Goal: Task Accomplishment & Management: Manage account settings

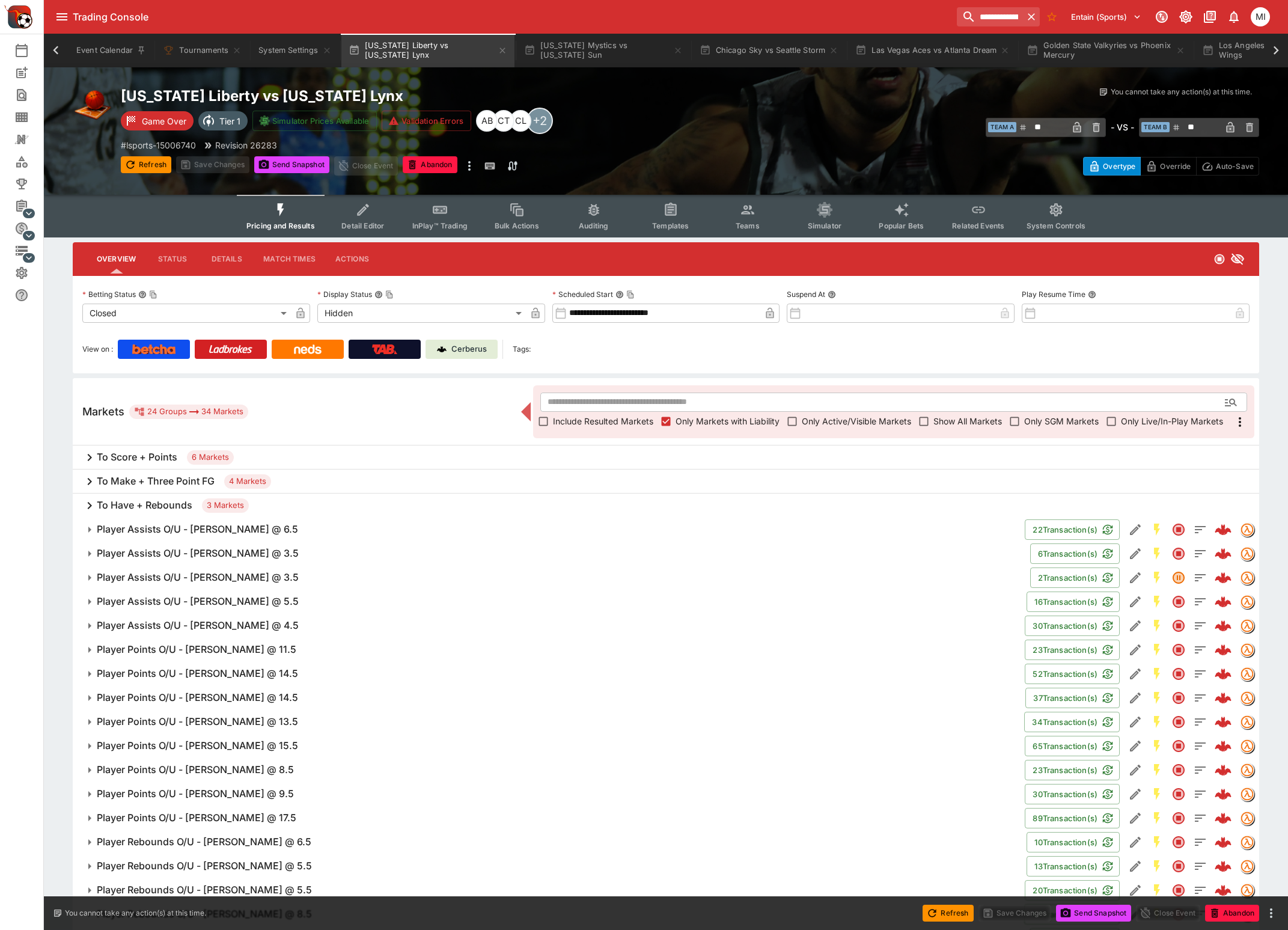
click at [148, 156] on button "Refresh" at bounding box center [146, 165] width 50 height 17
click at [148, 158] on span "Refresh" at bounding box center [146, 164] width 50 height 12
click at [179, 554] on h6 "Player Assists O/U - Emma Meesseman @ 3.5" at bounding box center [197, 553] width 202 height 13
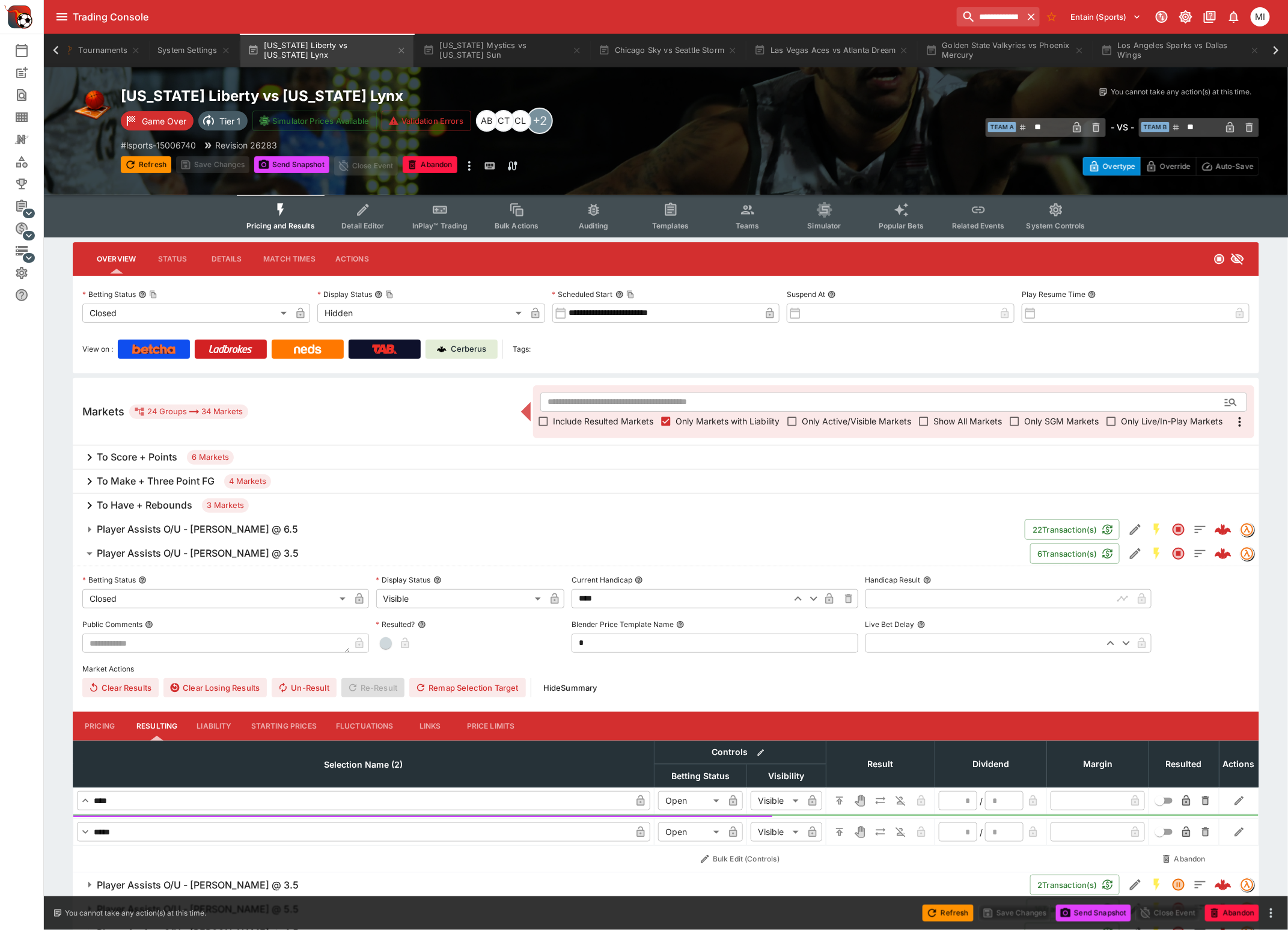
click at [179, 554] on h6 "Player Assists O/U - Emma Meesseman @ 3.5" at bounding box center [197, 553] width 202 height 13
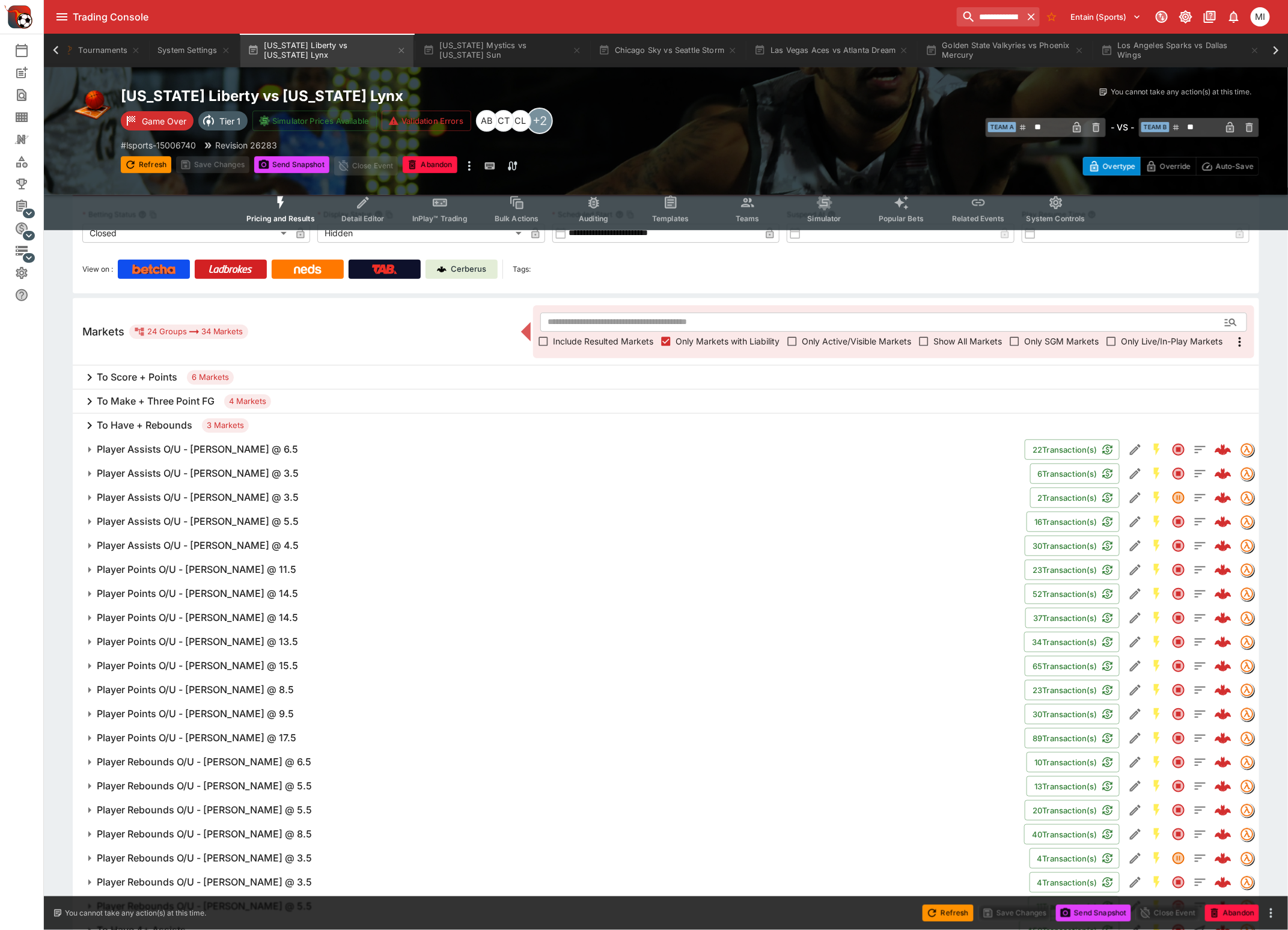
scroll to position [132, 0]
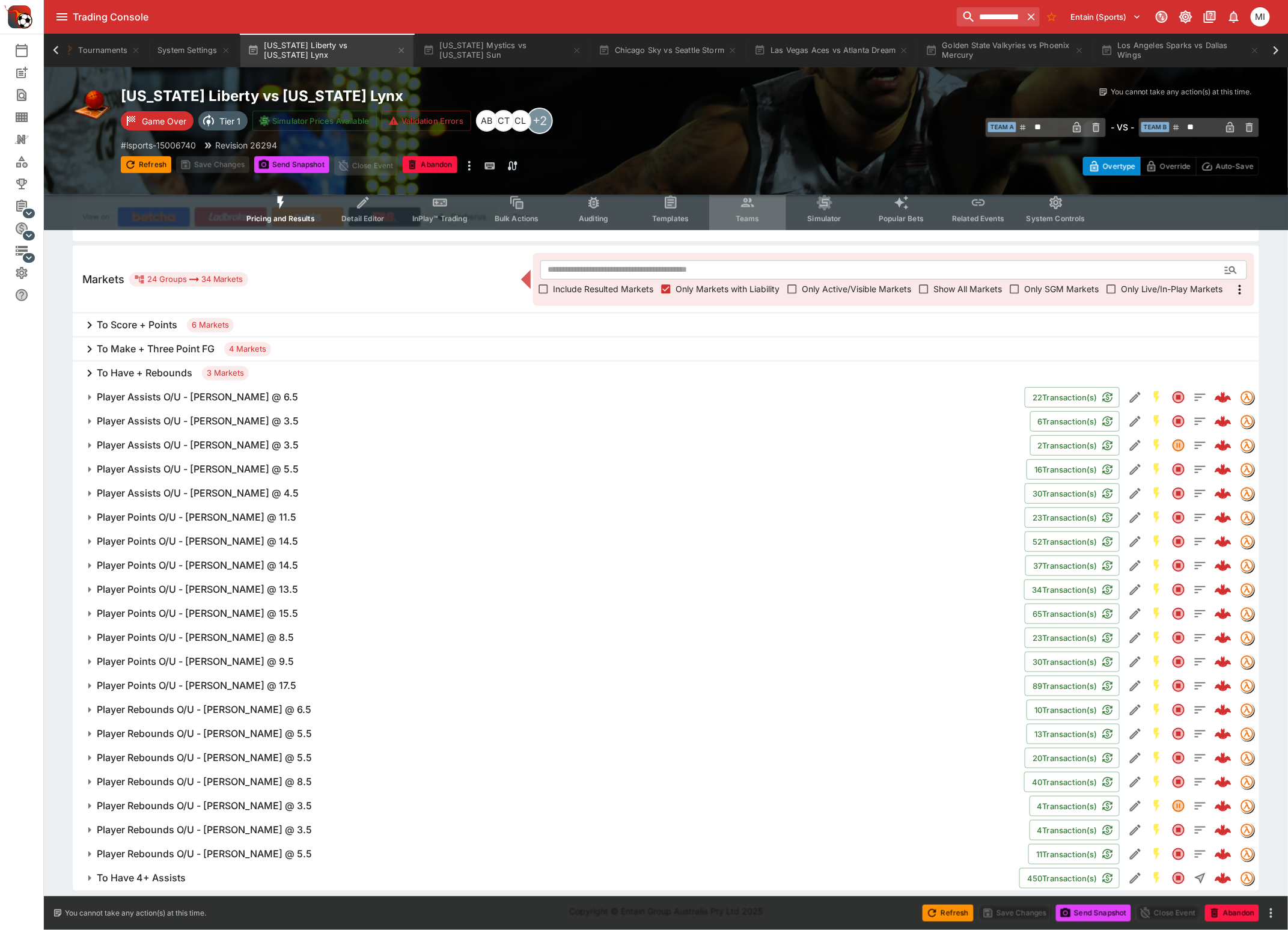
click at [741, 210] on icon "Event type filters" at bounding box center [747, 202] width 15 height 15
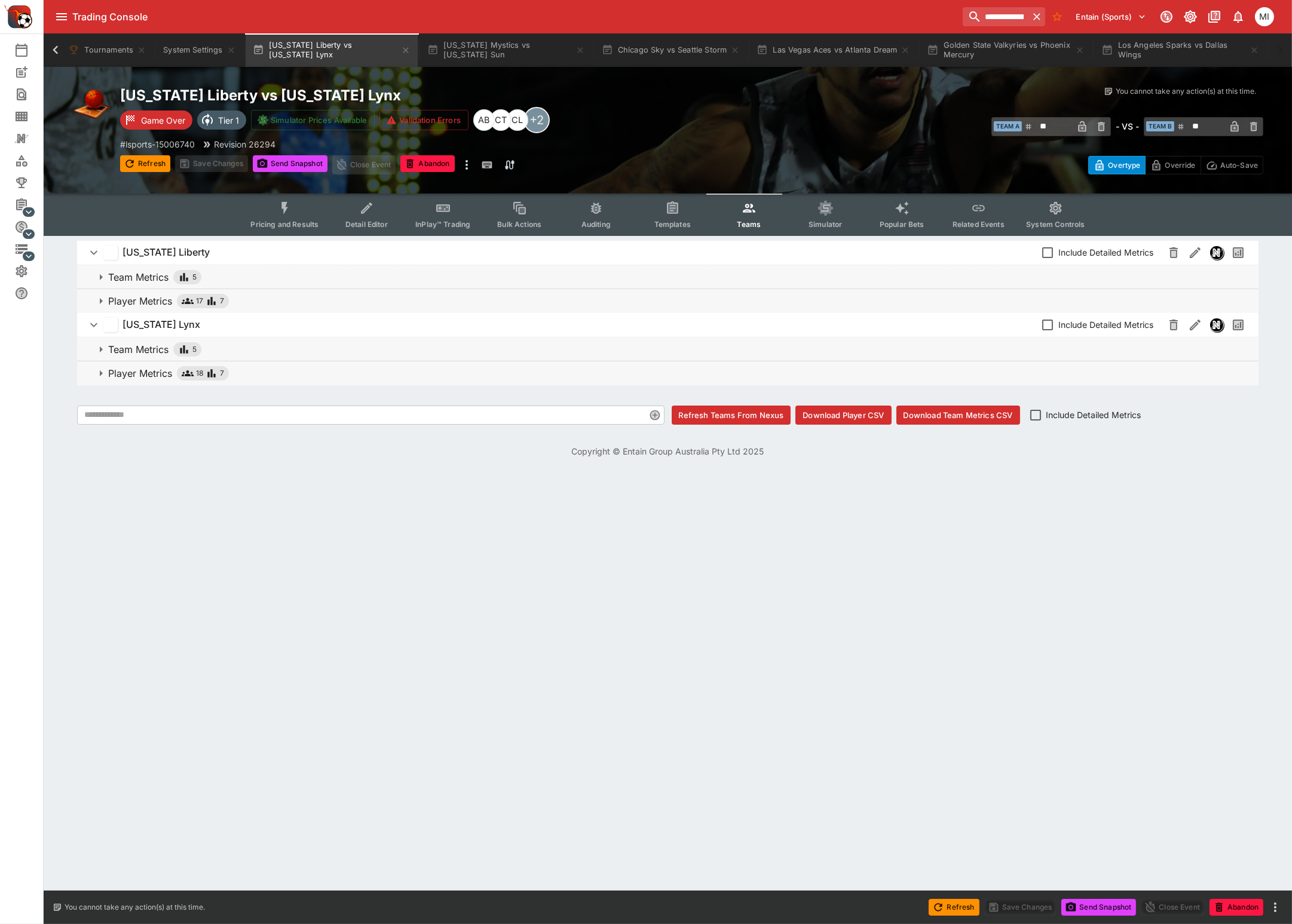
click at [142, 371] on p "Player Metrics" at bounding box center [140, 373] width 64 height 14
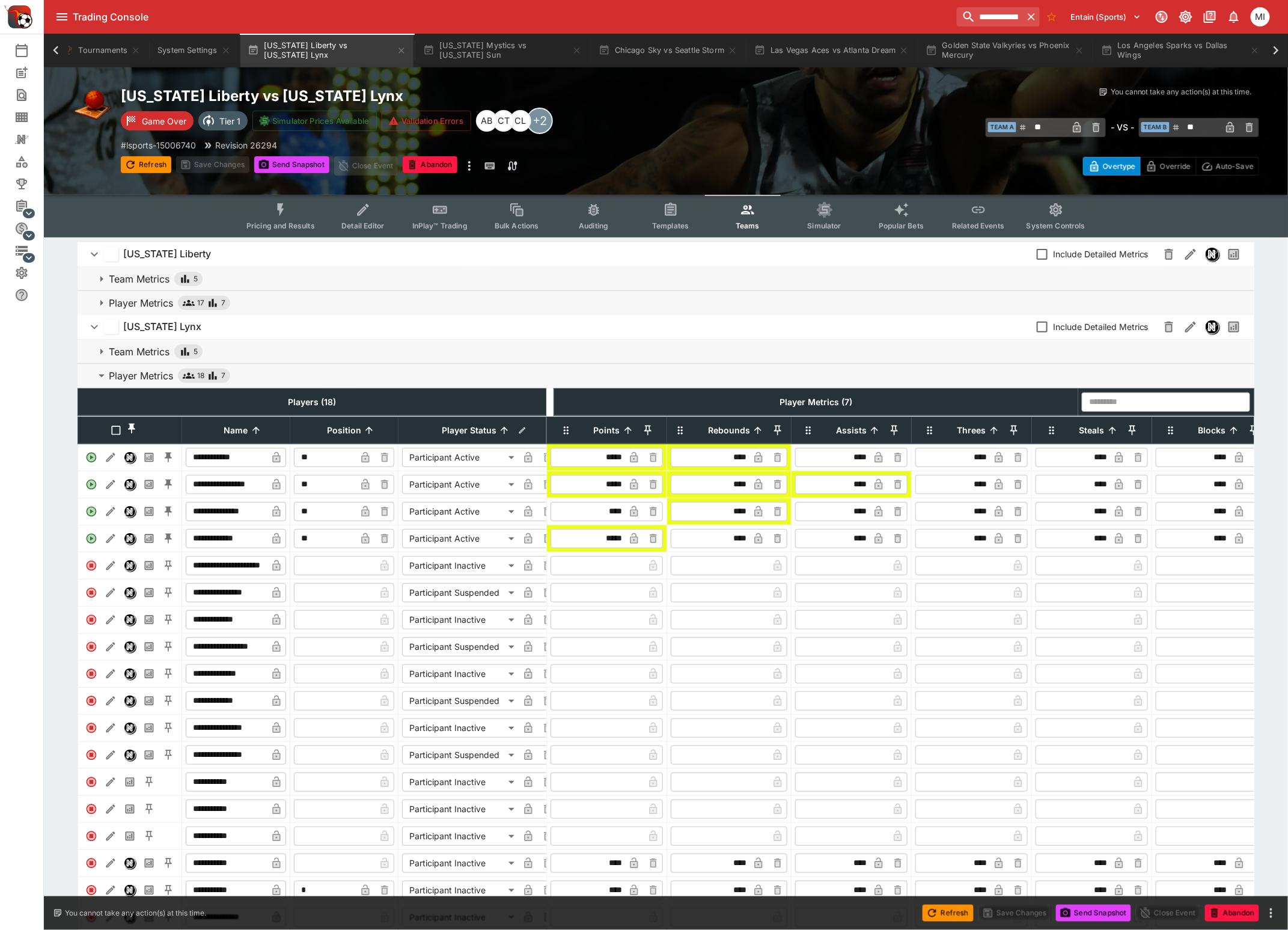
click at [140, 301] on p "Player Metrics" at bounding box center [141, 303] width 64 height 14
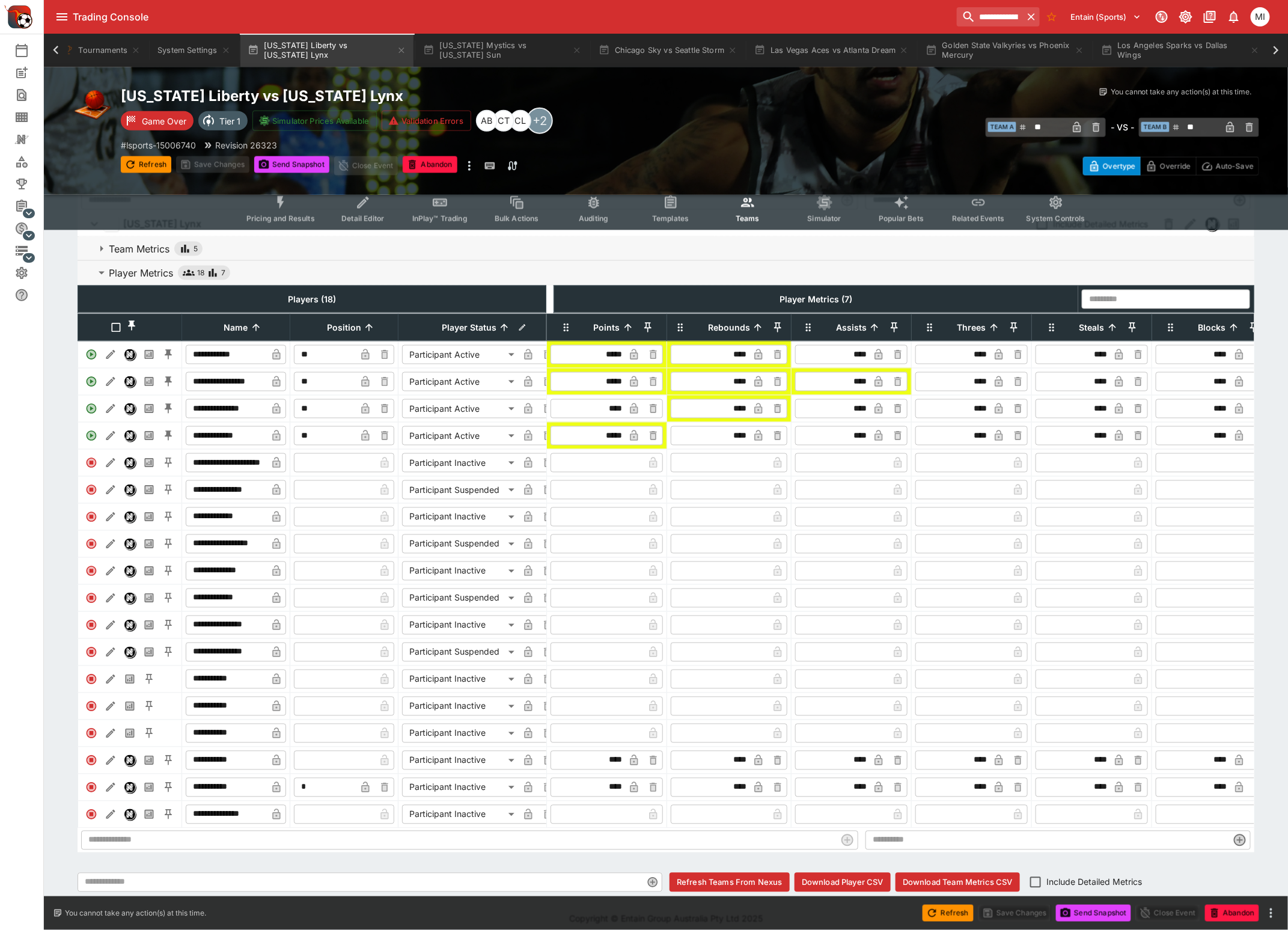
scroll to position [702, 0]
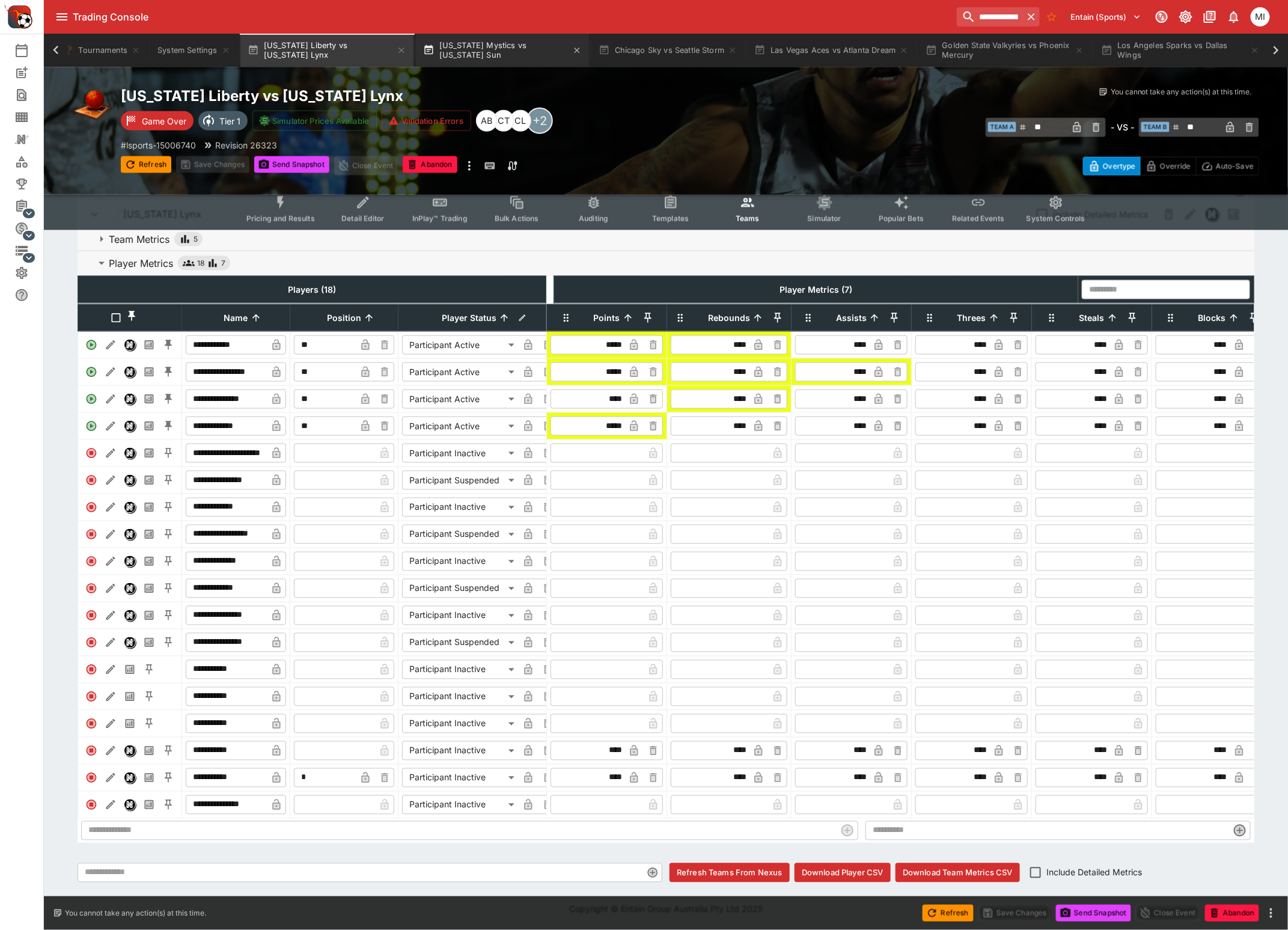
click at [483, 52] on button "Washington Mystics vs Connecticut Sun" at bounding box center [503, 50] width 173 height 34
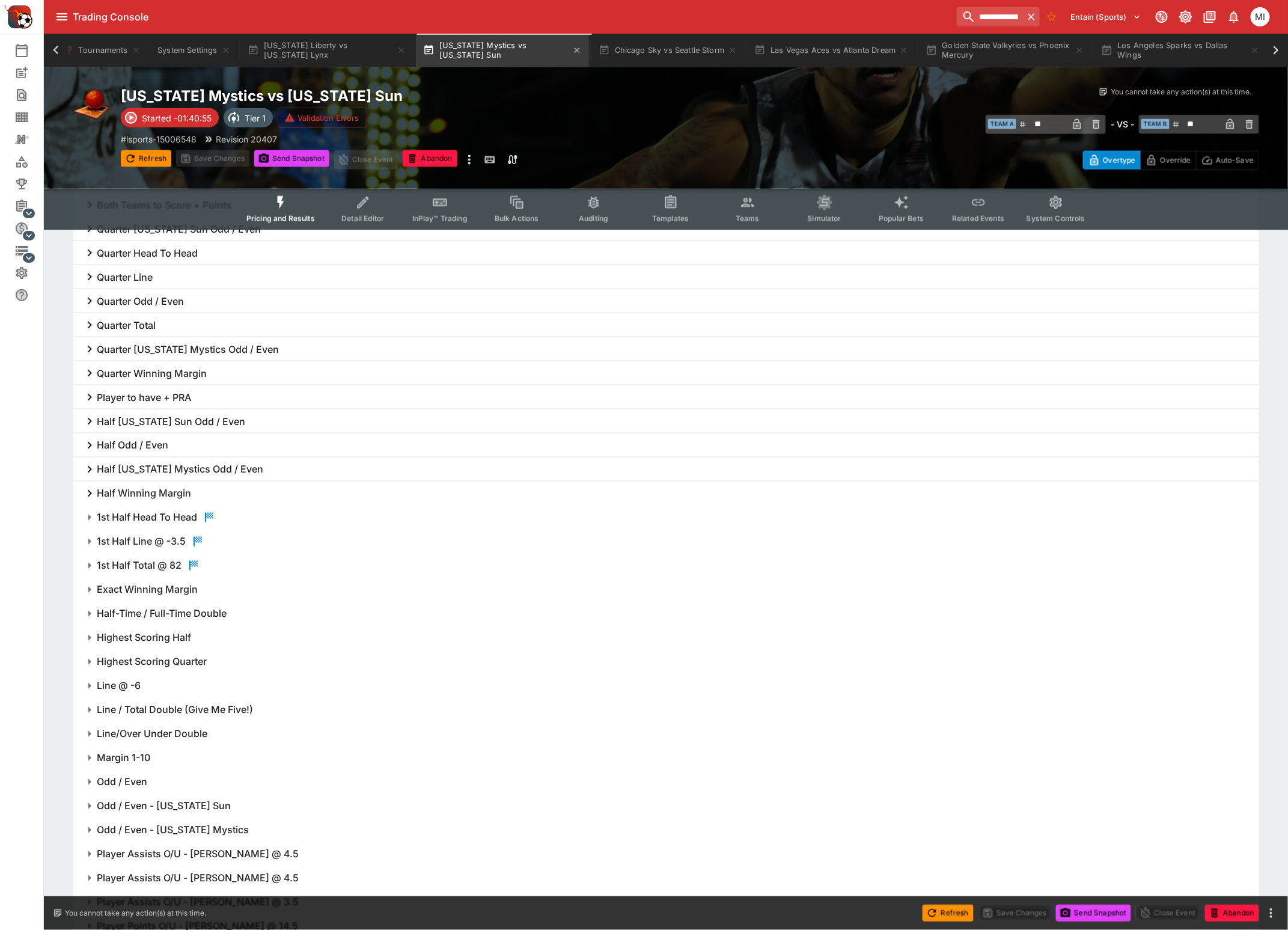
click at [481, 53] on button "Washington Mystics vs Connecticut Sun" at bounding box center [503, 50] width 173 height 34
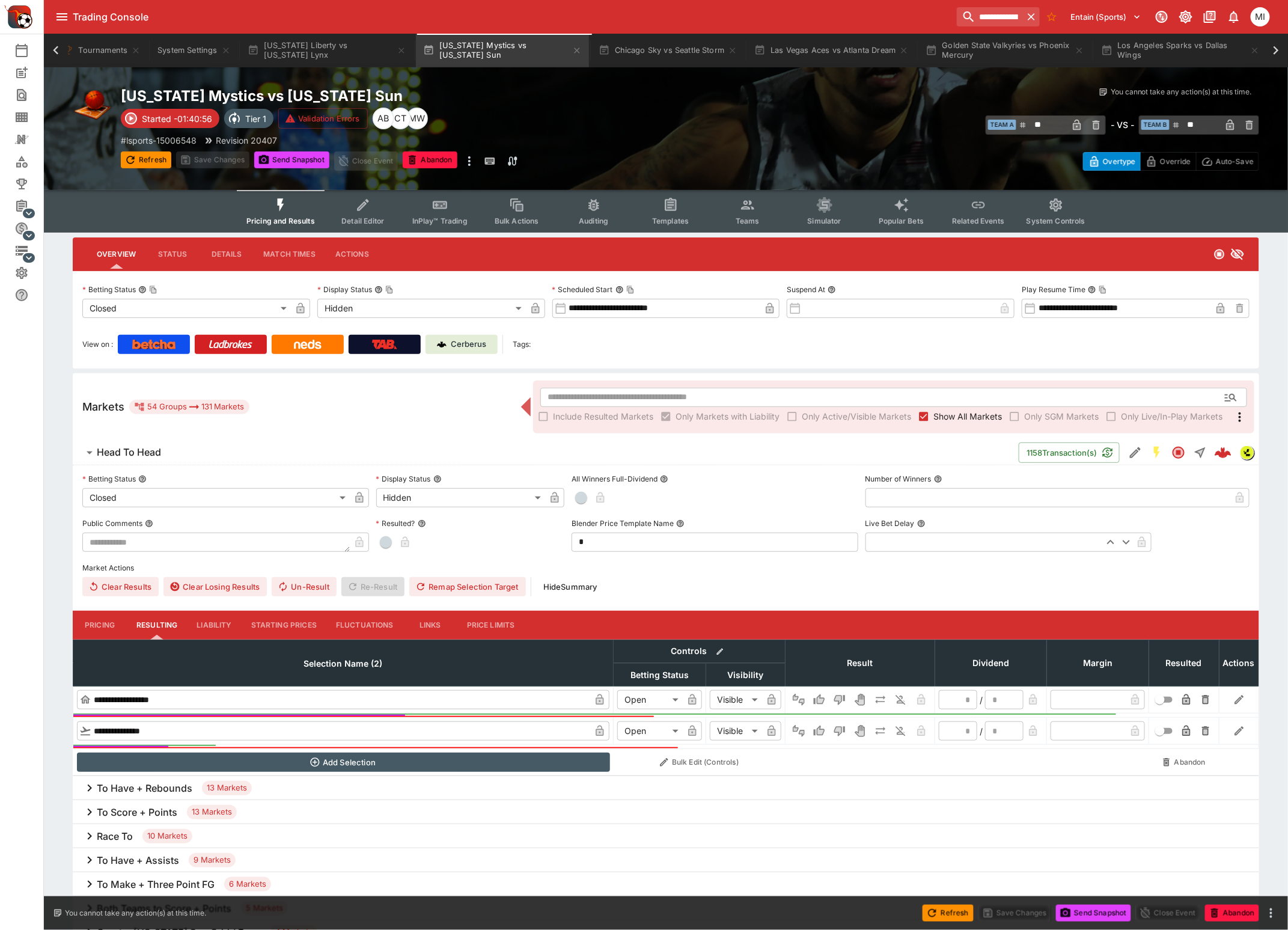
click at [748, 216] on span "Teams" at bounding box center [748, 220] width 24 height 9
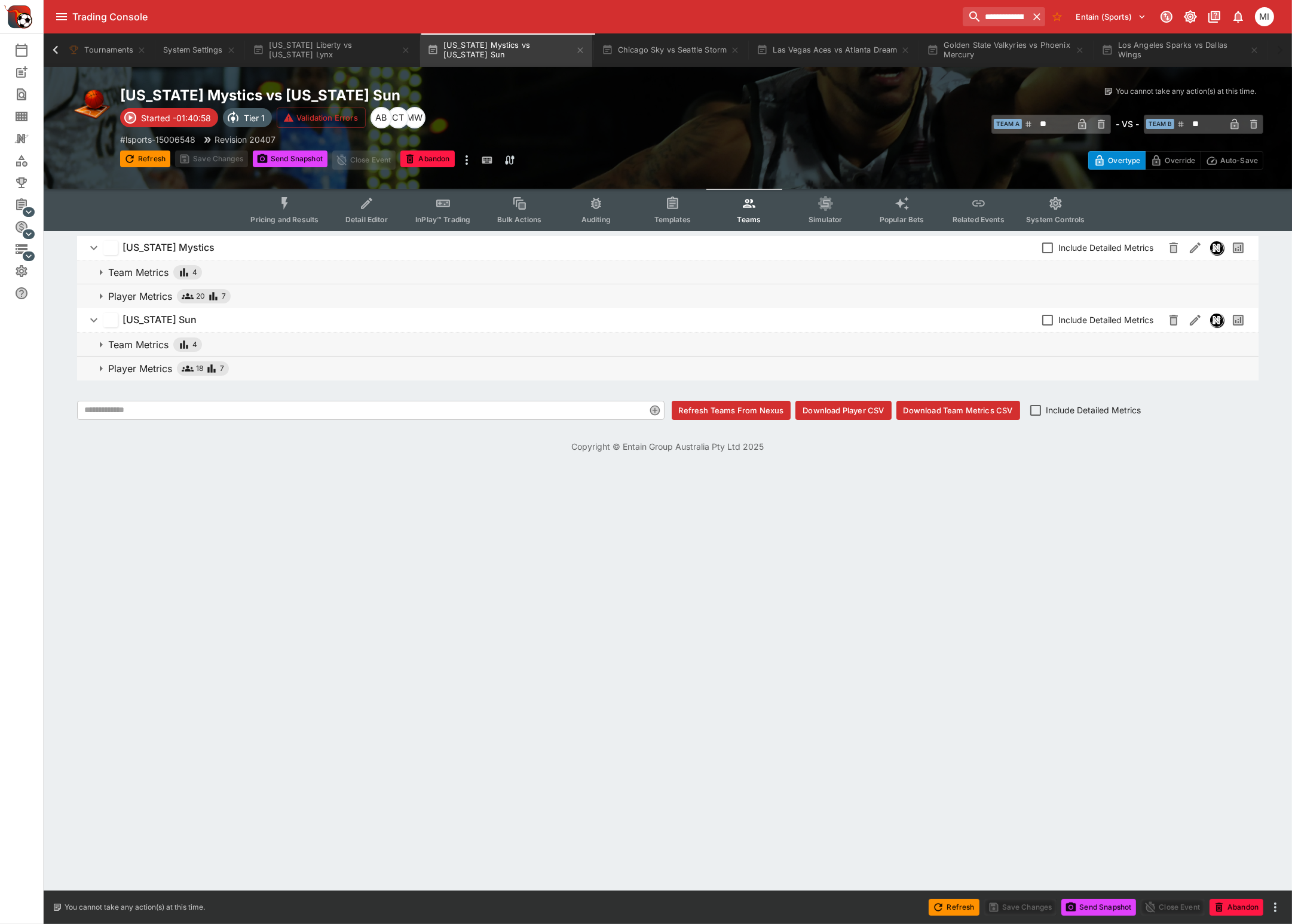
click at [151, 368] on p "Player Metrics" at bounding box center [140, 368] width 64 height 14
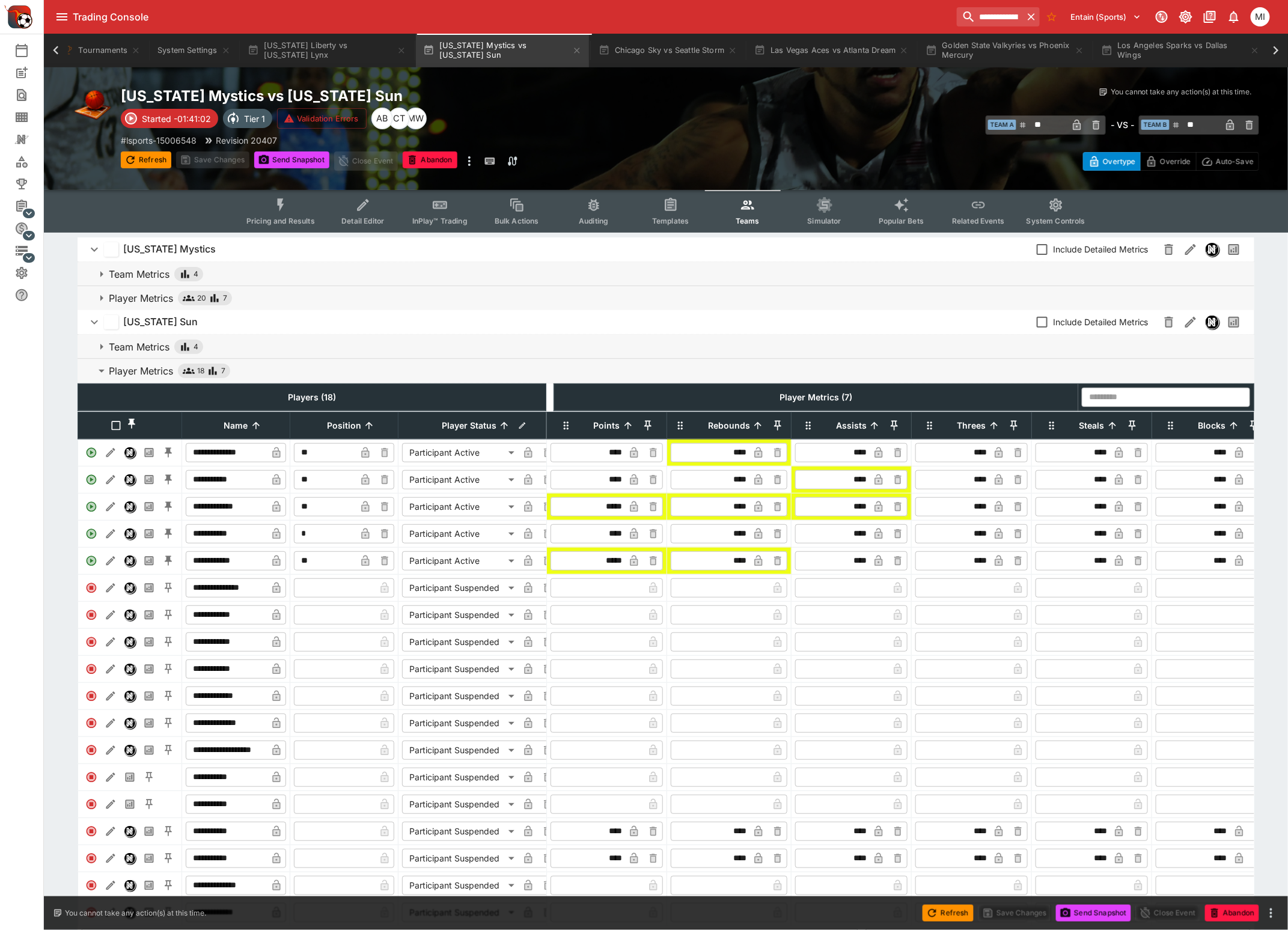
click at [138, 295] on p "Player Metrics" at bounding box center [141, 297] width 64 height 14
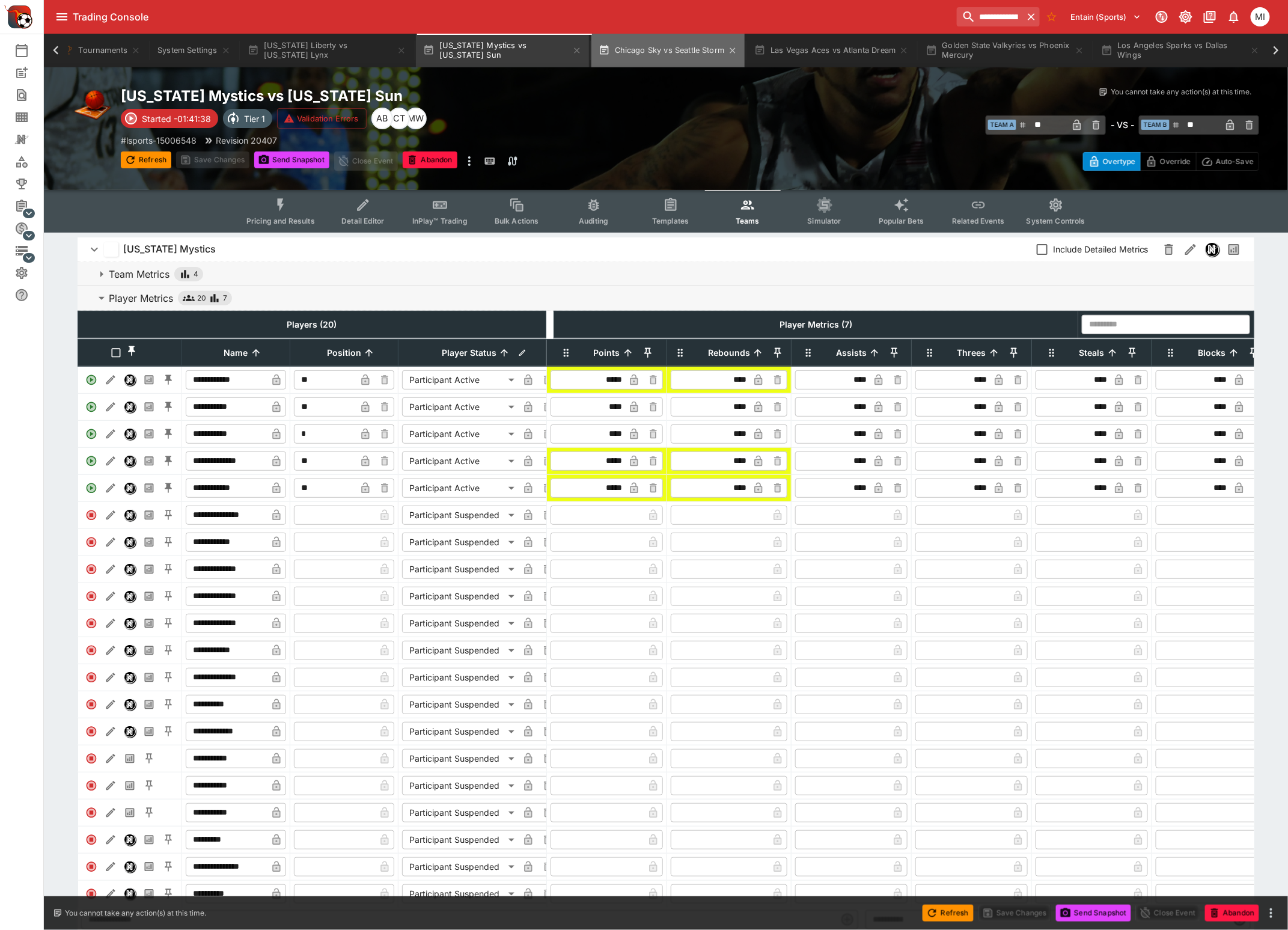
click at [667, 52] on button "Chicago Sky vs Seattle Storm" at bounding box center [668, 50] width 154 height 34
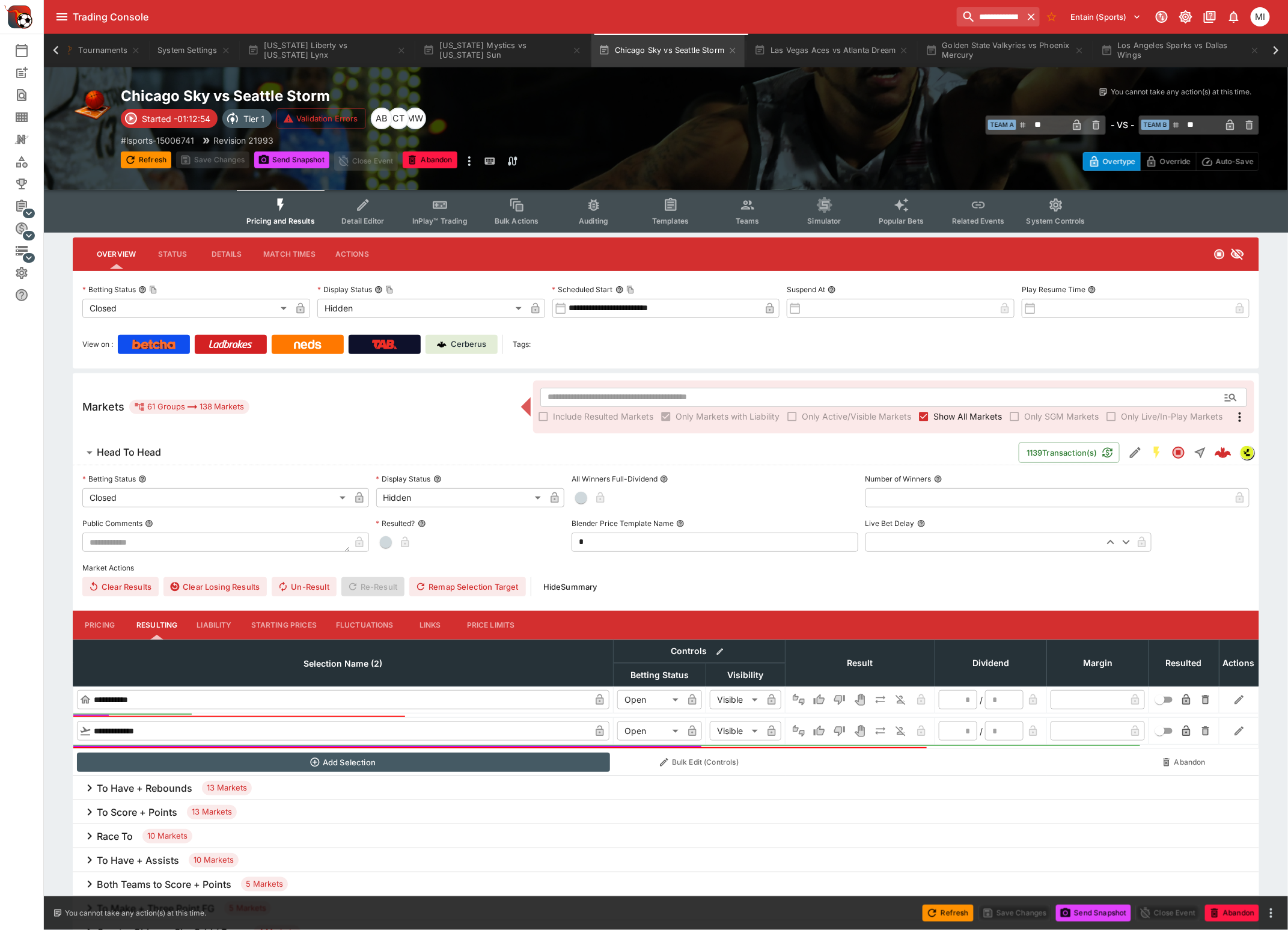
click at [764, 216] on button "Teams" at bounding box center [748, 212] width 77 height 43
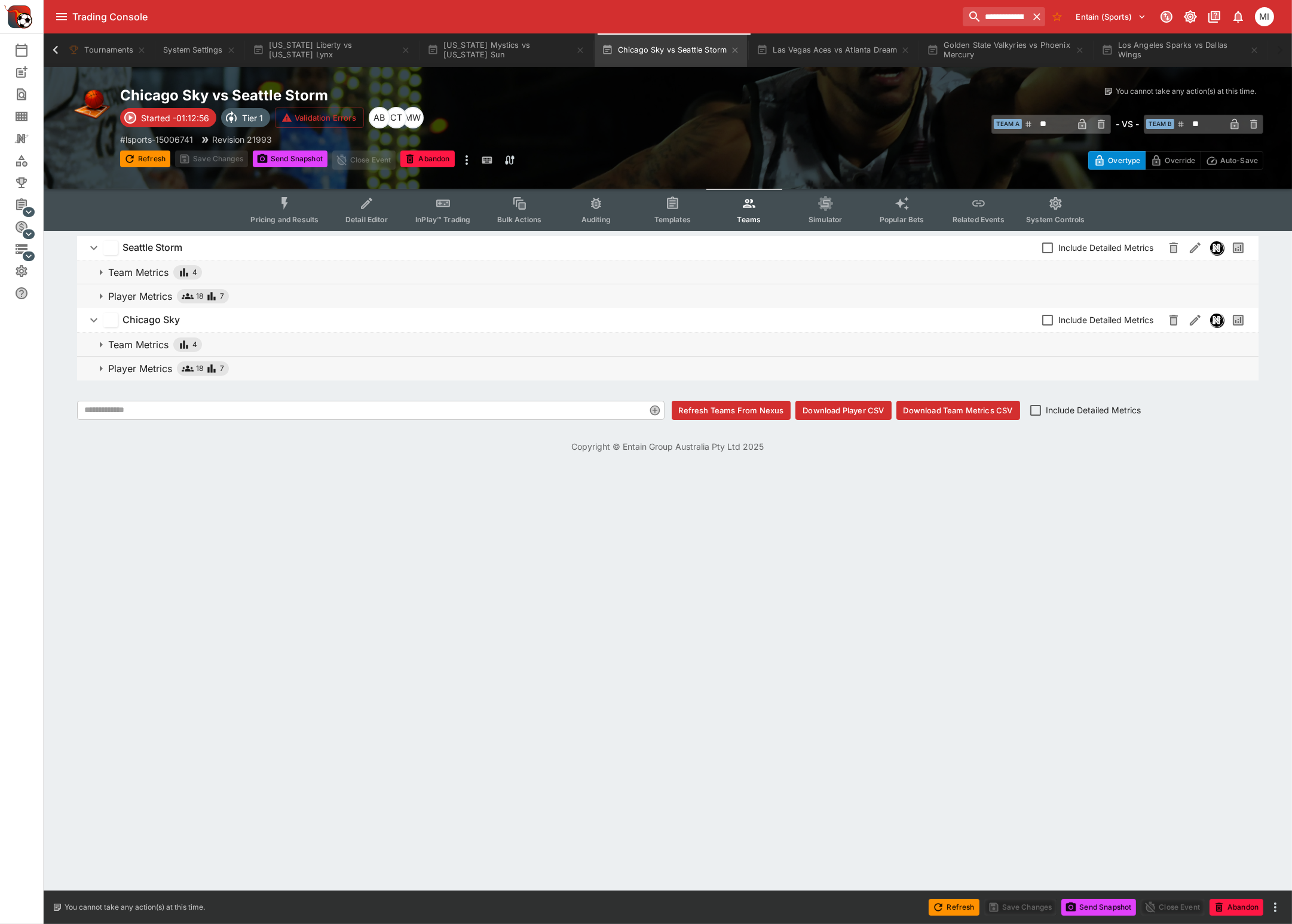
click at [140, 368] on p "Player Metrics" at bounding box center [140, 368] width 64 height 14
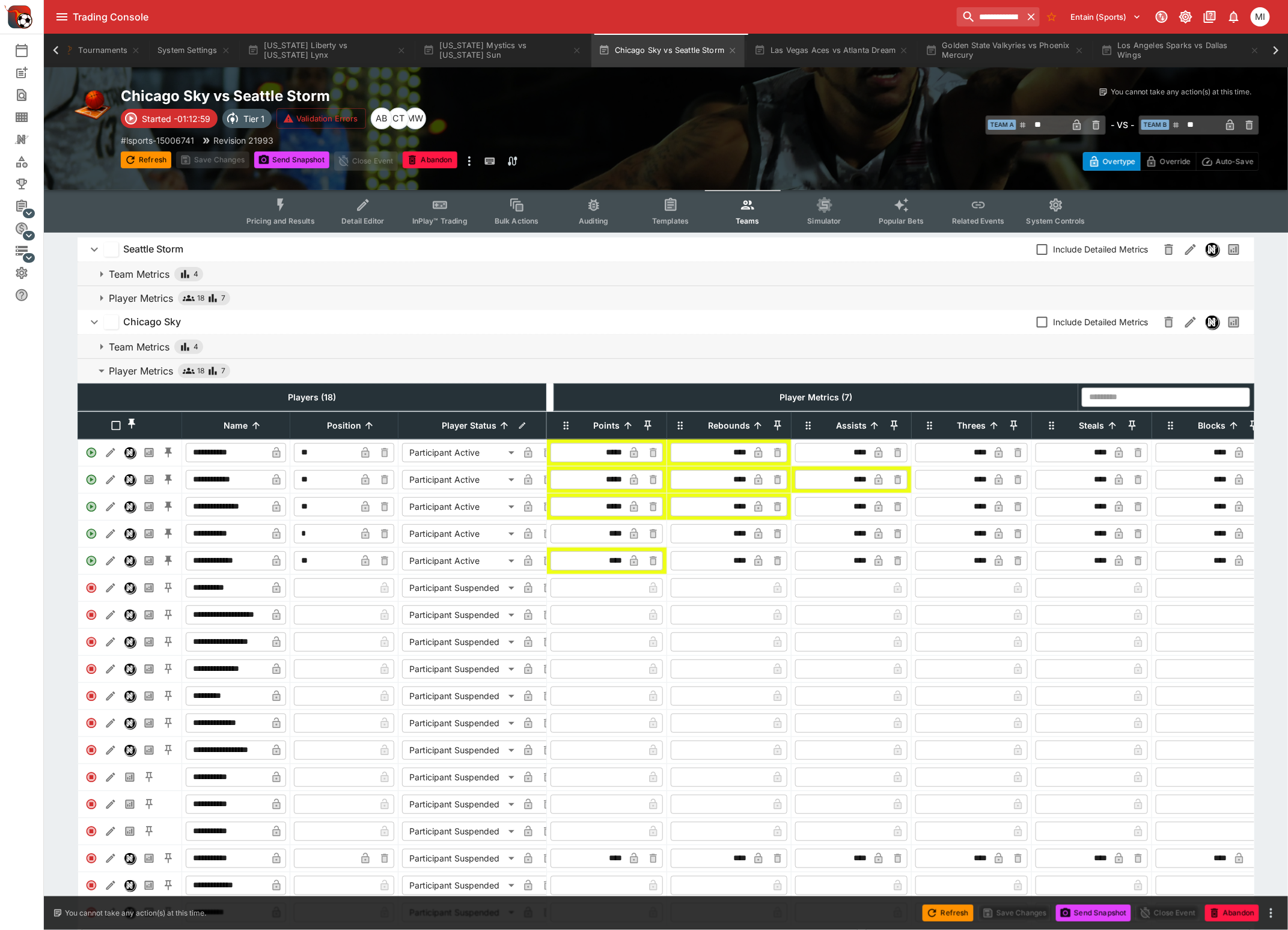
click at [144, 296] on p "Player Metrics" at bounding box center [141, 297] width 64 height 14
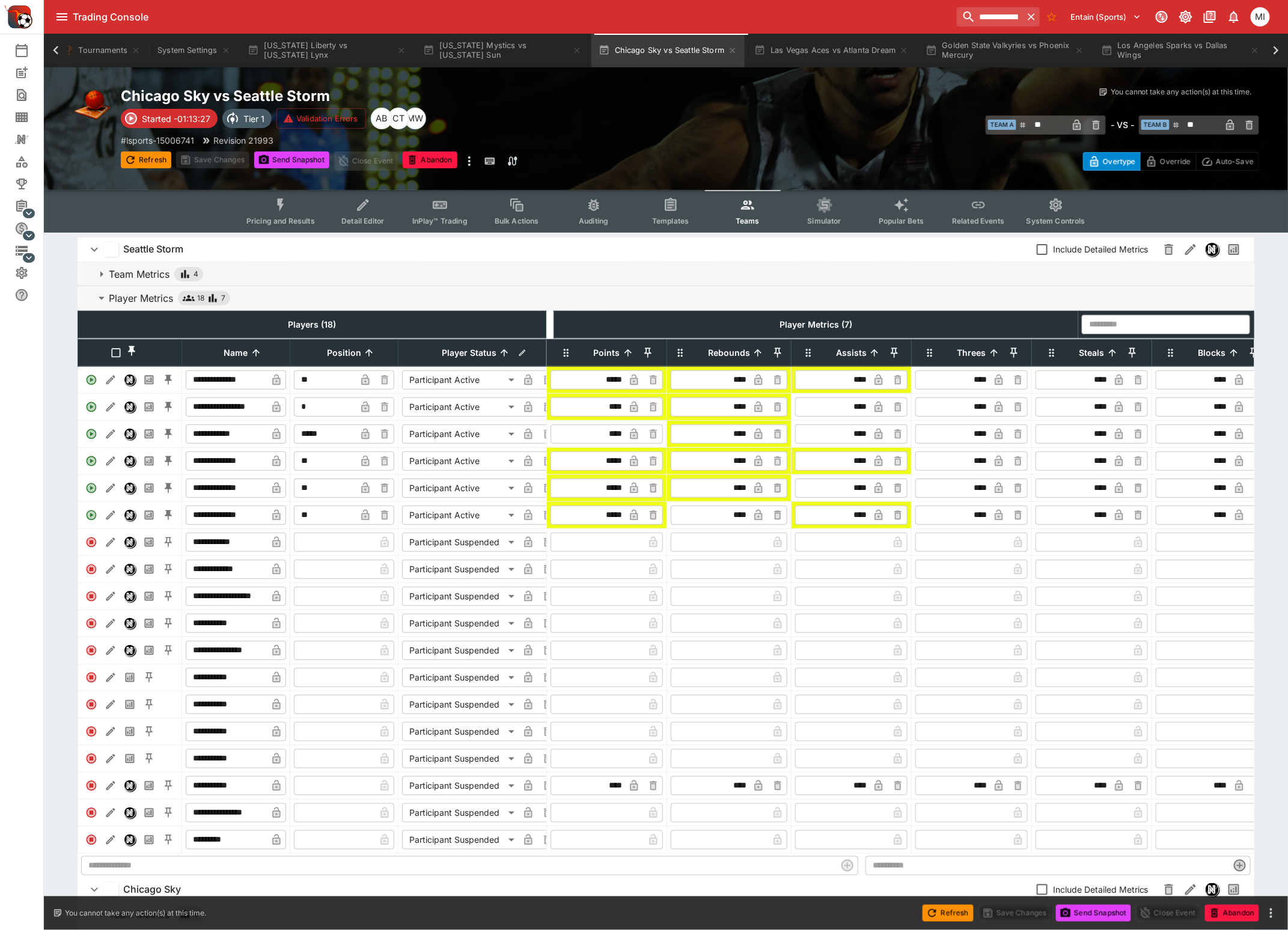
scroll to position [451, 0]
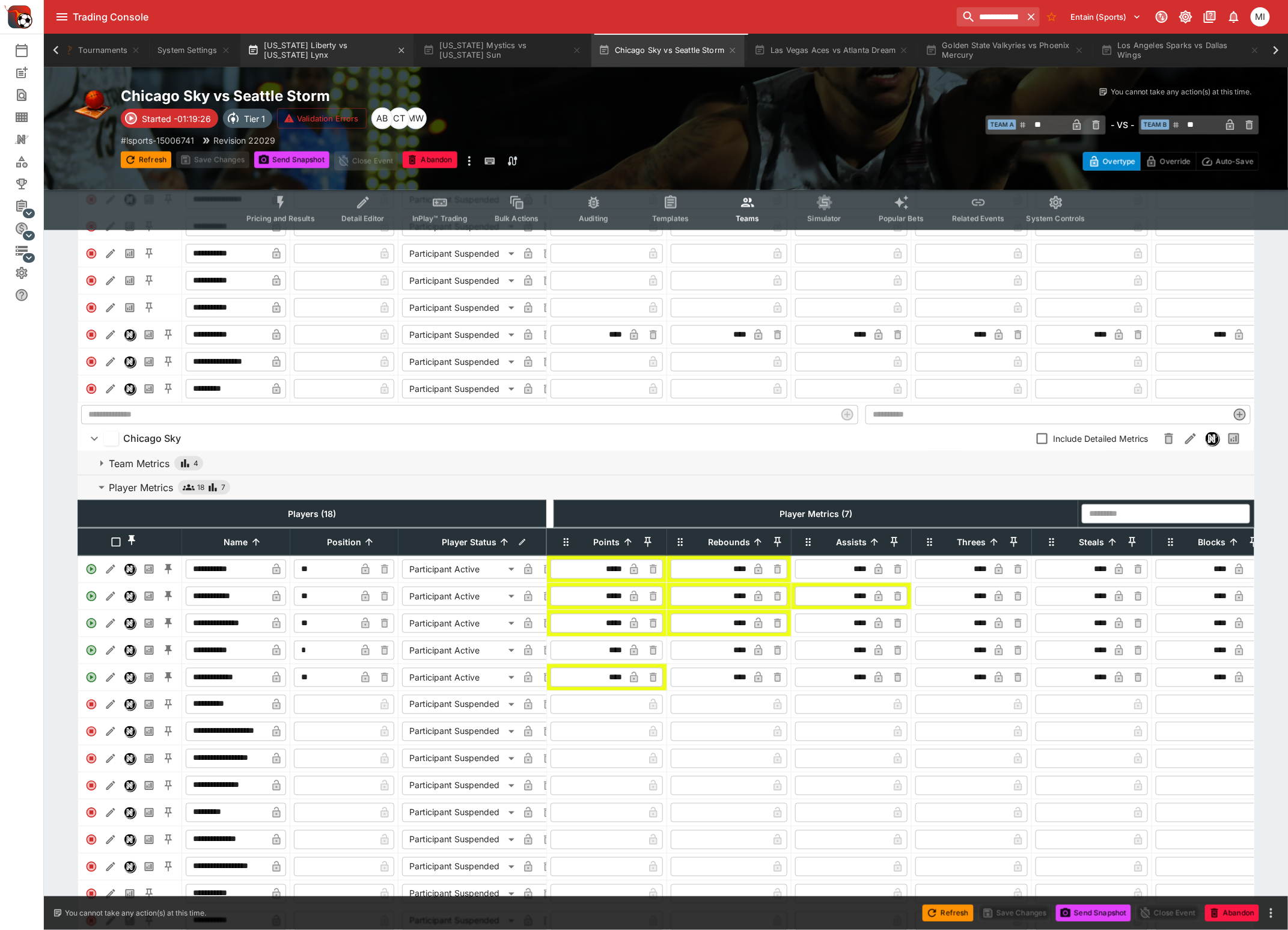
click at [336, 44] on button "New York Liberty vs Minnesota Lynx" at bounding box center [327, 50] width 173 height 34
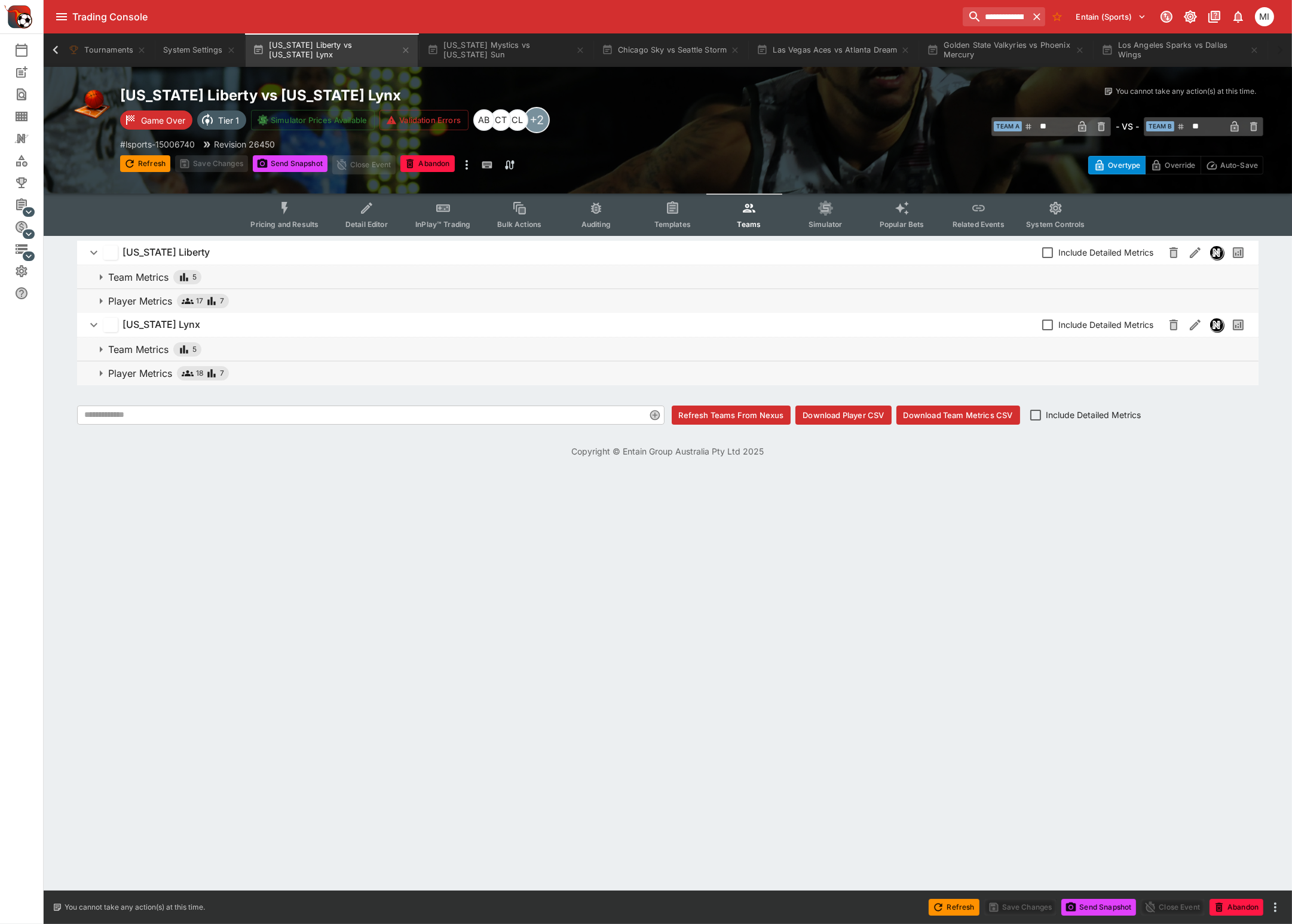
click at [284, 217] on button "Pricing and Results" at bounding box center [284, 215] width 87 height 43
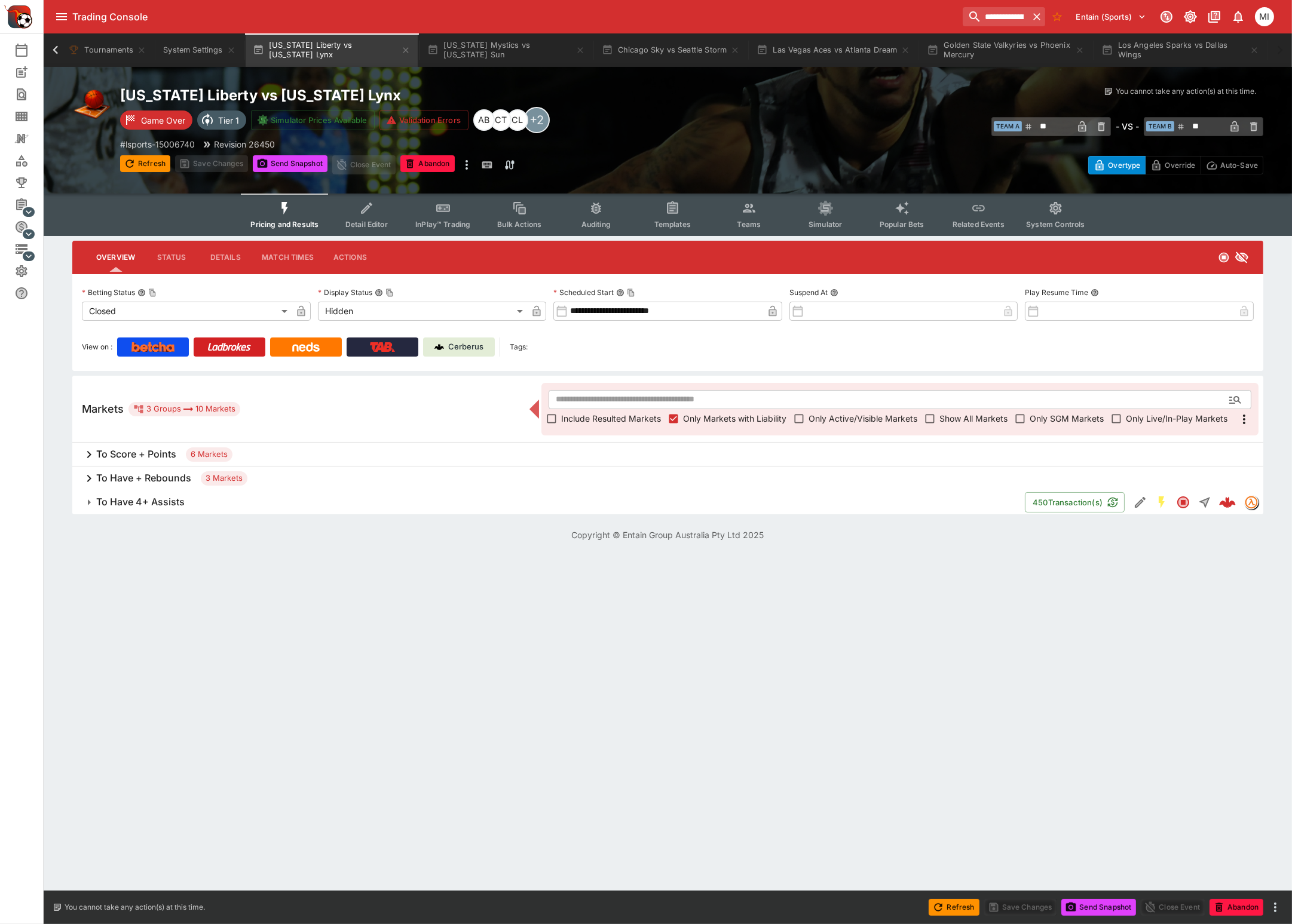
drag, startPoint x: 147, startPoint y: 159, endPoint x: 405, endPoint y: 338, distance: 314.0
click at [147, 159] on button "Refresh" at bounding box center [145, 163] width 50 height 17
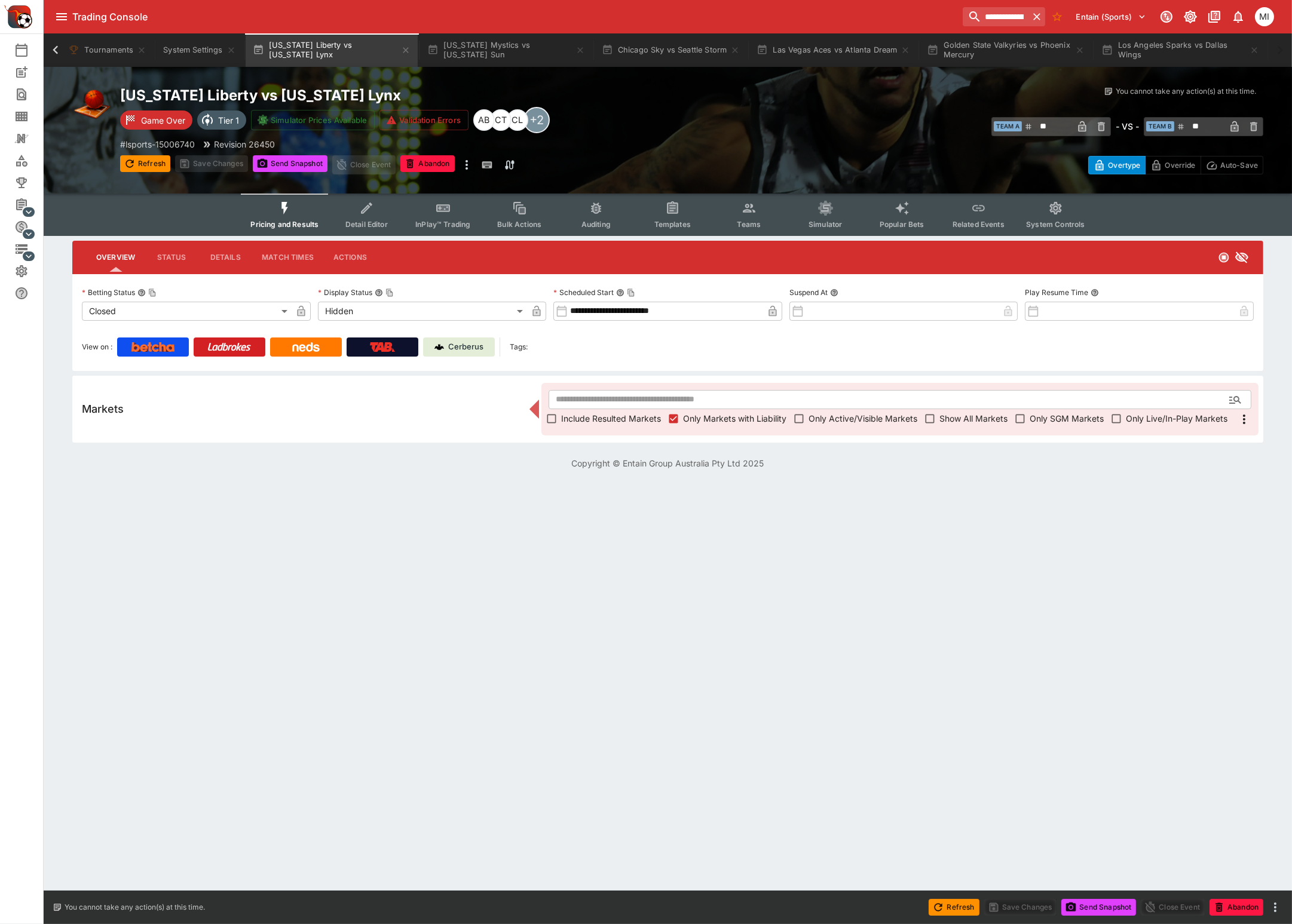
click at [959, 422] on span "Show All Markets" at bounding box center [973, 418] width 68 height 13
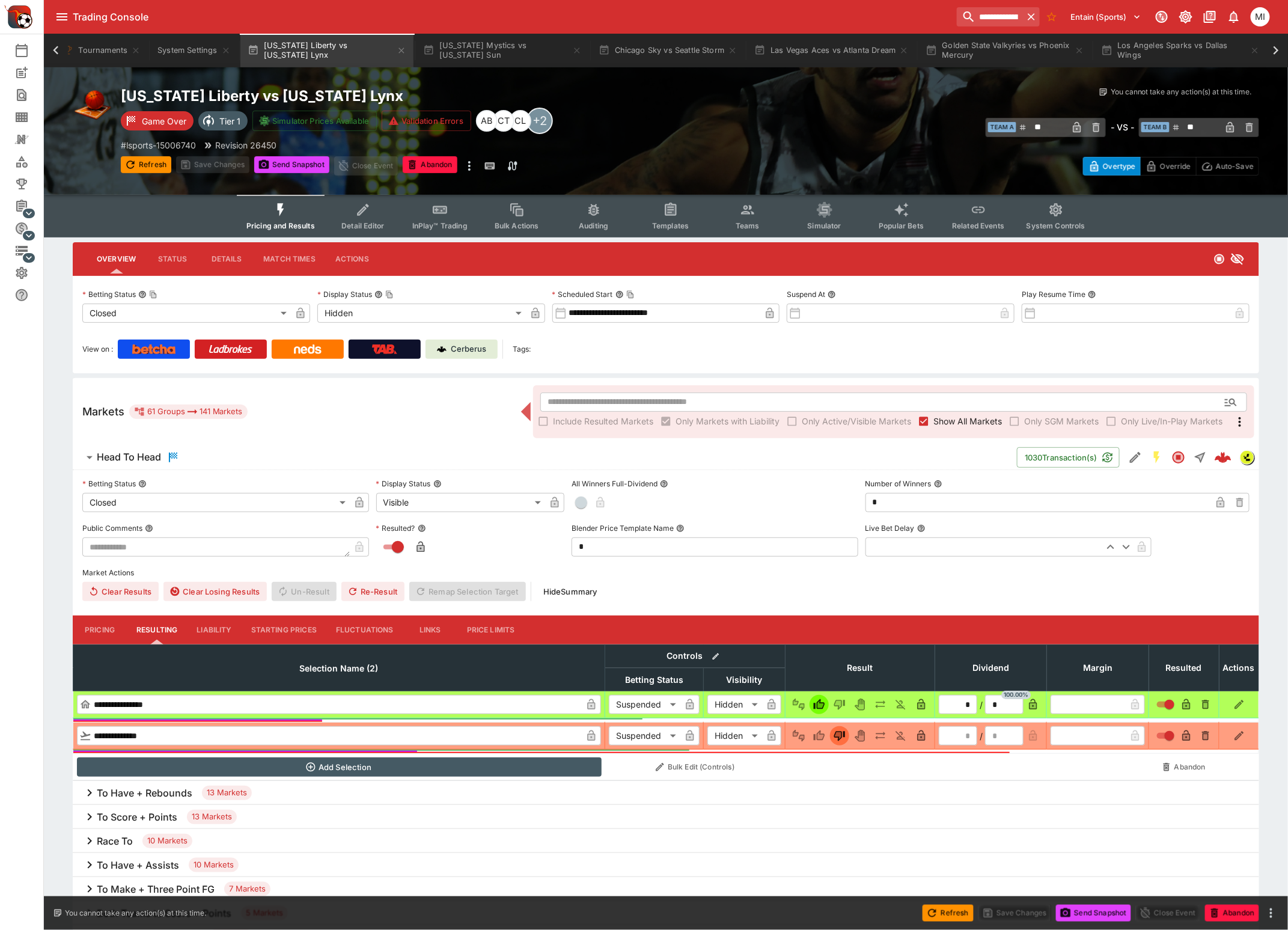
scroll to position [150, 0]
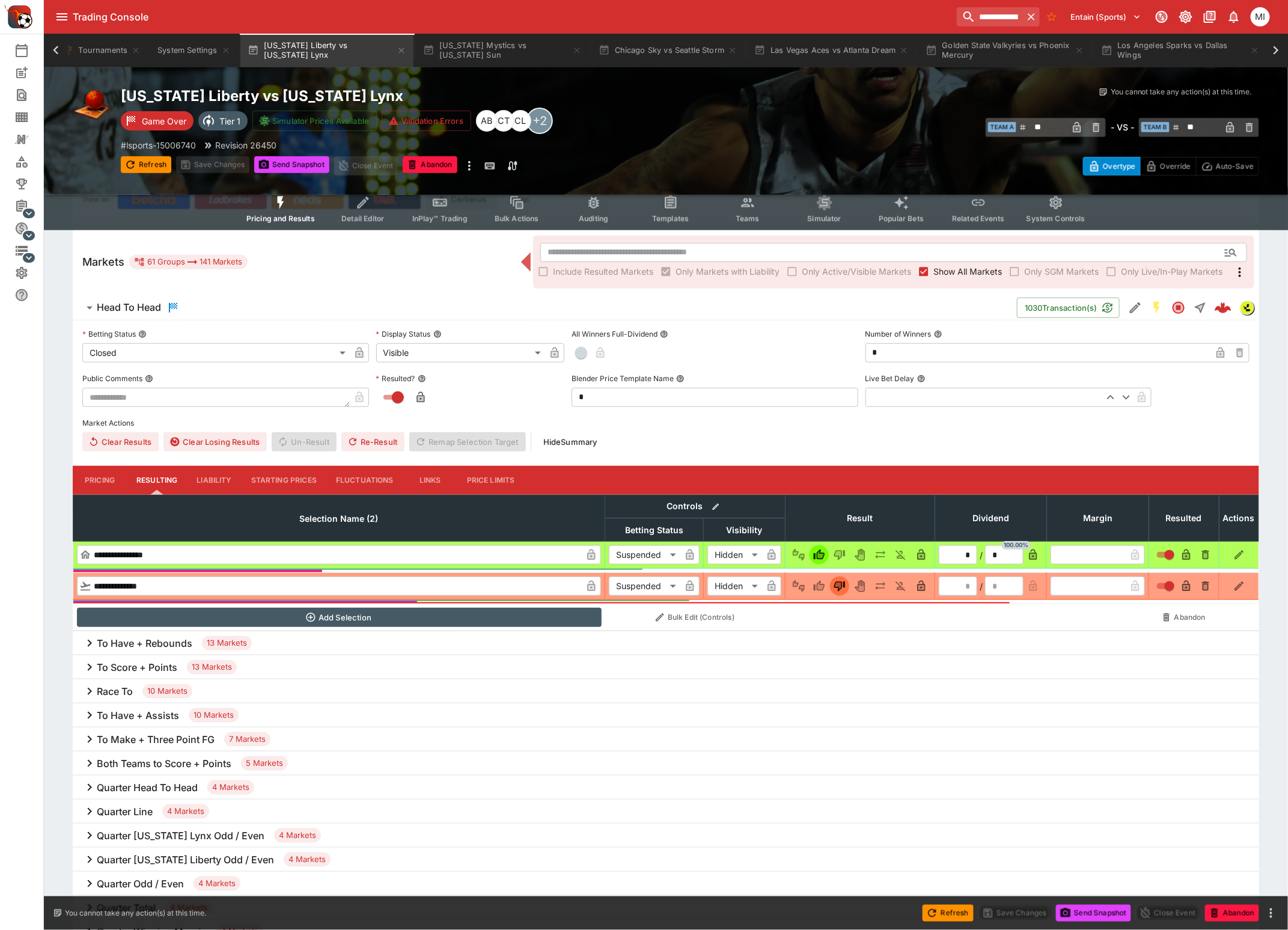
click at [148, 659] on div "To Score + Points 13 Markets" at bounding box center [665, 667] width 1186 height 24
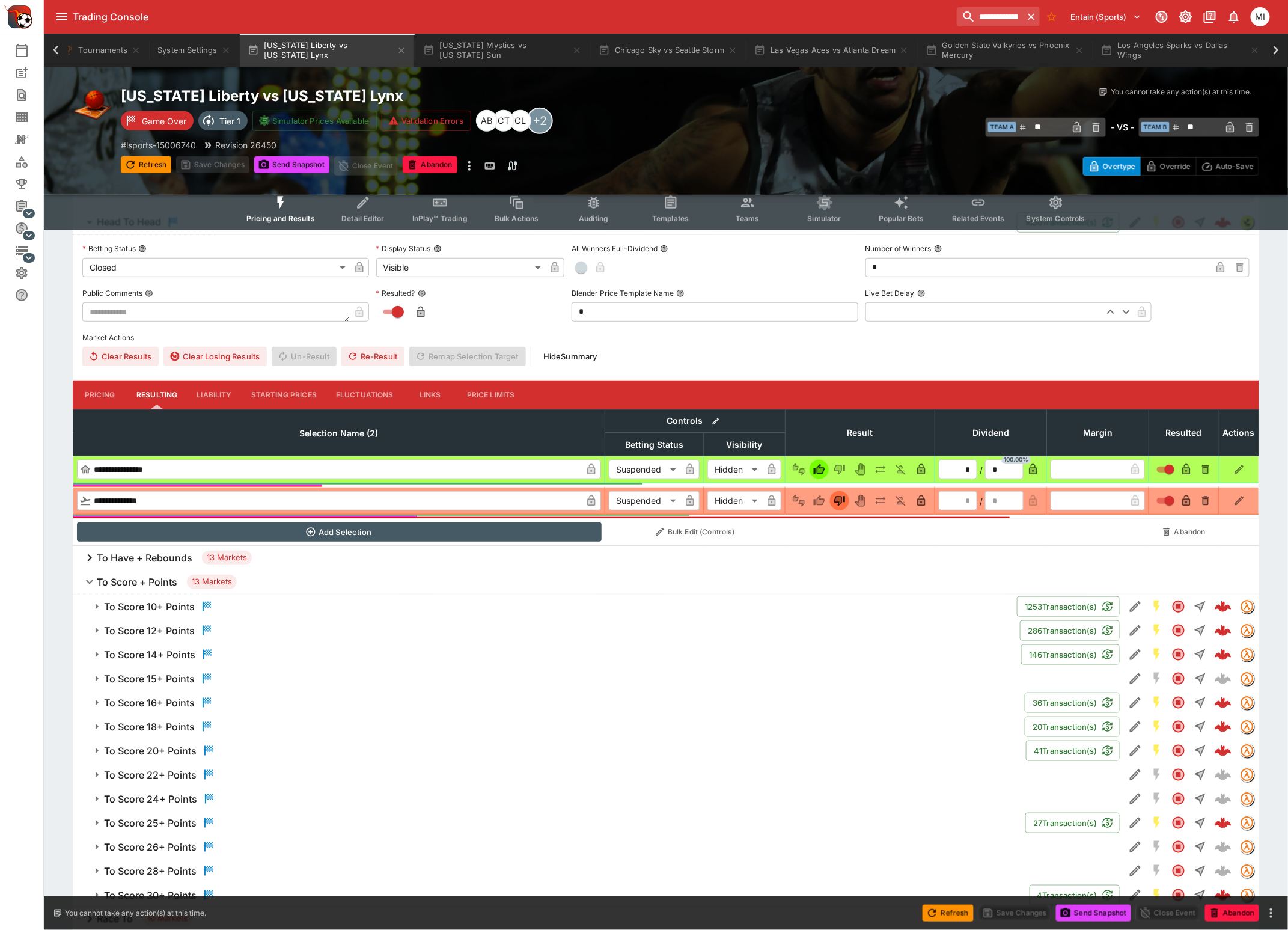
scroll to position [300, 0]
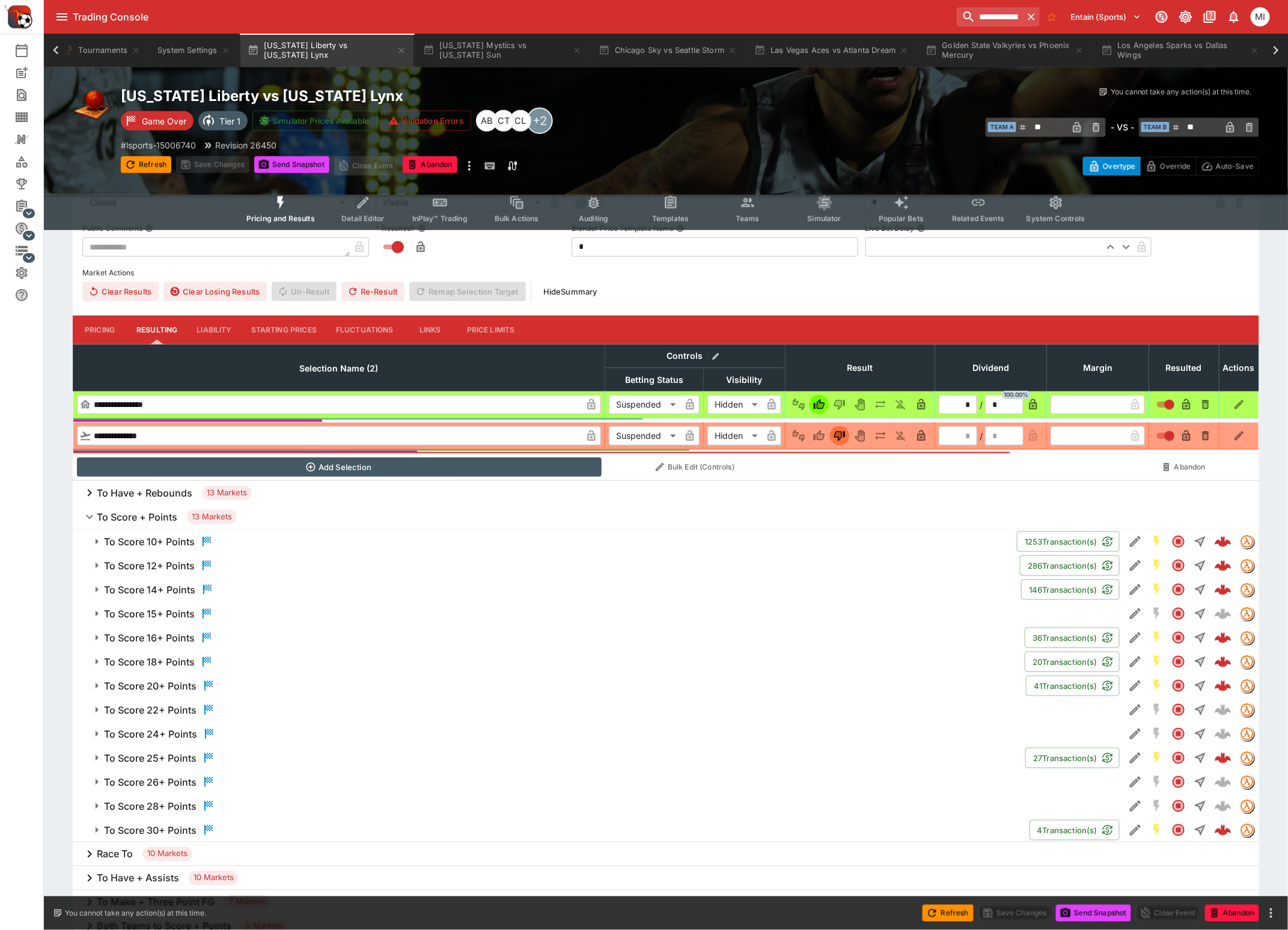
click at [168, 710] on h6 "To Score 22+ Points" at bounding box center [150, 710] width 93 height 13
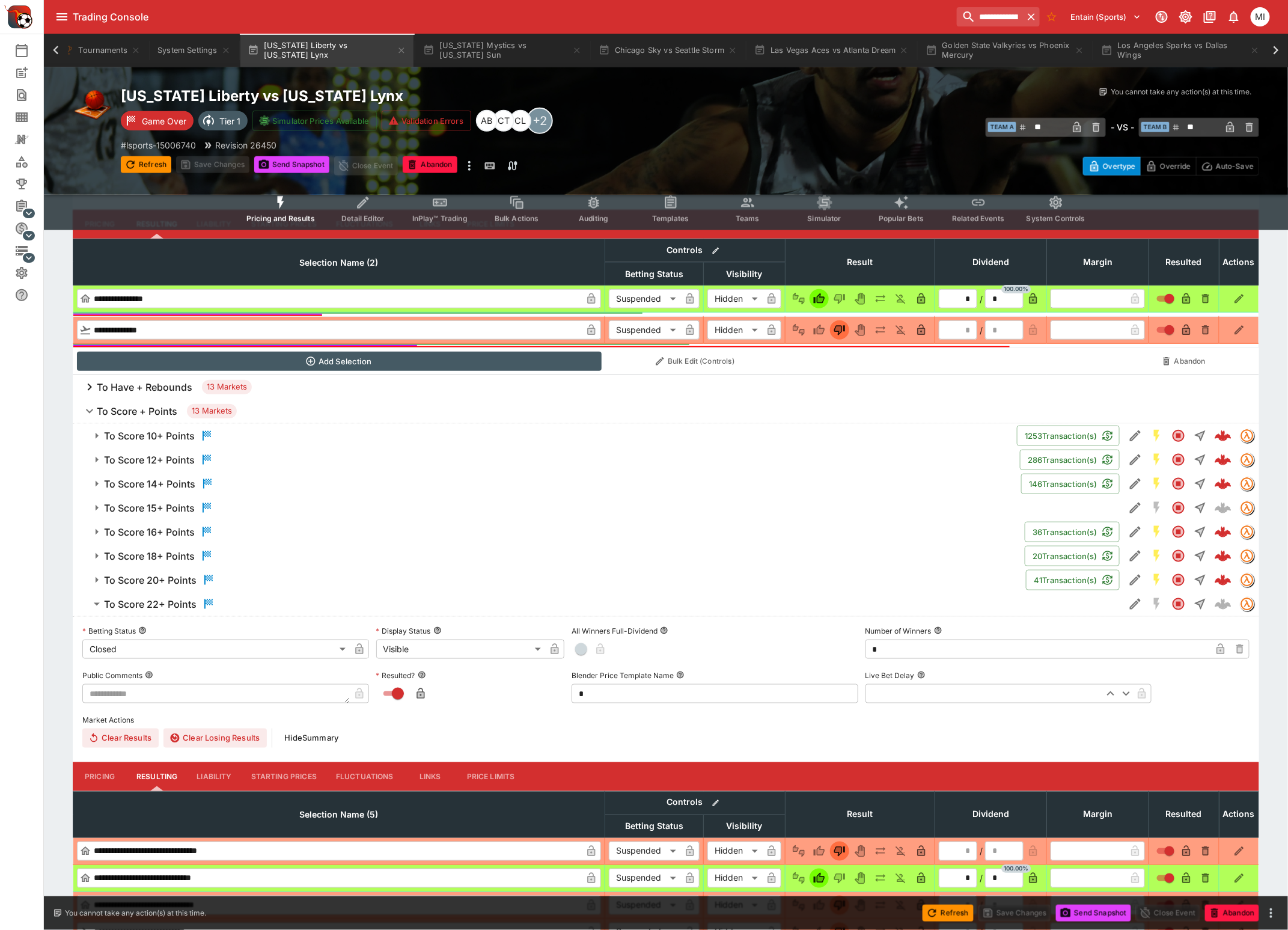
scroll to position [526, 0]
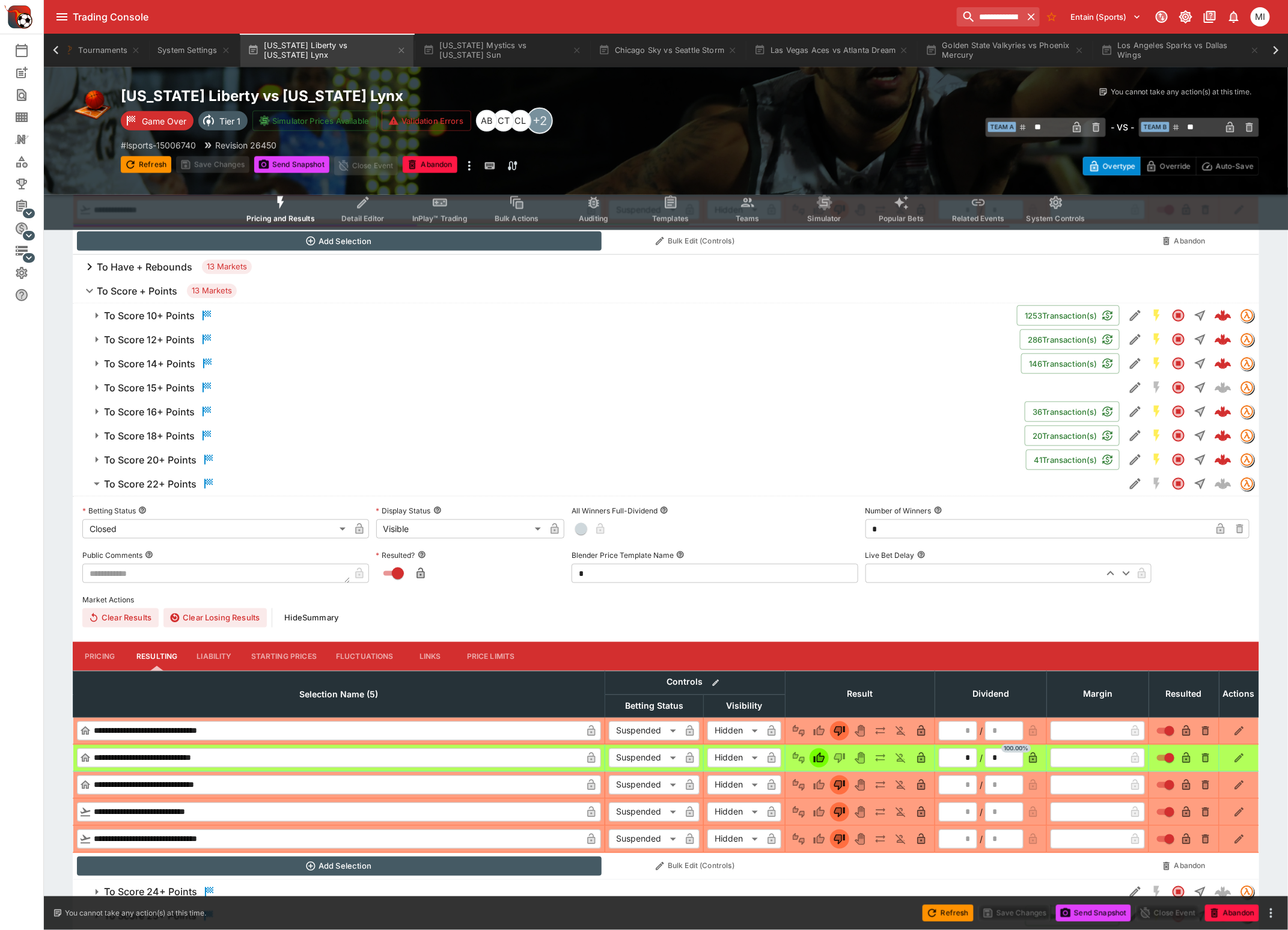
click at [170, 460] on h6 "To Score 20+ Points" at bounding box center [150, 460] width 93 height 13
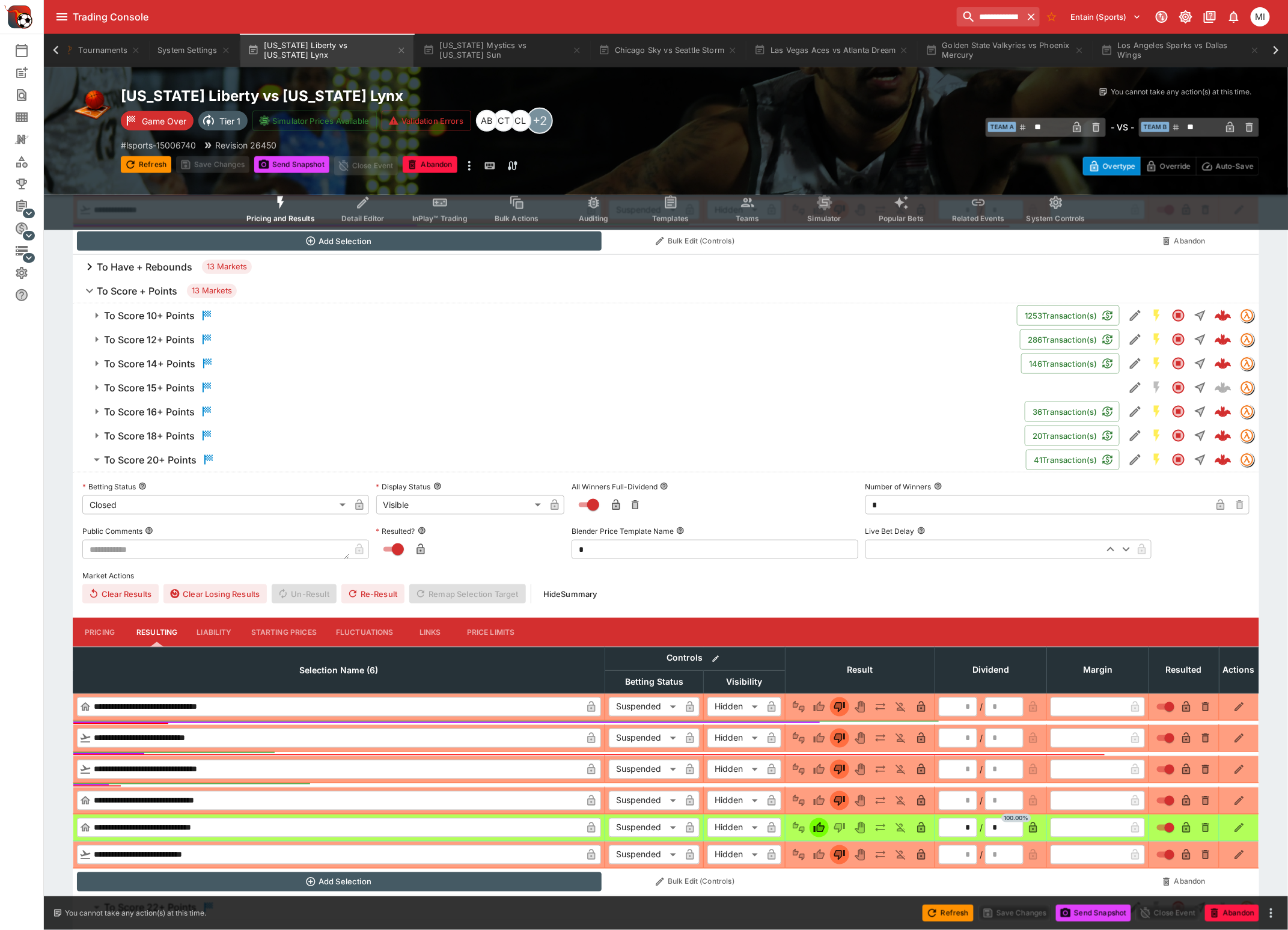
click at [170, 460] on h6 "To Score 20+ Points" at bounding box center [150, 460] width 93 height 13
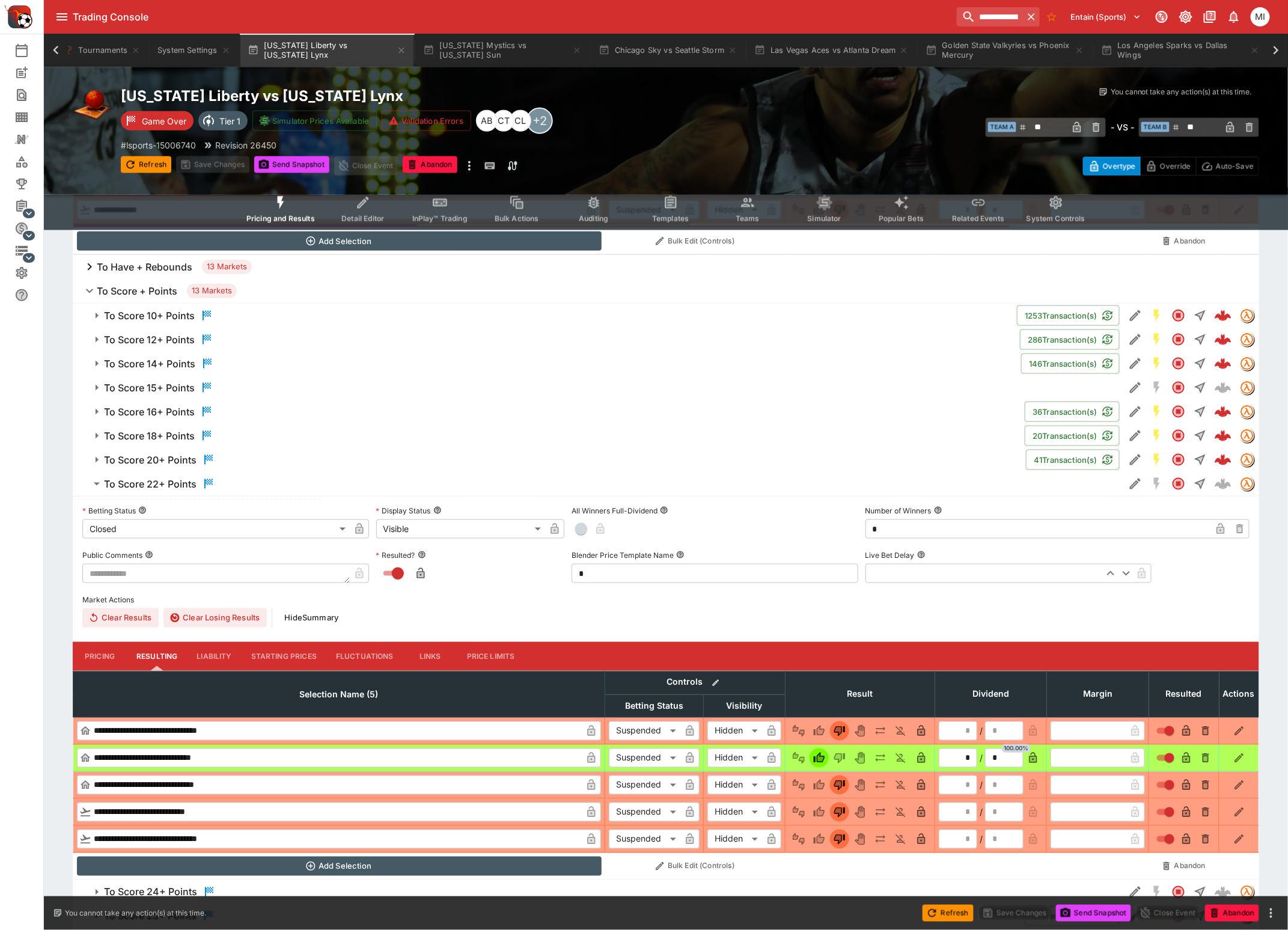
click at [170, 440] on h6 "To Score 18+ Points" at bounding box center [149, 436] width 91 height 13
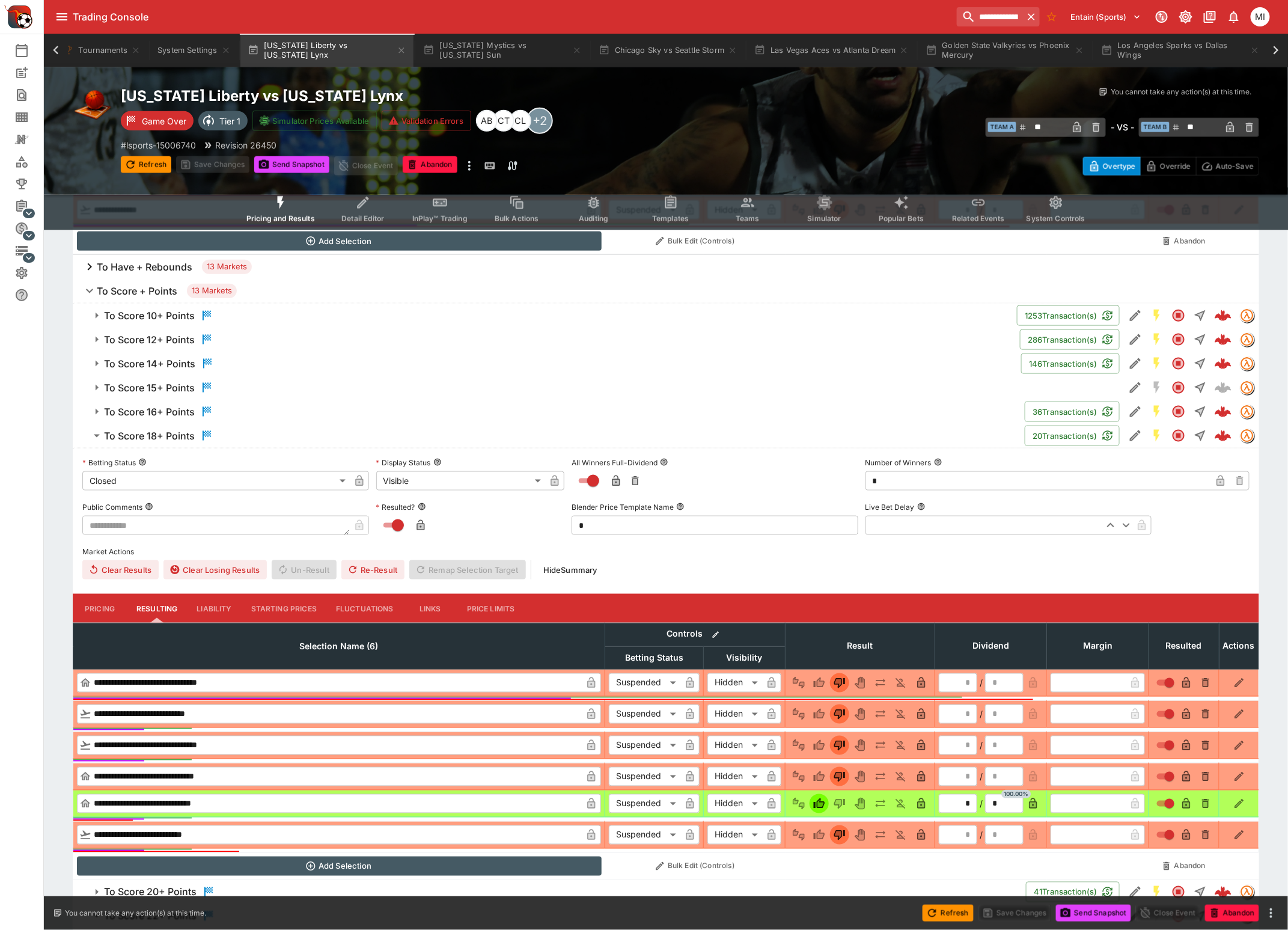
click at [170, 440] on h6 "To Score 18+ Points" at bounding box center [149, 436] width 91 height 13
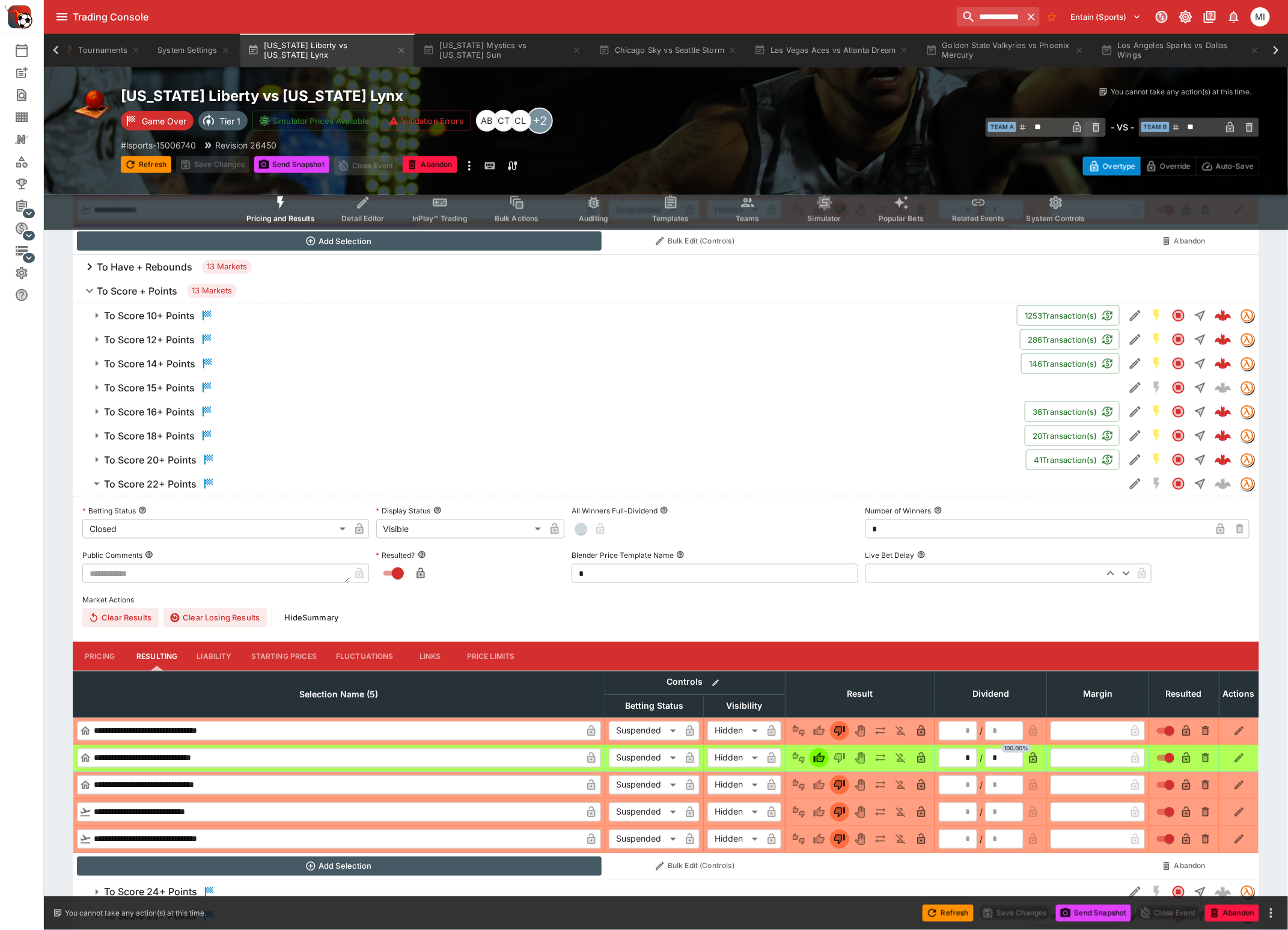
click at [168, 414] on h6 "To Score 16+ Points" at bounding box center [149, 412] width 91 height 13
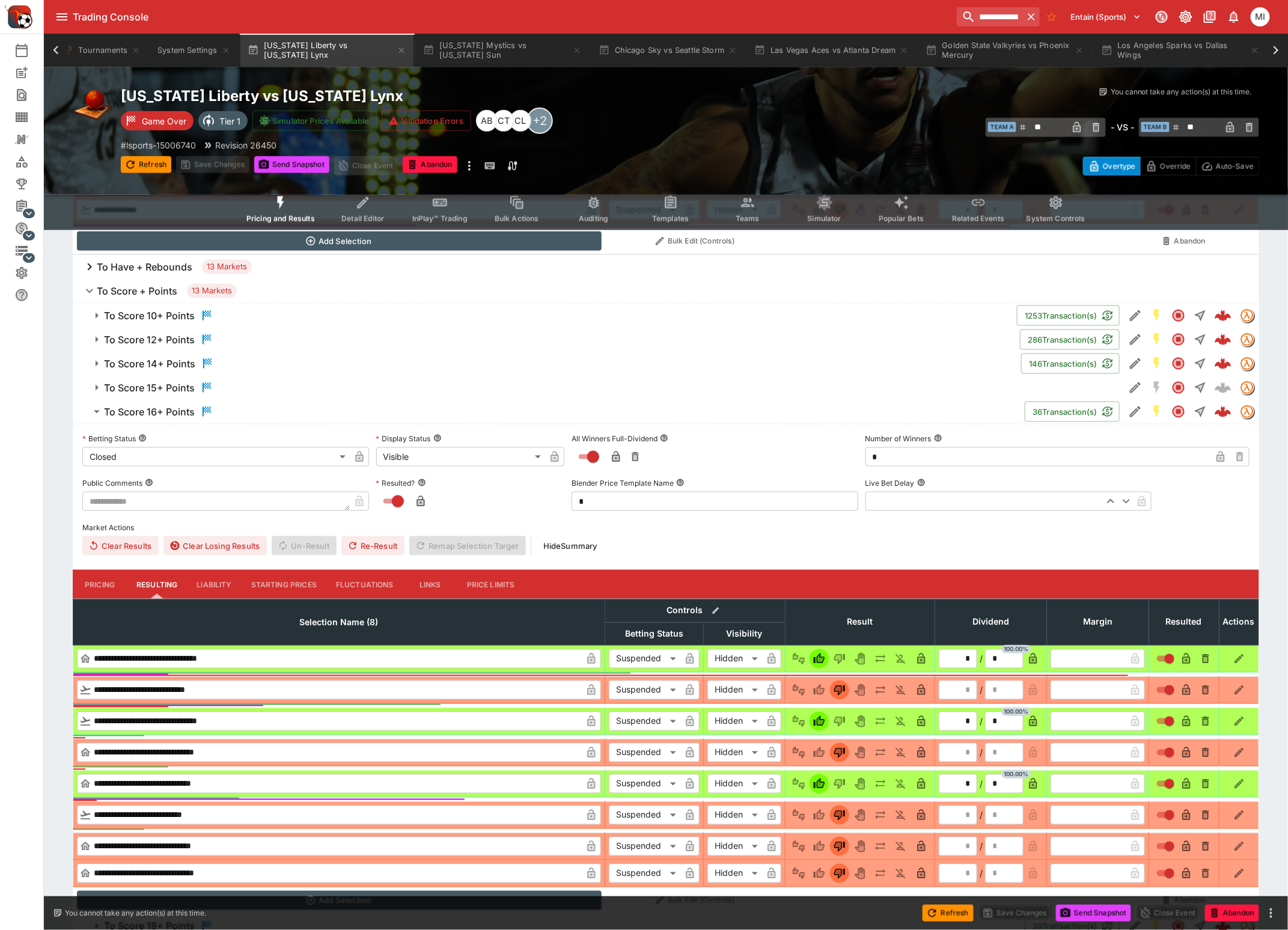
click at [168, 414] on h6 "To Score 16+ Points" at bounding box center [149, 412] width 91 height 13
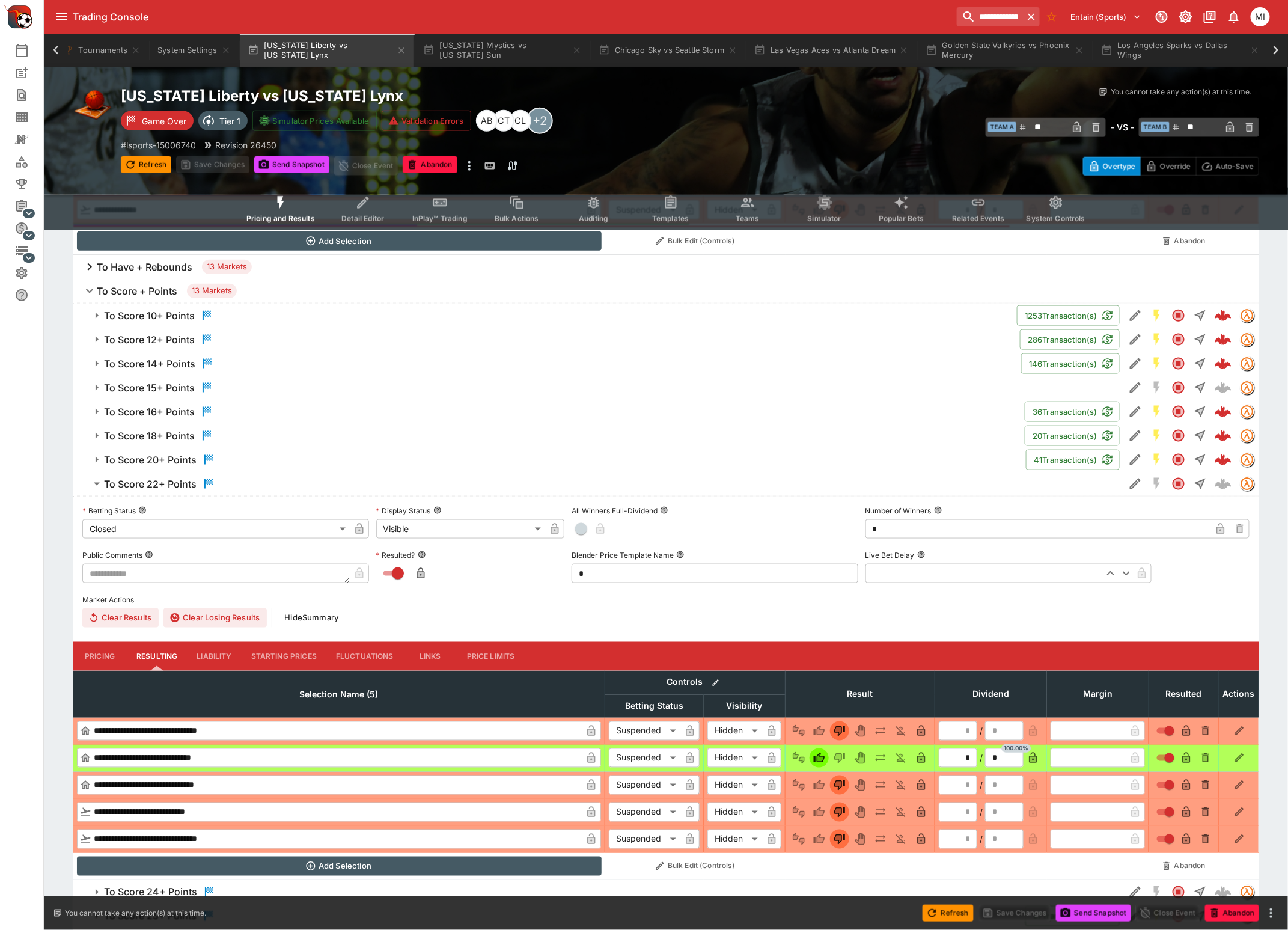
click at [158, 319] on h6 "To Score 10+ Points" at bounding box center [149, 316] width 91 height 13
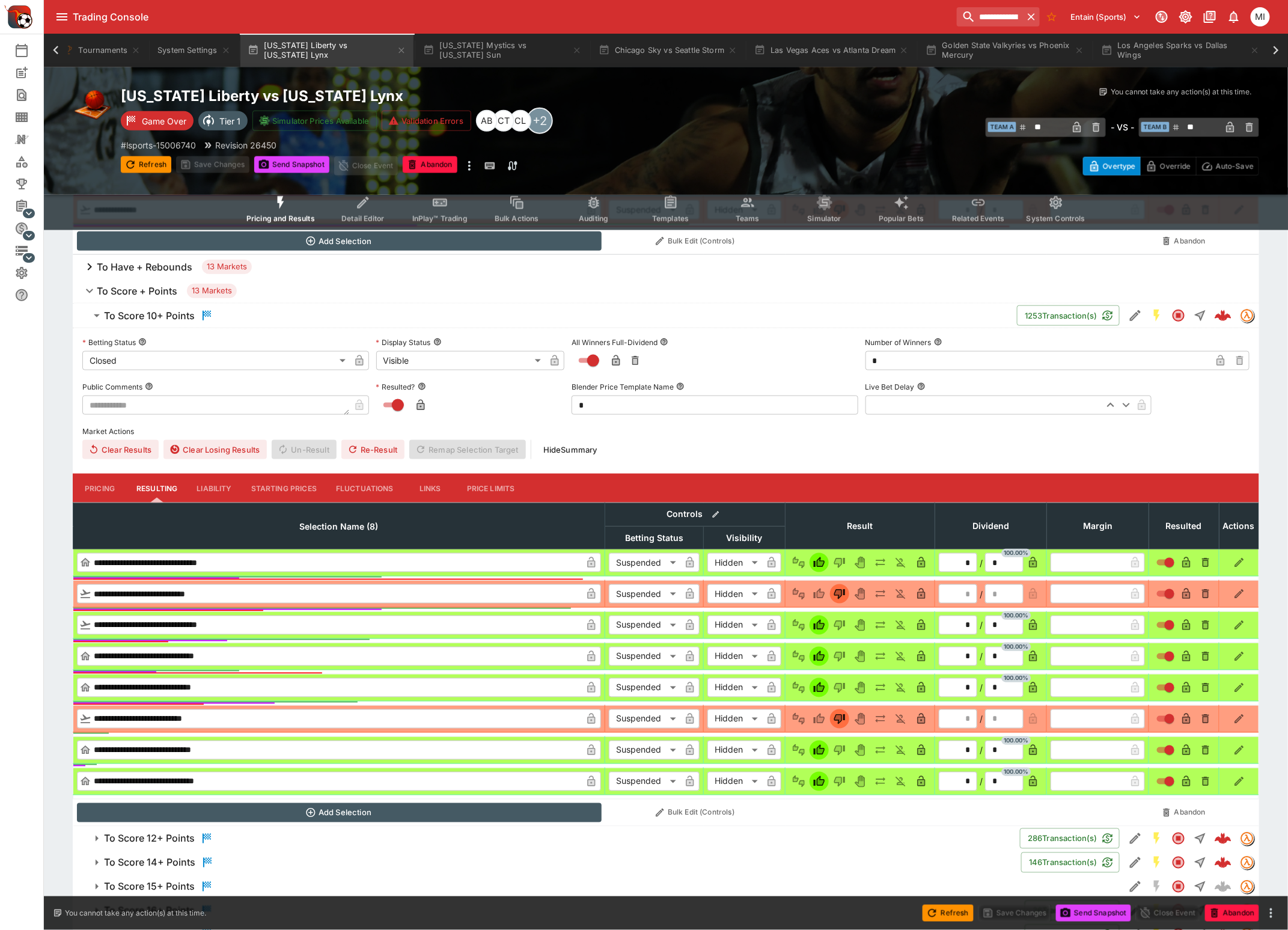
click at [183, 838] on h6 "To Score 12+ Points" at bounding box center [149, 839] width 91 height 13
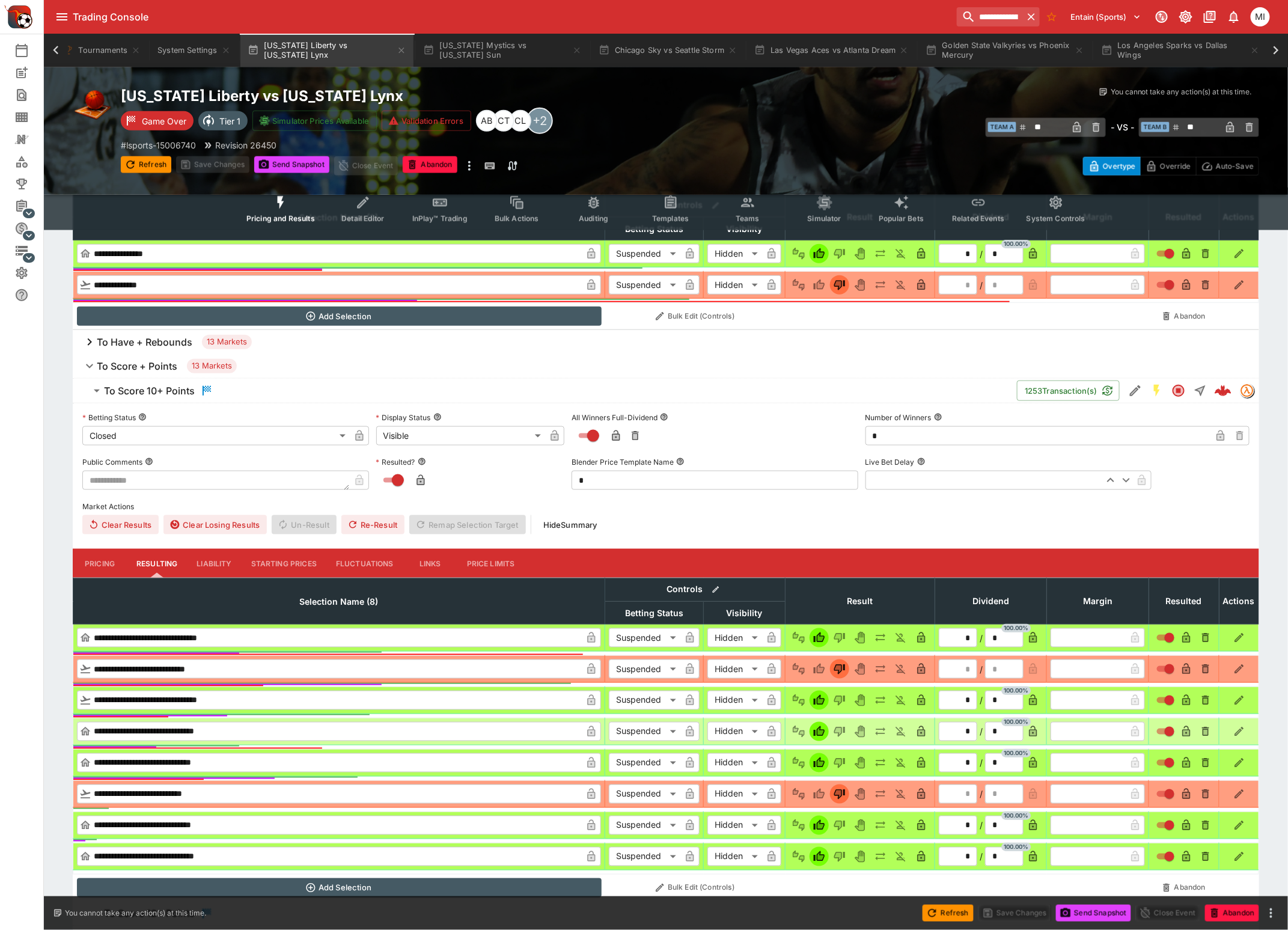
scroll to position [0, 0]
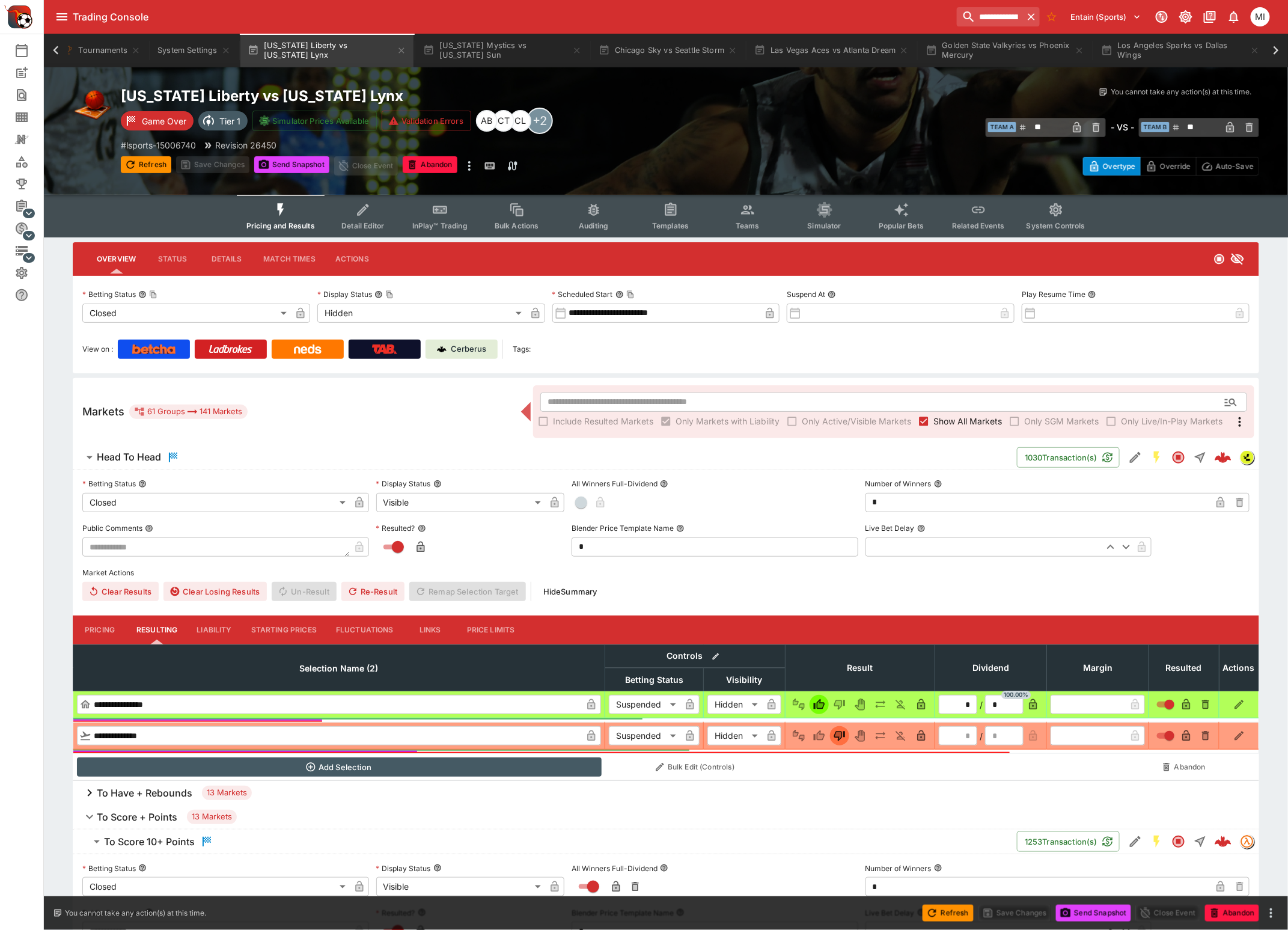
click at [138, 457] on h6 "Head To Head" at bounding box center [129, 457] width 64 height 13
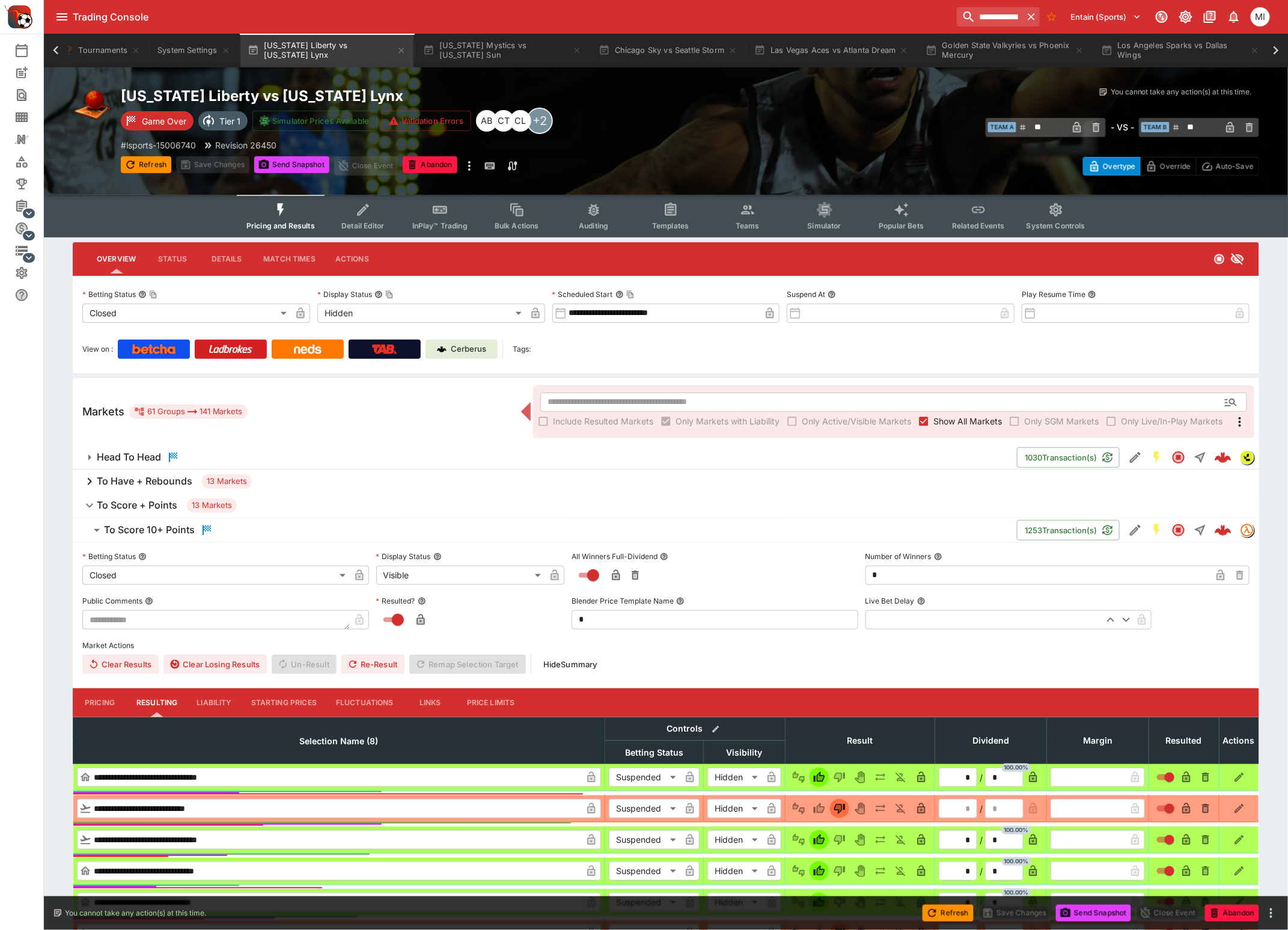
click at [126, 504] on h6 "To Score + Points" at bounding box center [137, 505] width 81 height 13
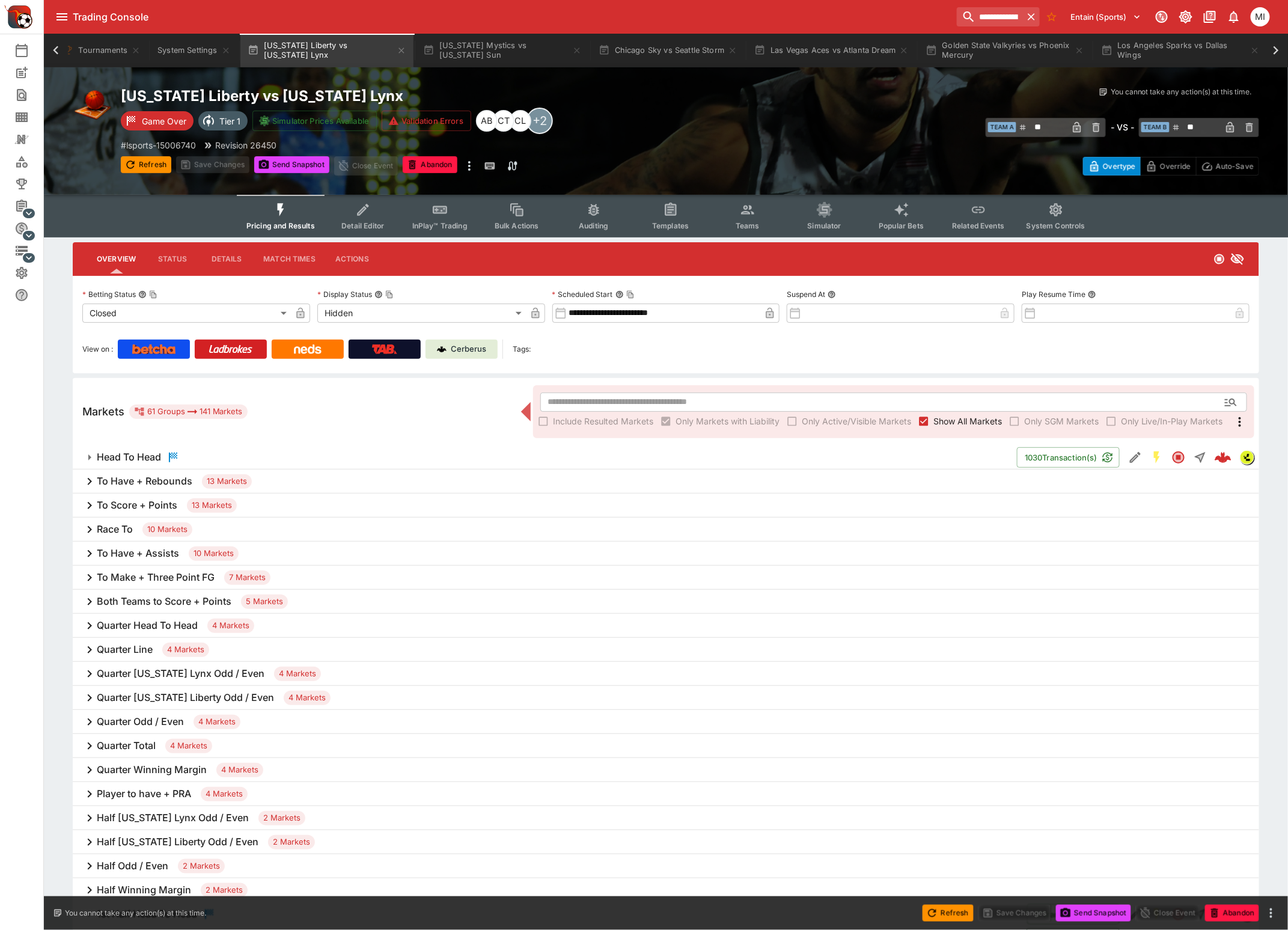
click at [142, 475] on h6 "To Have + Rebounds" at bounding box center [144, 481] width 95 height 13
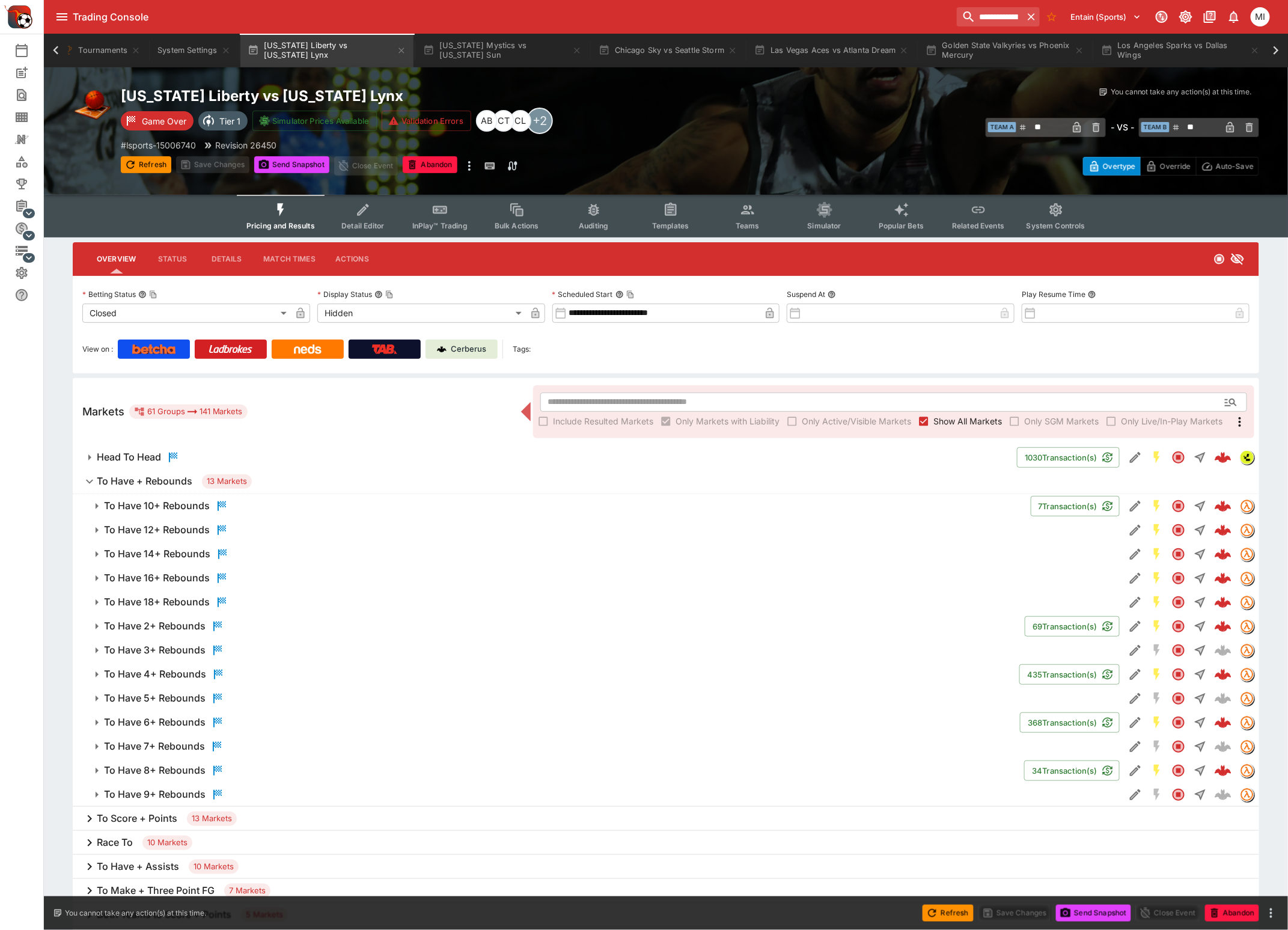
click at [169, 504] on h6 "To Have 10+ Rebounds" at bounding box center [157, 506] width 106 height 13
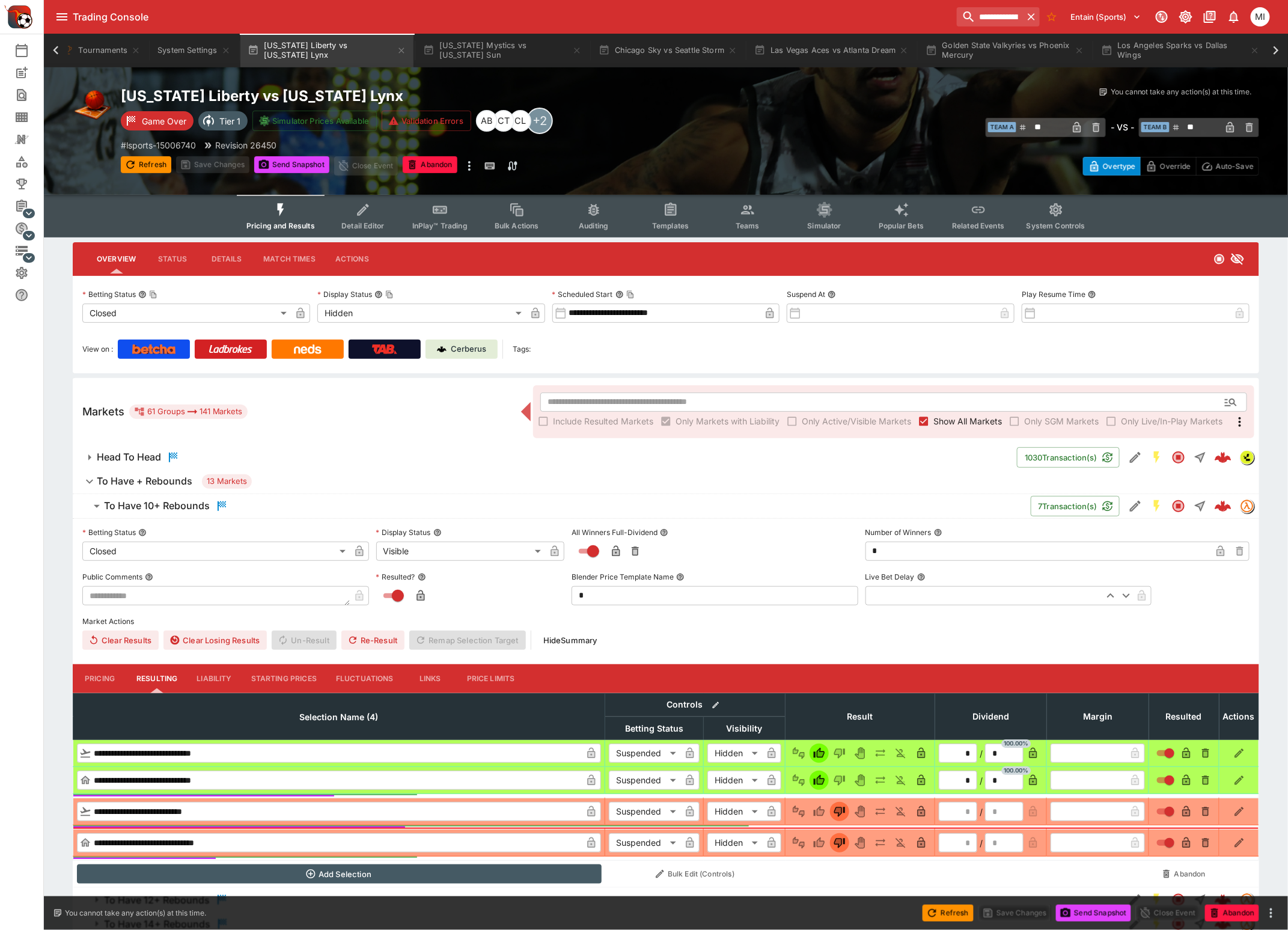
click at [172, 503] on h6 "To Have 10+ Rebounds" at bounding box center [157, 506] width 106 height 13
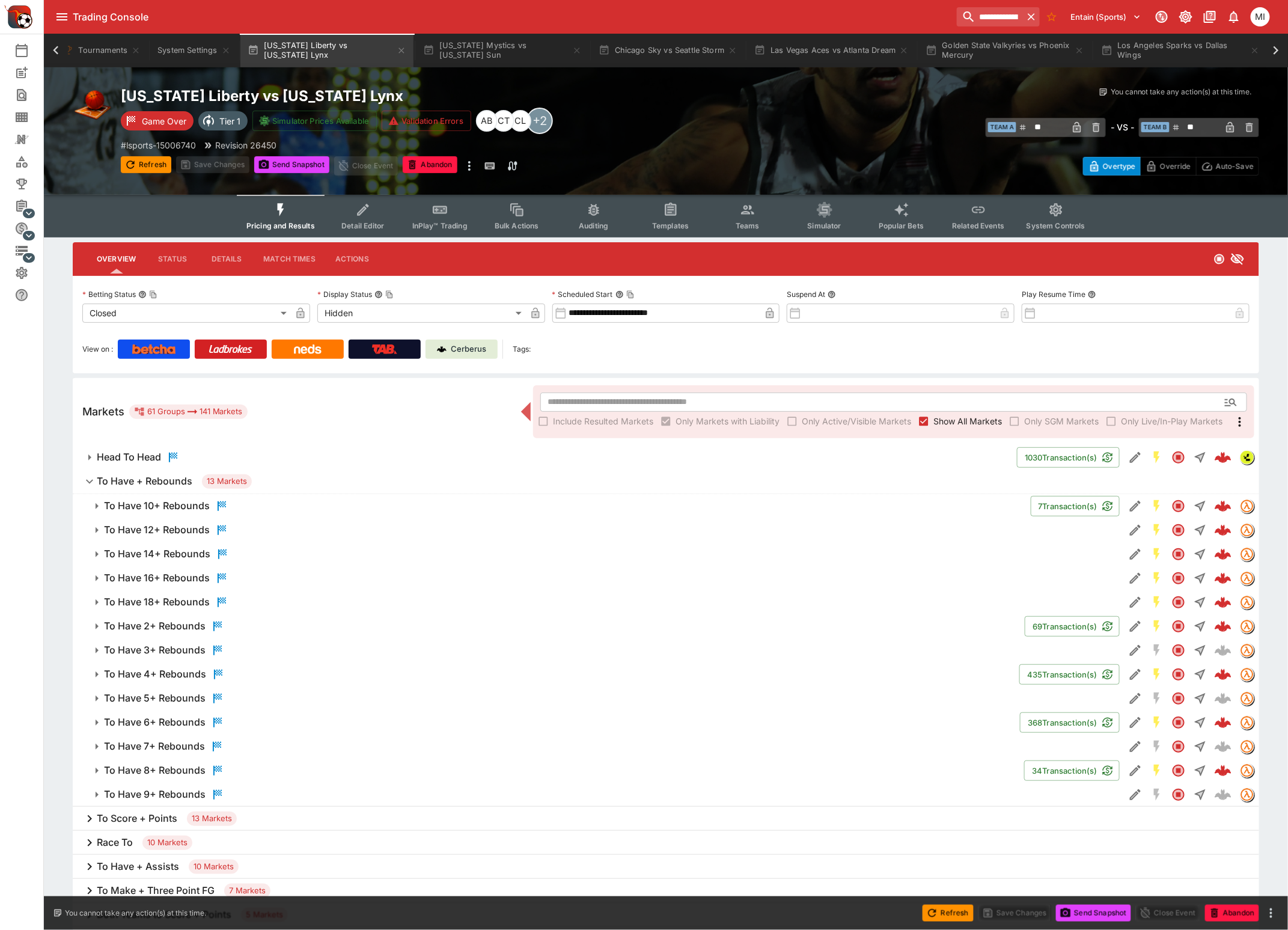
click at [130, 475] on h6 "To Have + Rebounds" at bounding box center [144, 481] width 95 height 13
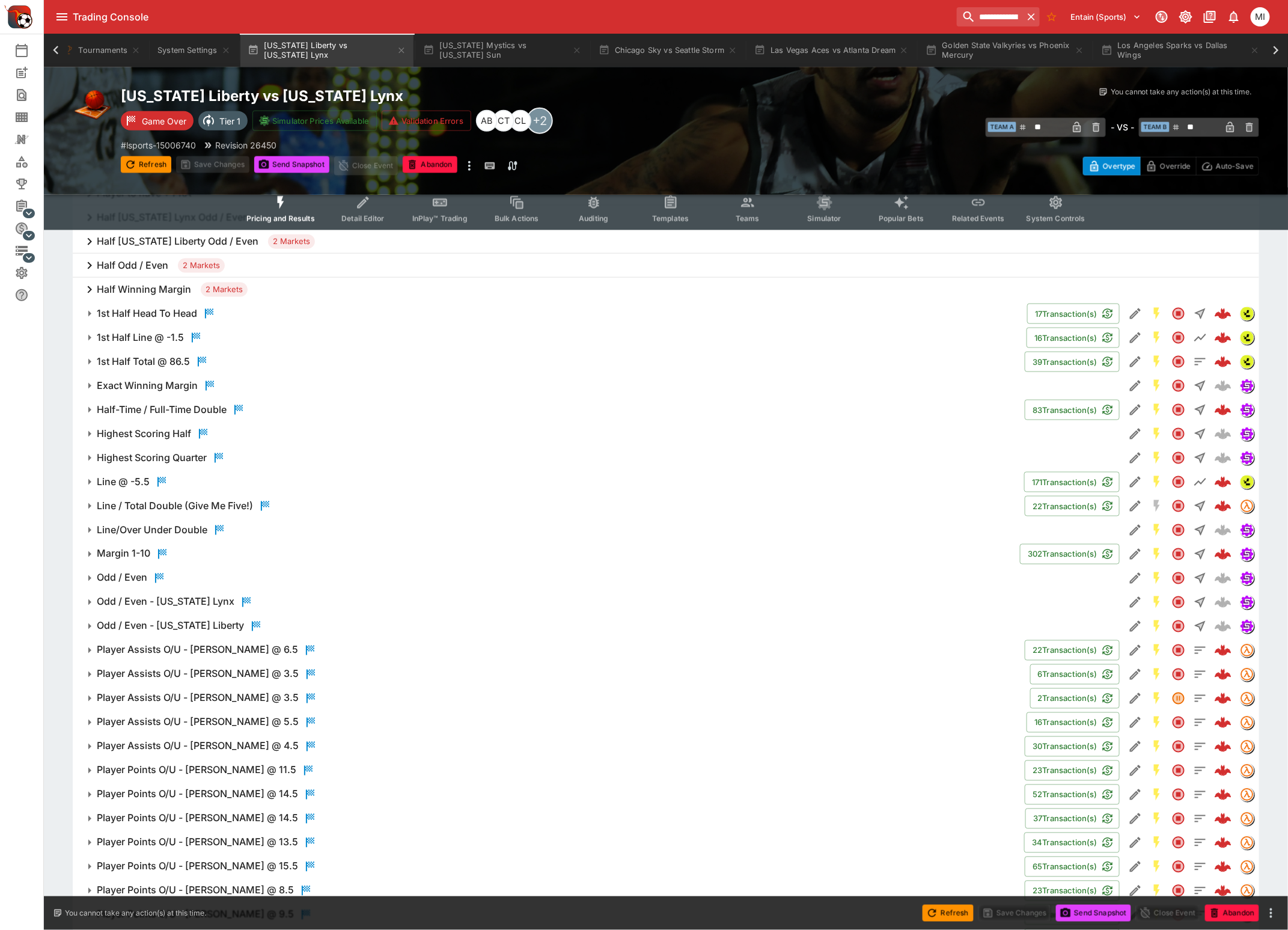
scroll to position [902, 0]
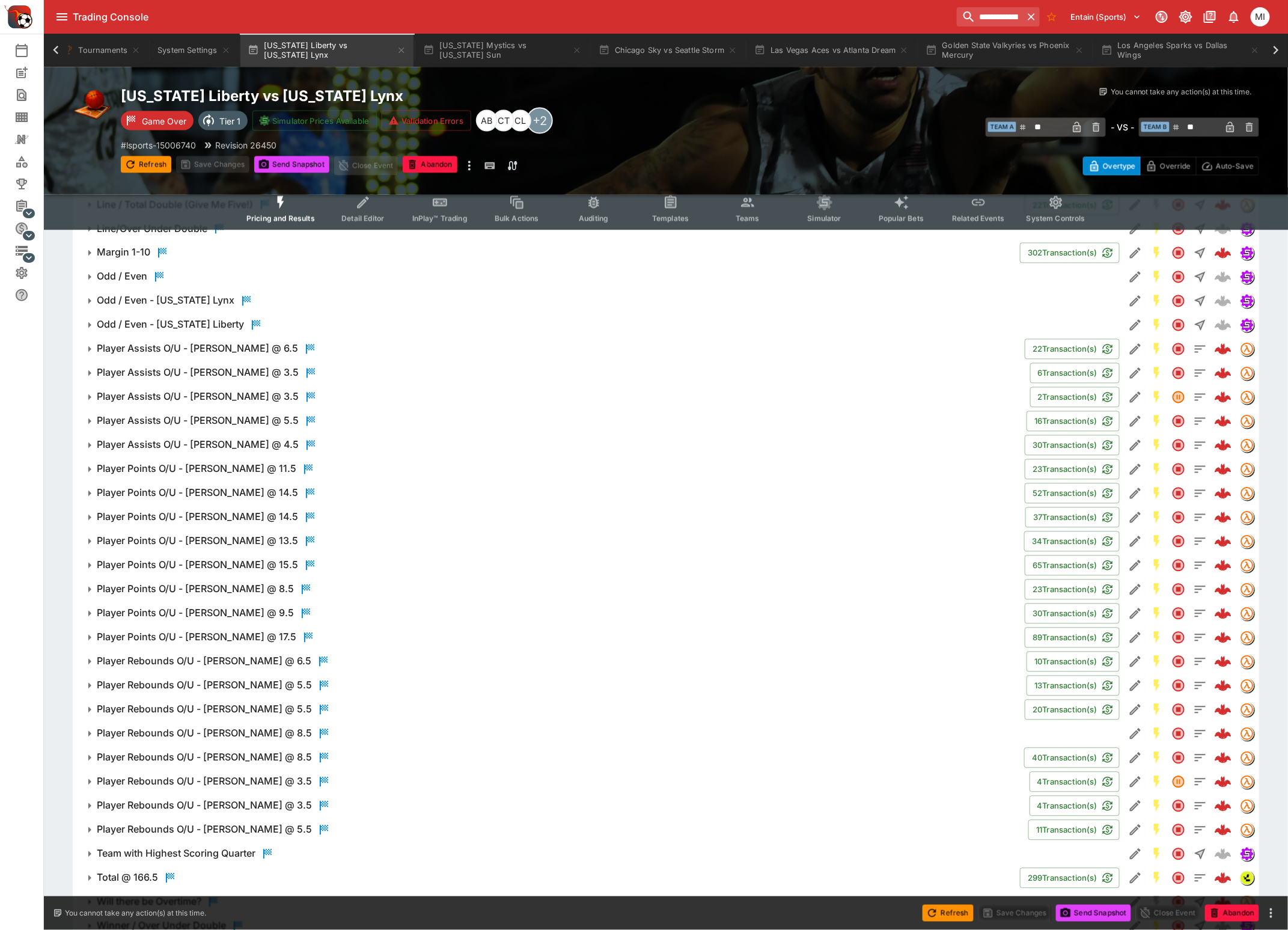
click at [194, 393] on h6 "Player Assists O/U - Kayla McBride @ 3.5" at bounding box center [197, 397] width 202 height 13
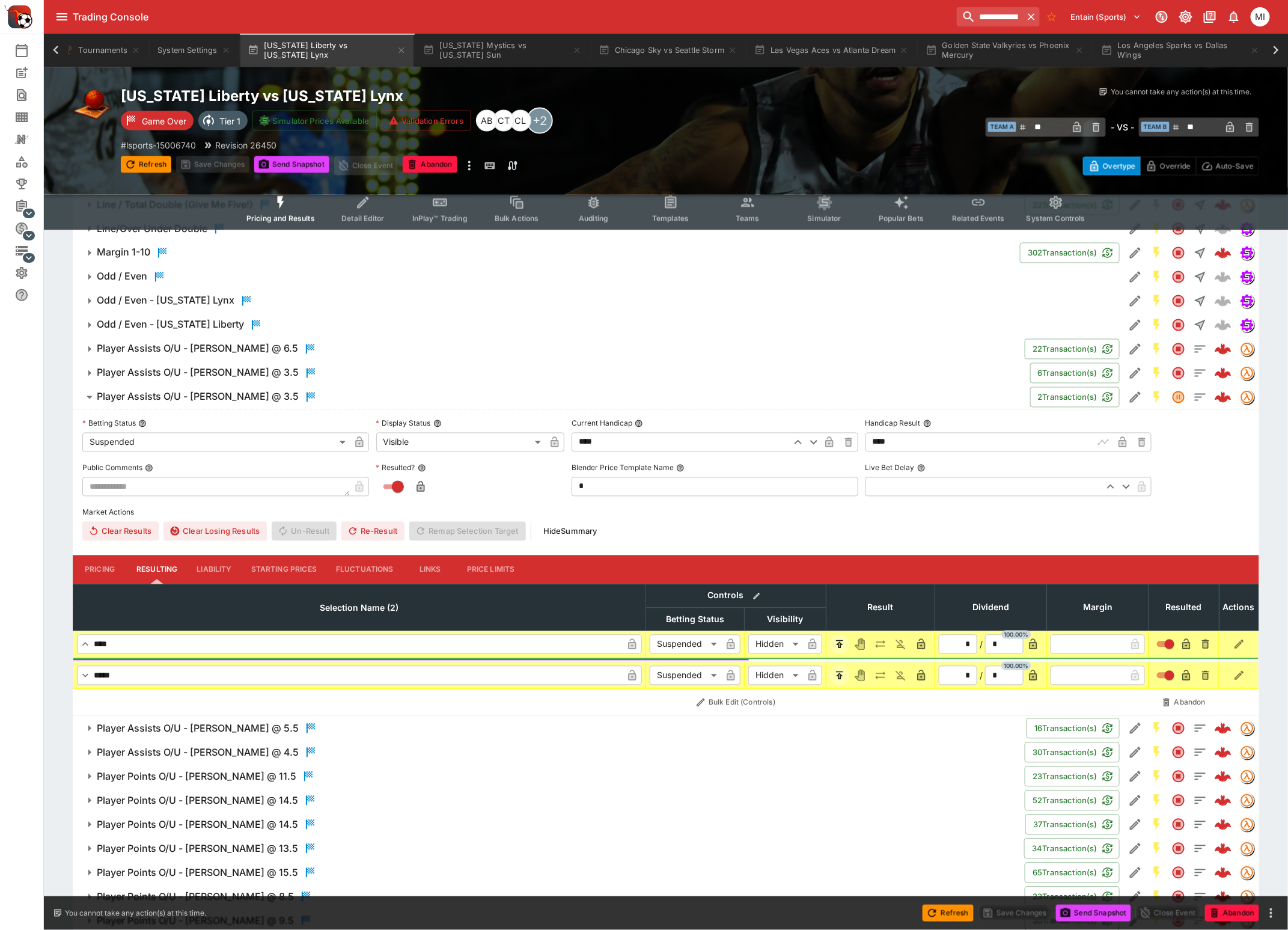
click at [194, 393] on h6 "Player Assists O/U - Kayla McBride @ 3.5" at bounding box center [197, 397] width 202 height 13
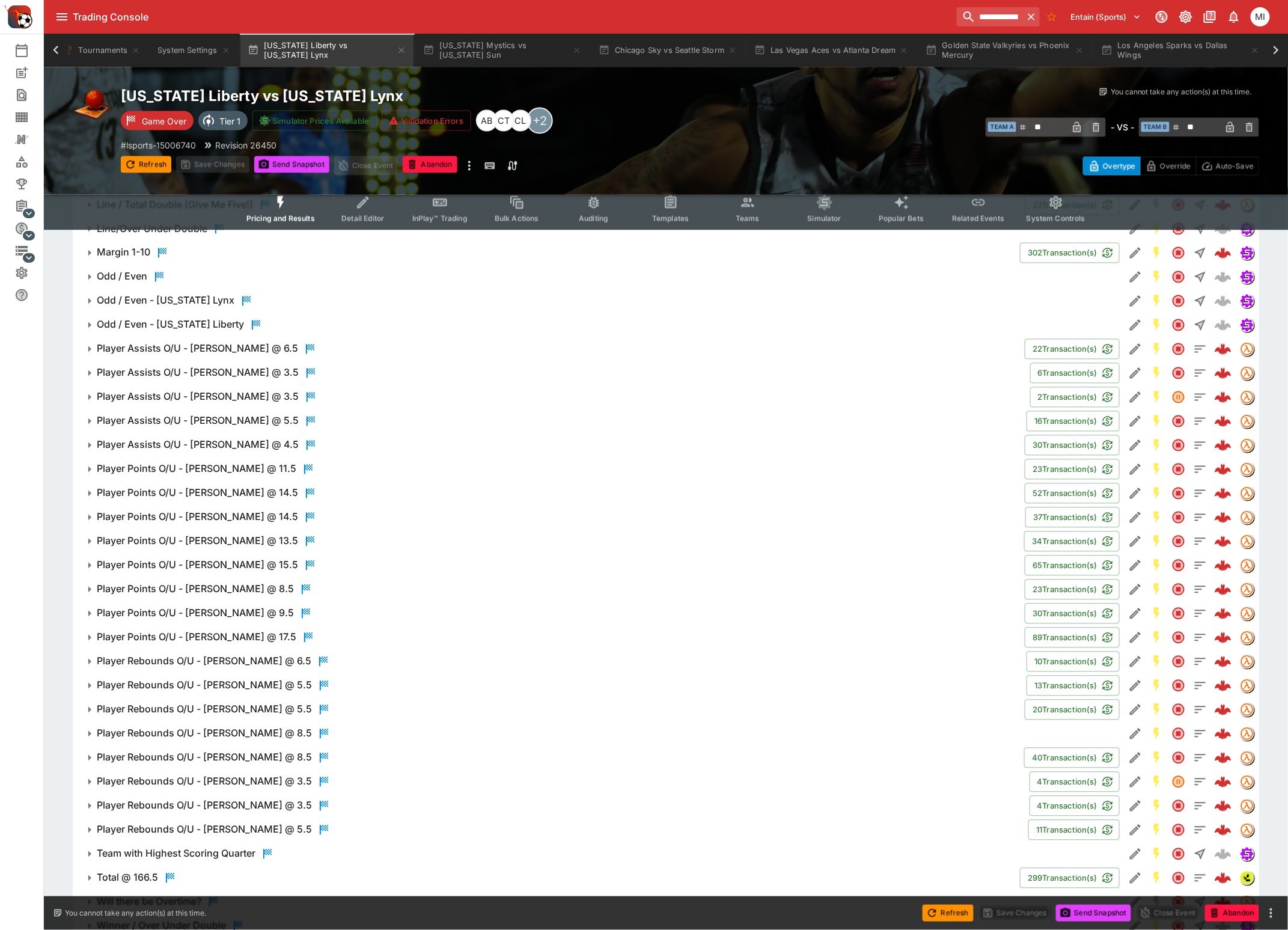
click at [221, 659] on h6 "Player Rebounds O/U - Alanna Smith @ 6.5" at bounding box center [204, 661] width 215 height 13
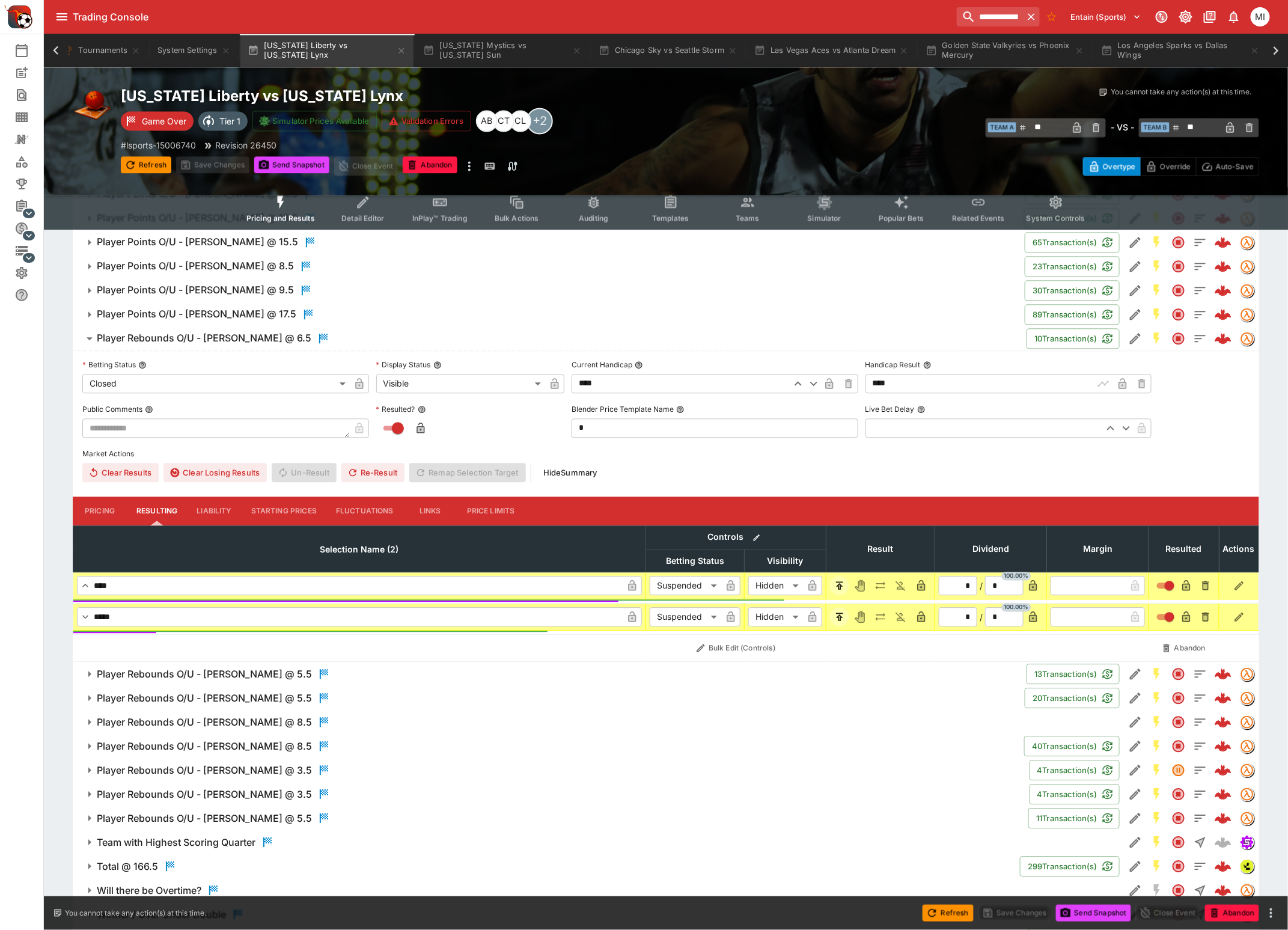
scroll to position [1334, 0]
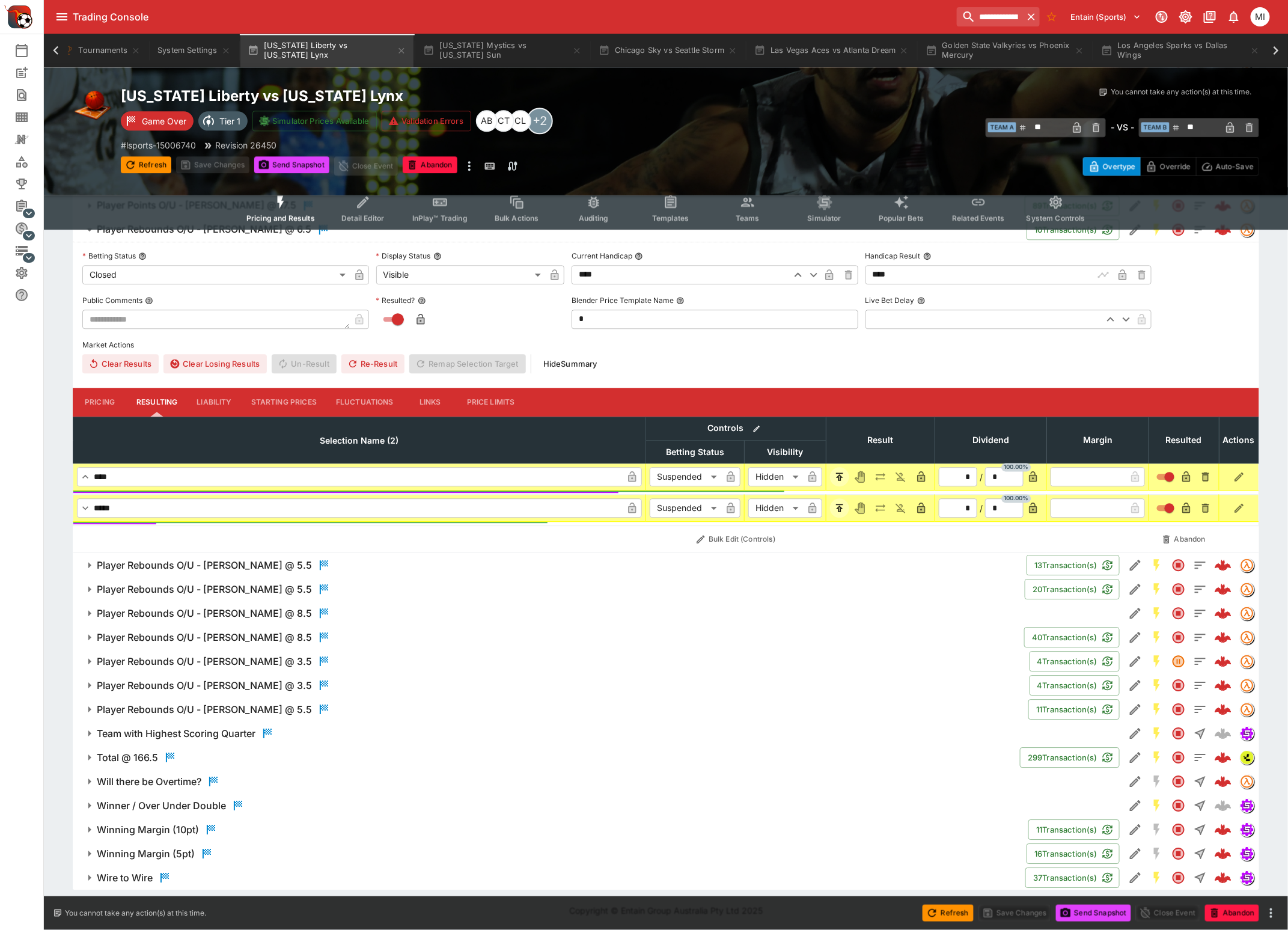
click at [229, 716] on button "Player Rebounds O/U - Sabrina Ionescu @ 5.5" at bounding box center [550, 710] width 956 height 24
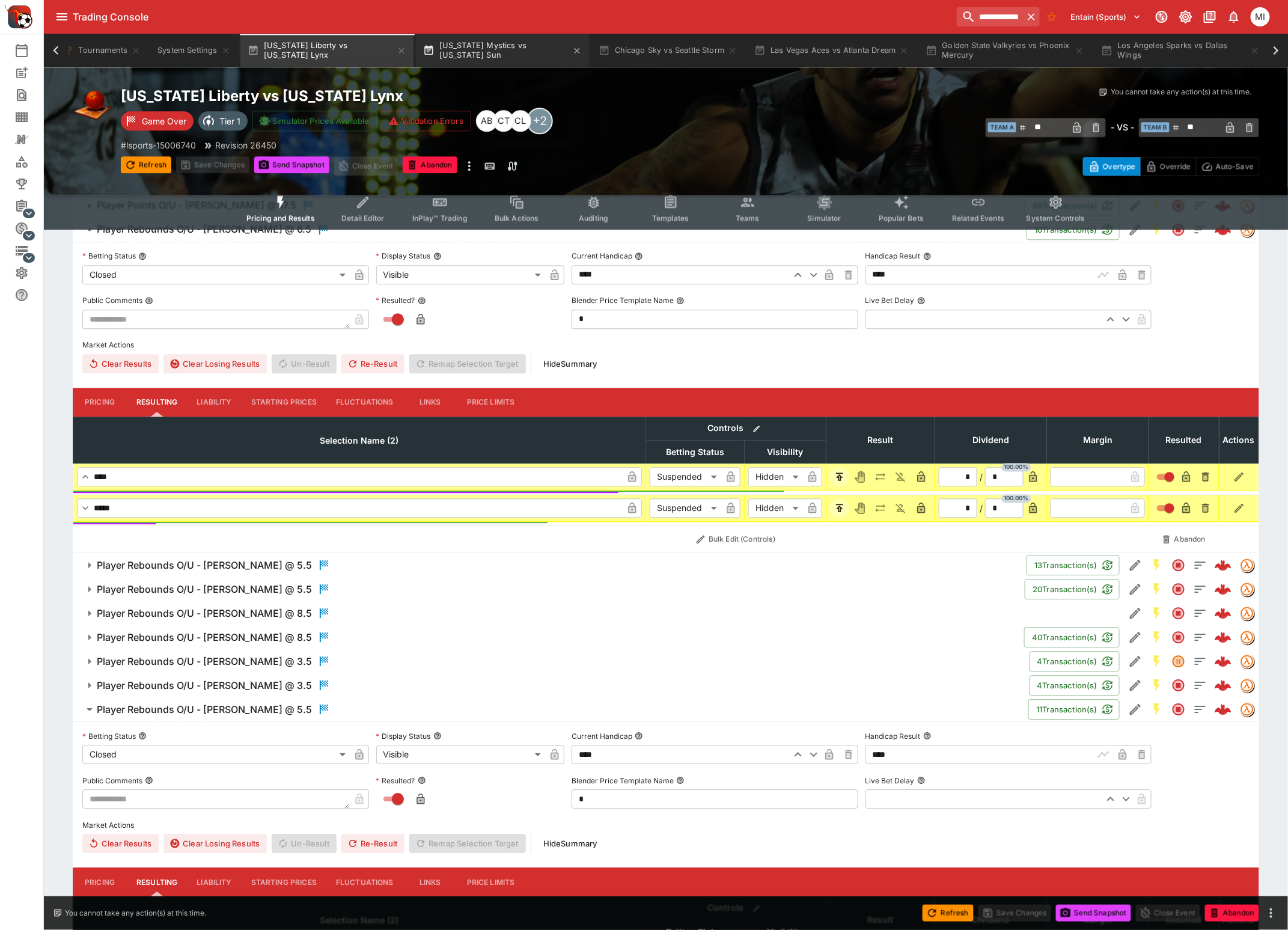
click at [474, 49] on button "Washington Mystics vs Connecticut Sun" at bounding box center [503, 50] width 173 height 34
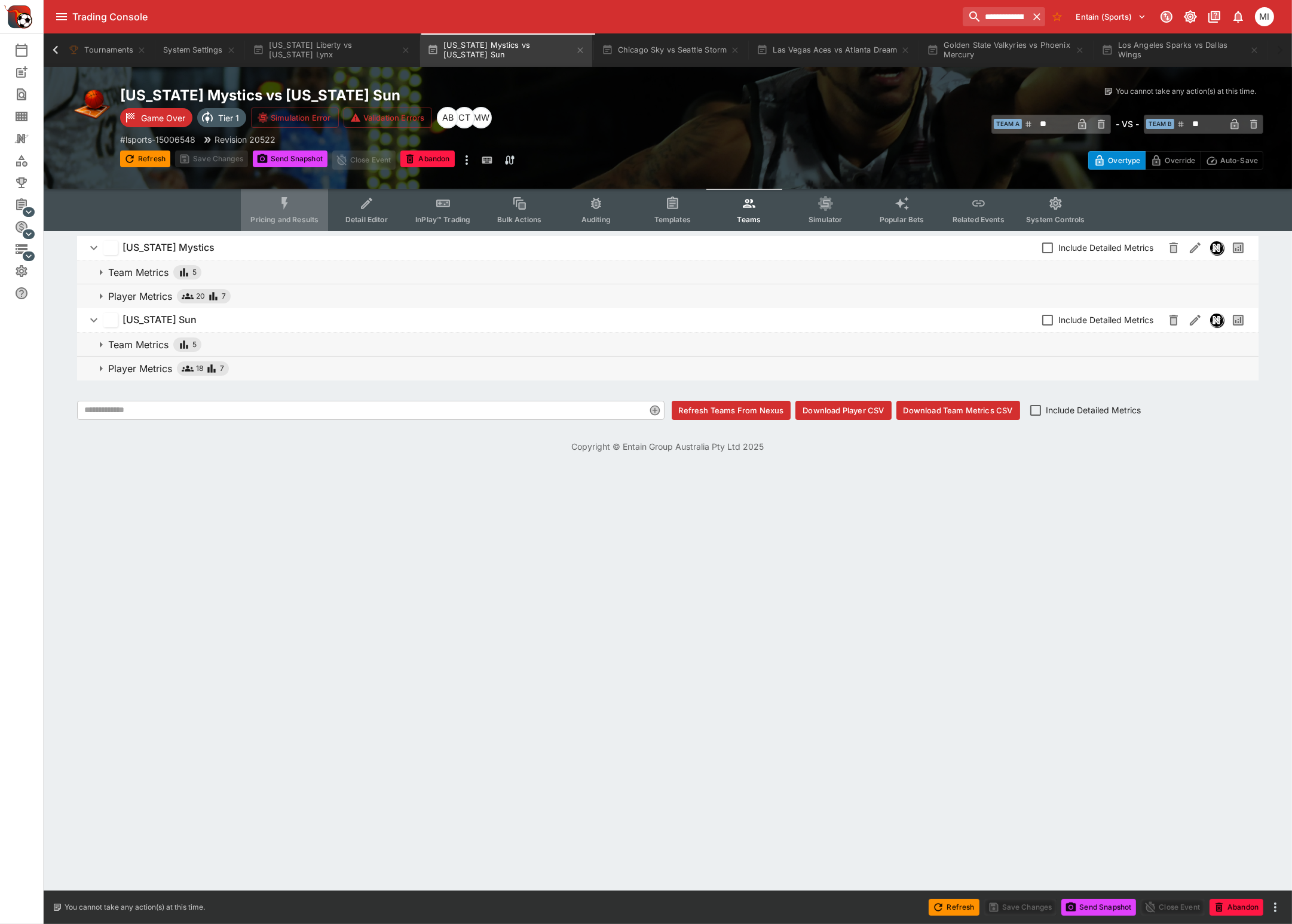
click at [300, 208] on button "Pricing and Results" at bounding box center [284, 210] width 87 height 43
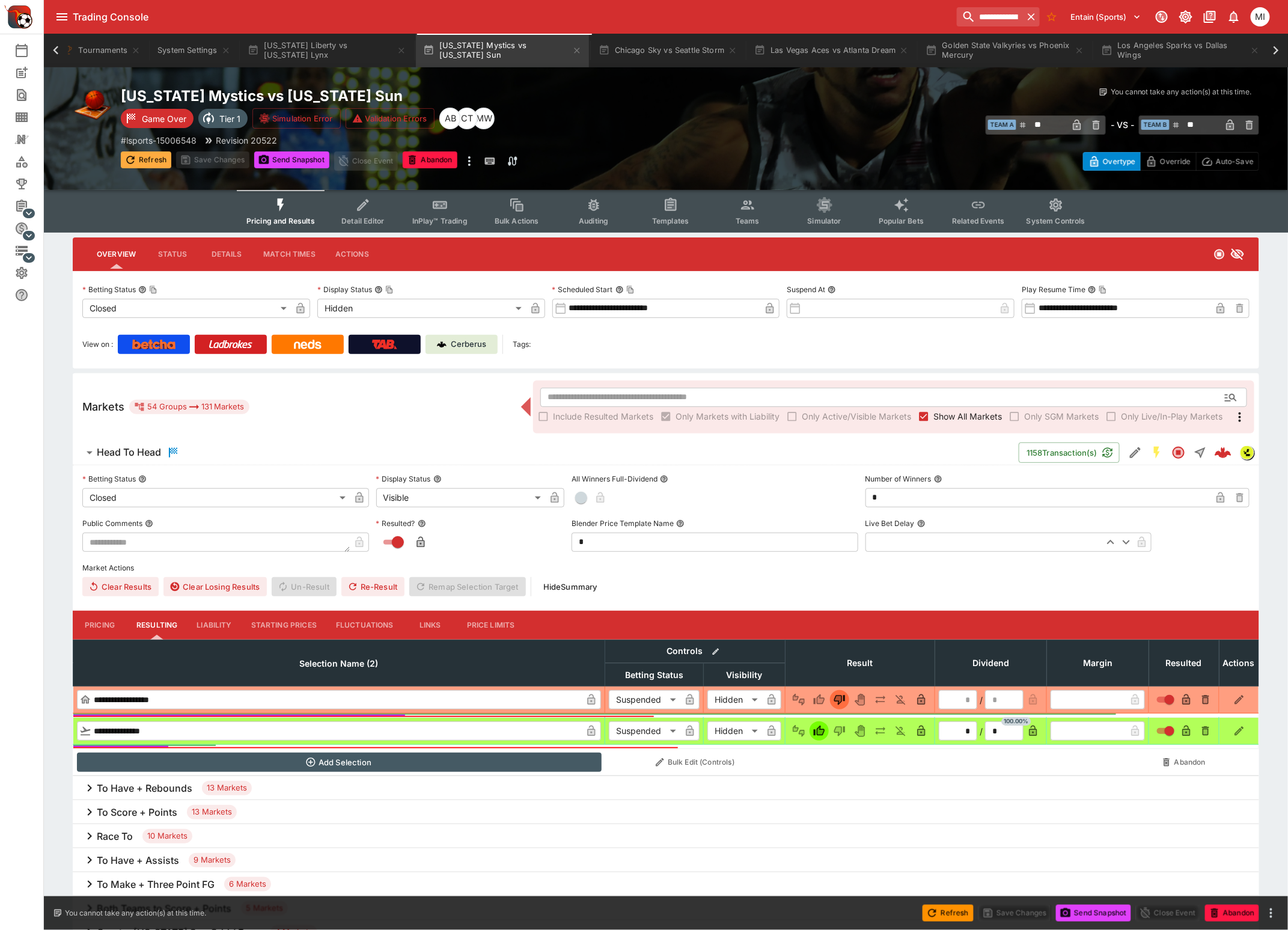
click at [154, 158] on button "Refresh" at bounding box center [146, 160] width 50 height 17
click at [950, 416] on span "Show All Markets" at bounding box center [967, 416] width 68 height 13
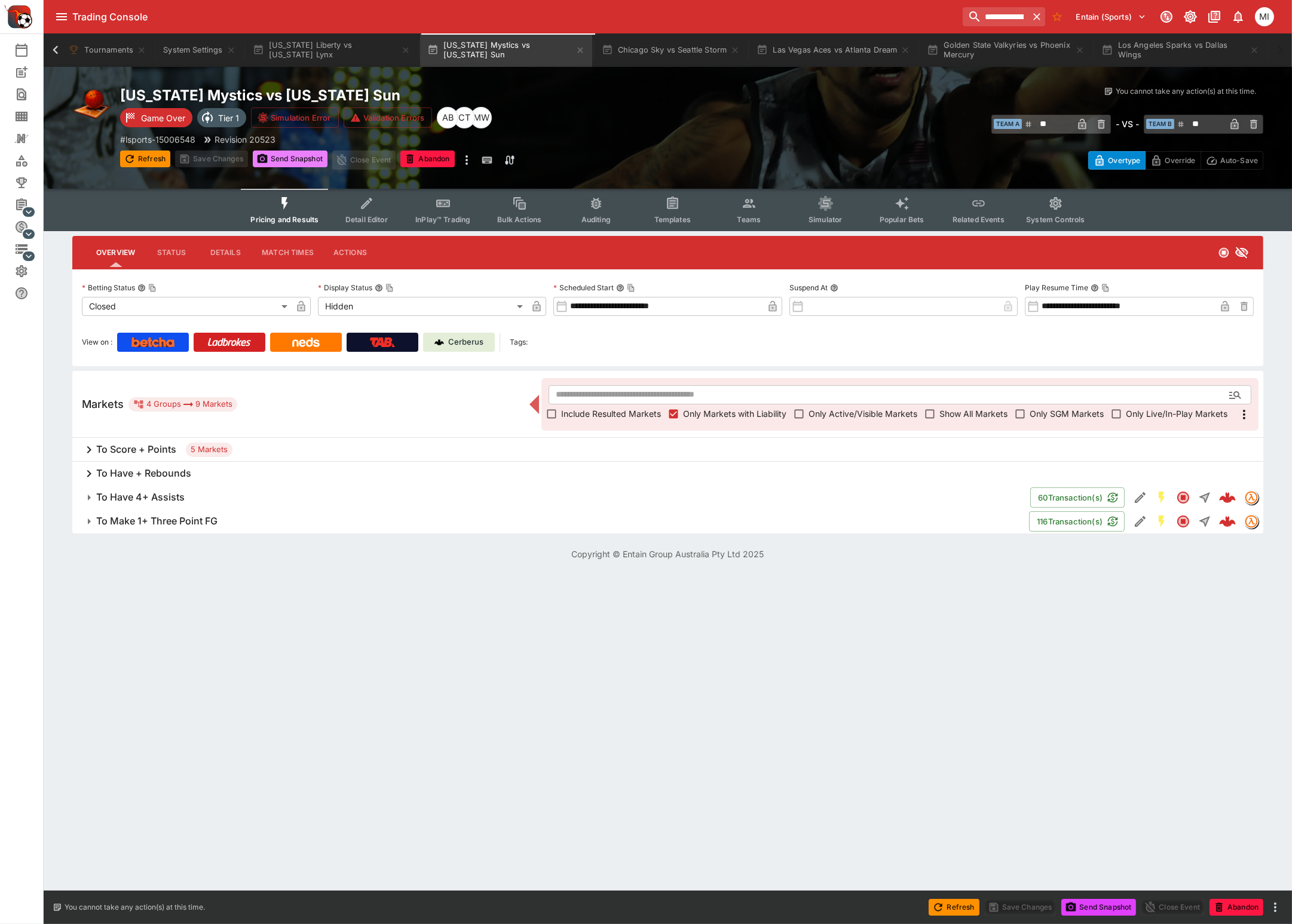
click at [284, 159] on button "Send Snapshot" at bounding box center [290, 159] width 75 height 17
click at [157, 521] on h6 "To Make 1+ Three Point FG" at bounding box center [157, 521] width 121 height 13
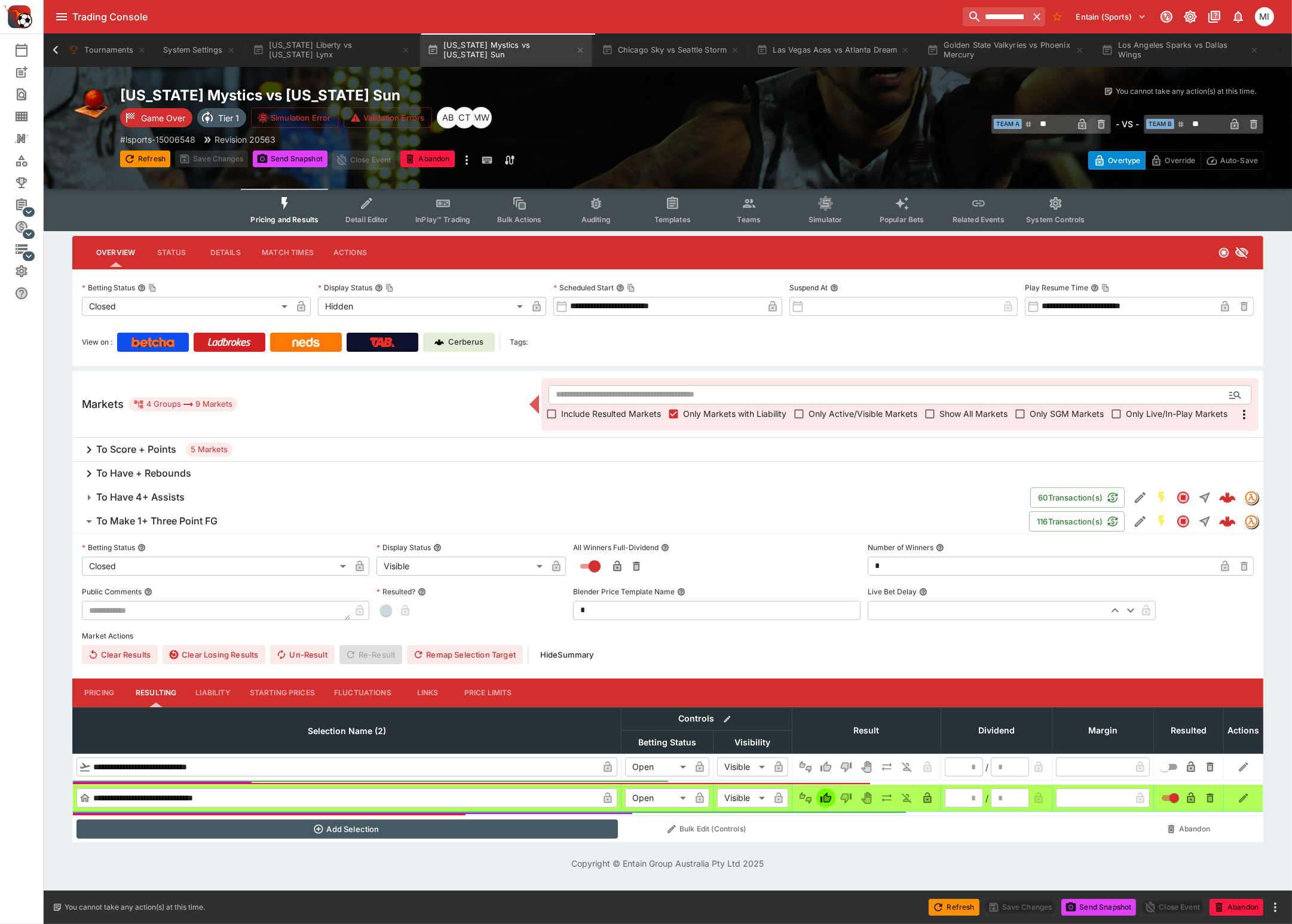
click at [168, 498] on h6 "To Have 4+ Assists" at bounding box center [140, 497] width 89 height 13
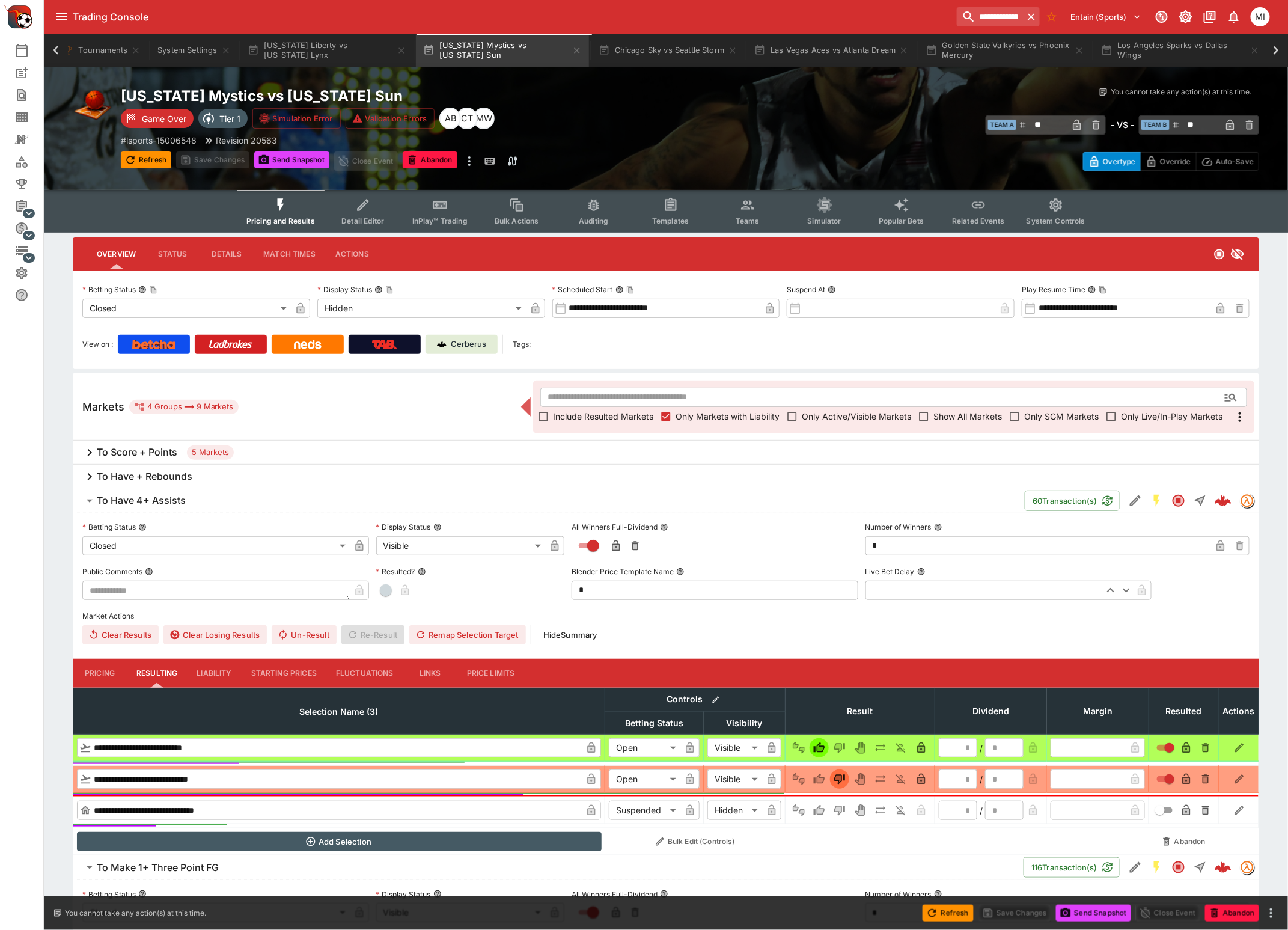
click at [175, 473] on h6 "To Have + Rebounds" at bounding box center [144, 476] width 95 height 13
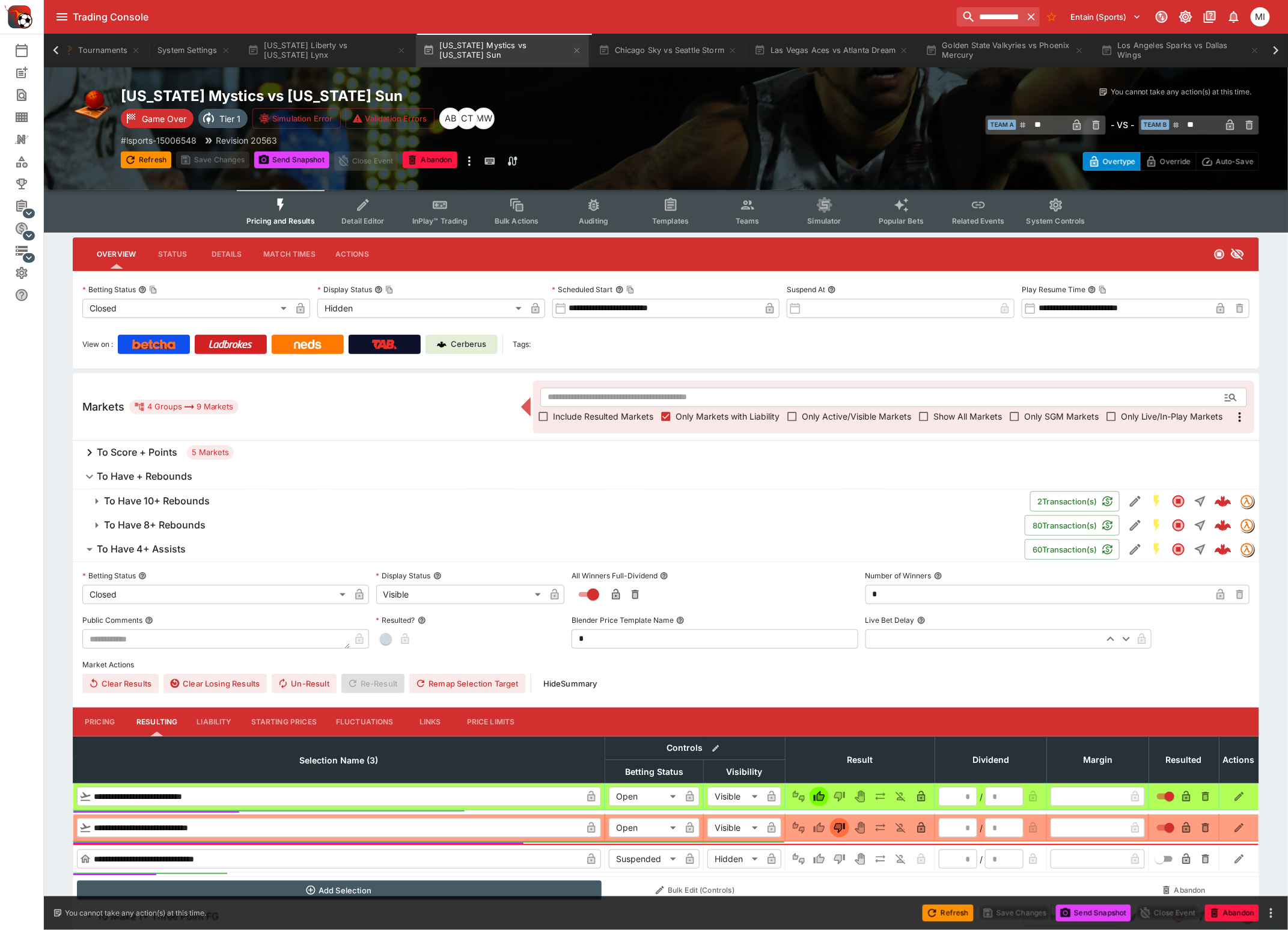
click at [164, 521] on h6 "To Have 8+ Rebounds" at bounding box center [154, 525] width 101 height 13
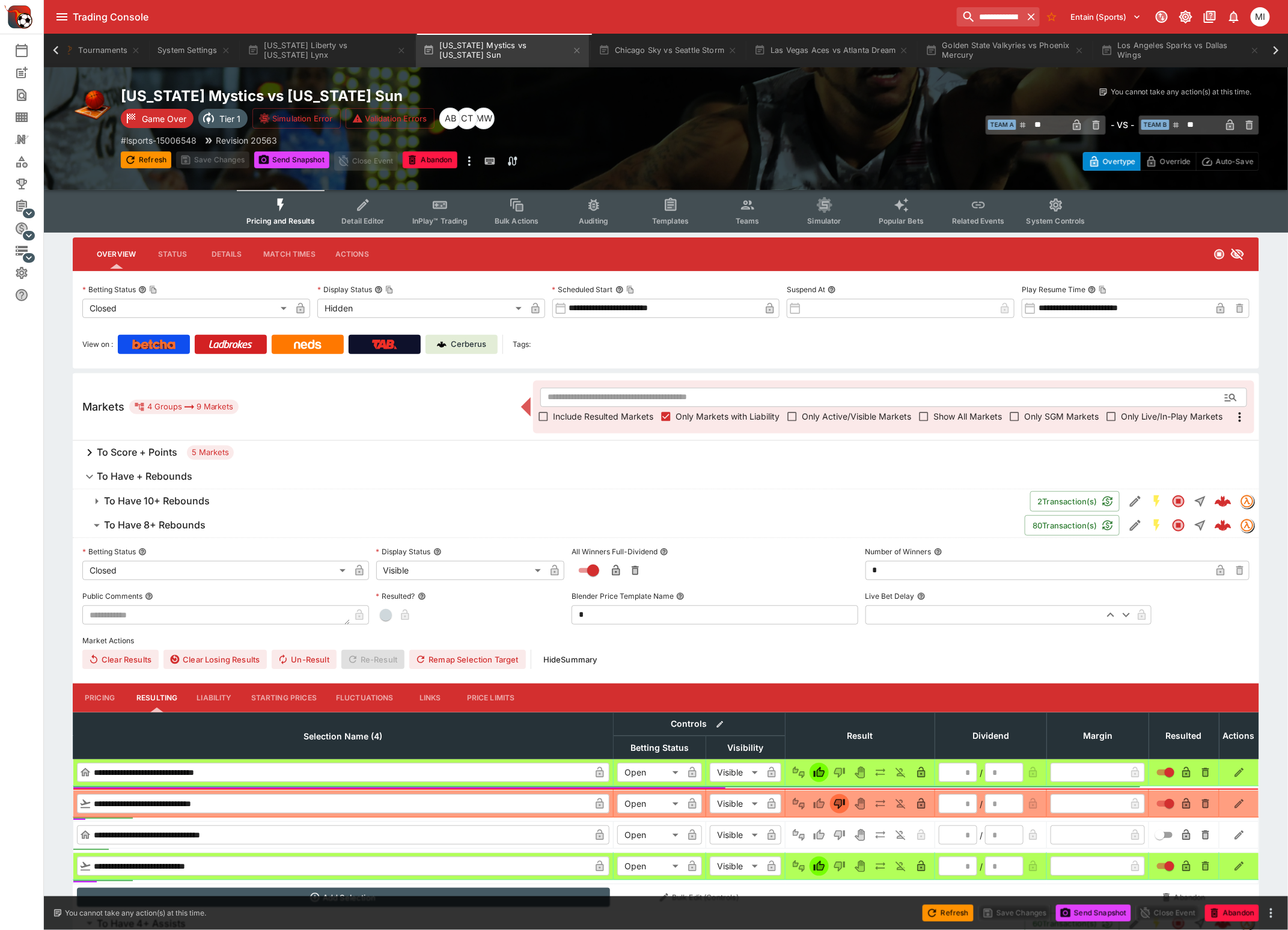
click at [169, 504] on h6 "To Have 10+ Rebounds" at bounding box center [157, 501] width 106 height 13
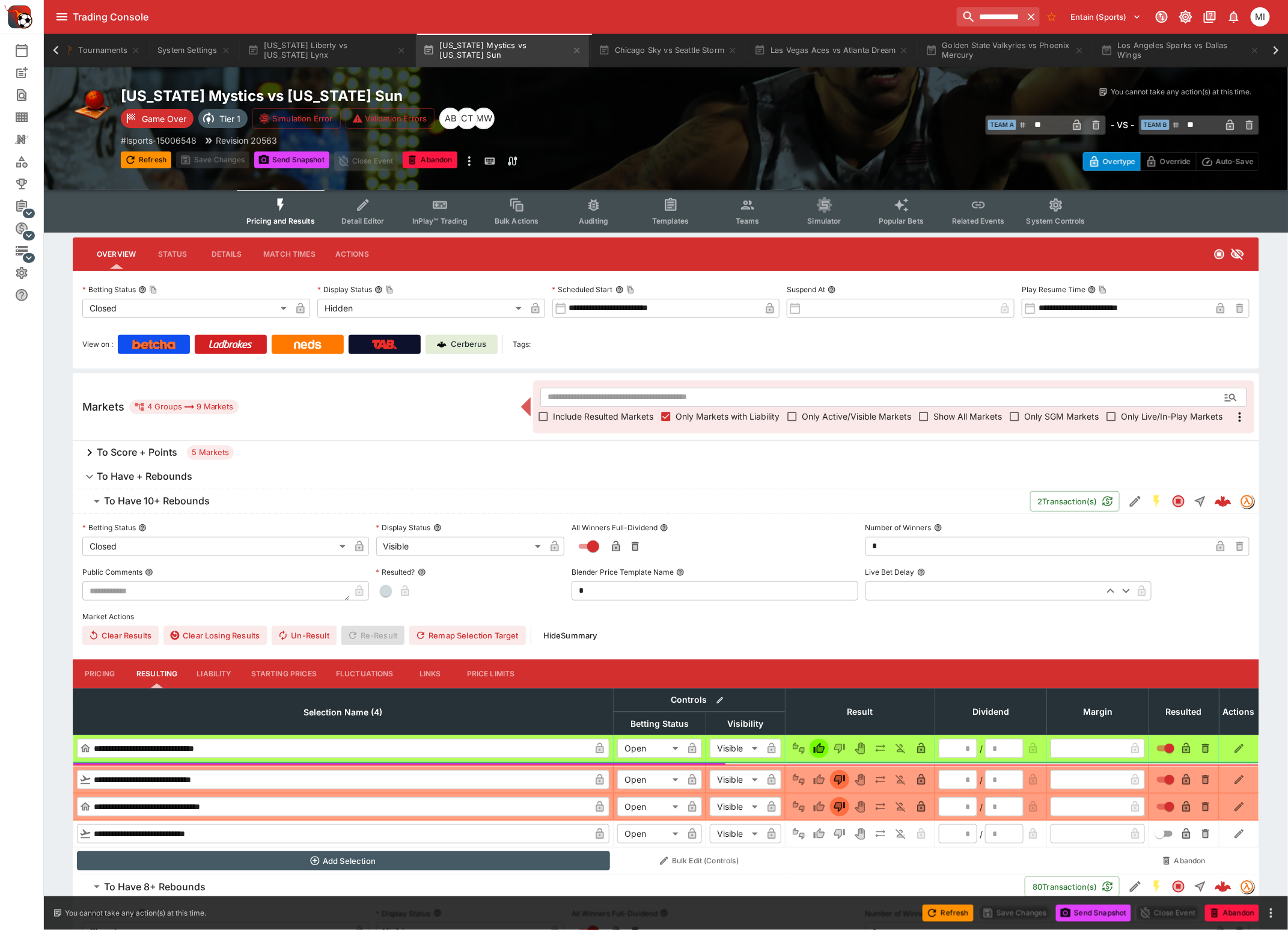
click at [158, 457] on h6 "To Score + Points" at bounding box center [137, 452] width 81 height 13
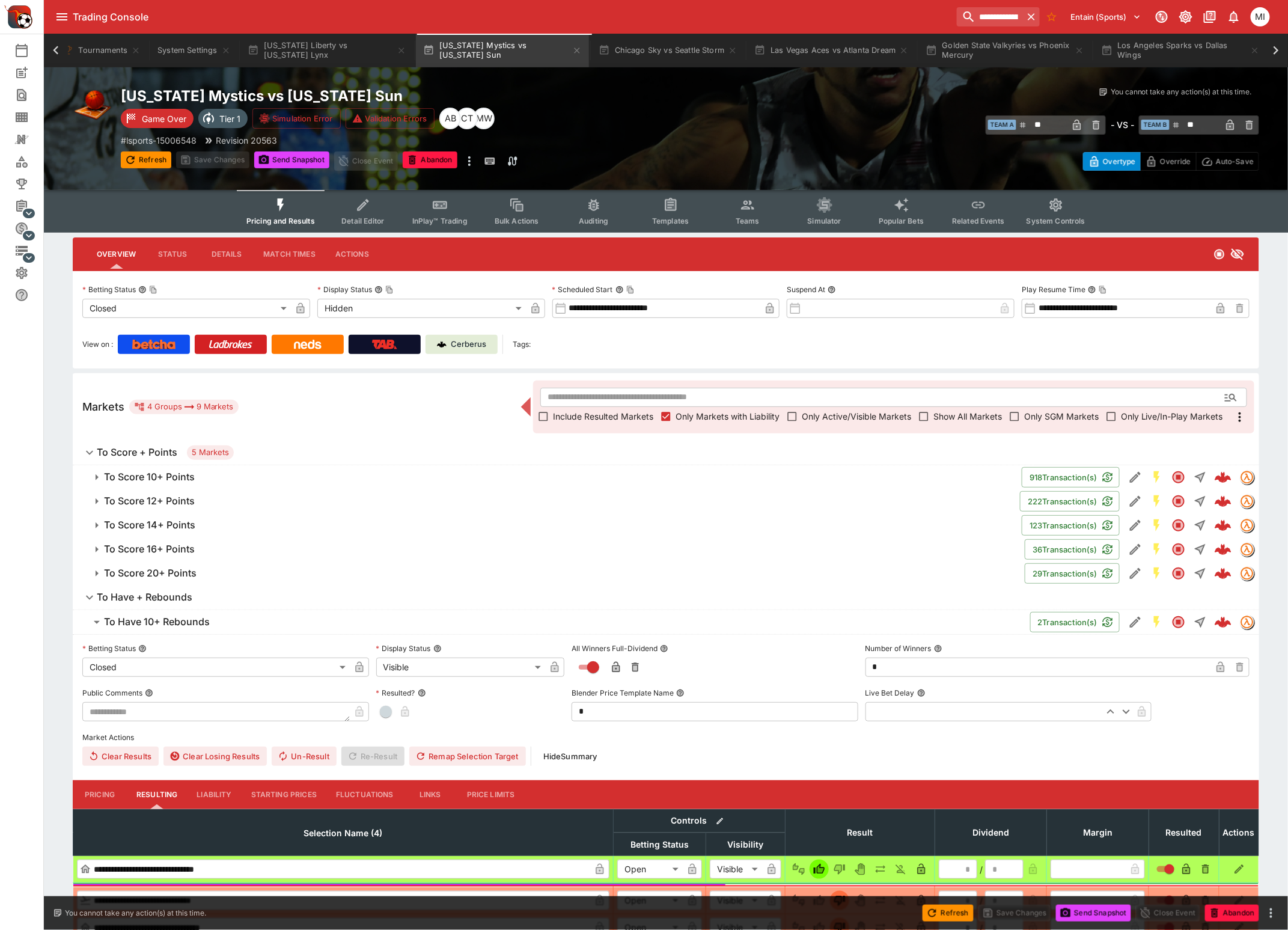
click at [165, 569] on h6 "To Score 20+ Points" at bounding box center [150, 573] width 93 height 13
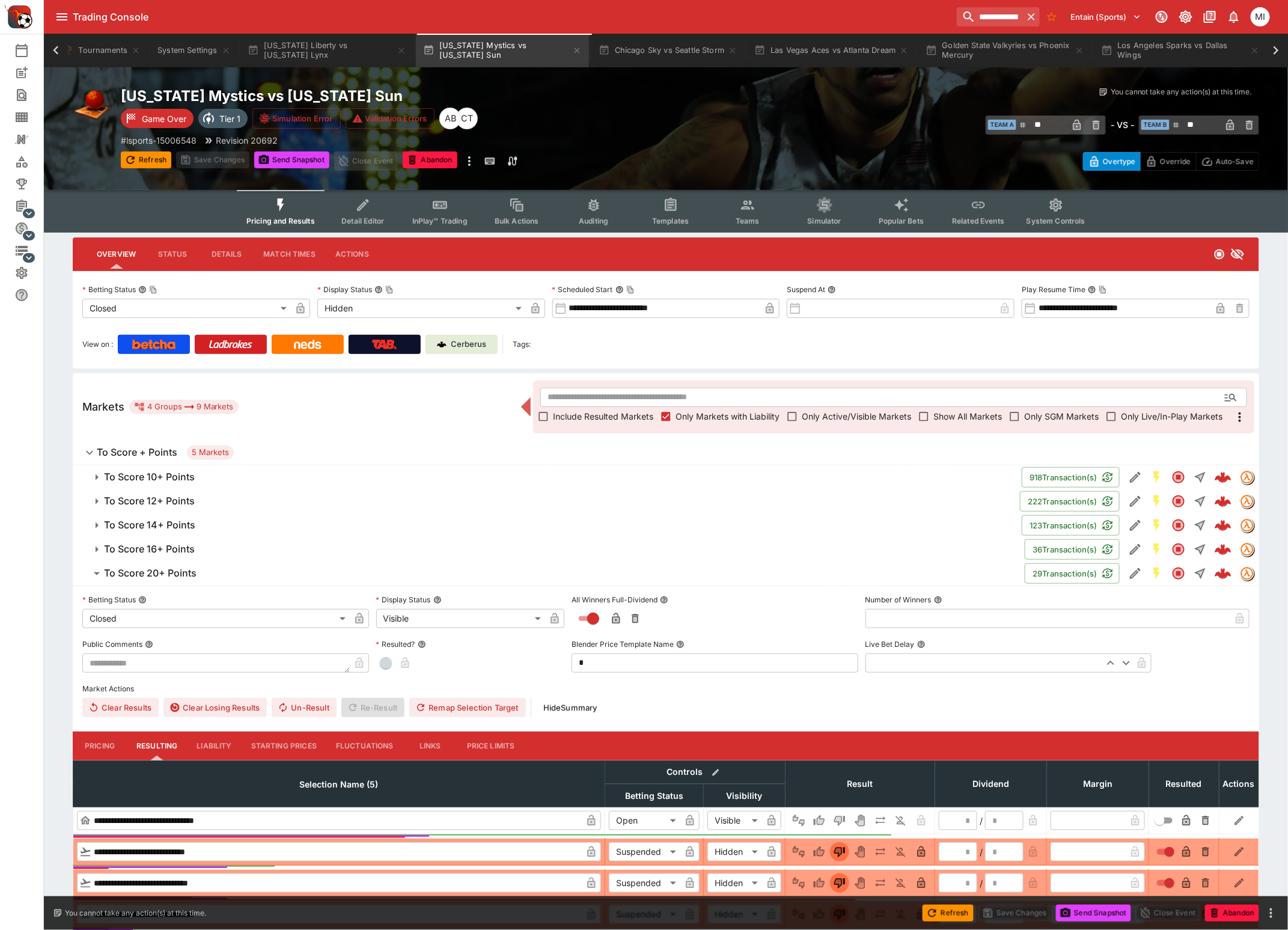
type input "*********"
type input "******"
type input "*"
type input "*********"
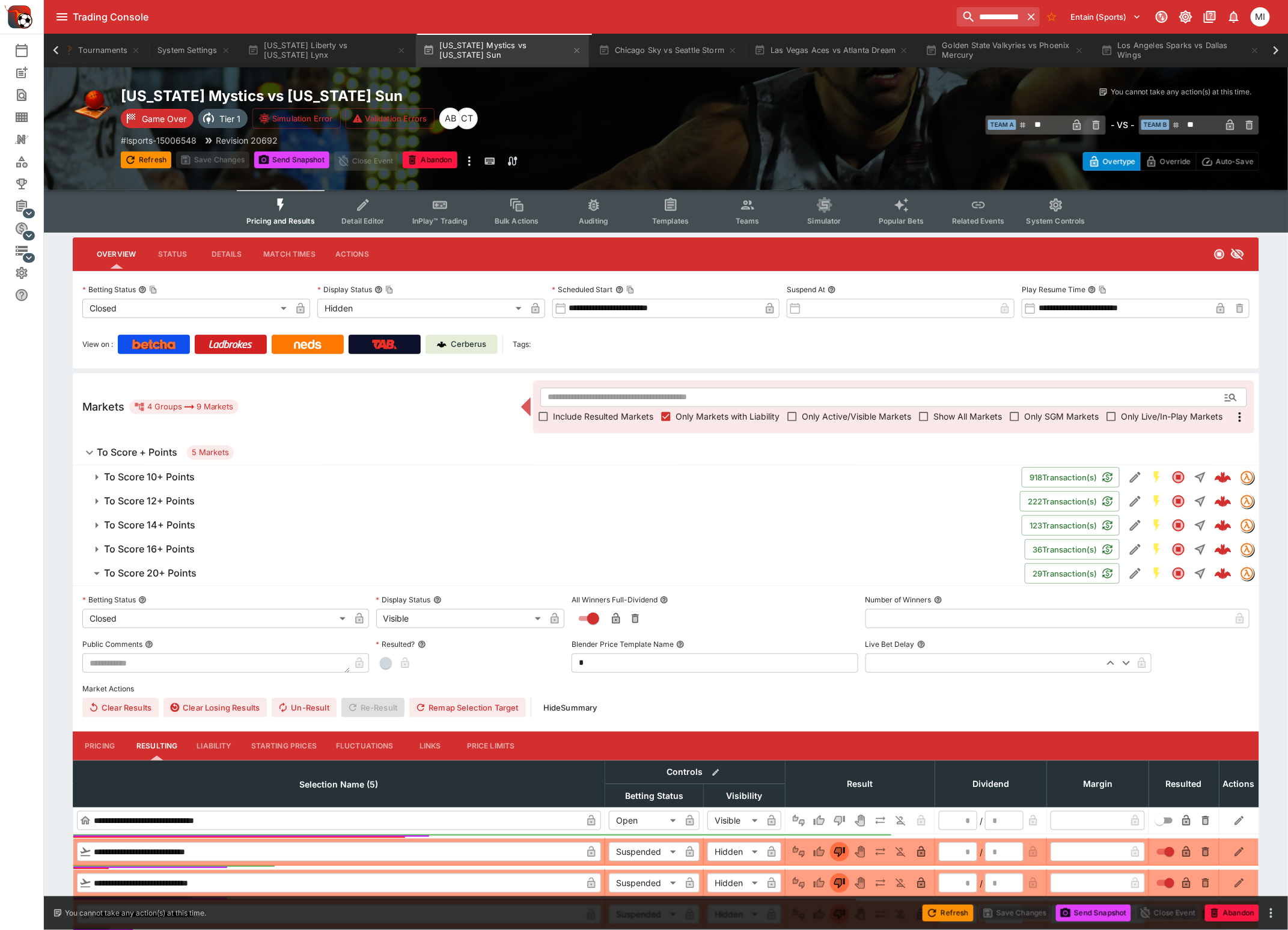
type input "******"
type input "*"
type input "*********"
type input "******"
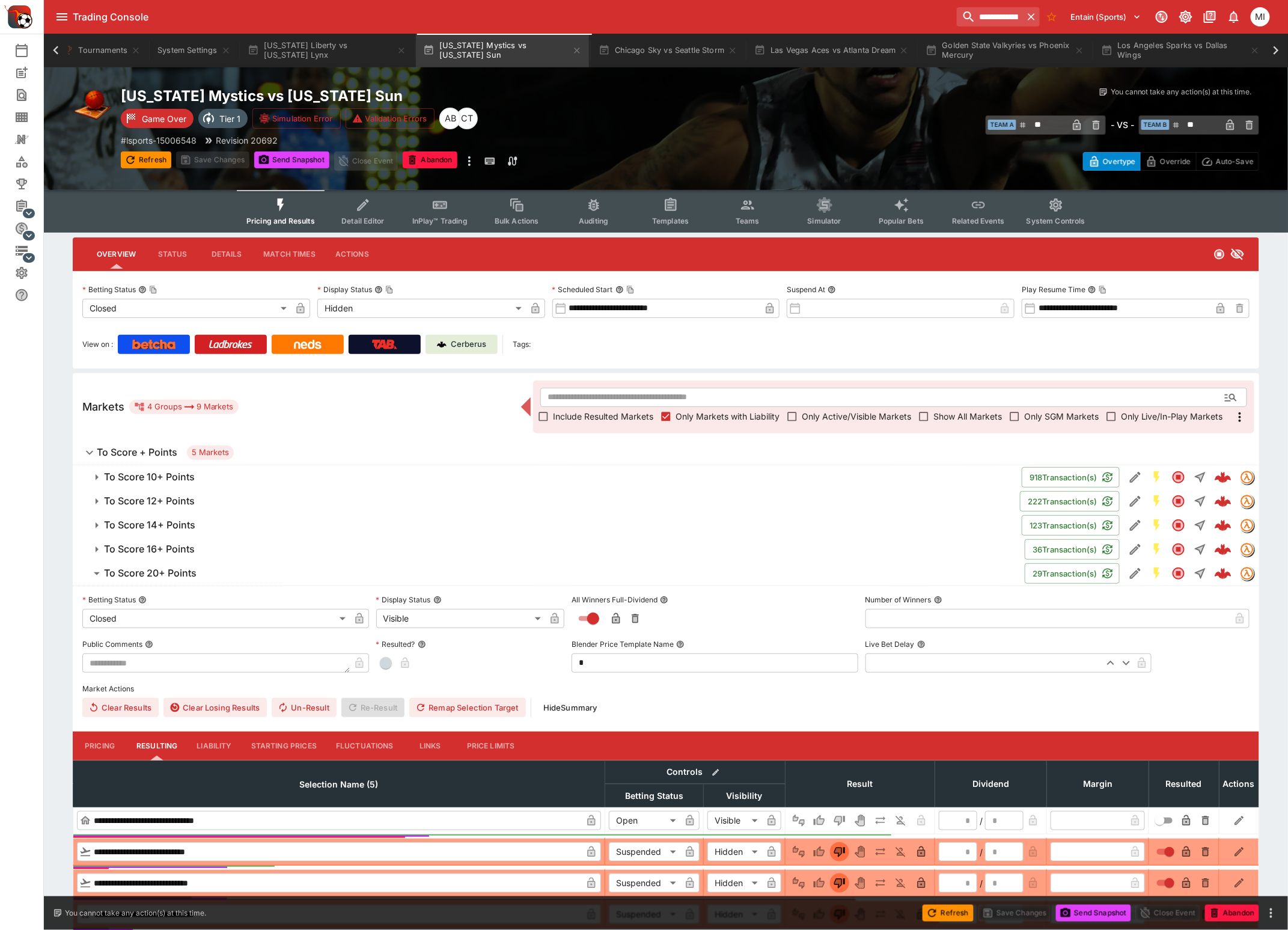
type input "*********"
type input "******"
type input "*"
type input "*********"
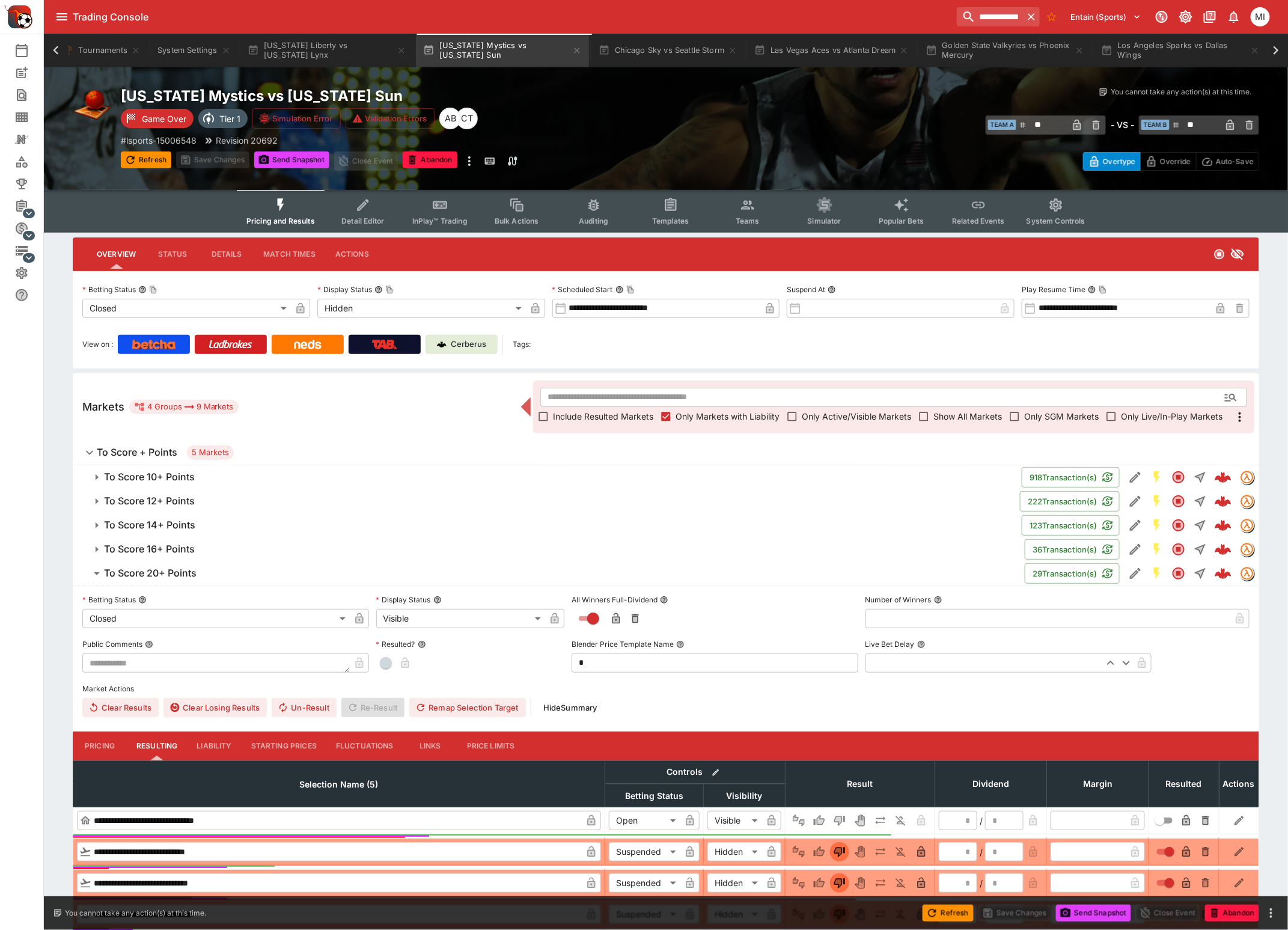
type input "******"
type input "*********"
type input "******"
type input "*"
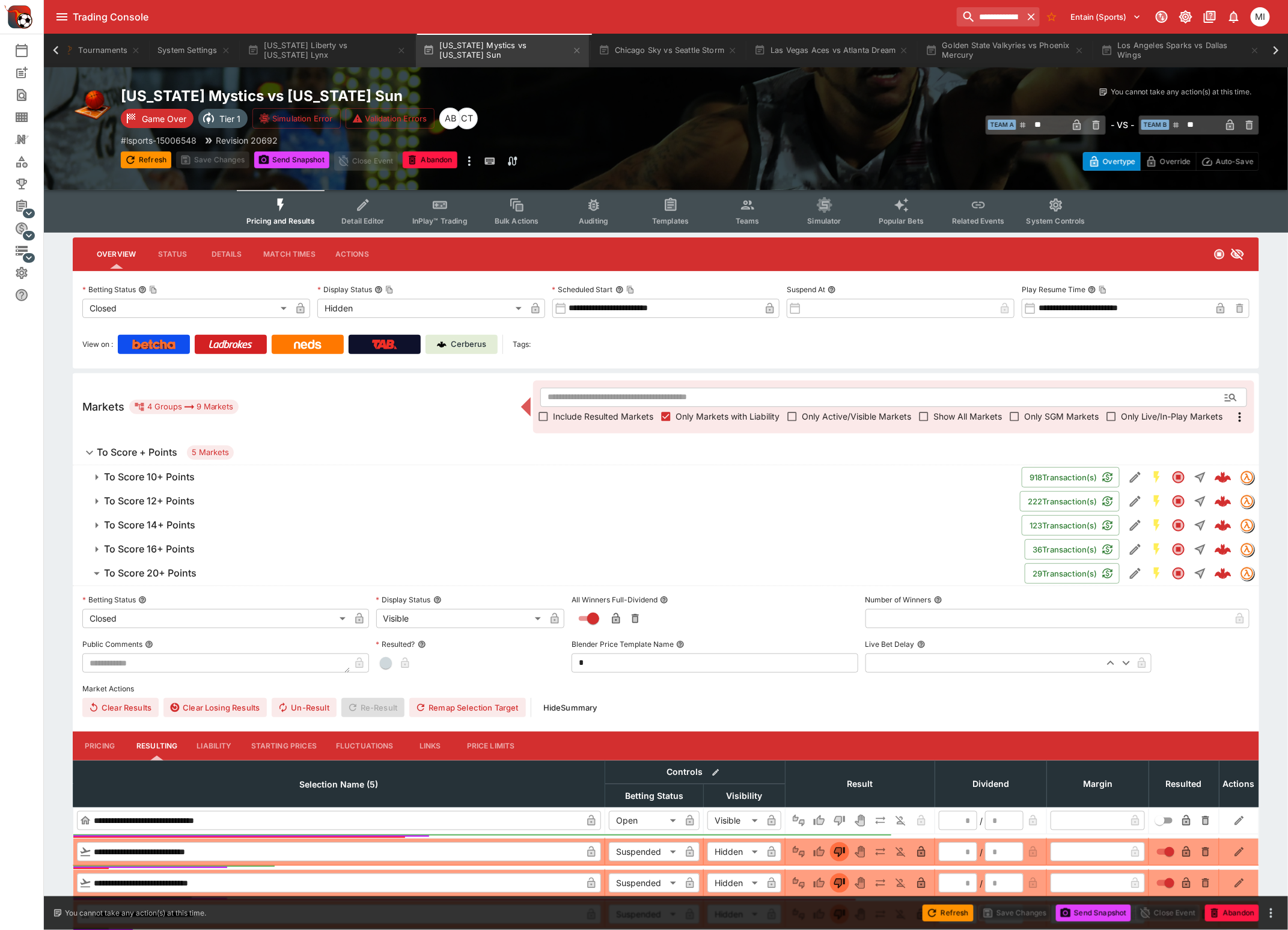
type input "*********"
type input "******"
type input "*"
type input "*********"
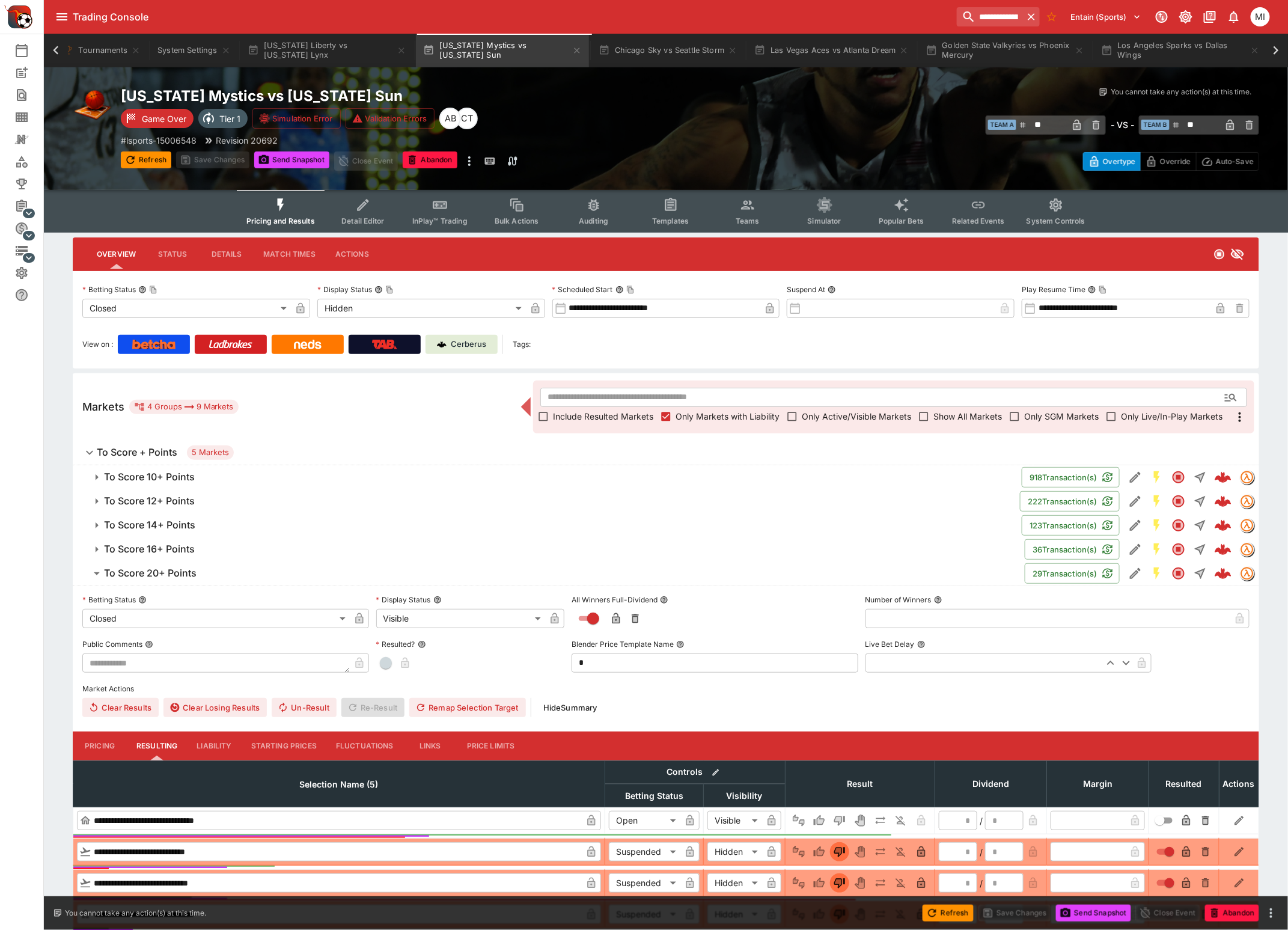
type input "******"
type input "*********"
type input "******"
type input "*********"
type input "******"
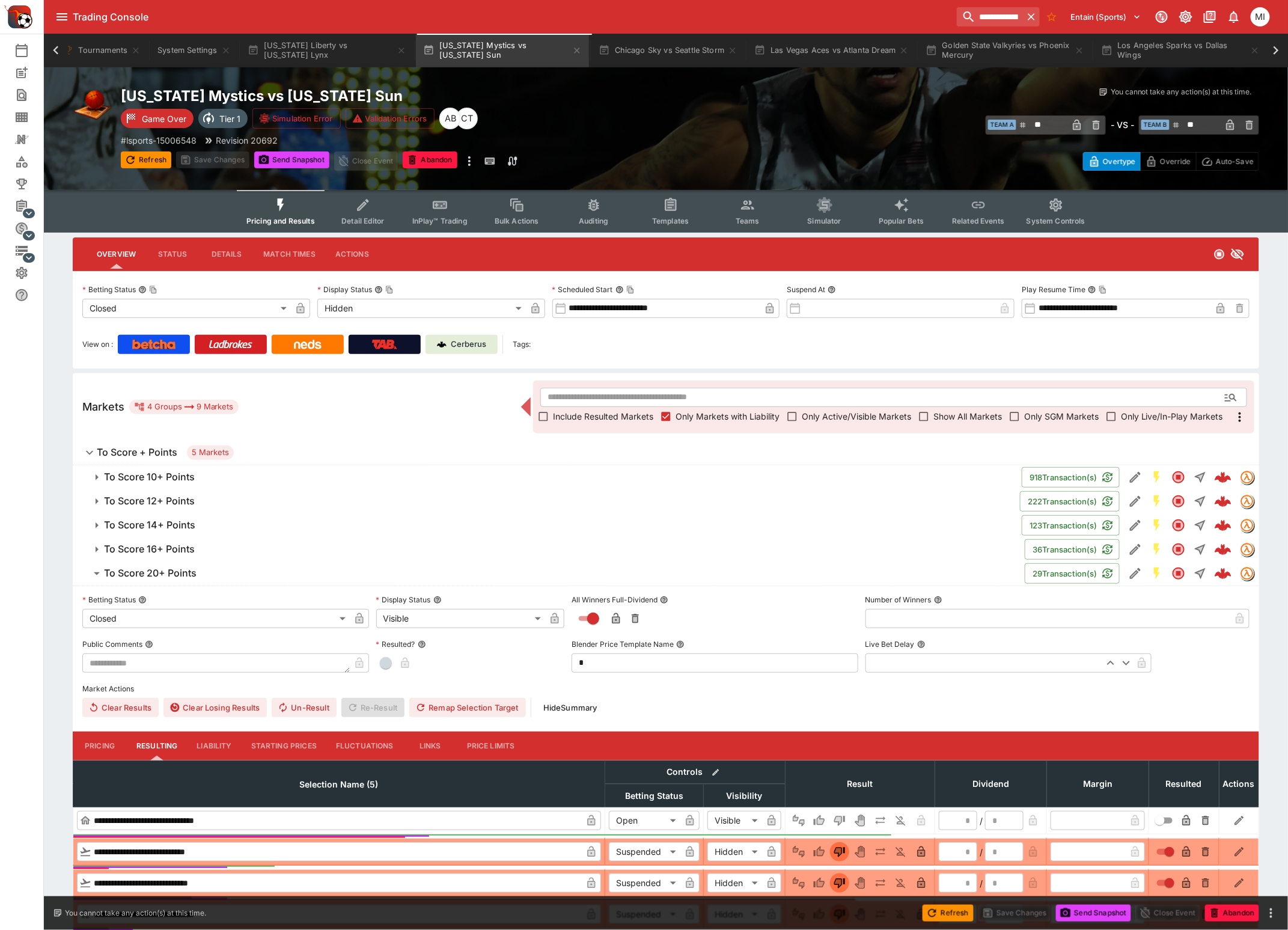
type input "*********"
type input "******"
type input "*********"
type input "******"
type input "*********"
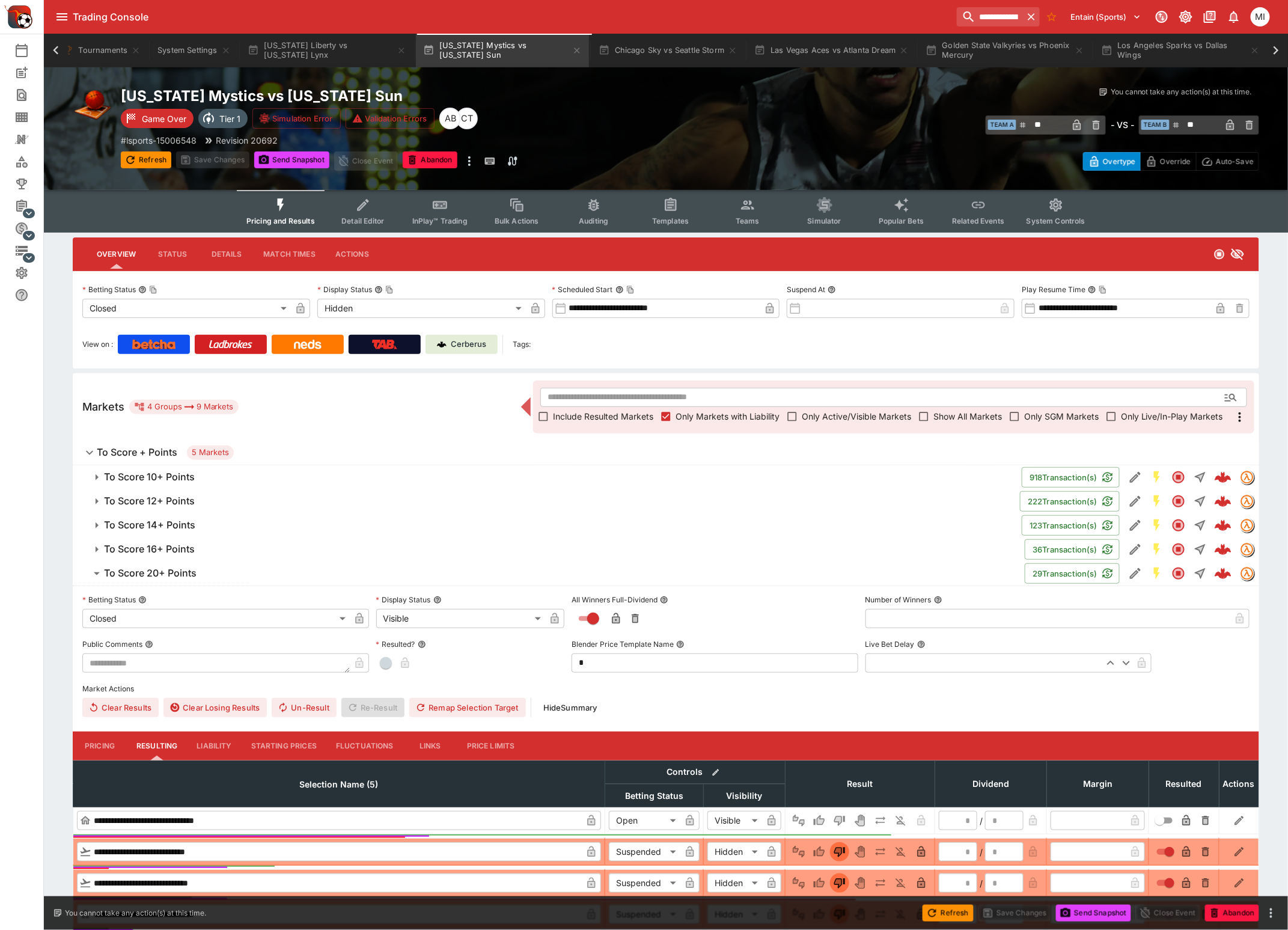
type input "******"
click at [150, 159] on button "Refresh" at bounding box center [146, 160] width 50 height 17
click at [175, 565] on button "To Score 20+ Points" at bounding box center [548, 573] width 952 height 24
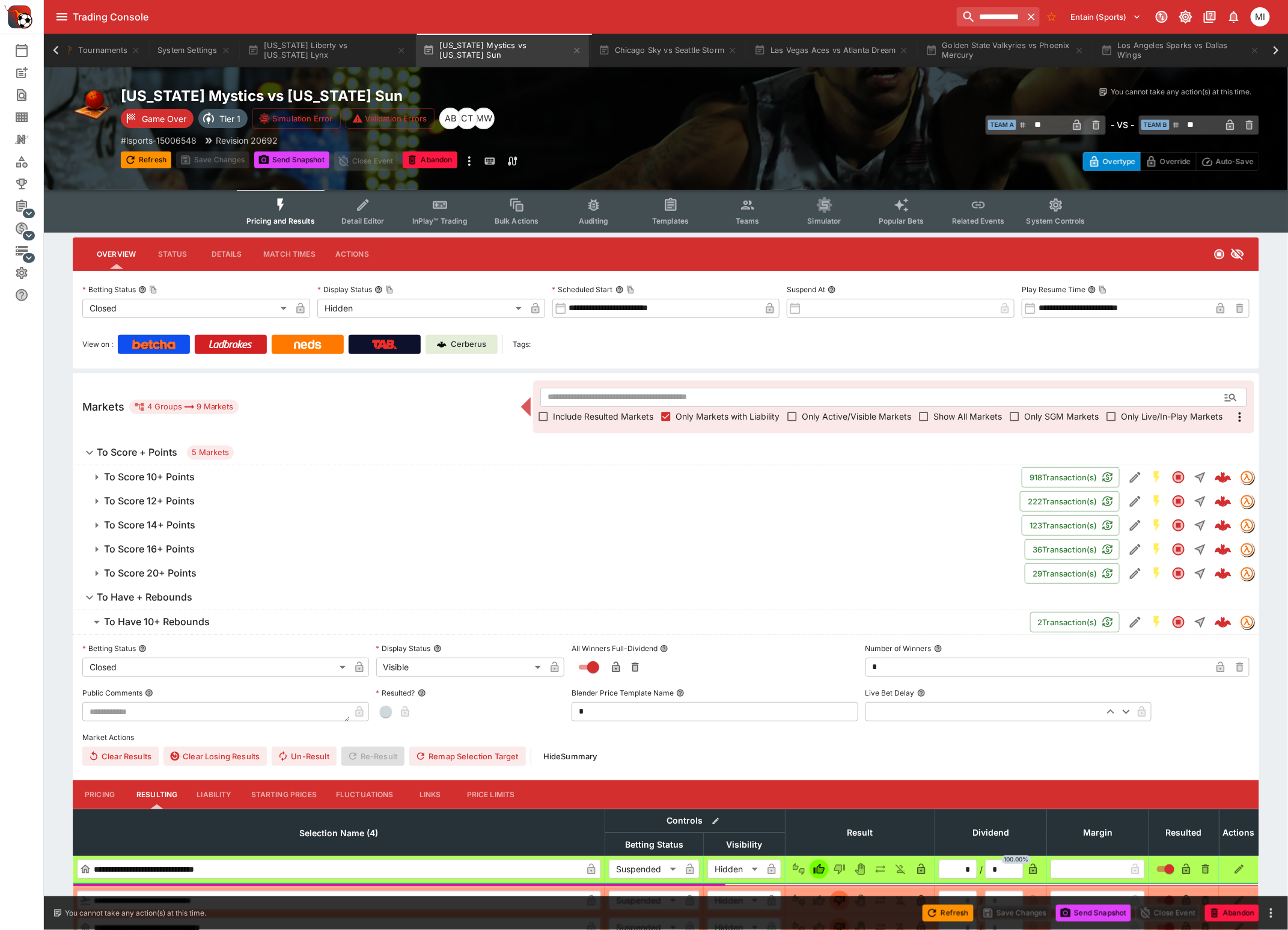
click at [147, 454] on h6 "To Score + Points" at bounding box center [137, 452] width 81 height 13
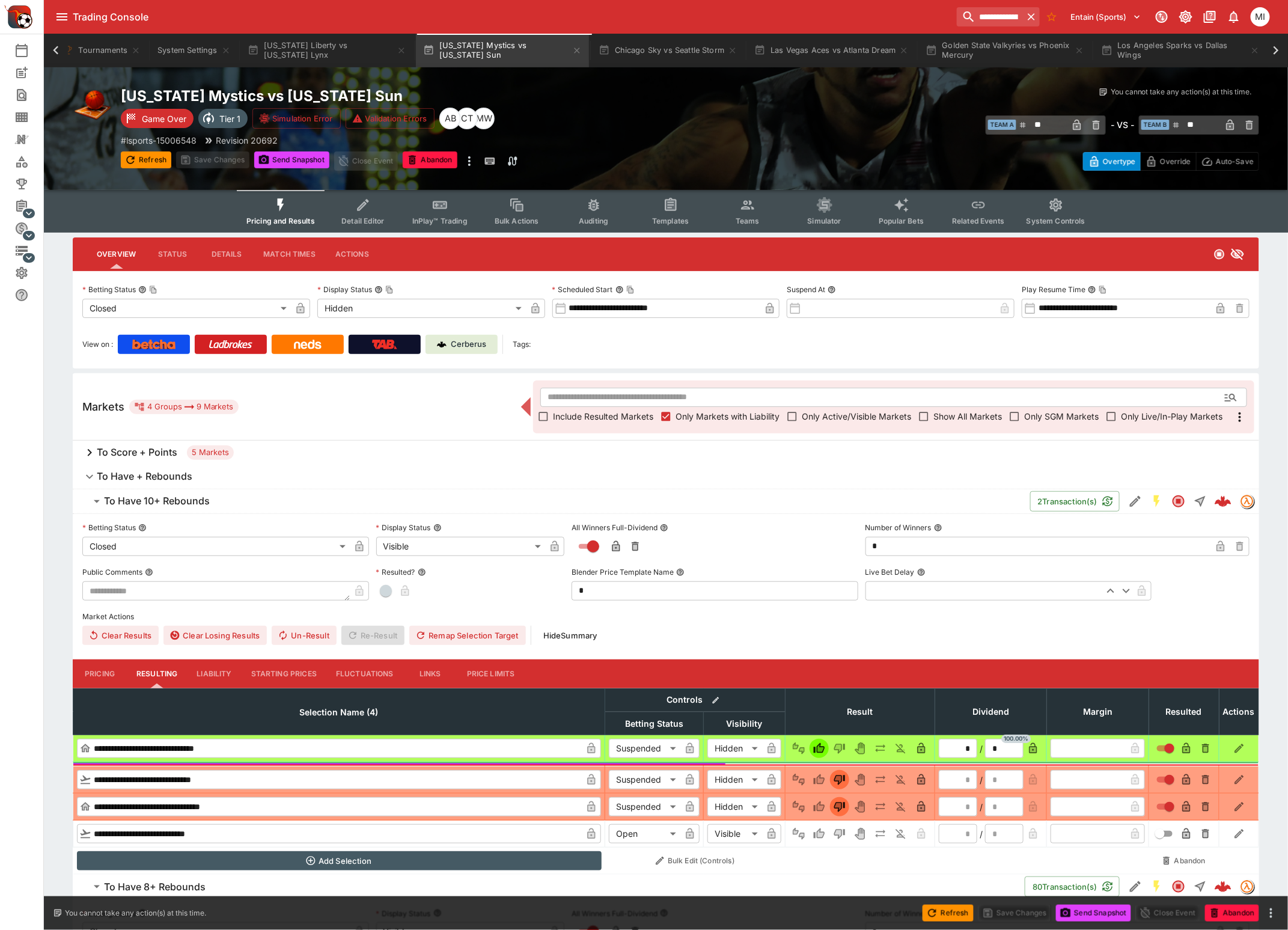
click at [152, 475] on h6 "To Have + Rebounds" at bounding box center [144, 476] width 95 height 13
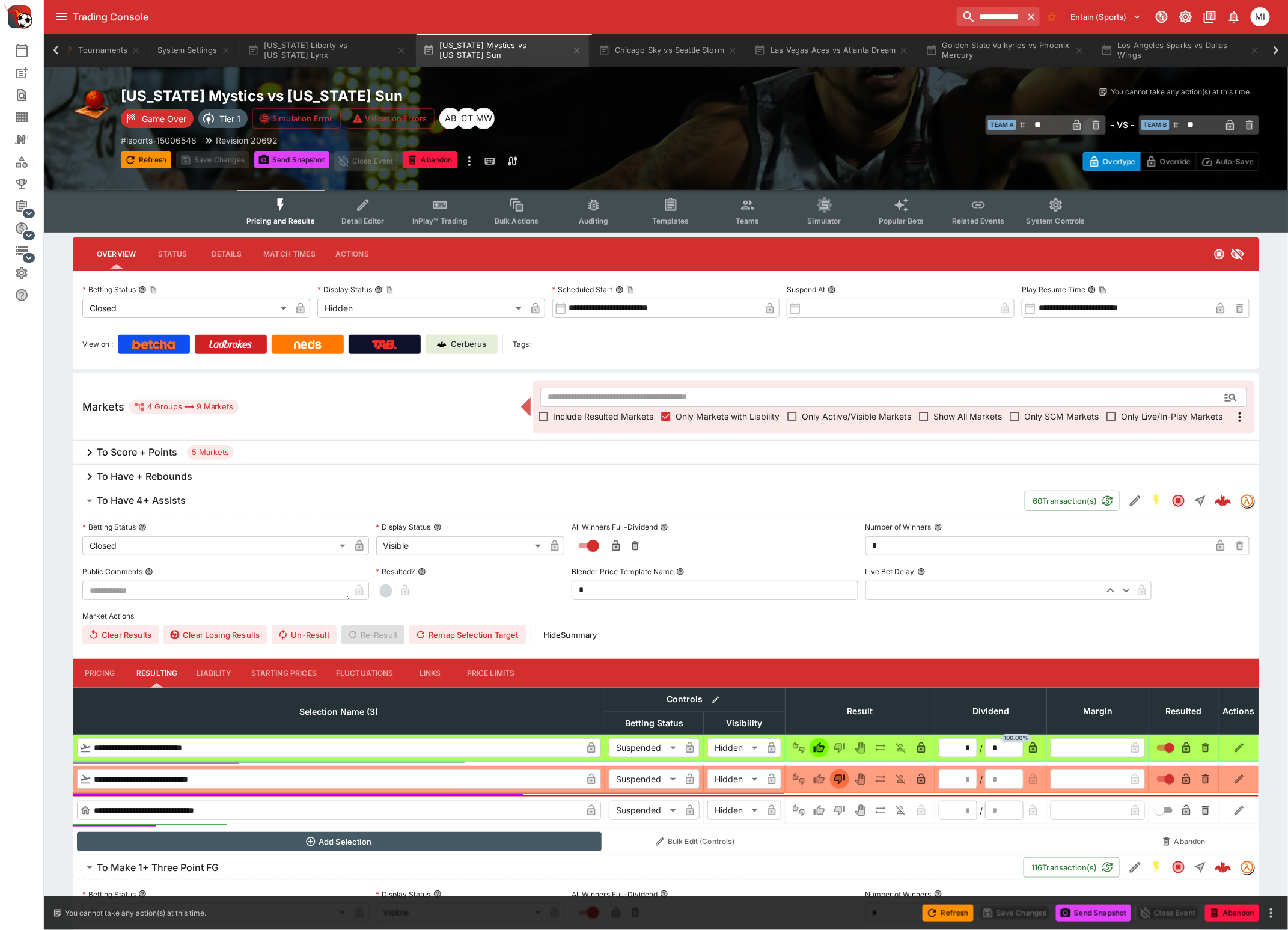
click at [151, 491] on button "To Have 4+ Assists" at bounding box center [548, 501] width 952 height 24
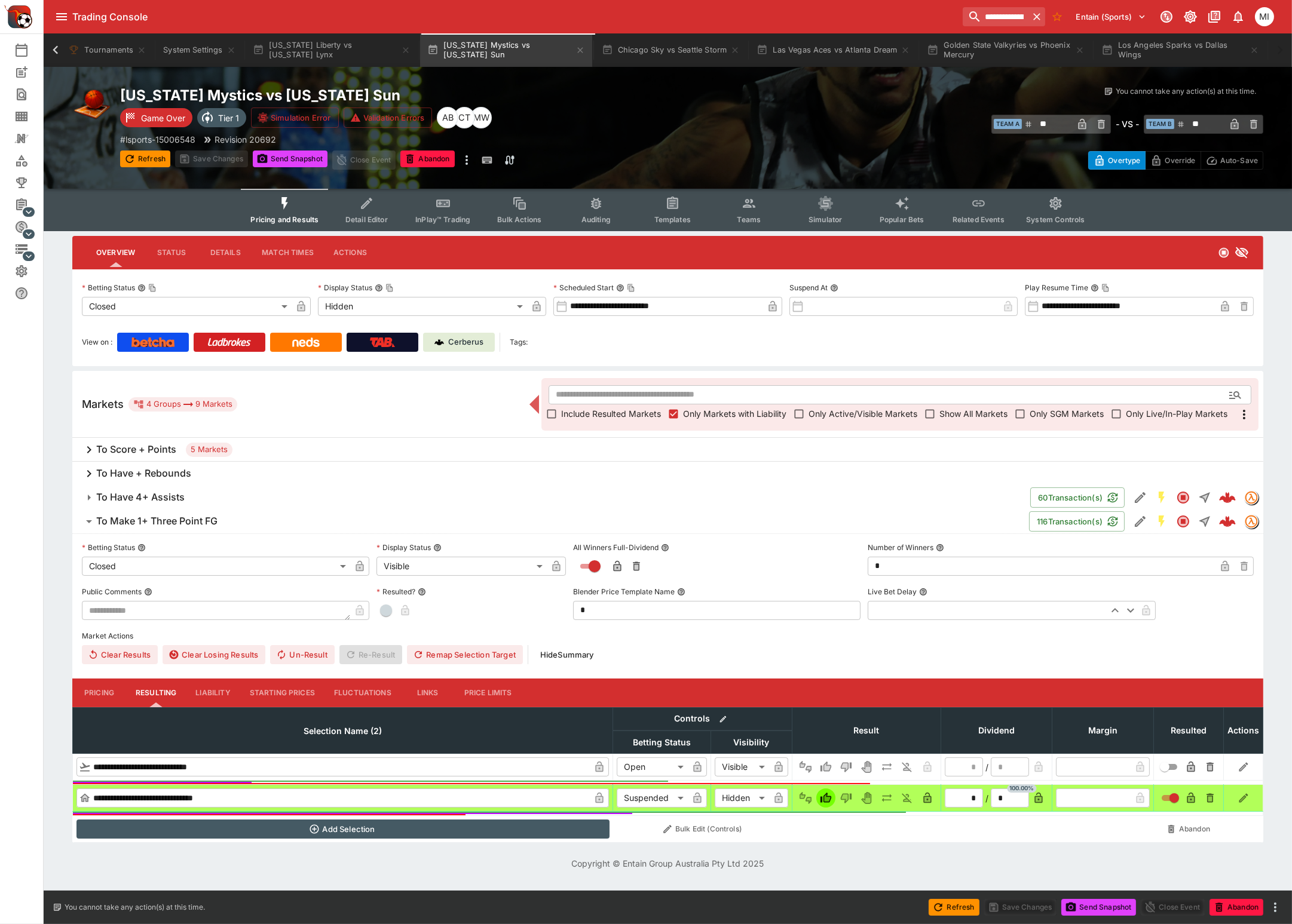
click at [150, 516] on h6 "To Make 1+ Three Point FG" at bounding box center [157, 521] width 121 height 13
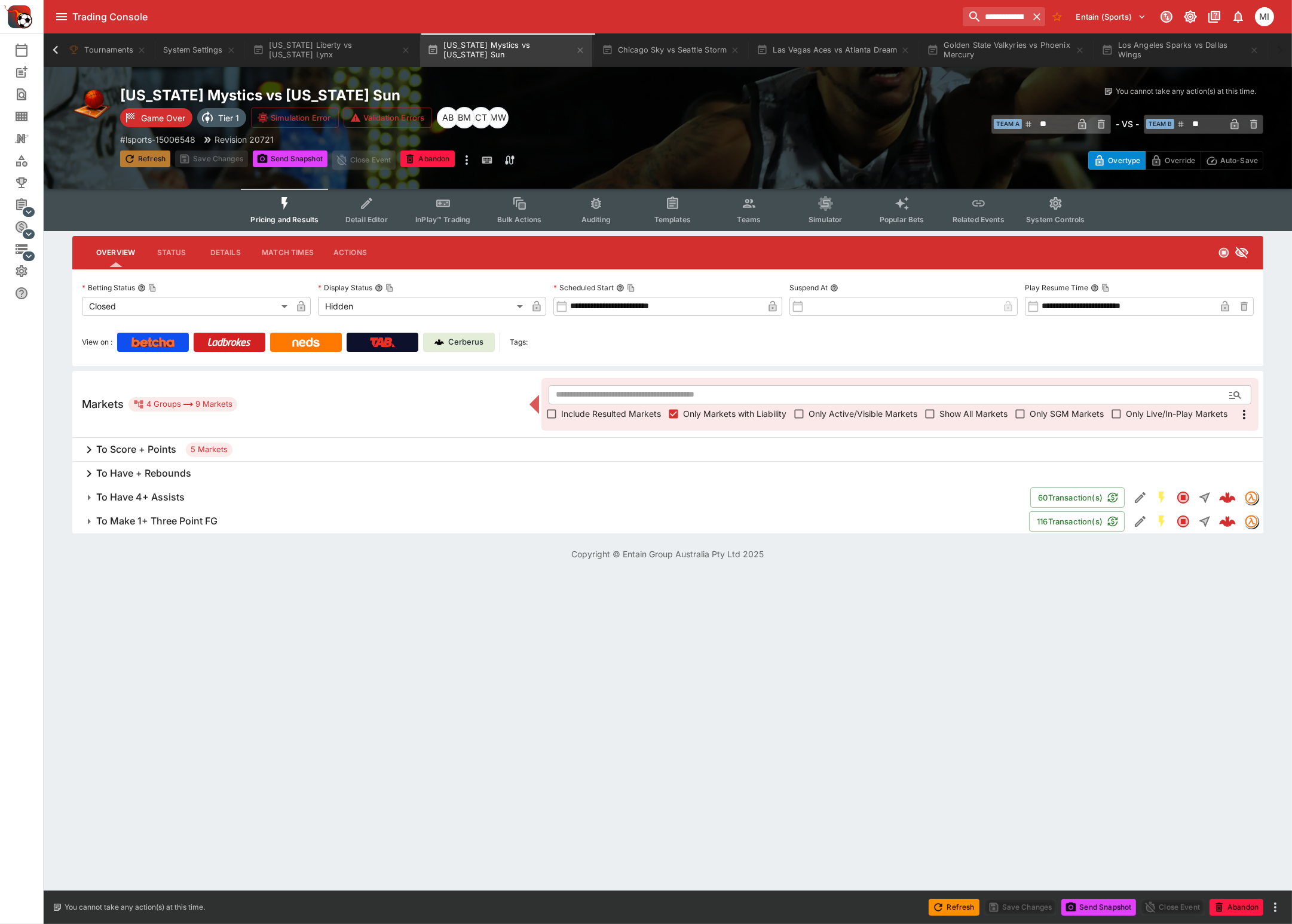
click at [151, 160] on button "Refresh" at bounding box center [145, 159] width 50 height 17
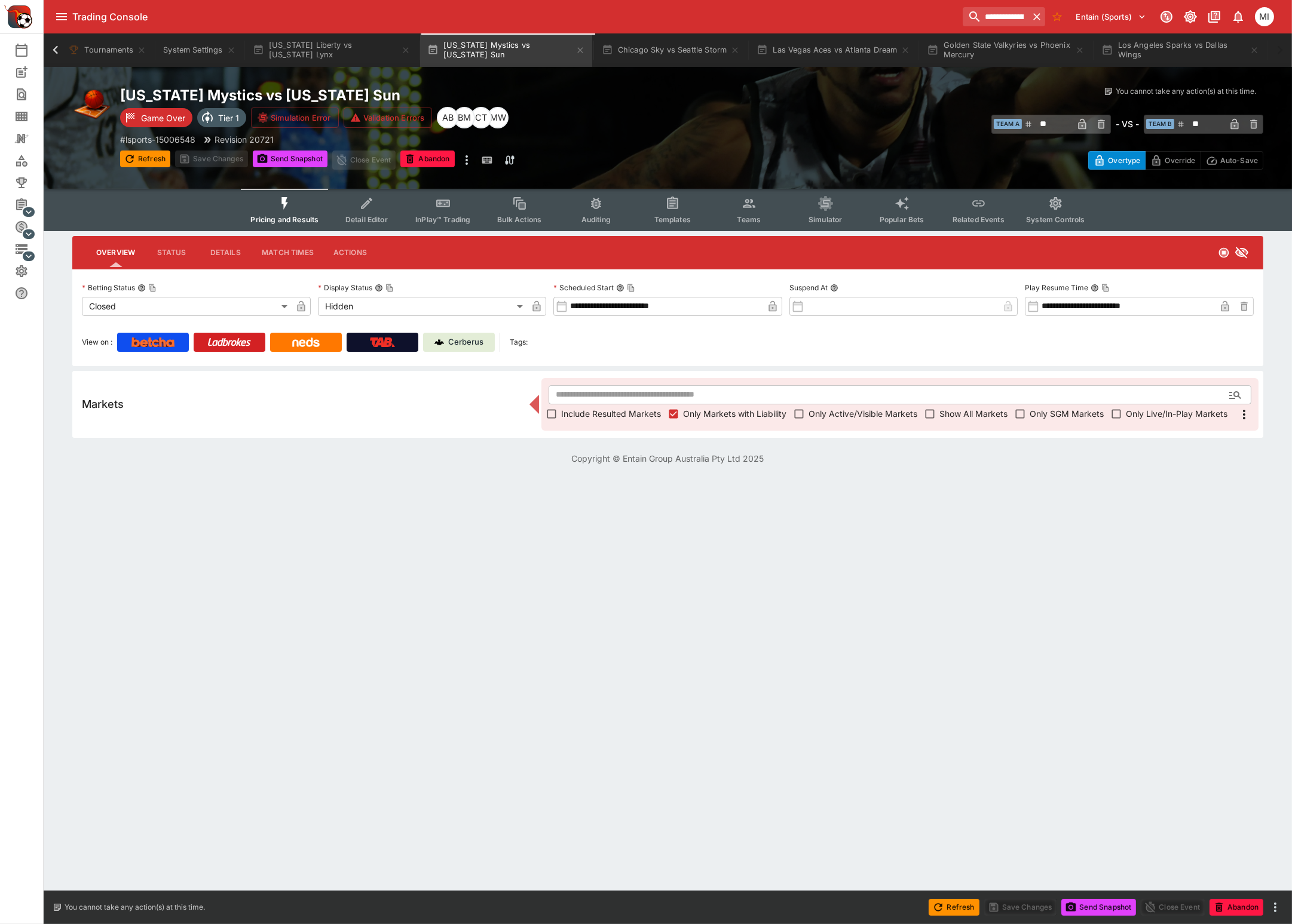
click at [954, 408] on span "Show All Markets" at bounding box center [973, 414] width 68 height 13
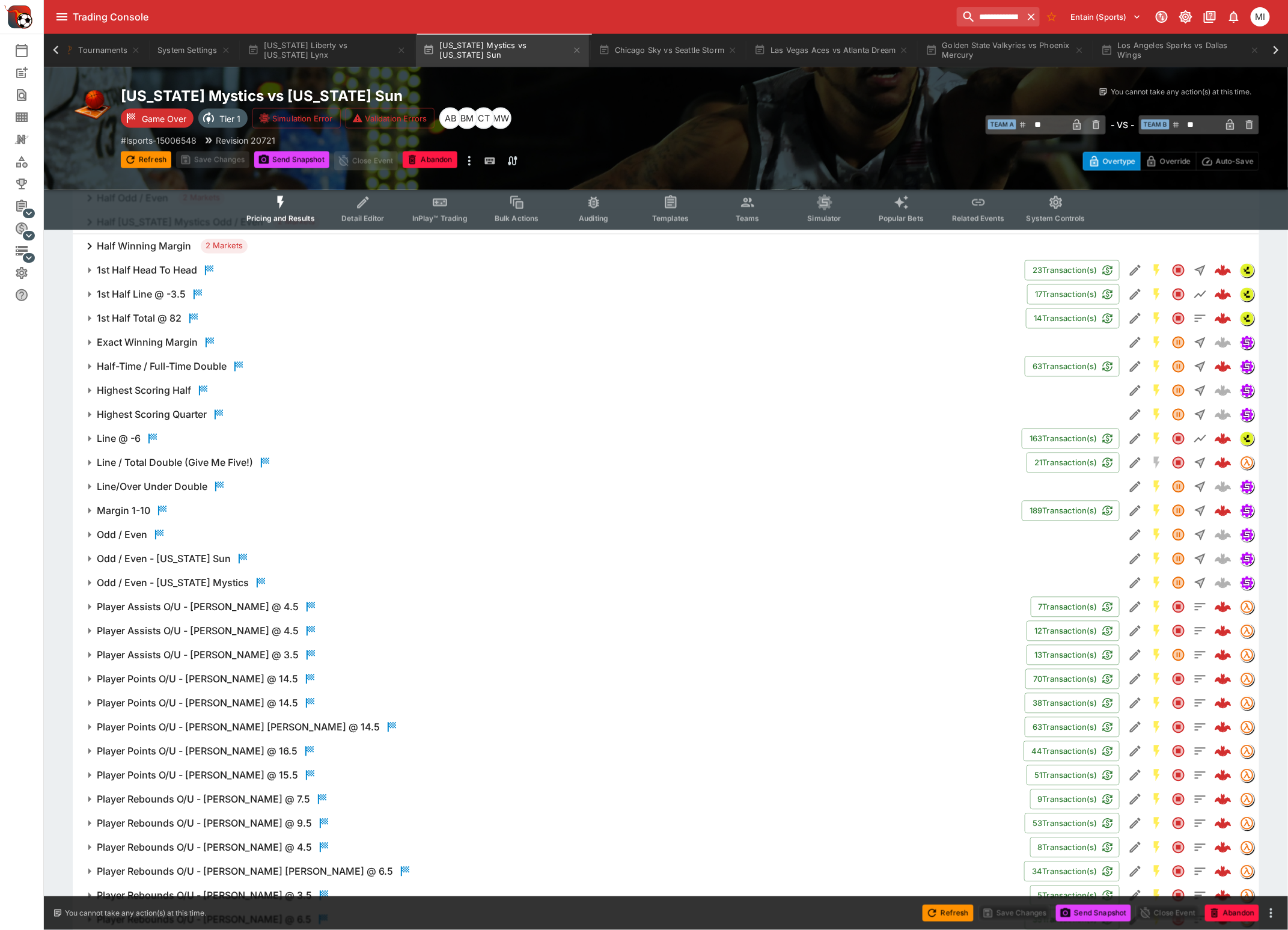
scroll to position [977, 0]
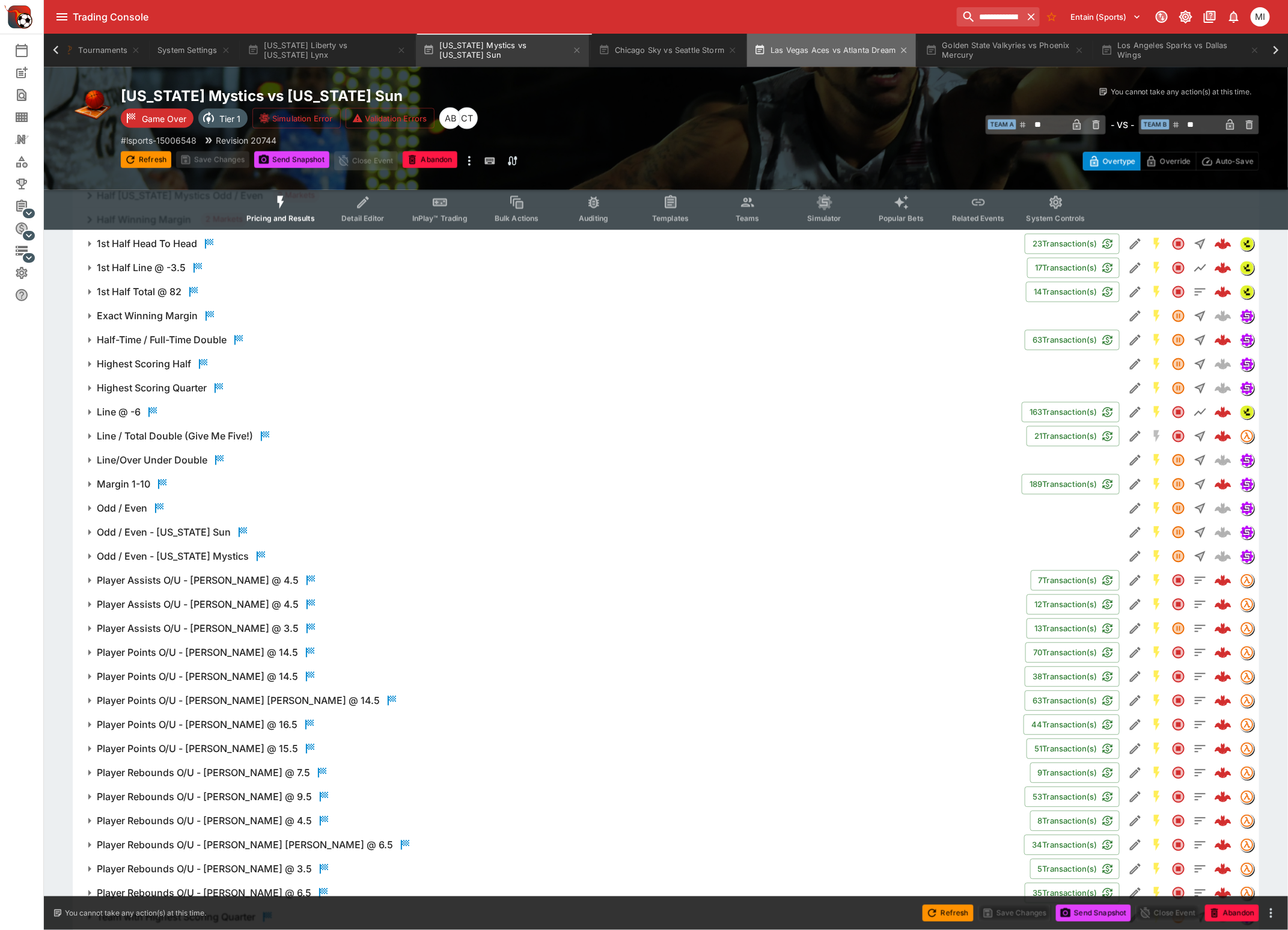
click at [831, 56] on button "Las Vegas Aces vs Atlanta Dream" at bounding box center [832, 50] width 169 height 34
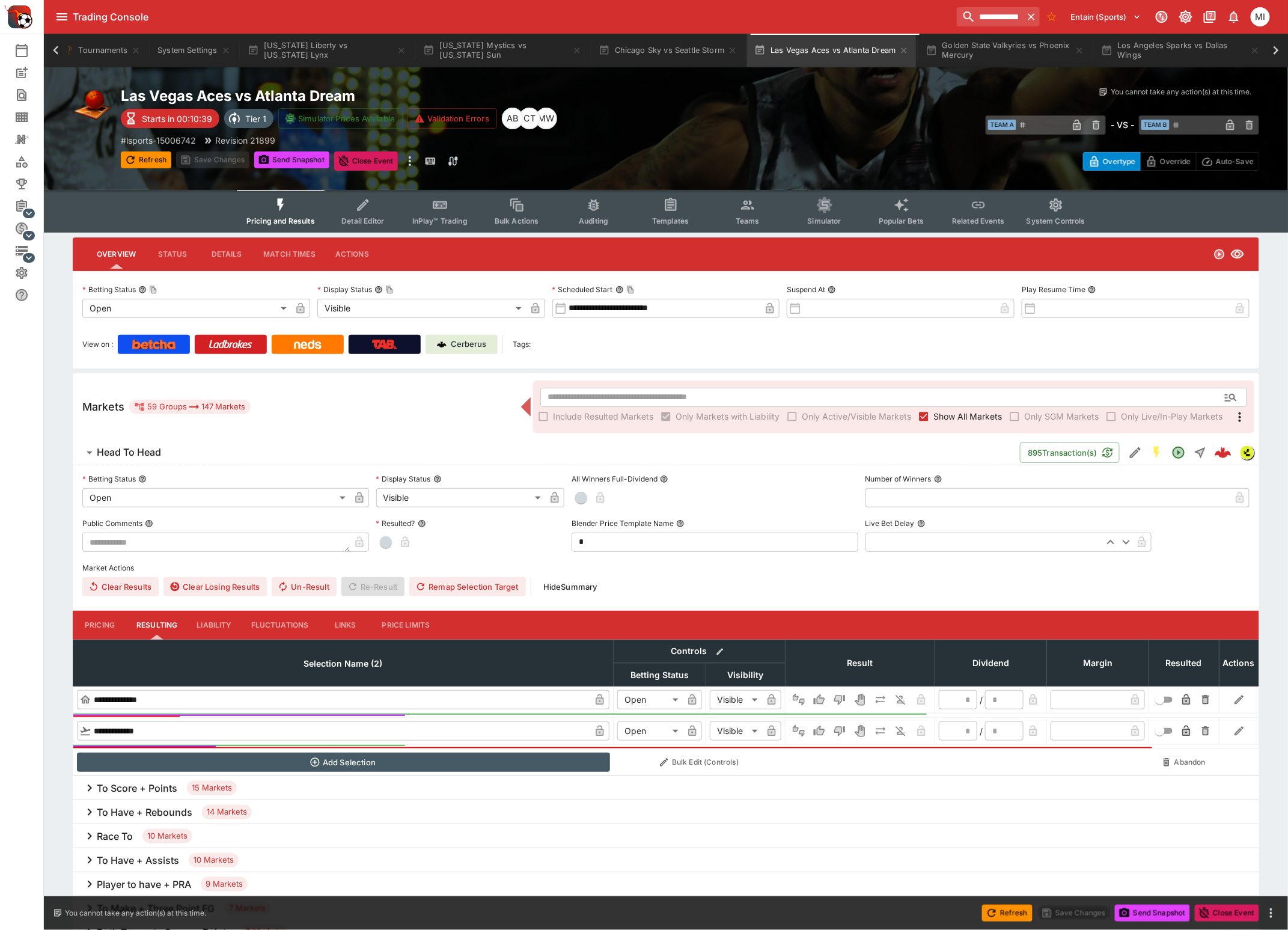
click at [745, 205] on icon "Event type filters" at bounding box center [747, 205] width 13 height 9
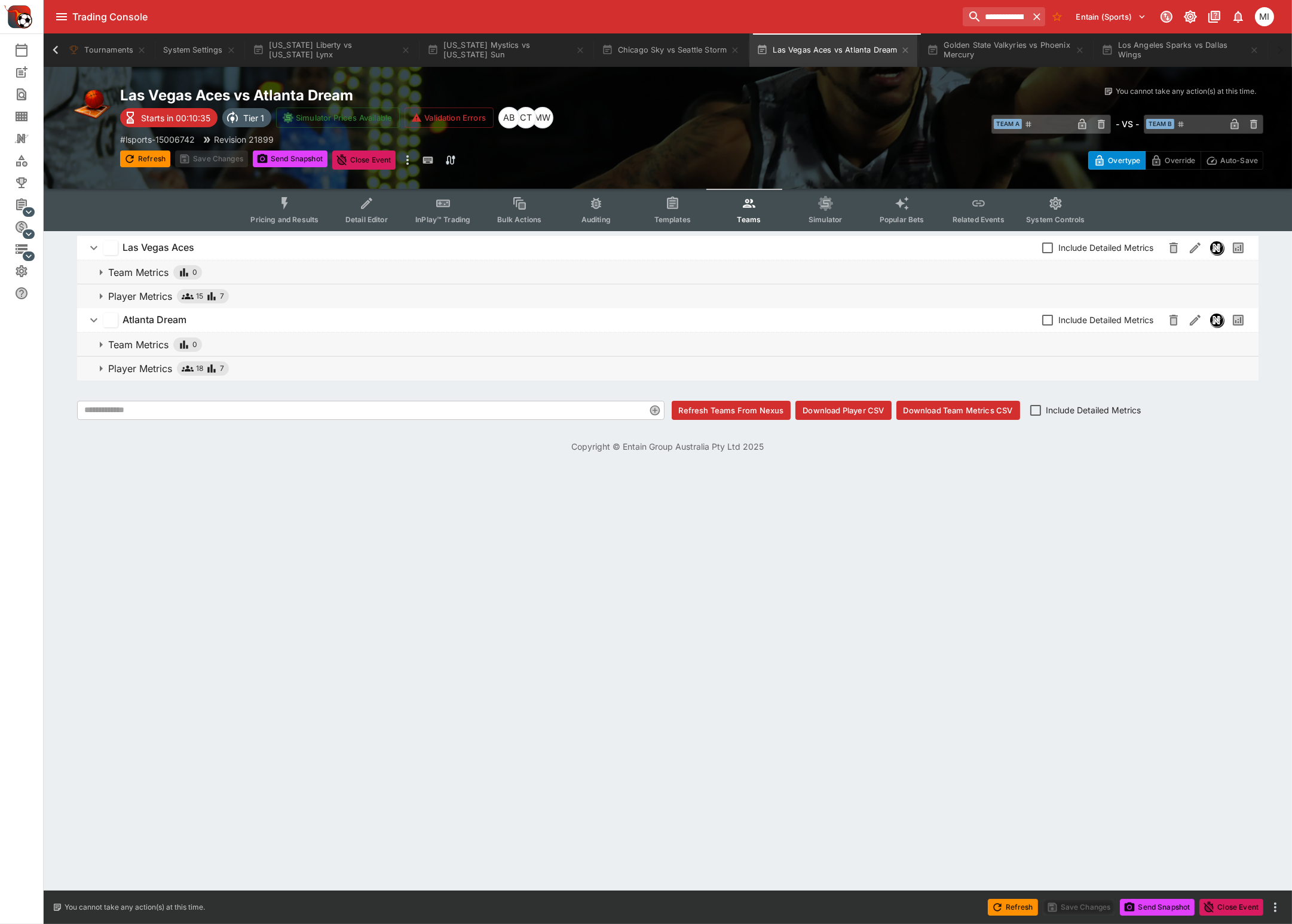
click at [142, 365] on p "Player Metrics" at bounding box center [140, 368] width 64 height 14
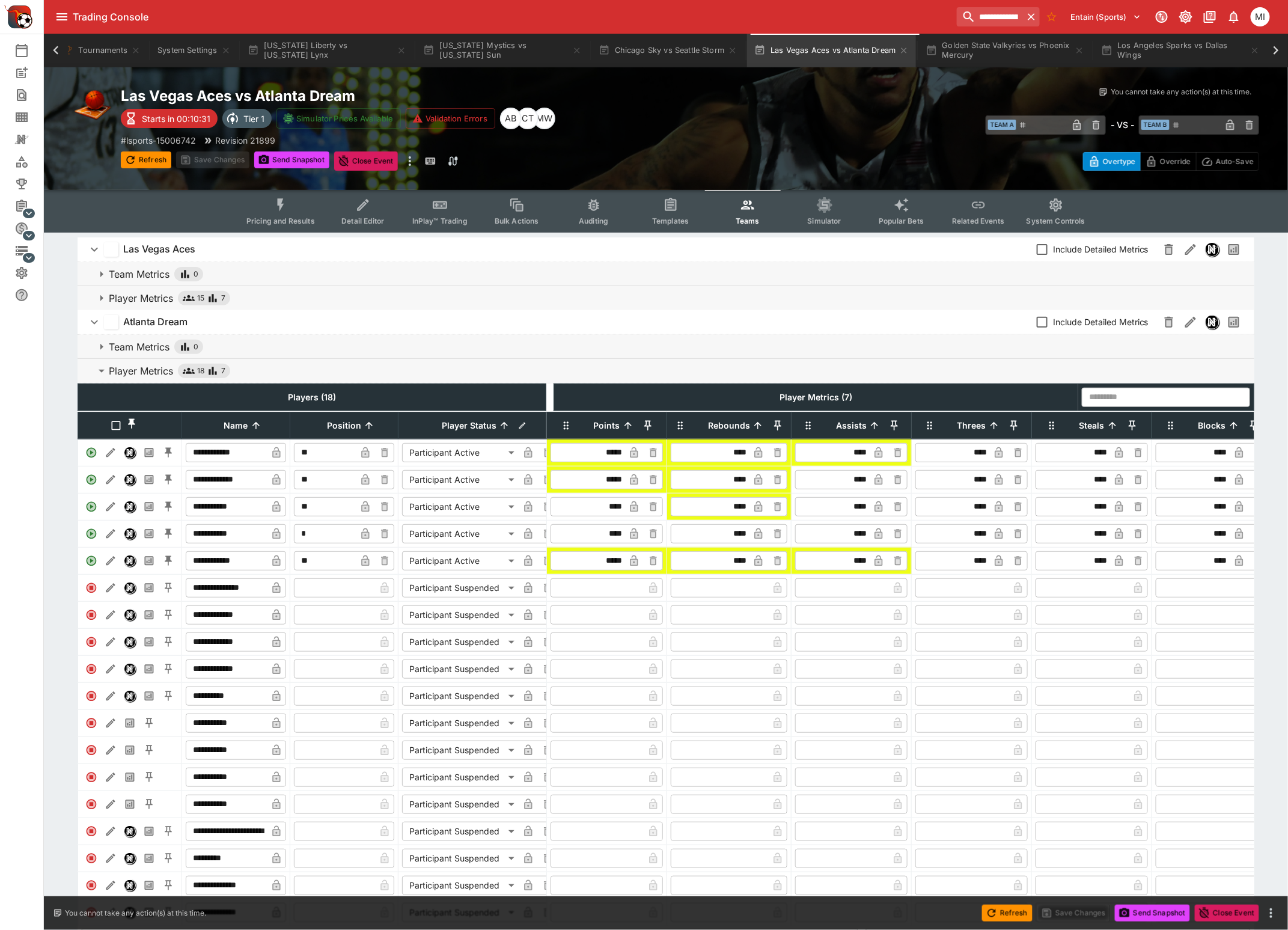
click at [146, 297] on p "Player Metrics" at bounding box center [141, 297] width 64 height 14
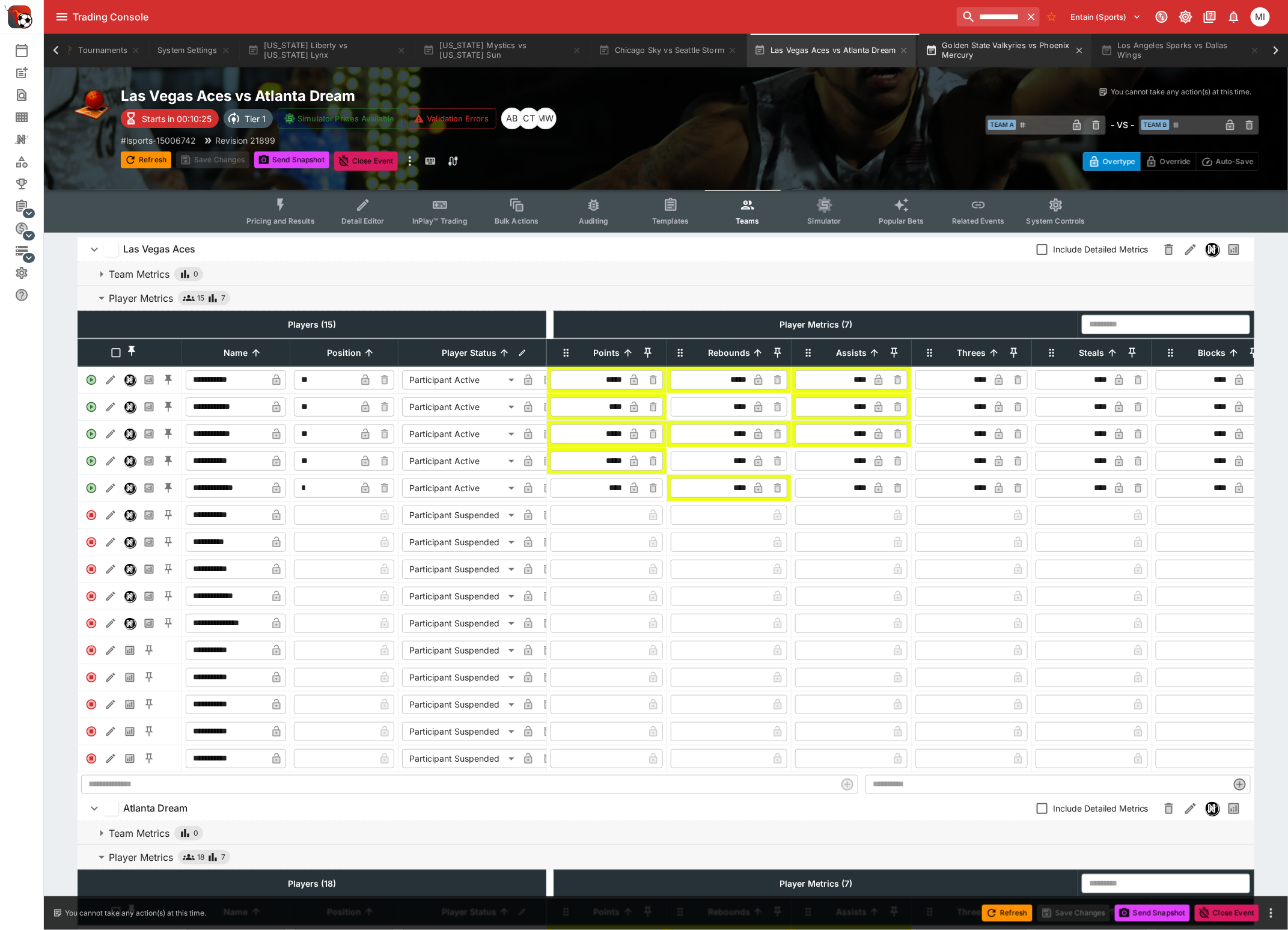
click at [1025, 54] on button "Golden State Valkyries vs Phoenix Mercury" at bounding box center [1005, 50] width 173 height 34
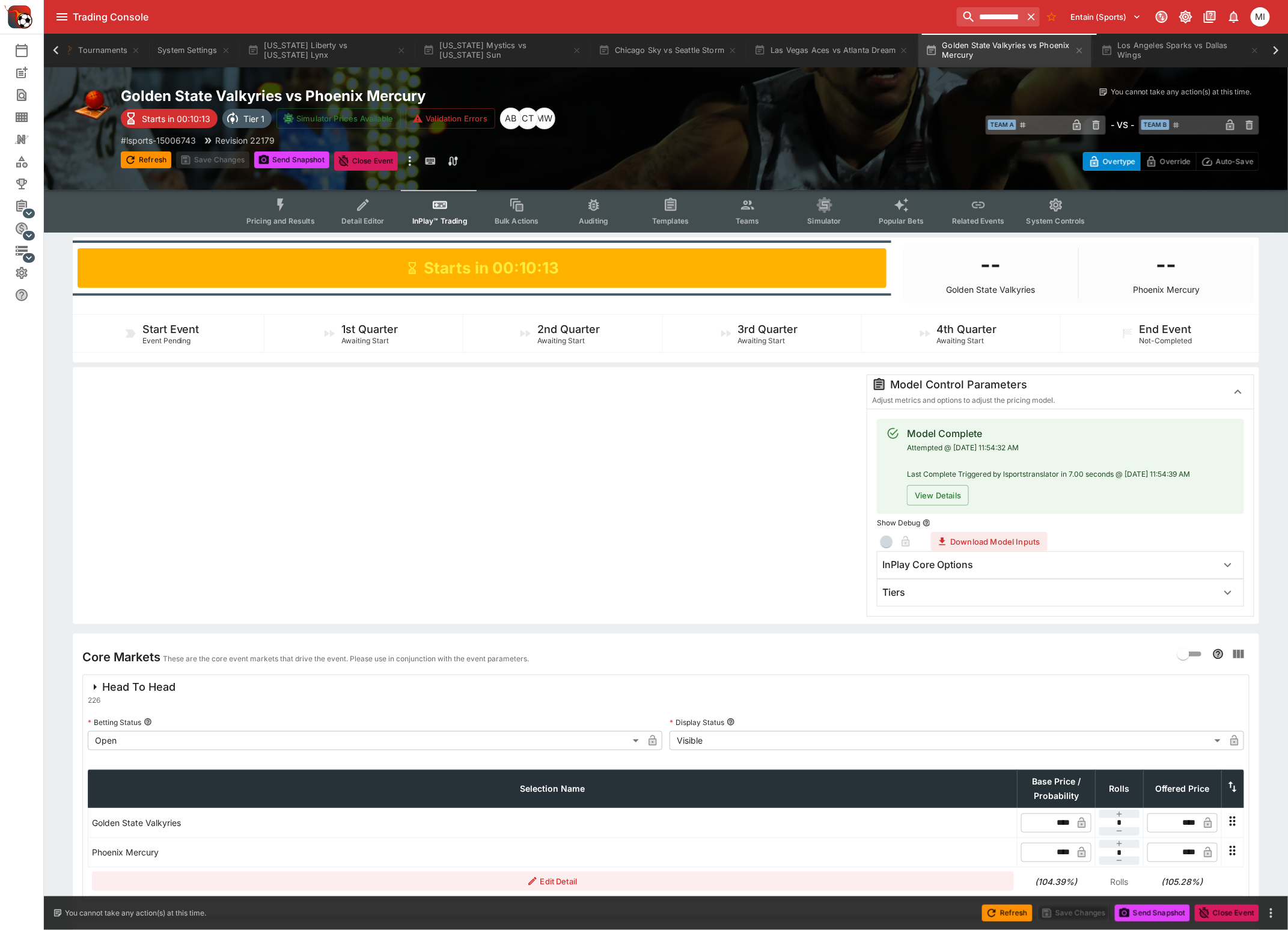
drag, startPoint x: 752, startPoint y: 211, endPoint x: 725, endPoint y: 218, distance: 27.9
click at [752, 210] on icon "Event type filters" at bounding box center [747, 205] width 15 height 15
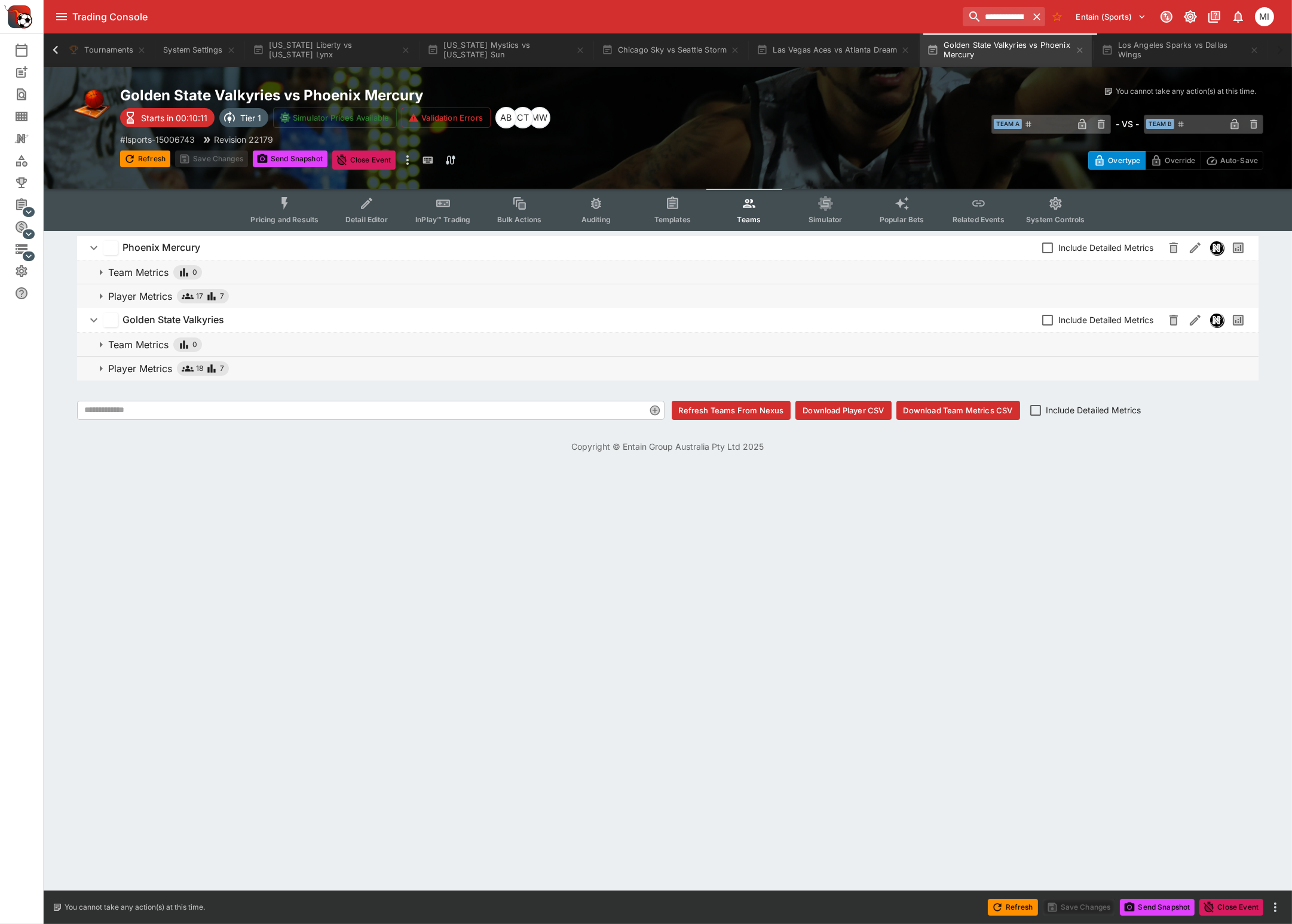
click at [134, 362] on p "Player Metrics" at bounding box center [140, 368] width 64 height 14
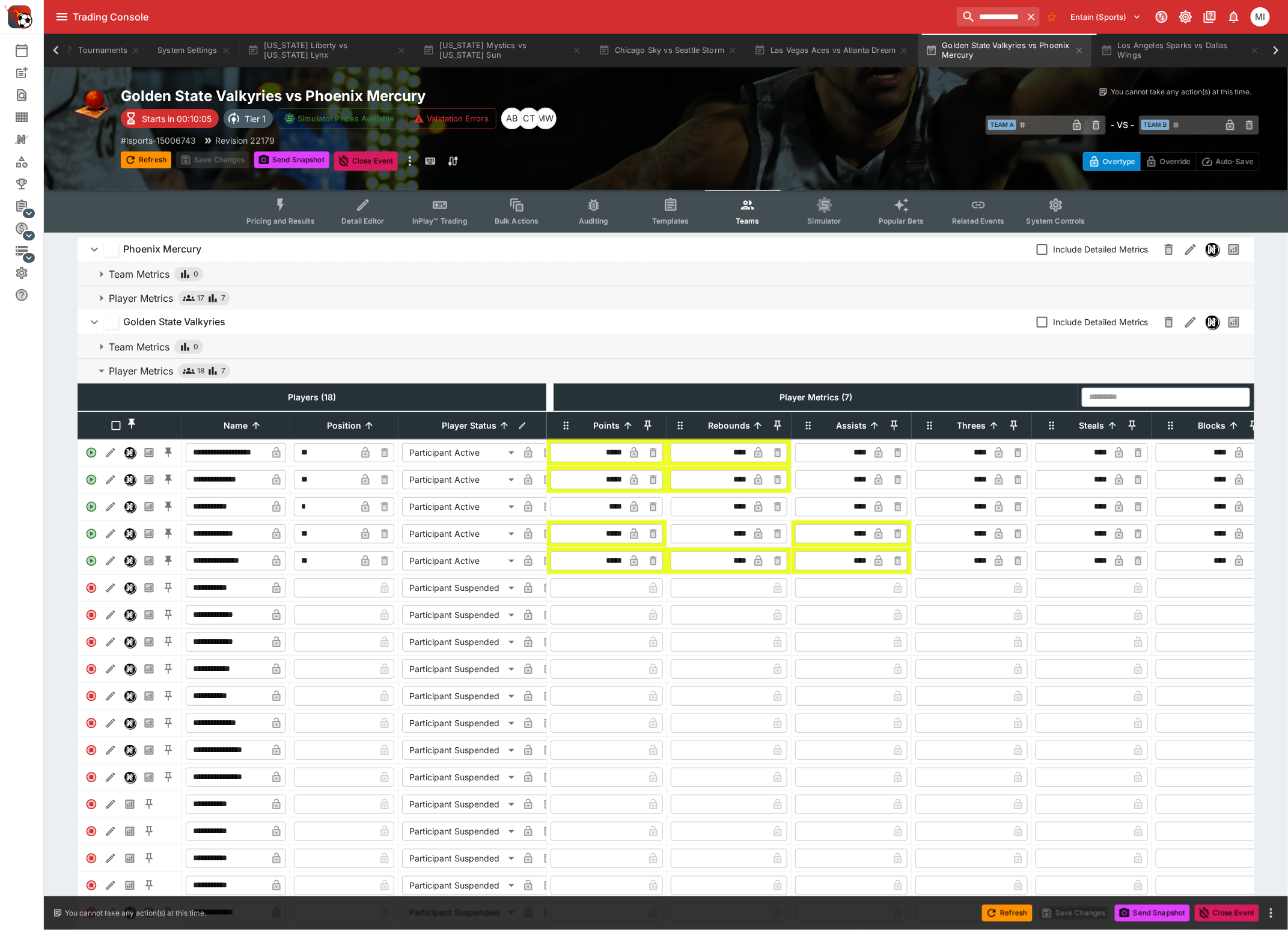
click at [479, 543] on body "**********" at bounding box center [644, 518] width 1288 height 1037
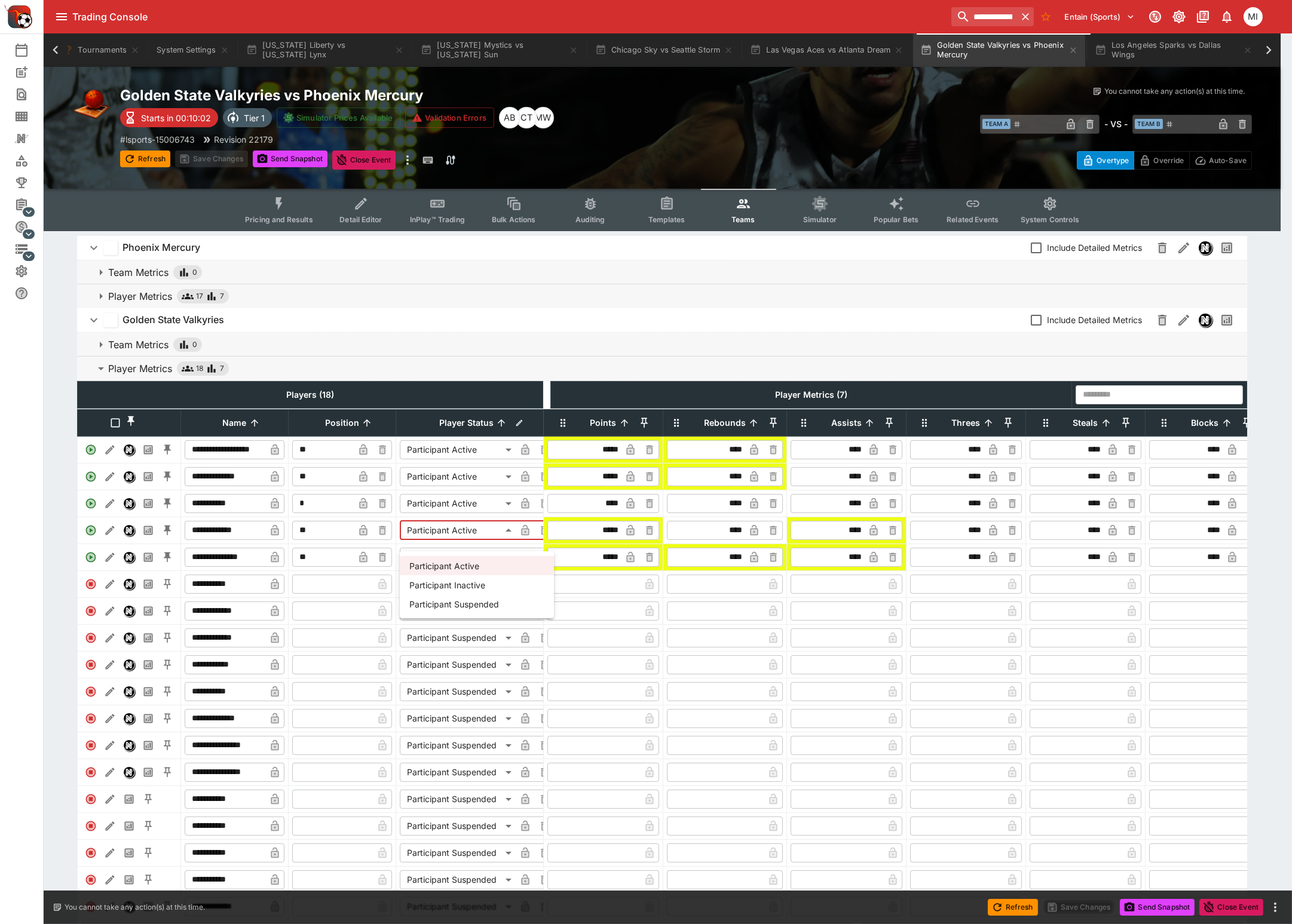
click at [474, 589] on li "Participant Inactive" at bounding box center [476, 584] width 154 height 19
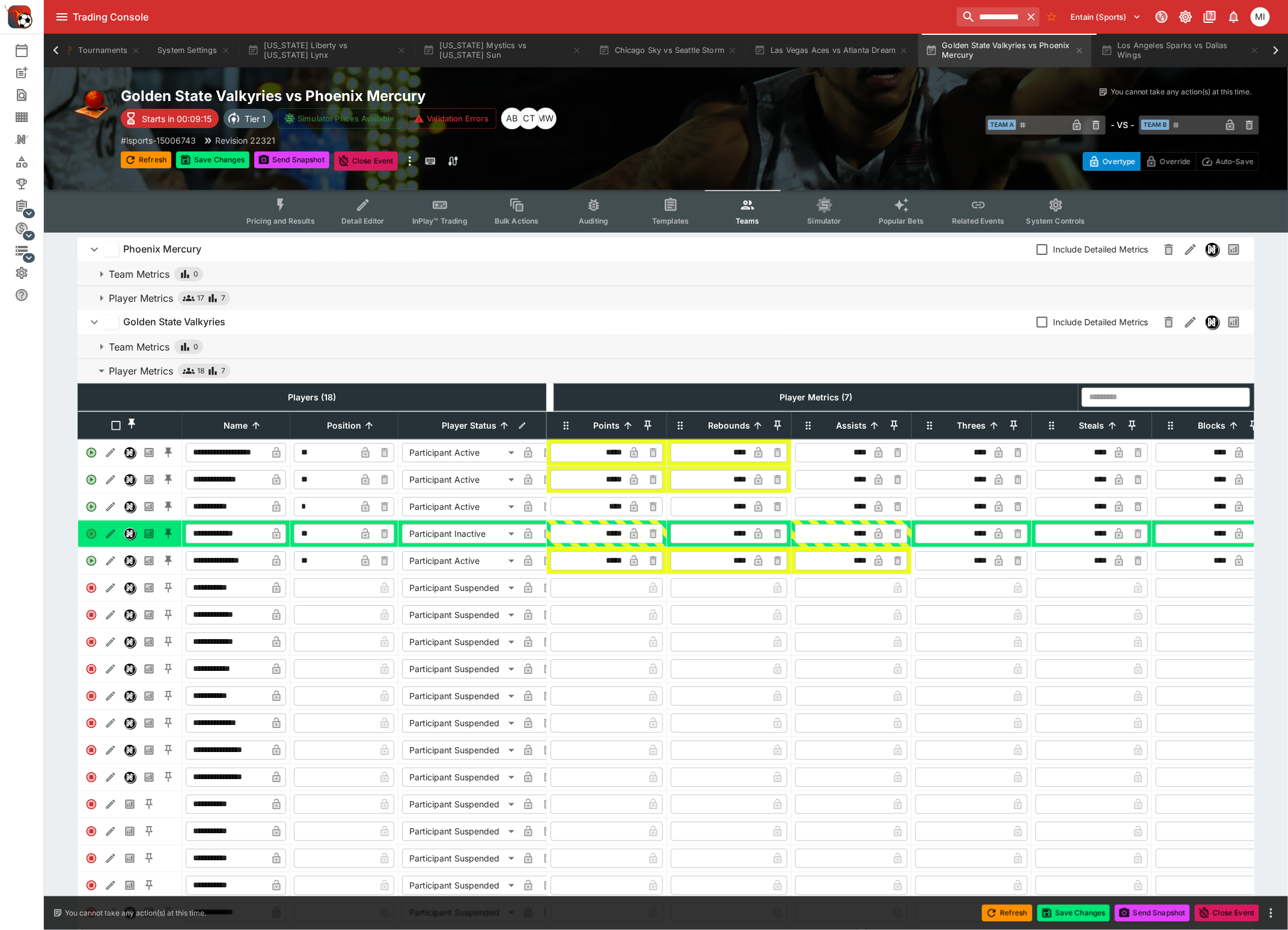
click at [496, 544] on body "**********" at bounding box center [644, 518] width 1288 height 1037
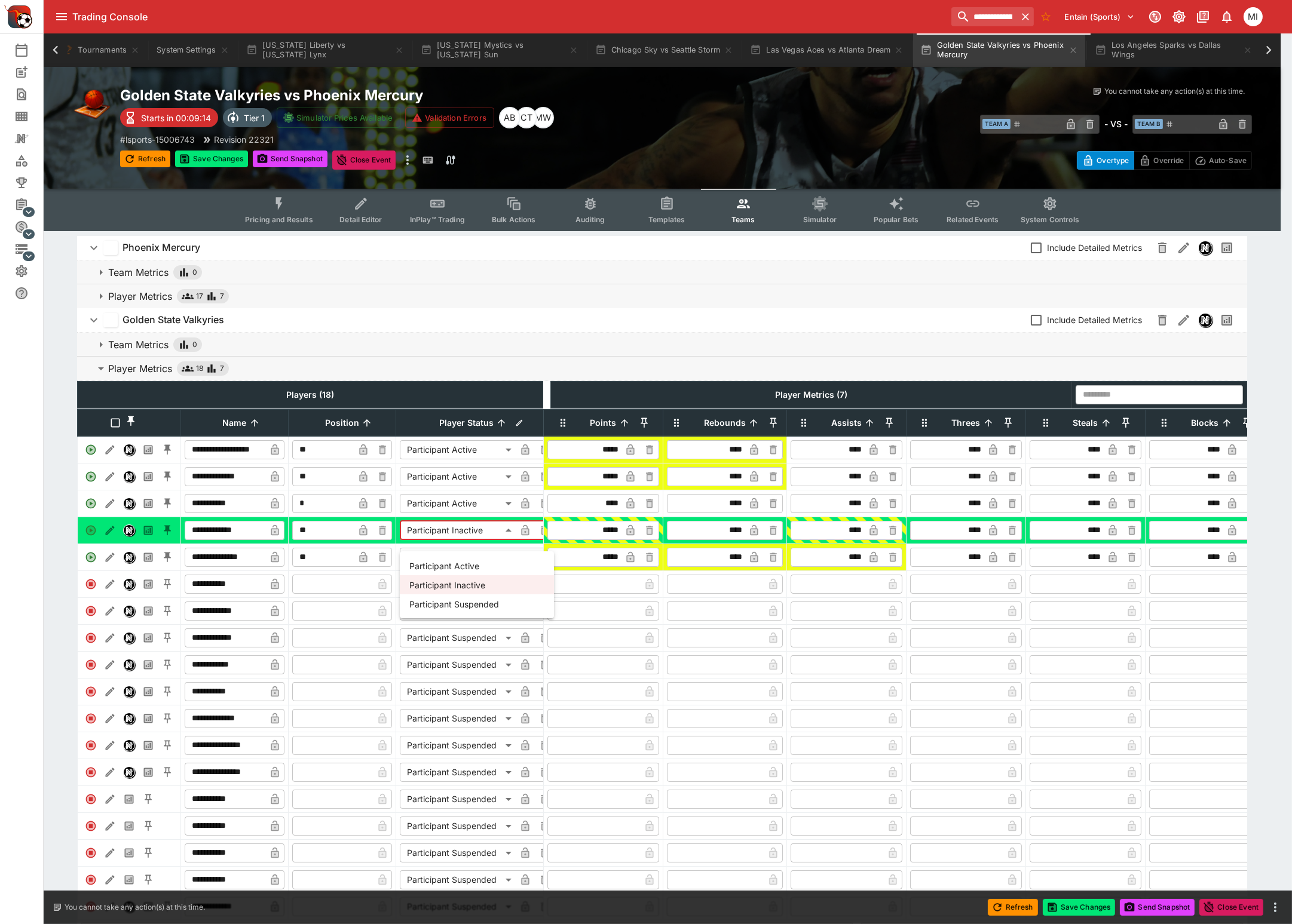
click at [487, 597] on li "Participant Suspended" at bounding box center [476, 604] width 154 height 19
type input "**********"
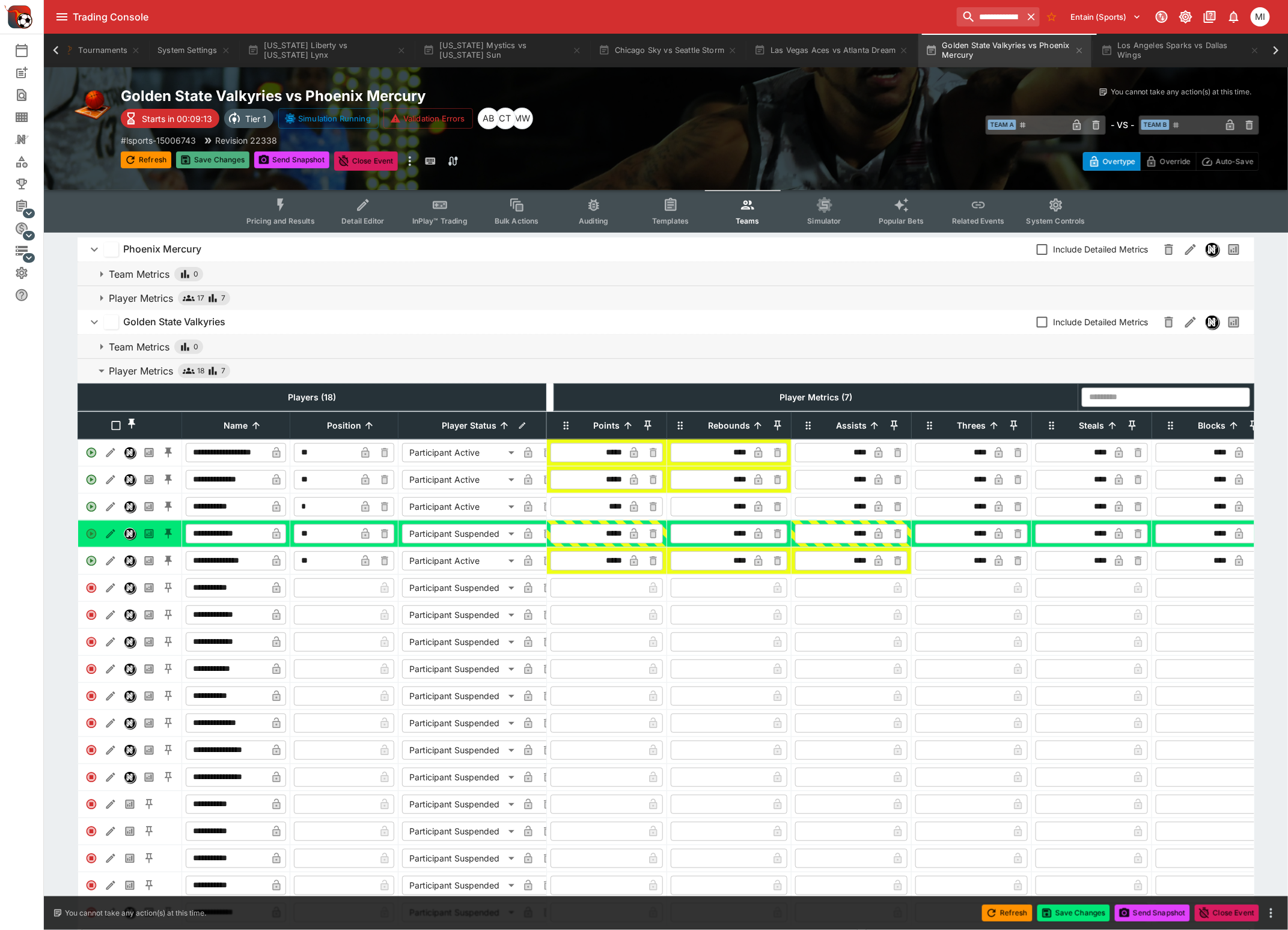
click at [217, 162] on button "Save Changes" at bounding box center [212, 160] width 73 height 17
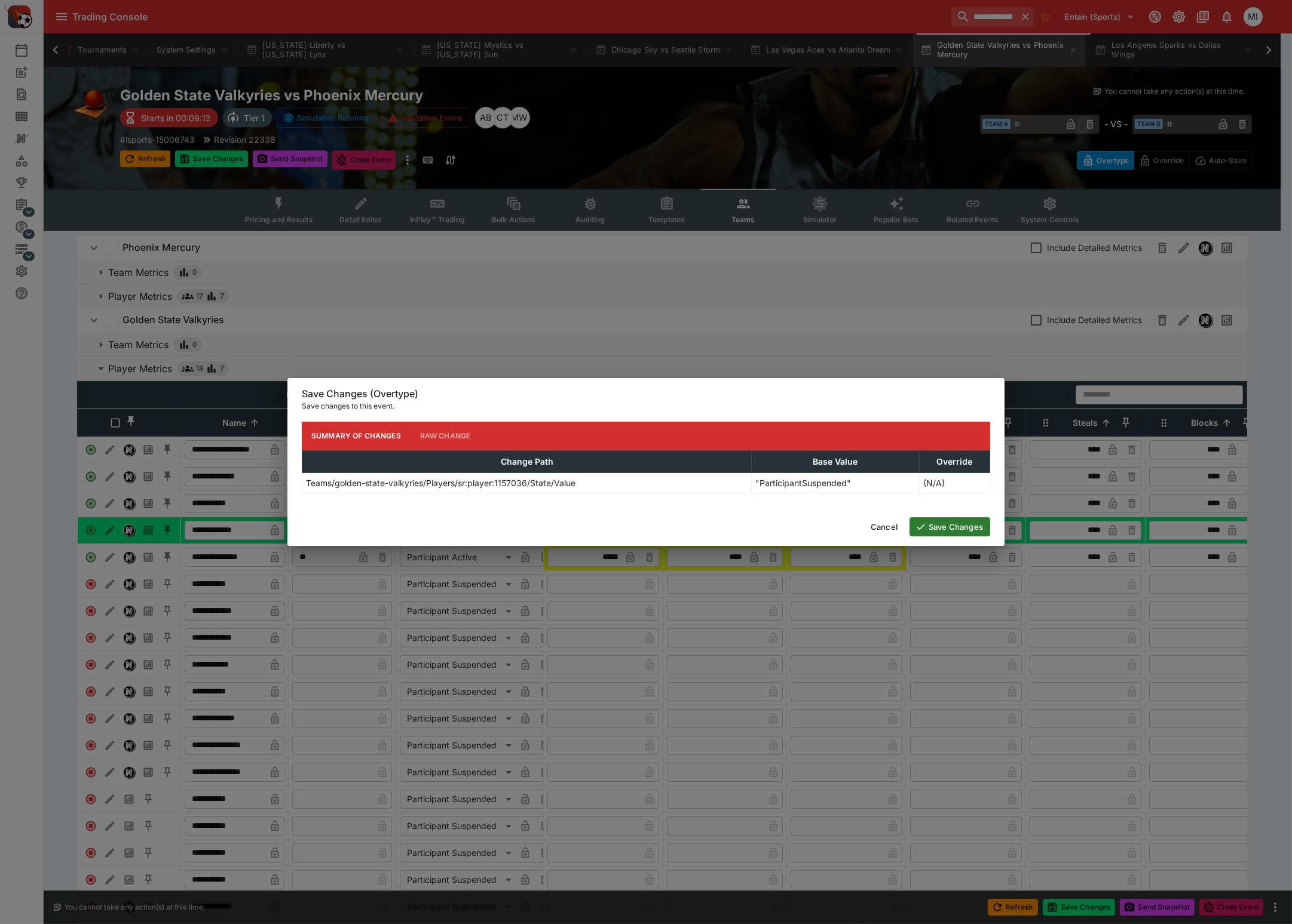
click at [956, 524] on button "Save Changes" at bounding box center [950, 526] width 81 height 19
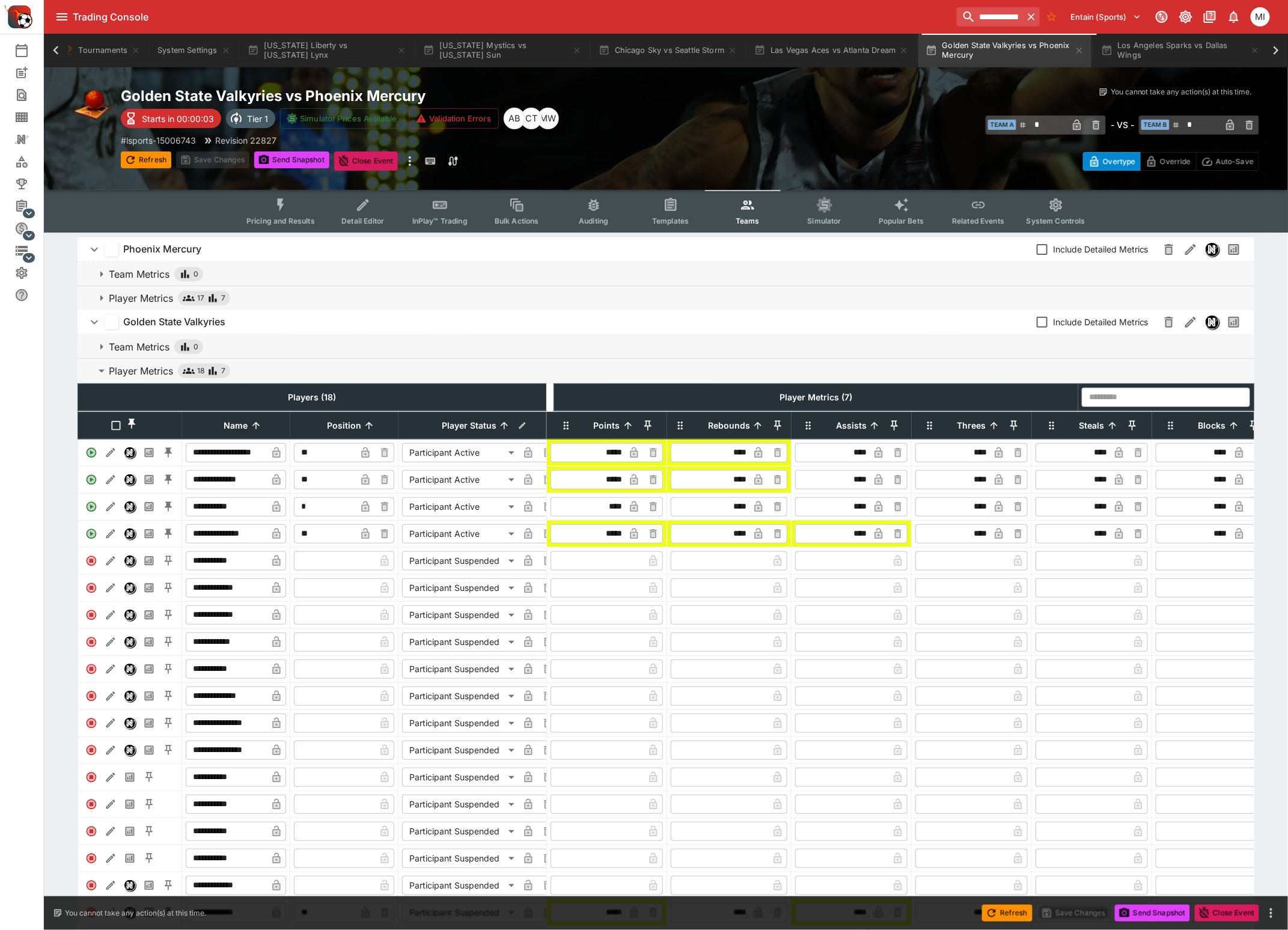
type input "*"
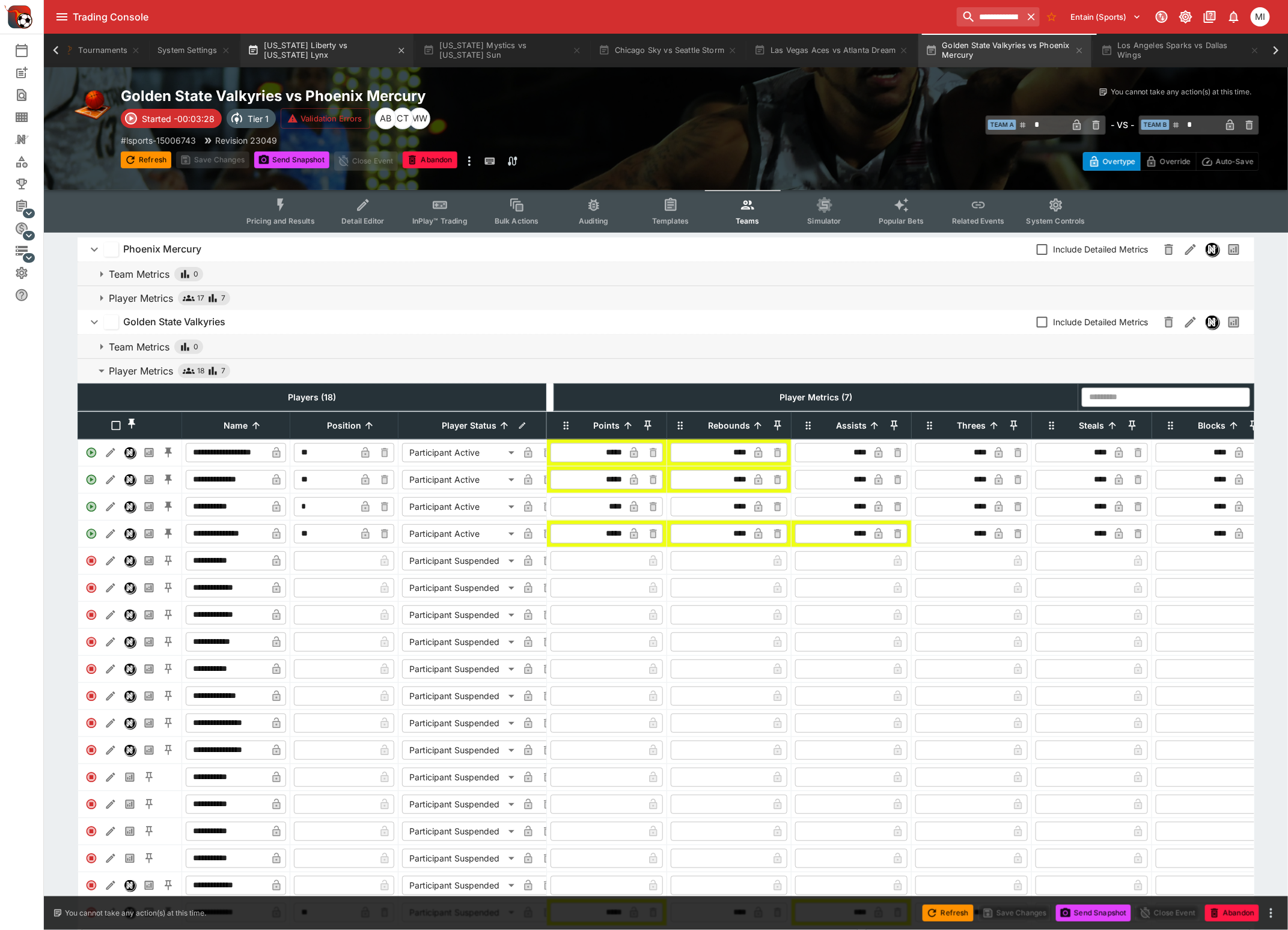
click at [295, 46] on button "New York Liberty vs Minnesota Lynx" at bounding box center [327, 50] width 173 height 34
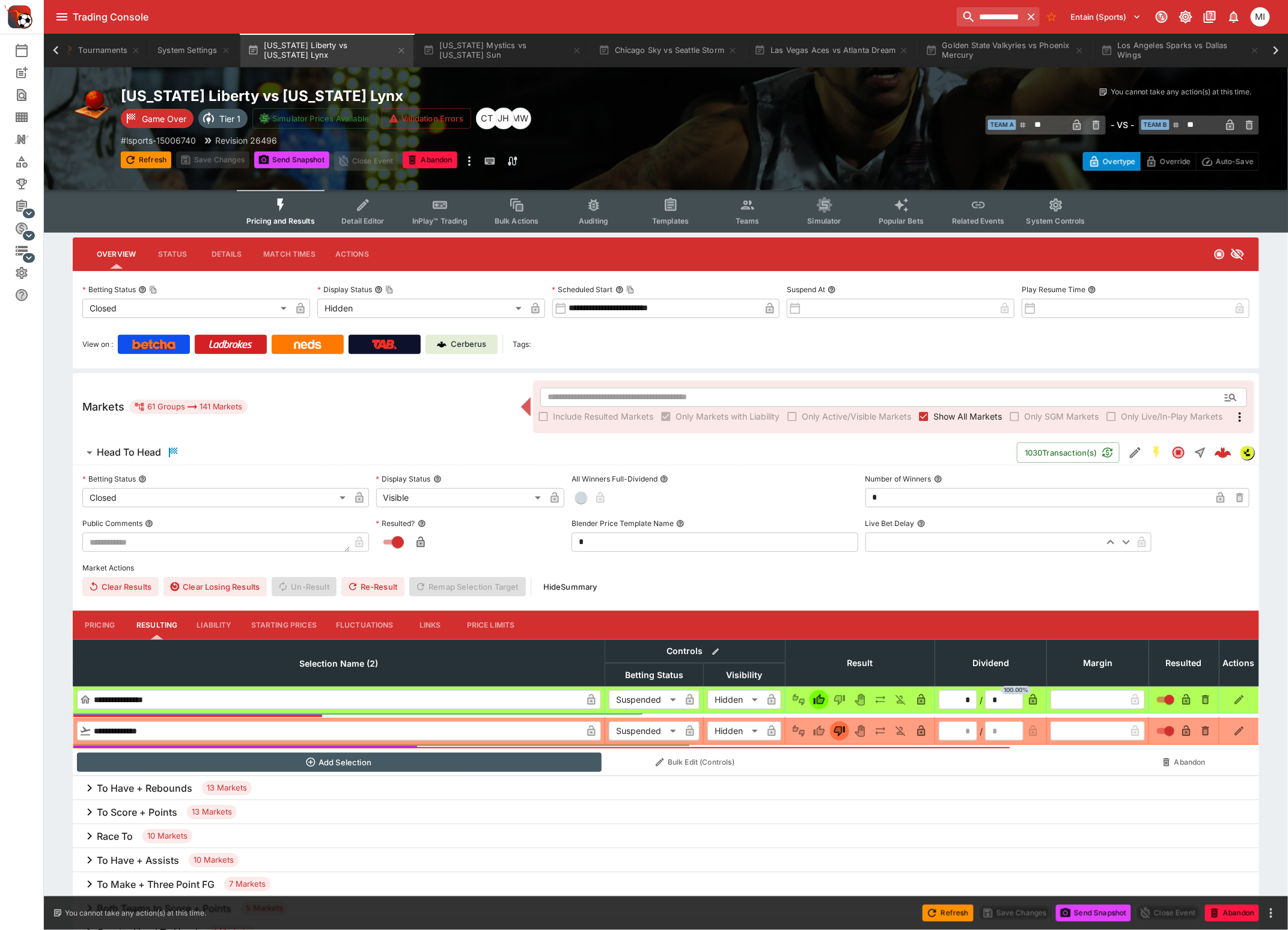
click at [941, 425] on div "​ Include Resulted Markets Only Markets with Liability Only Active/Visible Mark…" at bounding box center [893, 407] width 721 height 53
click at [944, 422] on label "Show All Markets" at bounding box center [958, 416] width 88 height 19
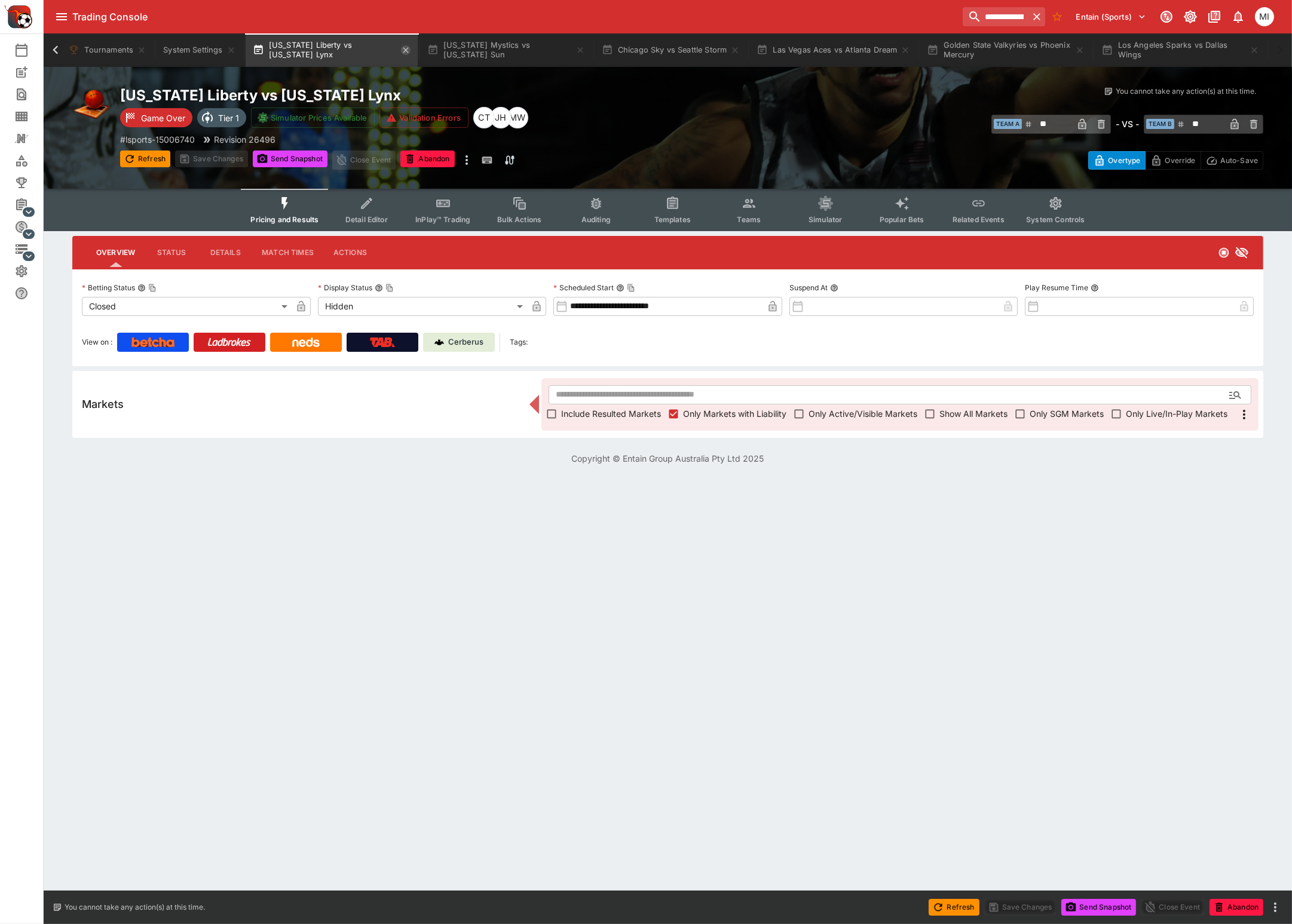
click at [401, 52] on icon "button" at bounding box center [406, 50] width 9 height 9
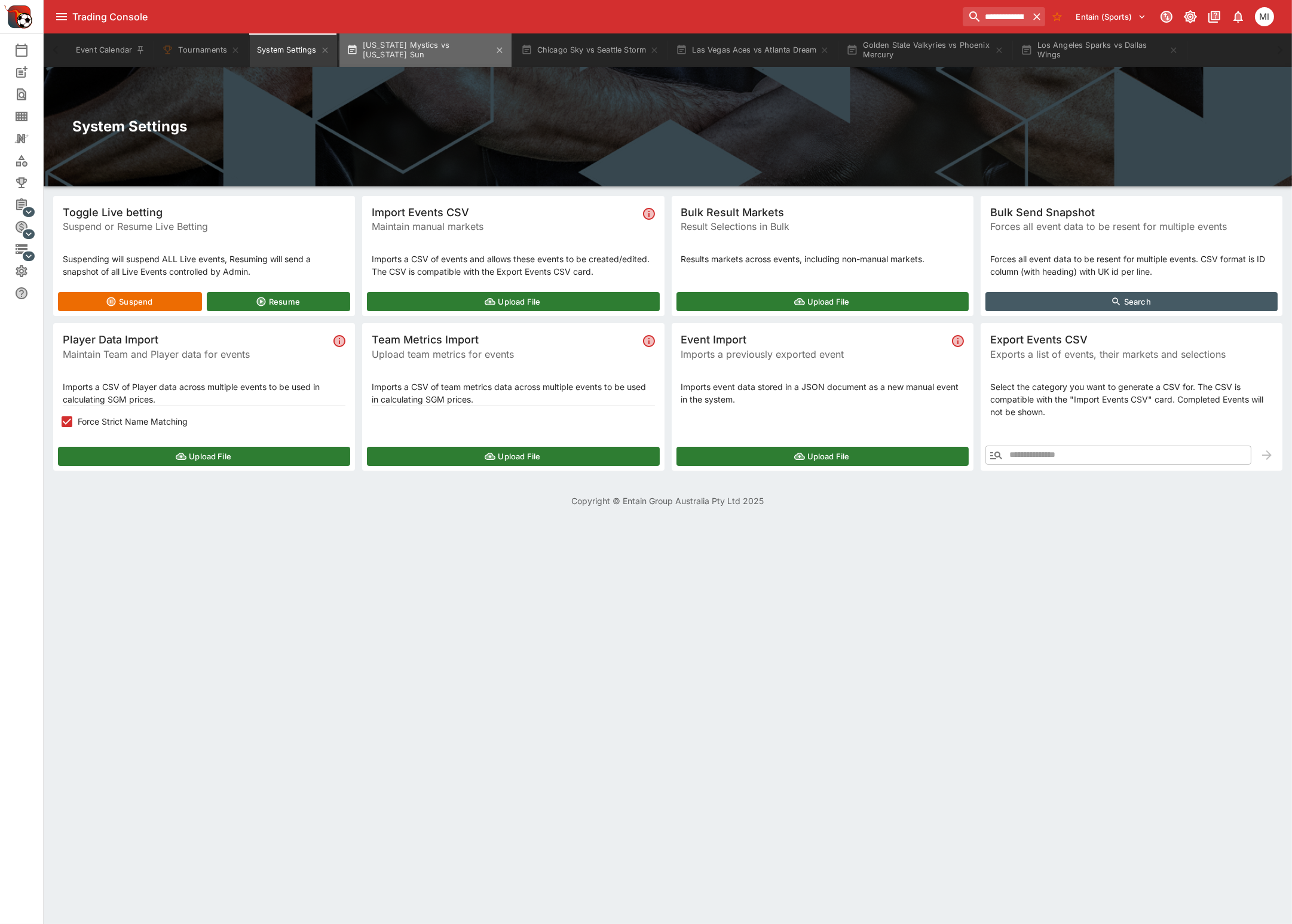
click at [356, 51] on icon "button" at bounding box center [352, 49] width 9 height 9
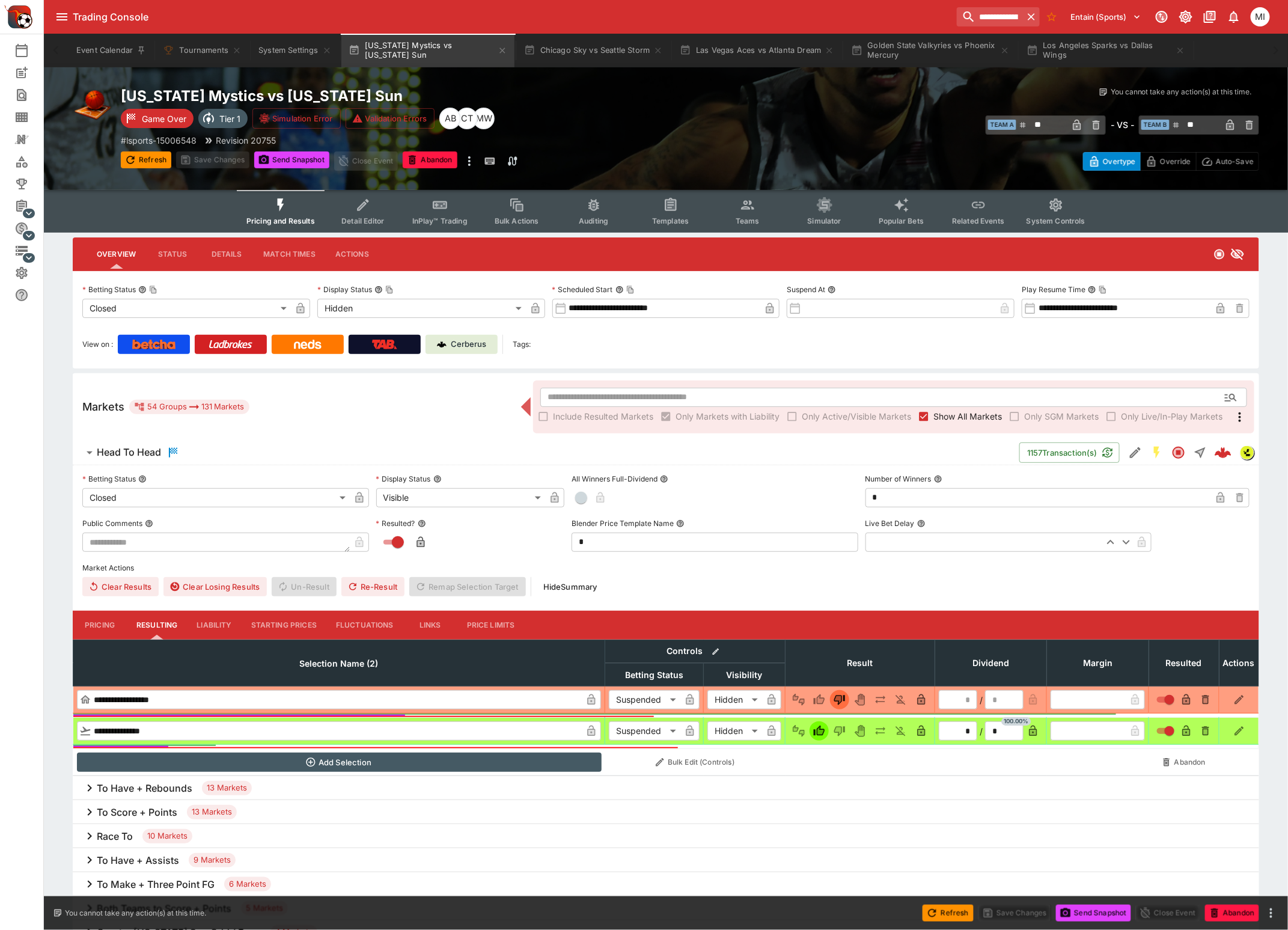
click at [942, 415] on span "Show All Markets" at bounding box center [967, 416] width 68 height 13
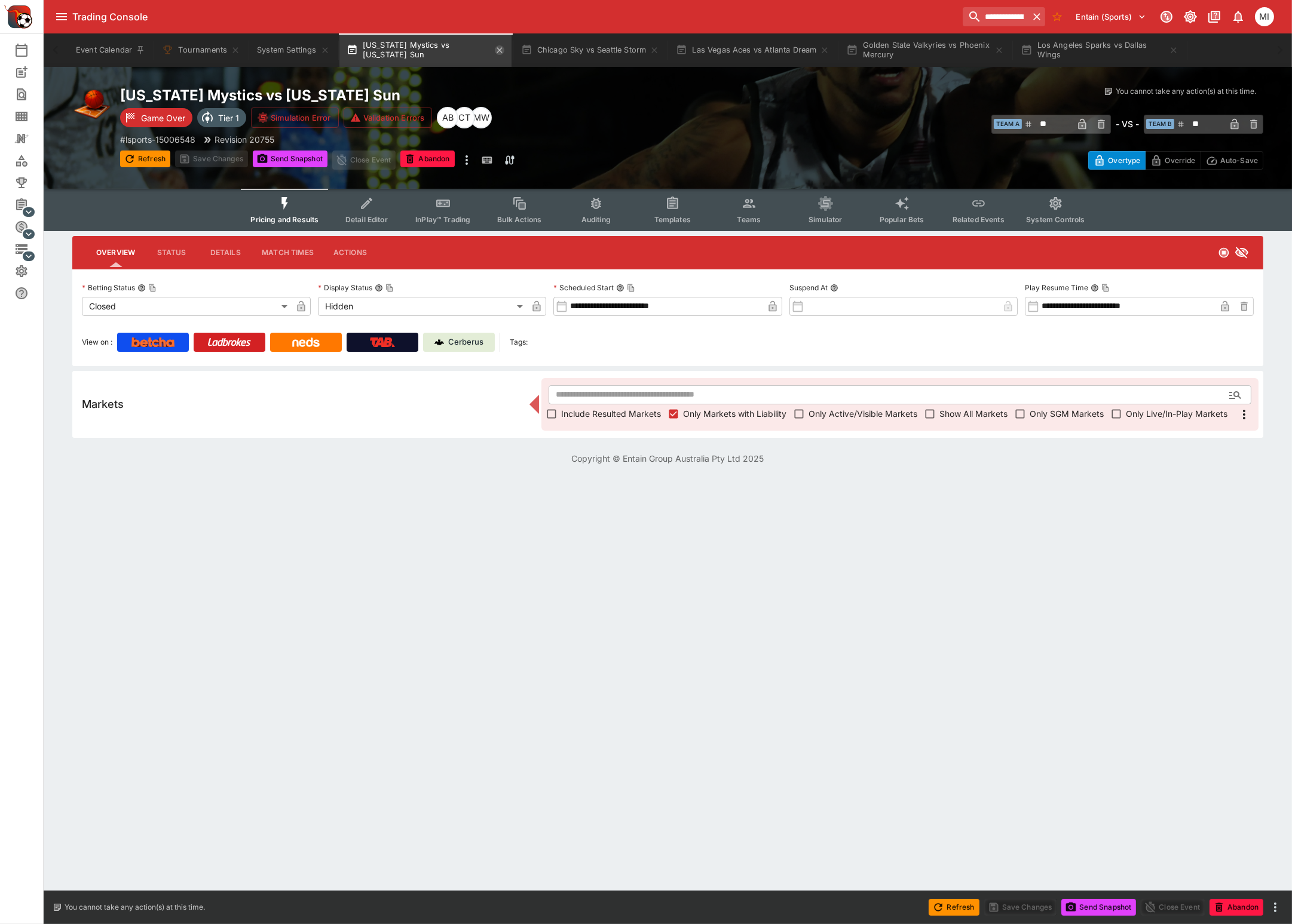
click at [500, 49] on icon "button" at bounding box center [499, 50] width 5 height 5
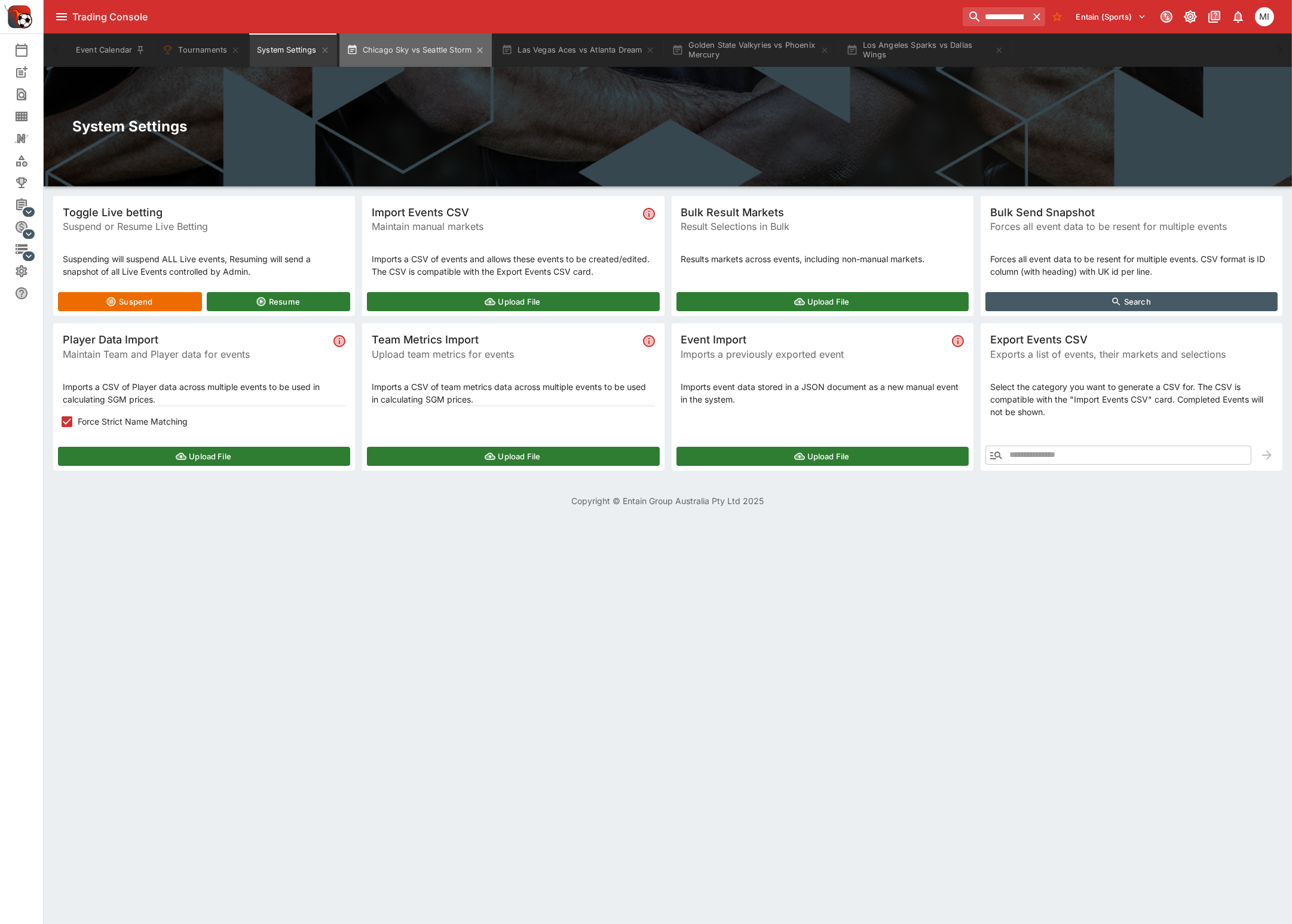
click at [433, 49] on button "Chicago Sky vs Seattle Storm" at bounding box center [416, 50] width 153 height 33
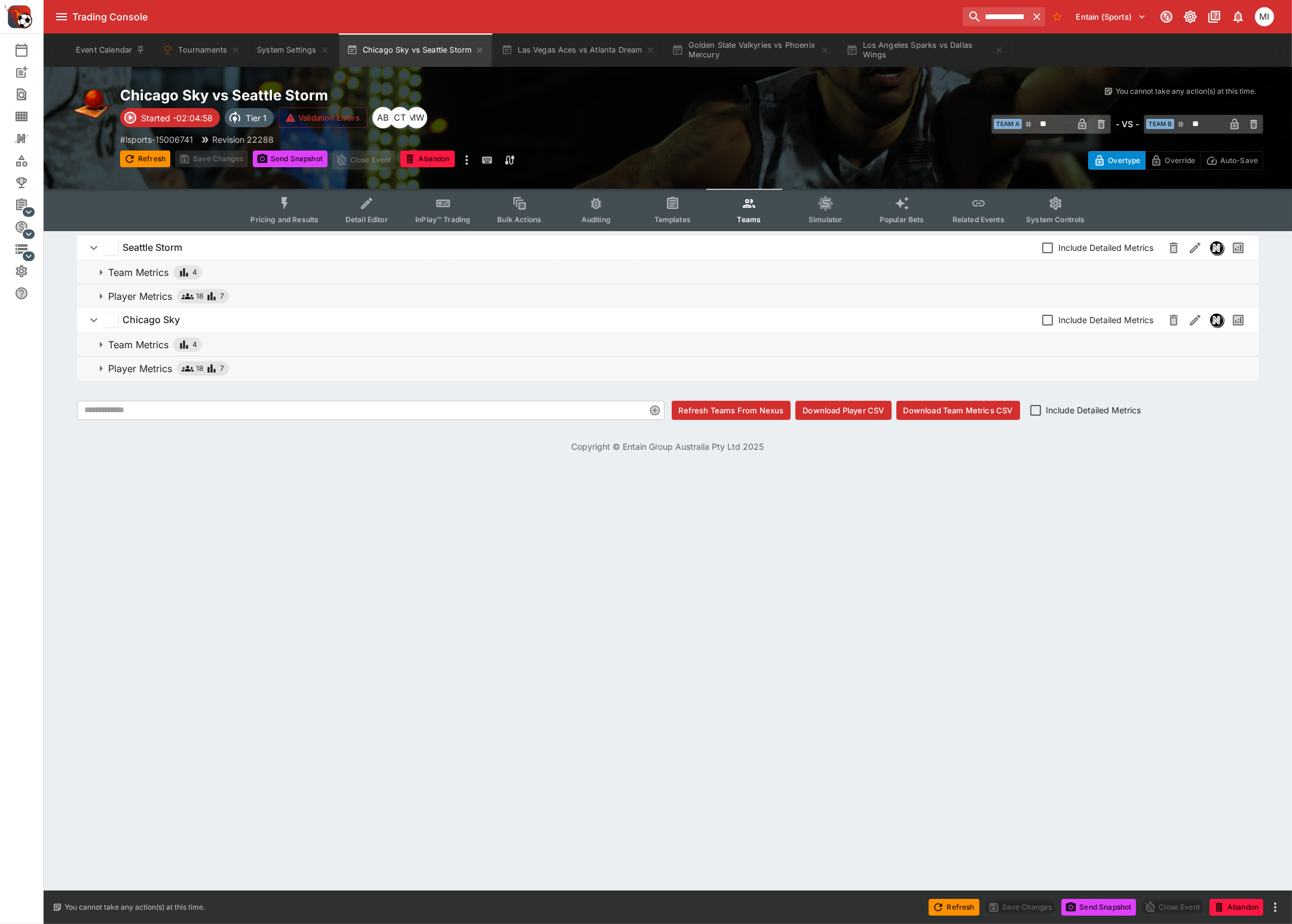
click at [272, 200] on button "Pricing and Results" at bounding box center [284, 210] width 87 height 43
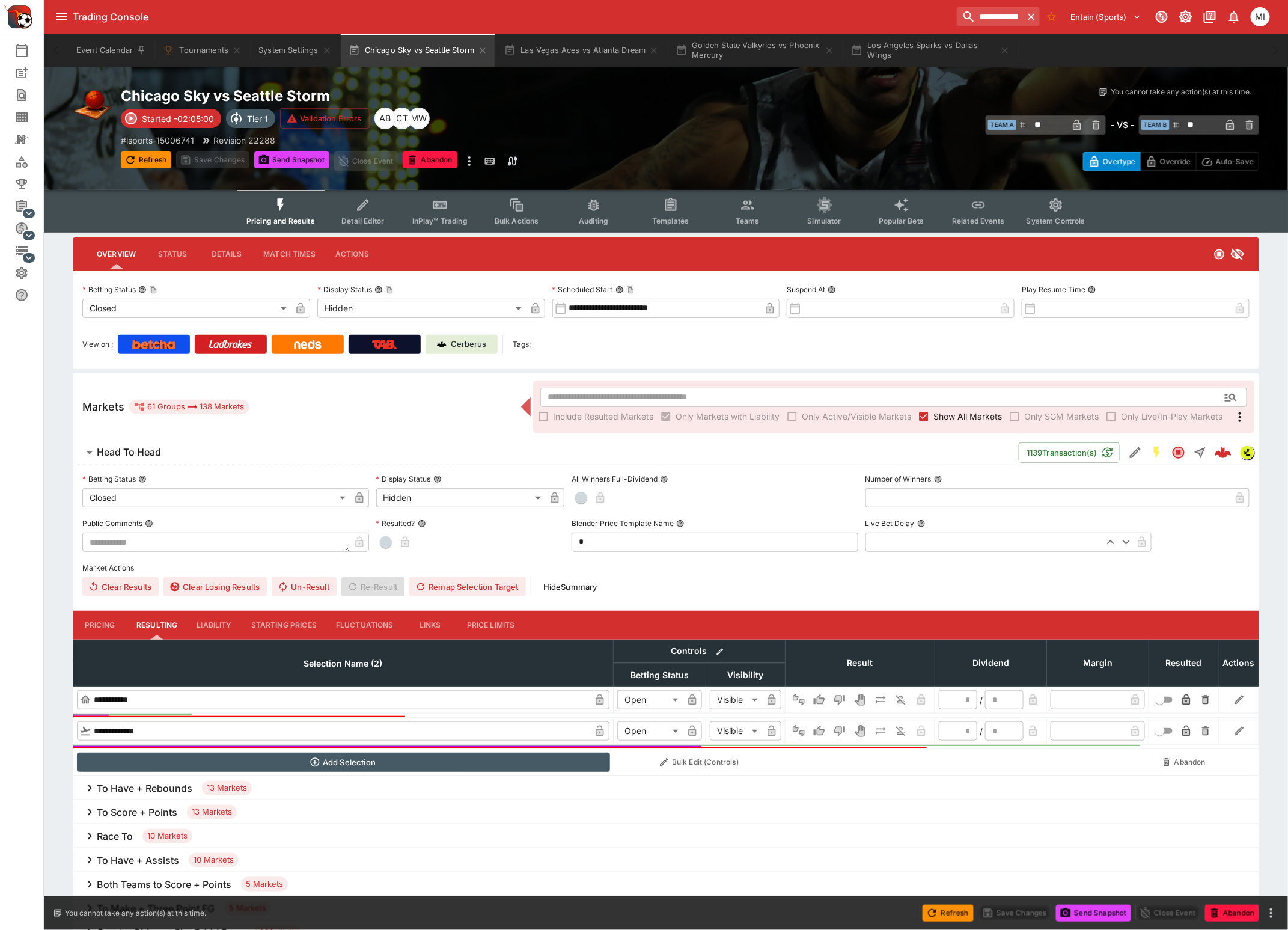
click at [154, 156] on button "Refresh" at bounding box center [146, 160] width 50 height 17
drag, startPoint x: 150, startPoint y: 158, endPoint x: 662, endPoint y: 167, distance: 512.1
click at [150, 158] on button "Refresh" at bounding box center [146, 160] width 50 height 17
click at [290, 158] on button "Send Snapshot" at bounding box center [292, 160] width 75 height 17
type input "**********"
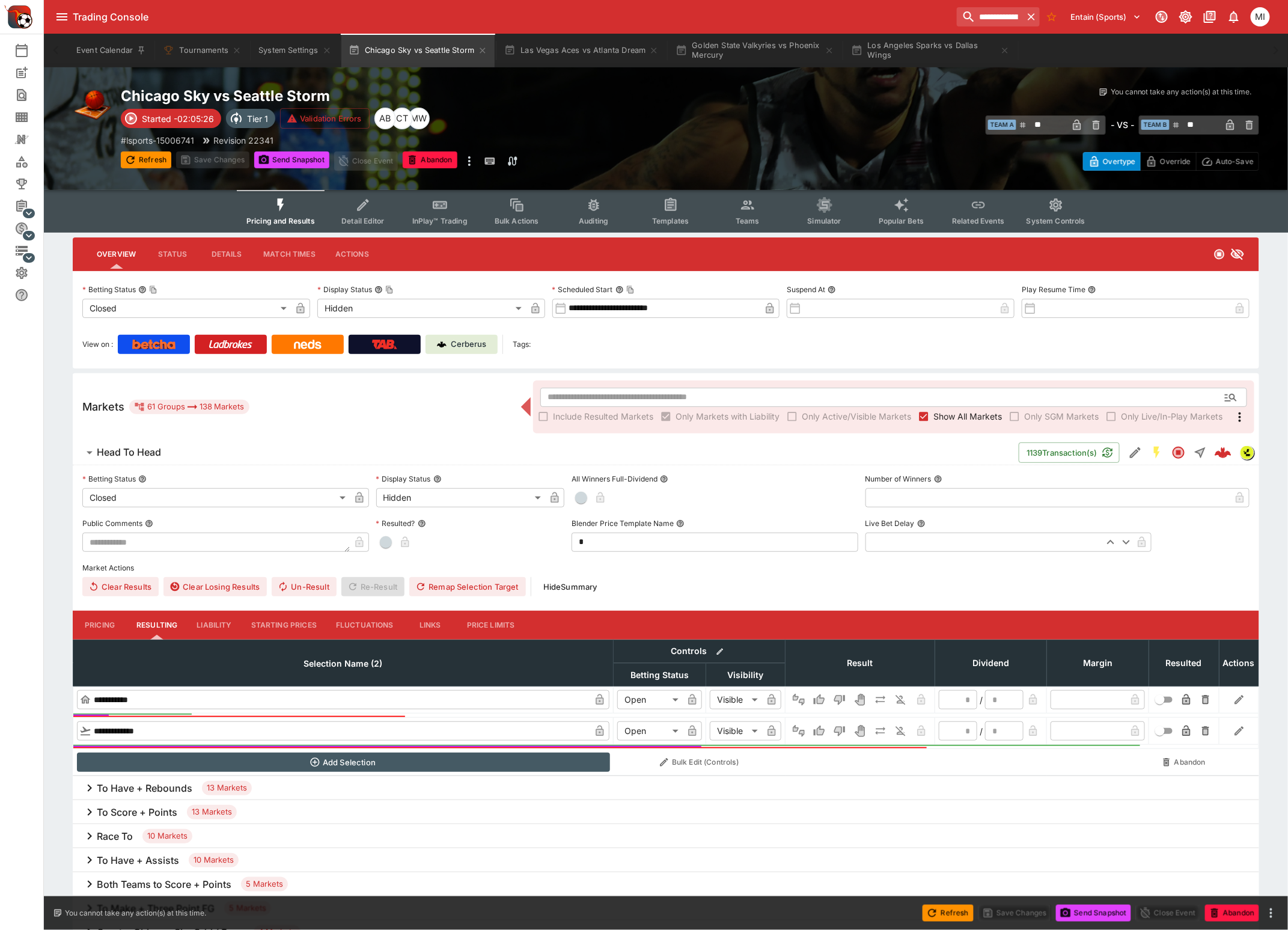
type input "*******"
click at [181, 138] on p "# lsports-15006741" at bounding box center [157, 140] width 73 height 13
click at [169, 135] on p "# lsports-15006741" at bounding box center [157, 140] width 73 height 13
type input "**********"
type input "*********"
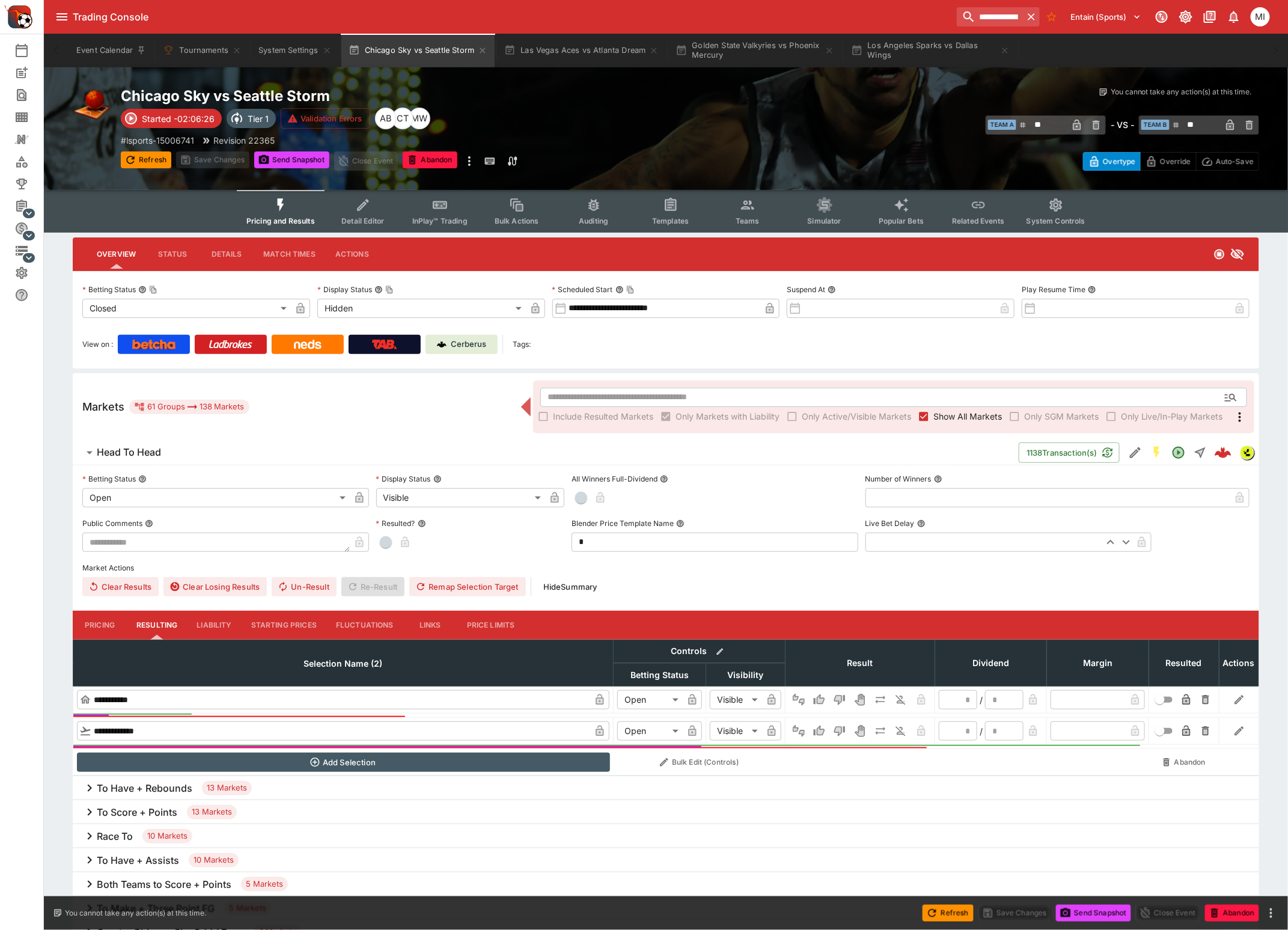
type input "*********"
type input "**********"
type input "****"
type input "**"
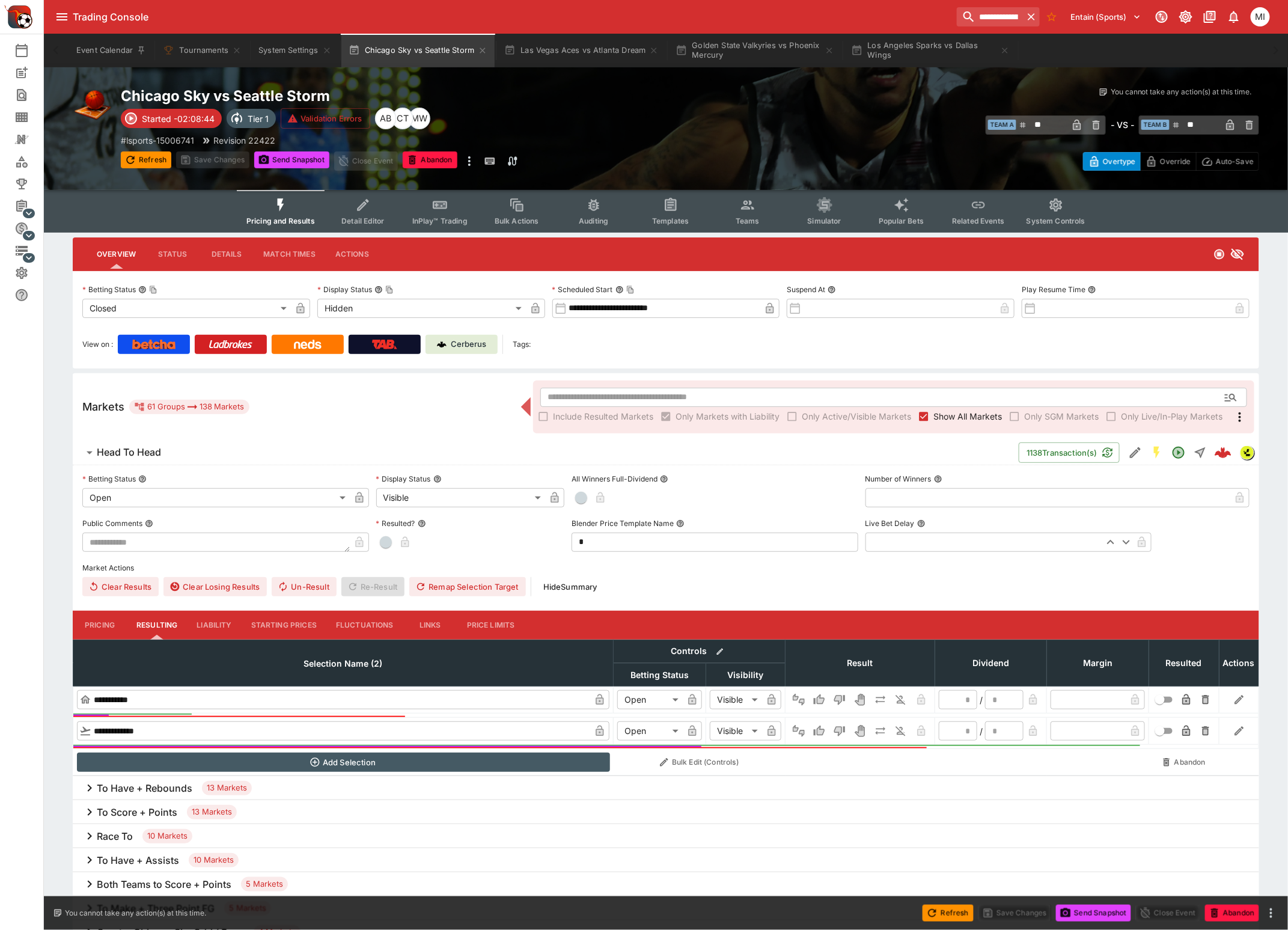
type input "**"
type input "**********"
type input "*"
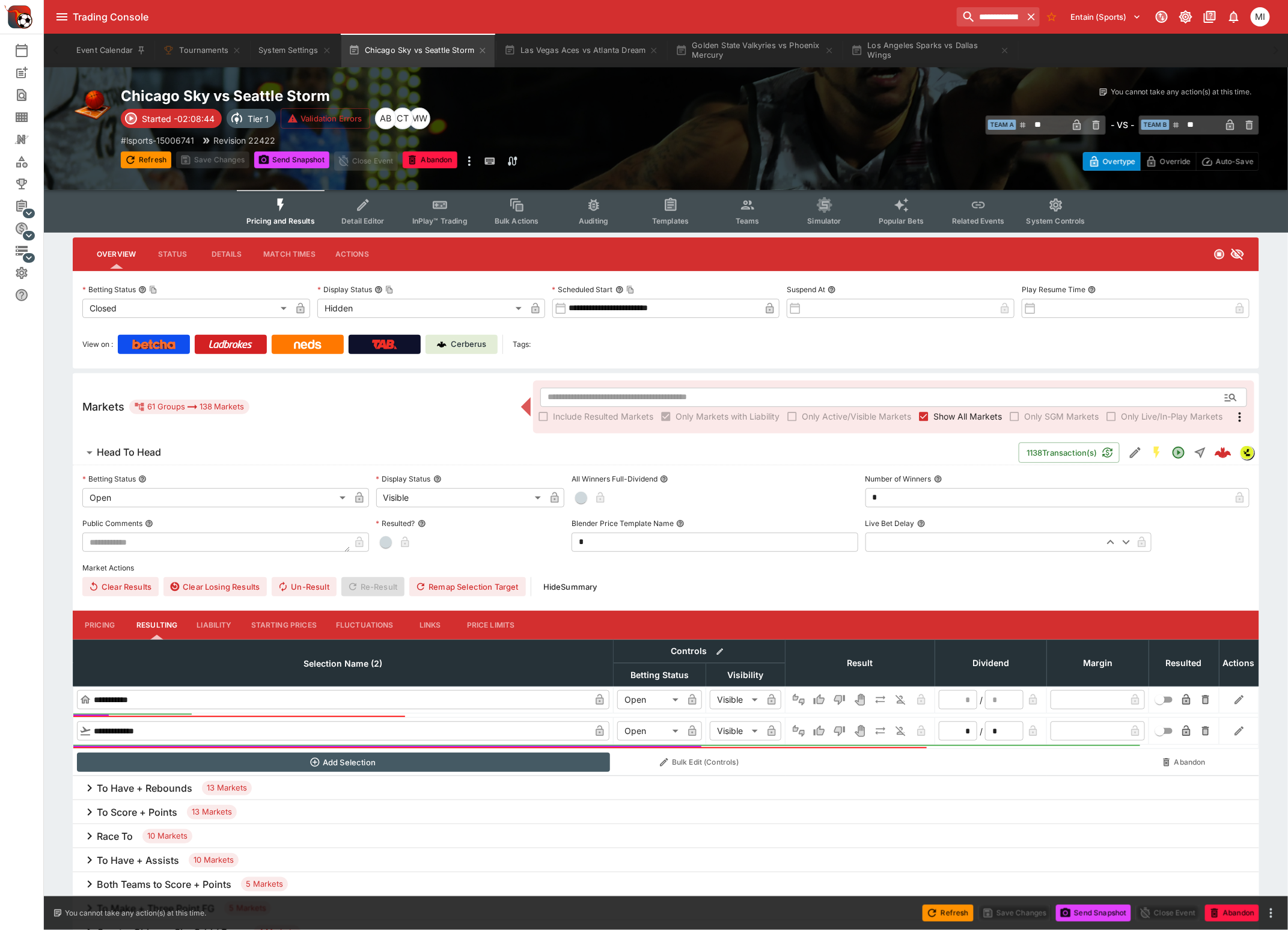
type input "*********"
type input "******"
type input "*********"
type input "******"
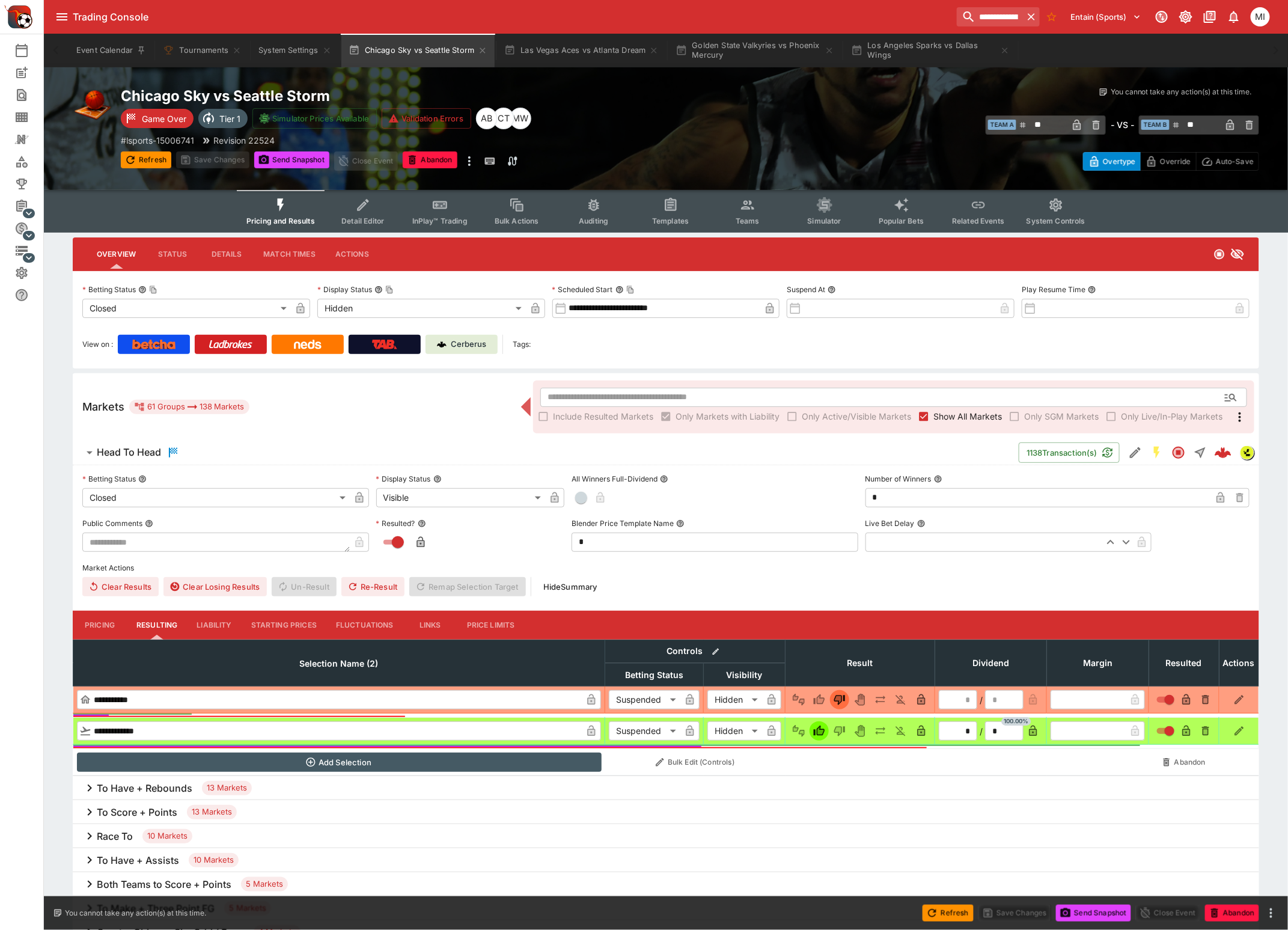
click at [939, 422] on label "Show All Markets" at bounding box center [958, 416] width 88 height 19
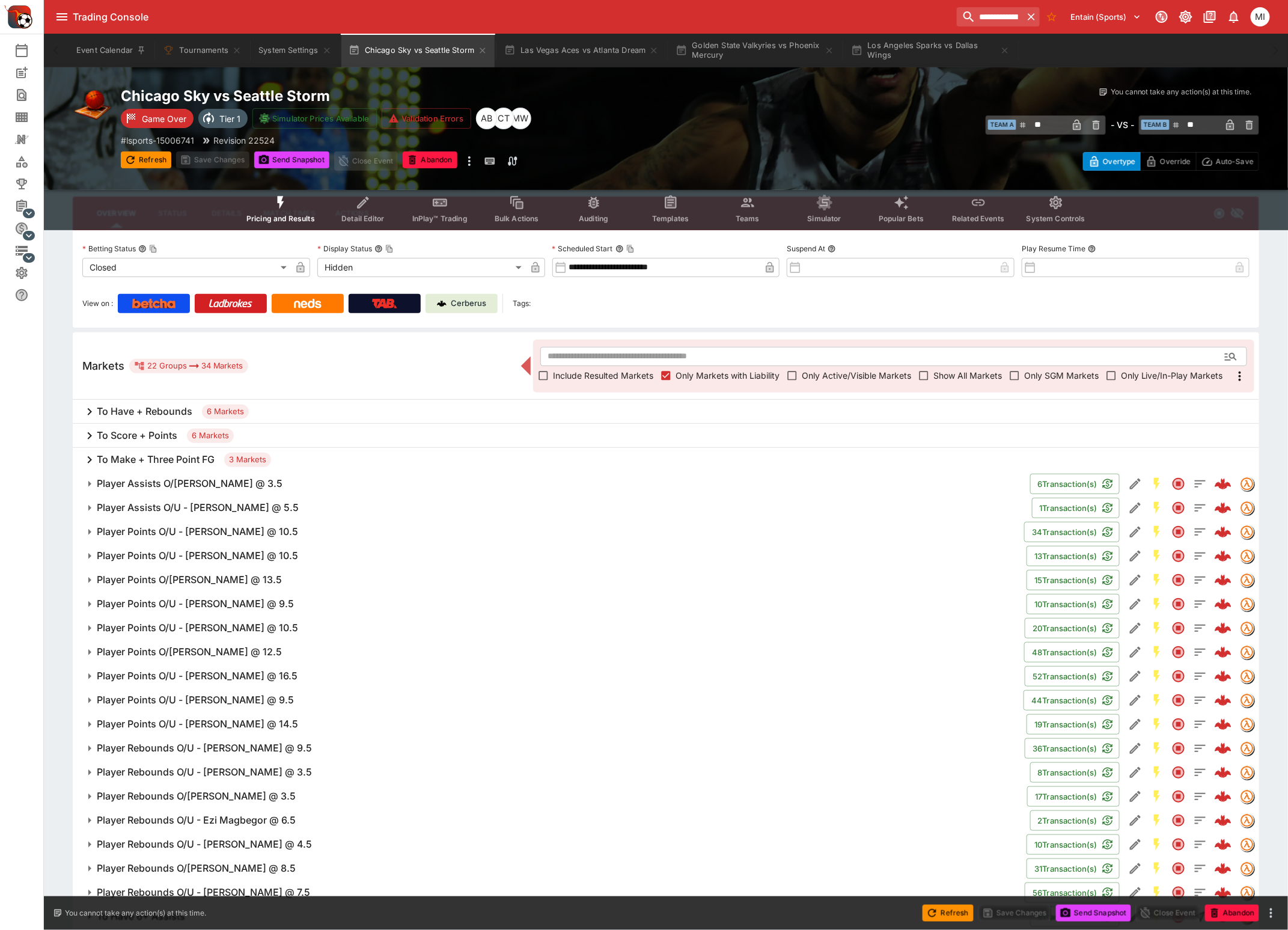
scroll to position [79, 0]
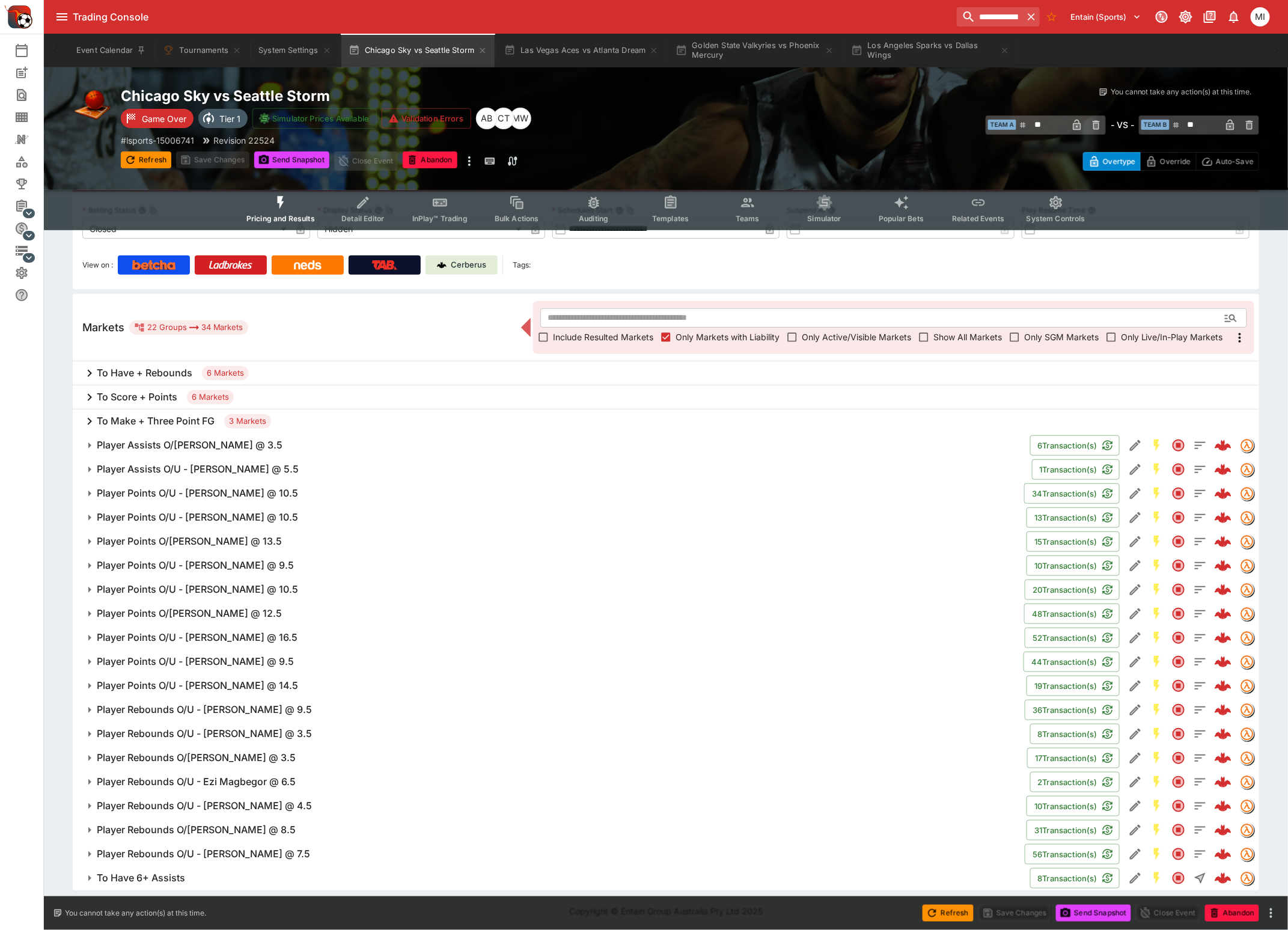
click at [177, 447] on h6 "Player Assists O/U - Brittney Sykes @ 3.5" at bounding box center [189, 445] width 186 height 13
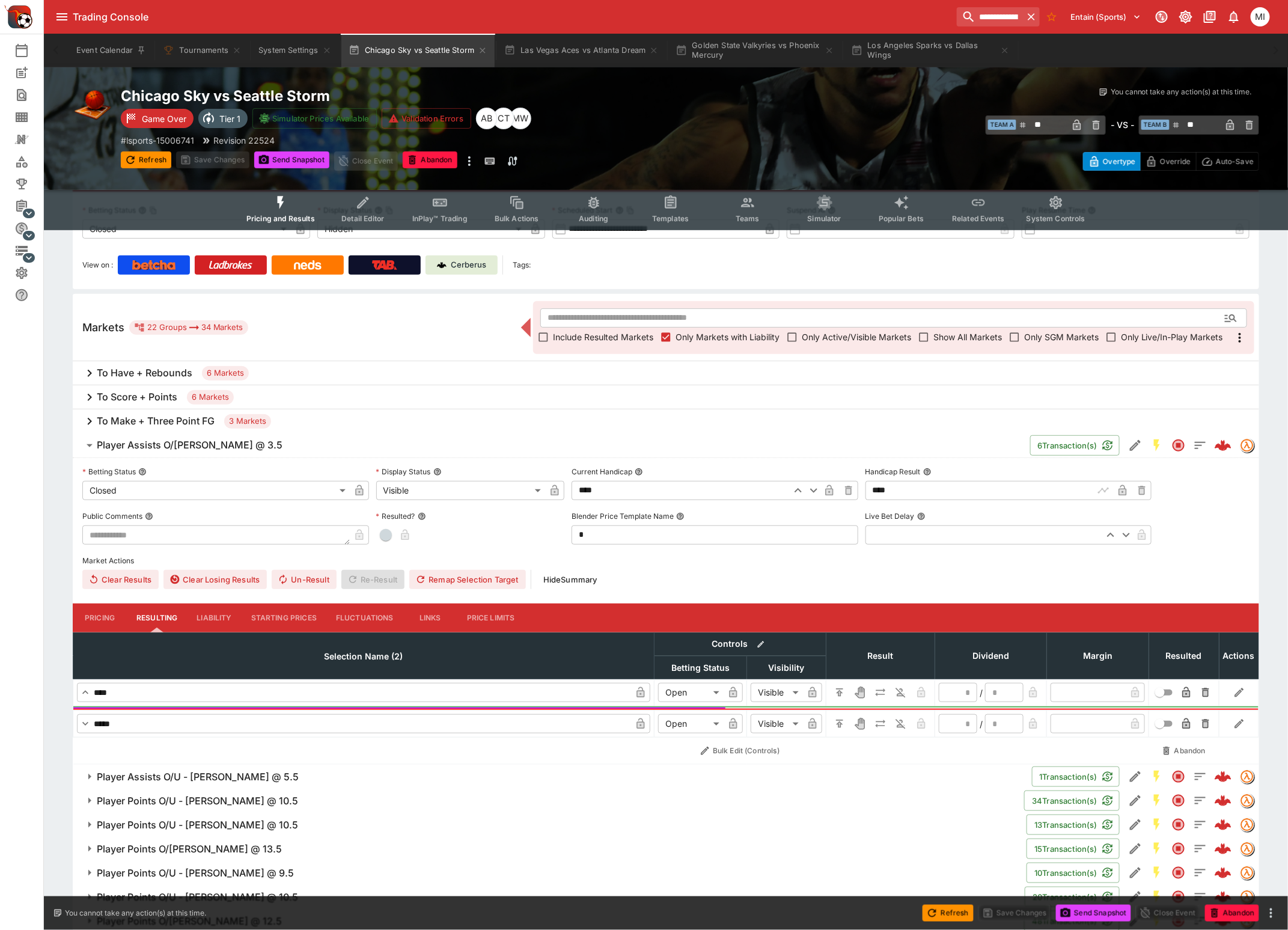
click at [177, 447] on h6 "Player Assists O/U - Brittney Sykes @ 3.5" at bounding box center [189, 445] width 186 height 13
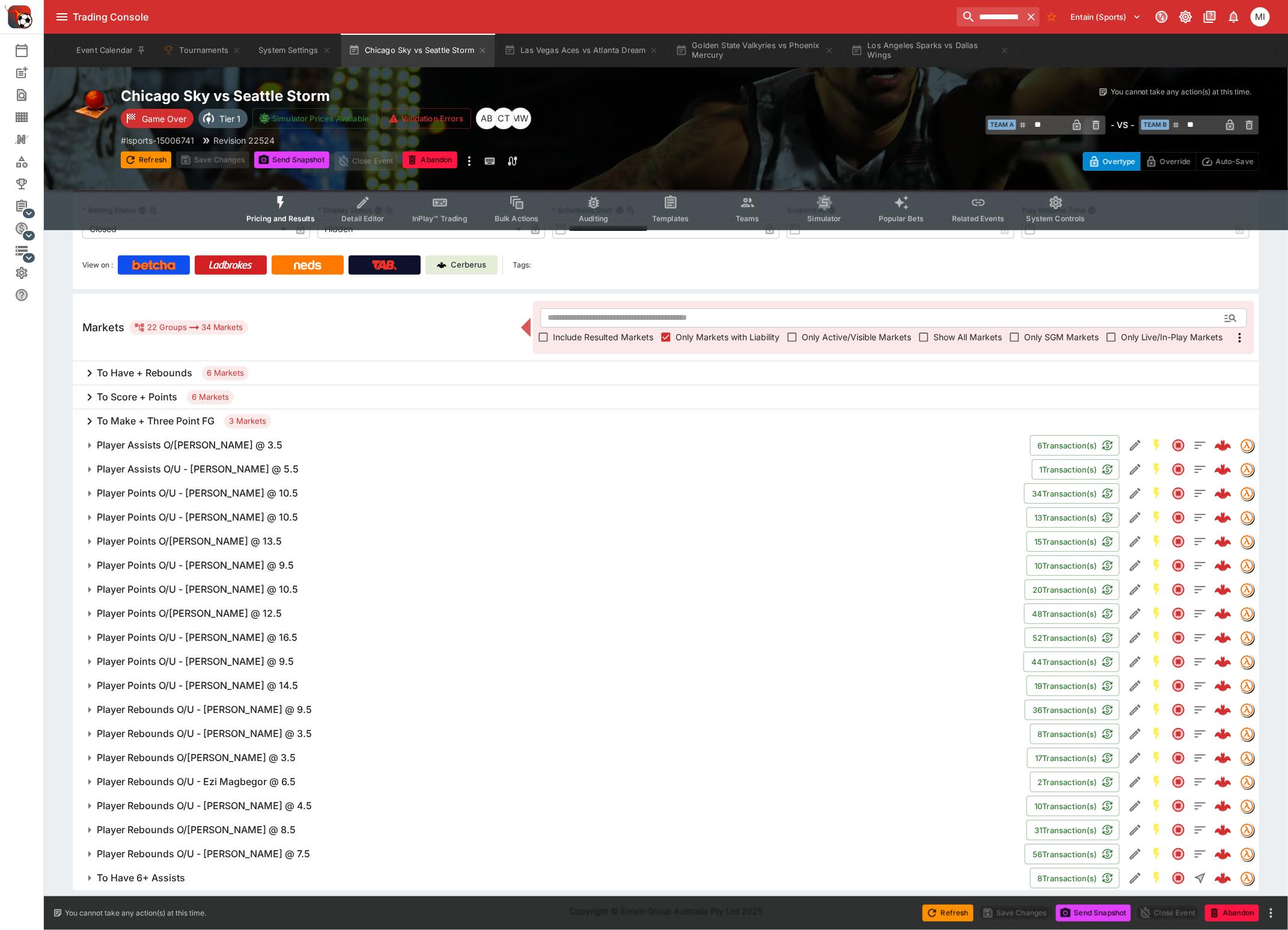
click at [220, 518] on h6 "Player Points O/U - Ariel Atkins @ 10.5" at bounding box center [197, 517] width 201 height 13
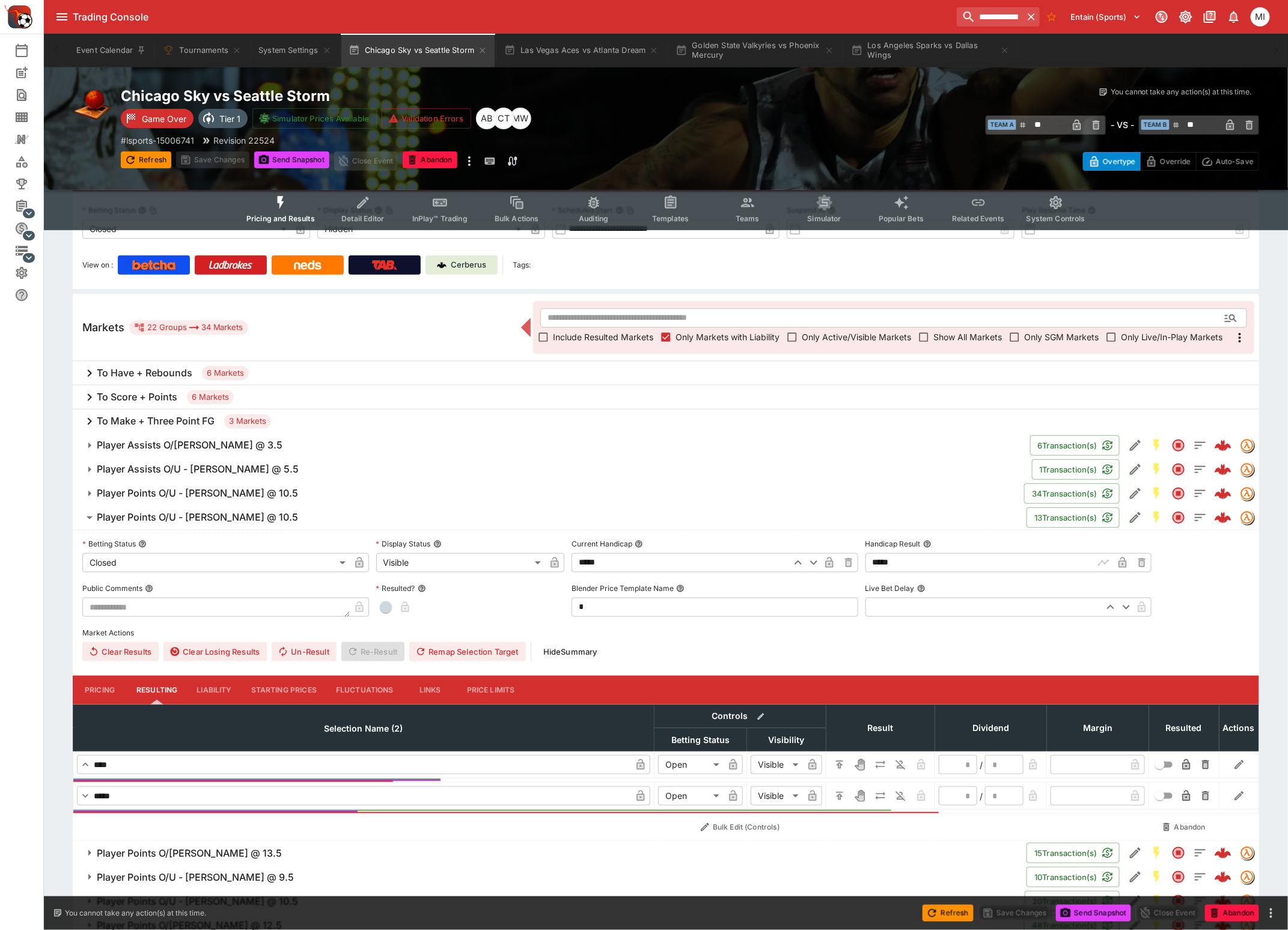
click at [220, 518] on h6 "Player Points O/U - Ariel Atkins @ 10.5" at bounding box center [197, 517] width 201 height 13
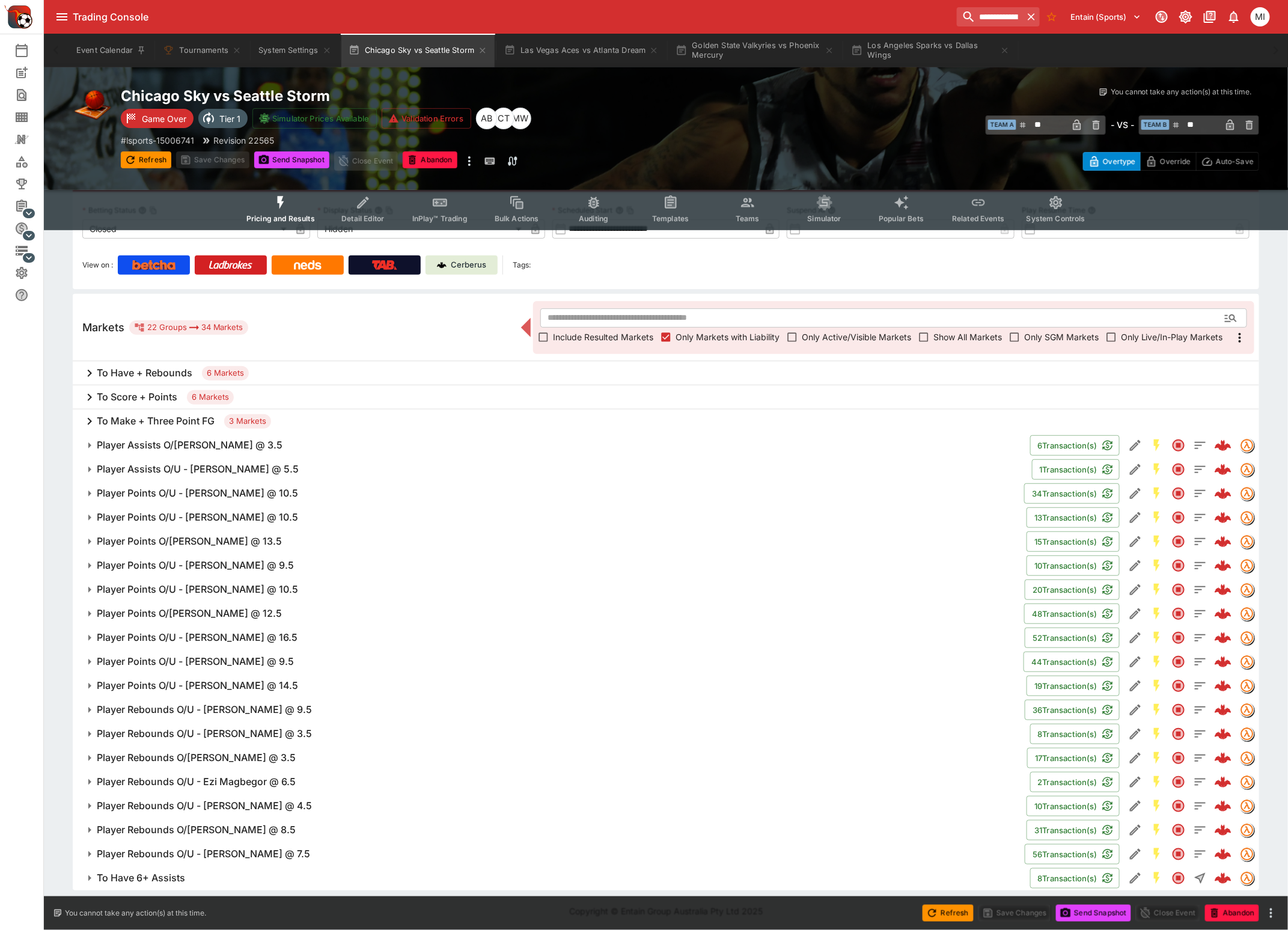
scroll to position [0, 0]
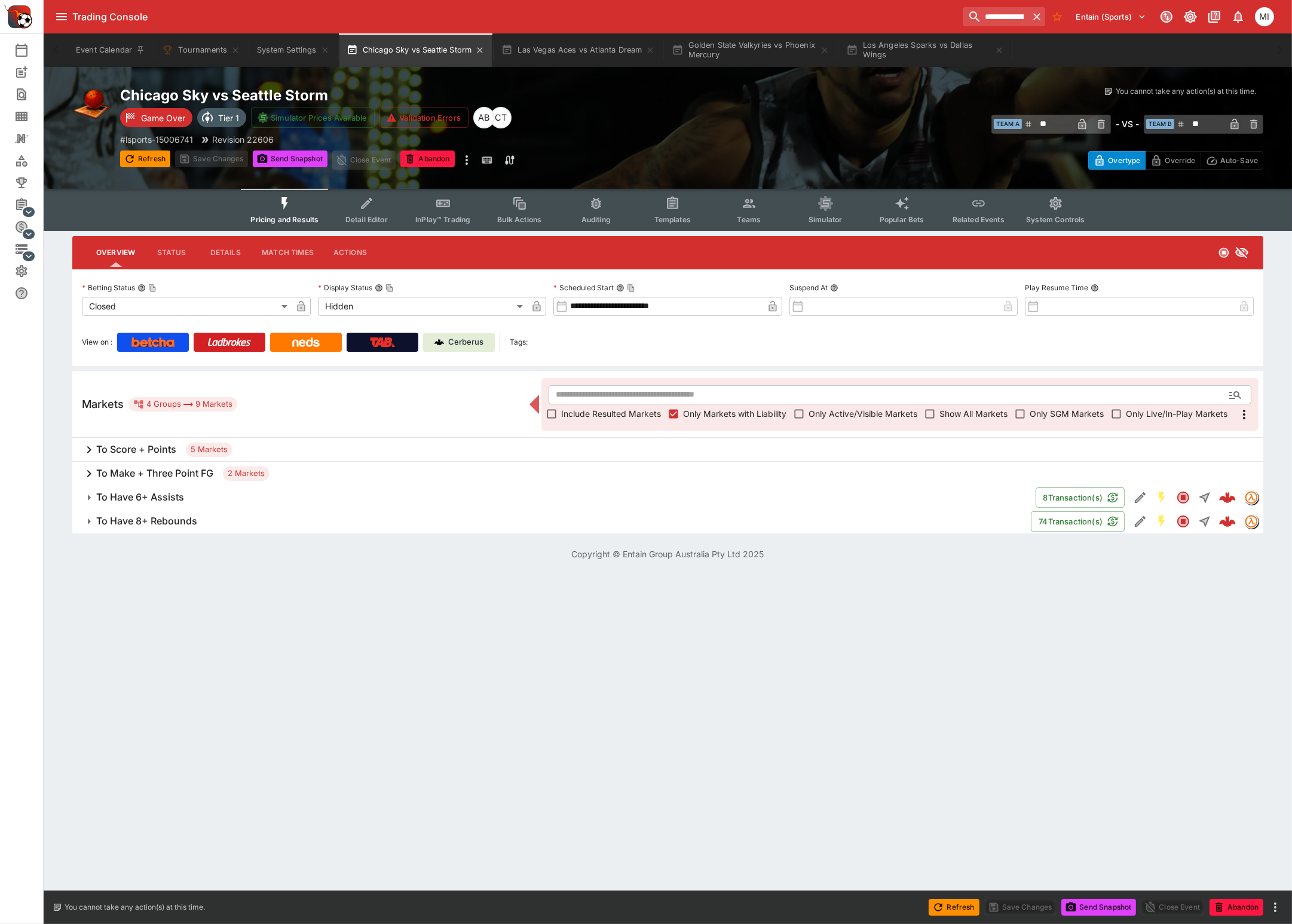
click at [439, 43] on button "Chicago Sky vs Seattle Storm" at bounding box center [416, 50] width 153 height 33
click at [286, 208] on icon "Event type filters" at bounding box center [284, 203] width 15 height 15
click at [157, 159] on button "Refresh" at bounding box center [145, 159] width 50 height 17
click at [169, 510] on button "To Have 8+ Rebounds" at bounding box center [551, 522] width 958 height 24
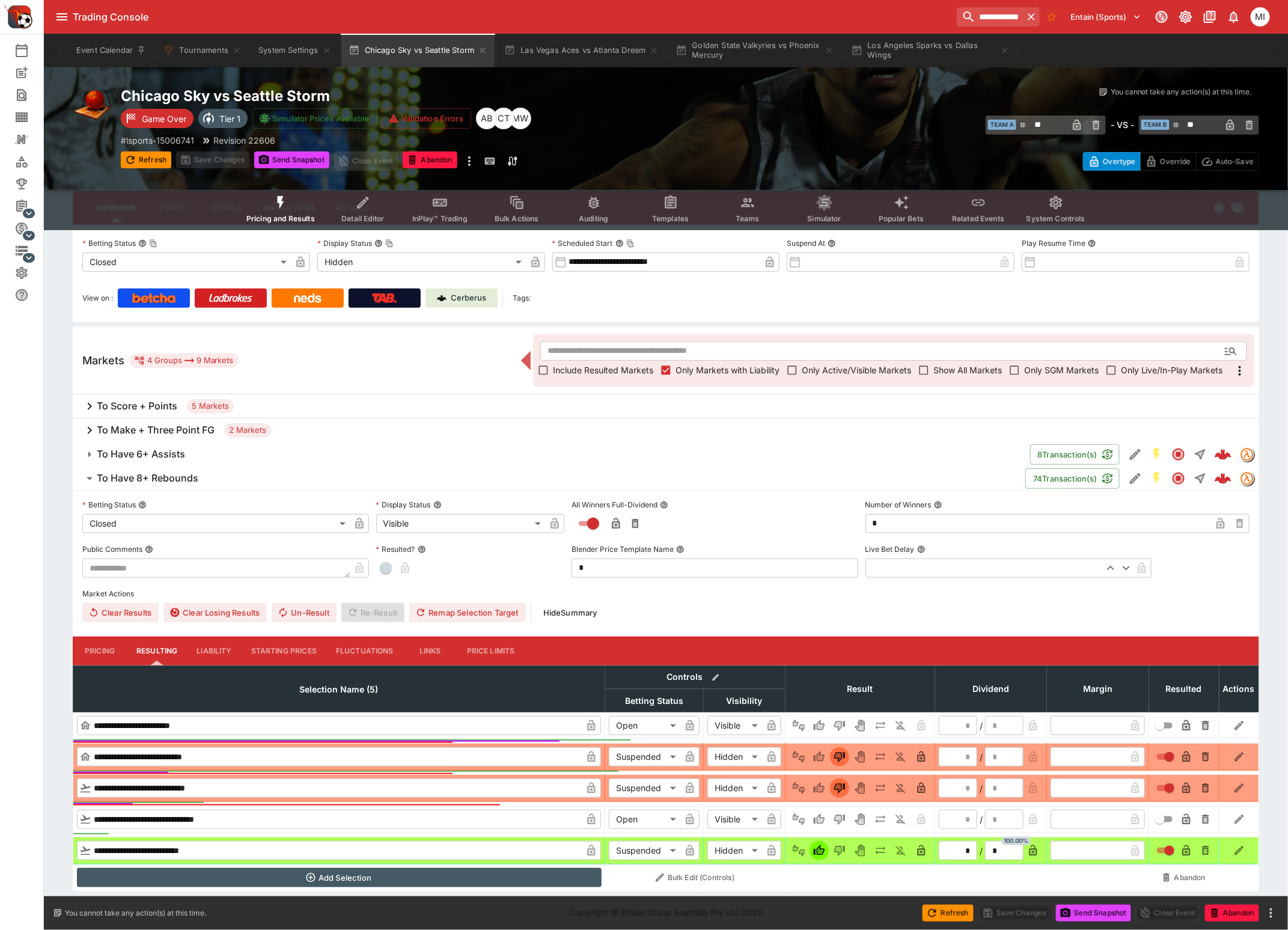
scroll to position [49, 0]
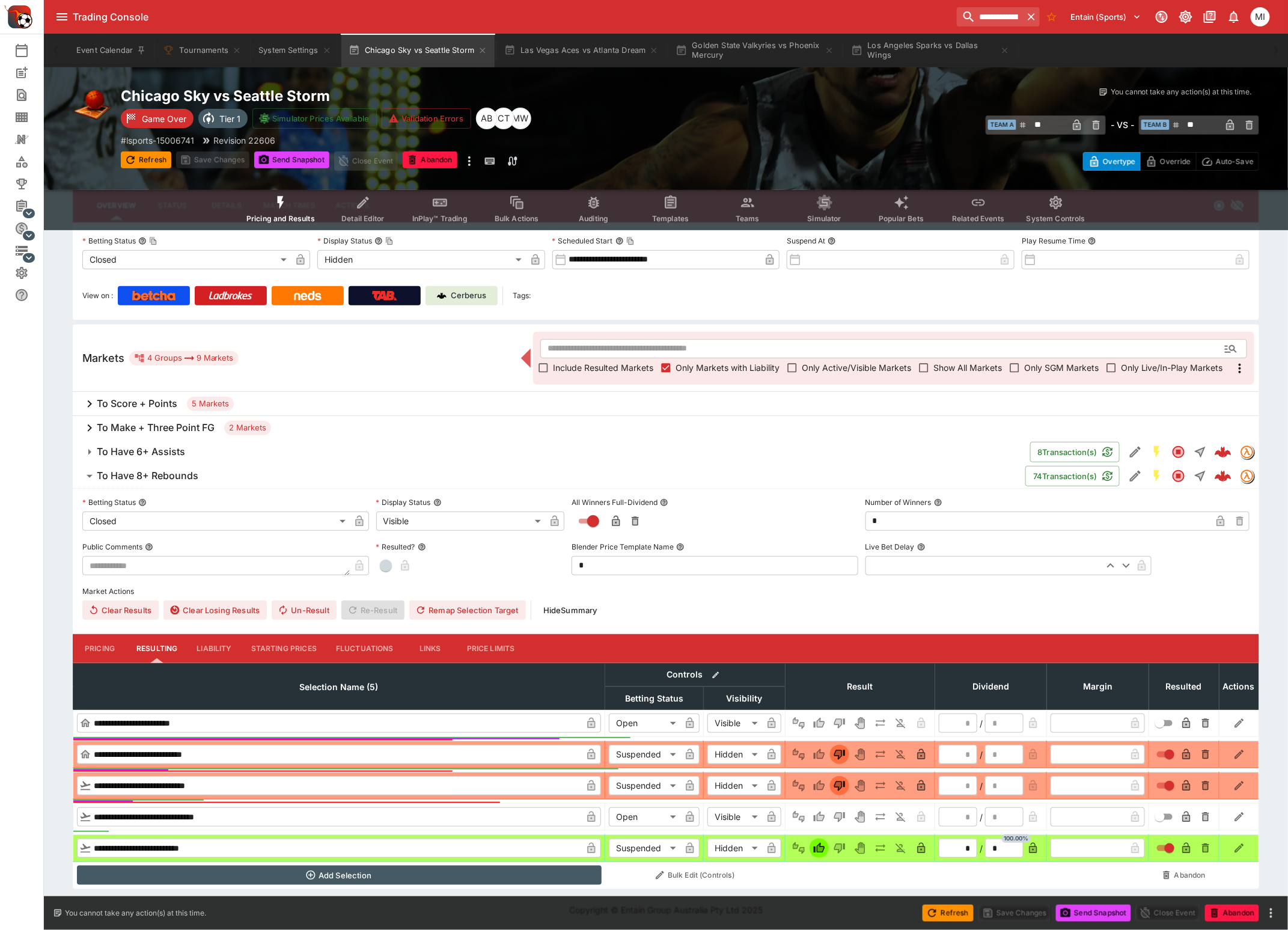
click at [161, 479] on h6 "To Have 8+ Rebounds" at bounding box center [147, 475] width 101 height 13
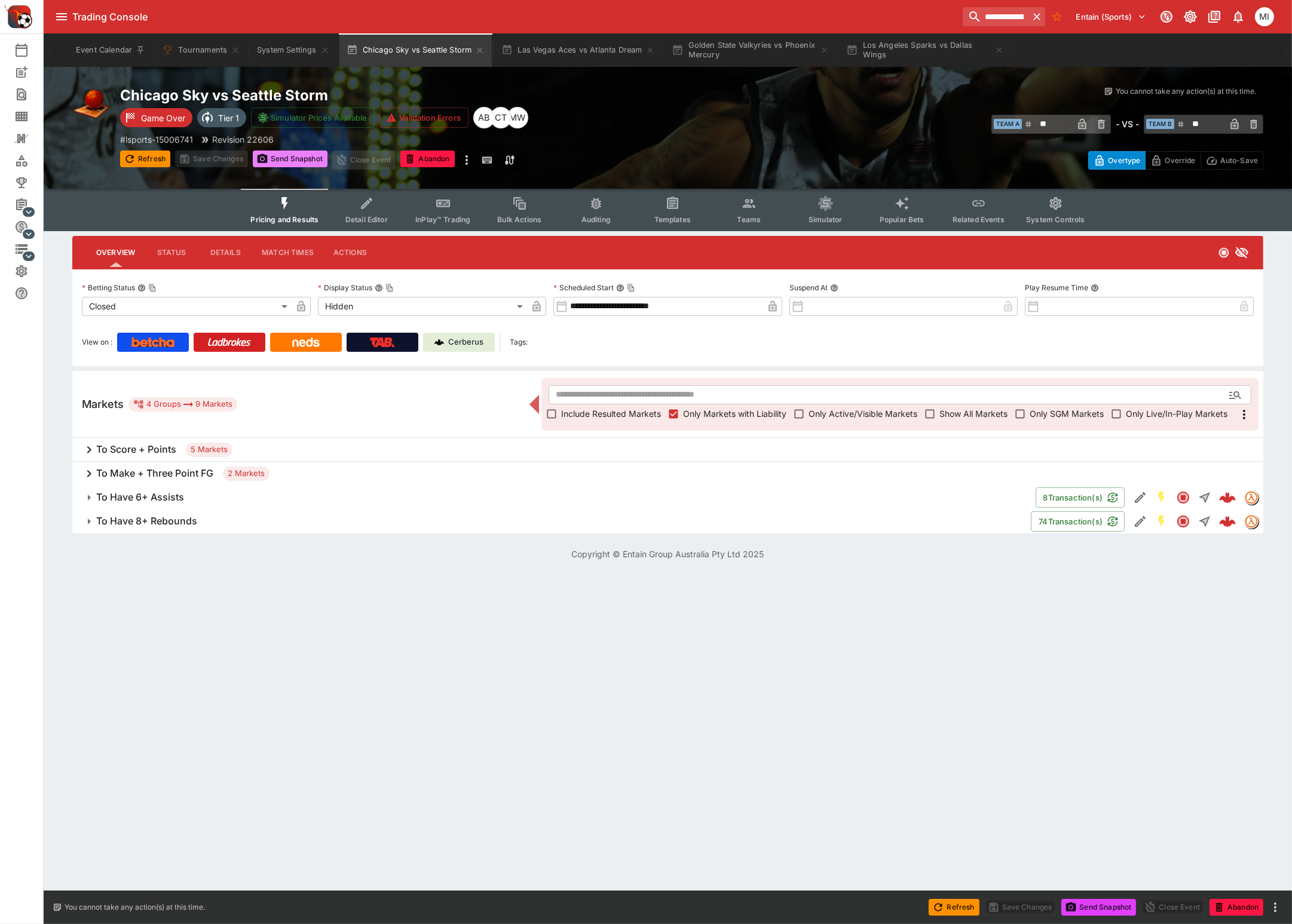
click at [298, 154] on button "Send Snapshot" at bounding box center [290, 159] width 75 height 17
click at [928, 55] on button "Los Angeles Sparks vs Dallas Wings" at bounding box center [925, 50] width 172 height 33
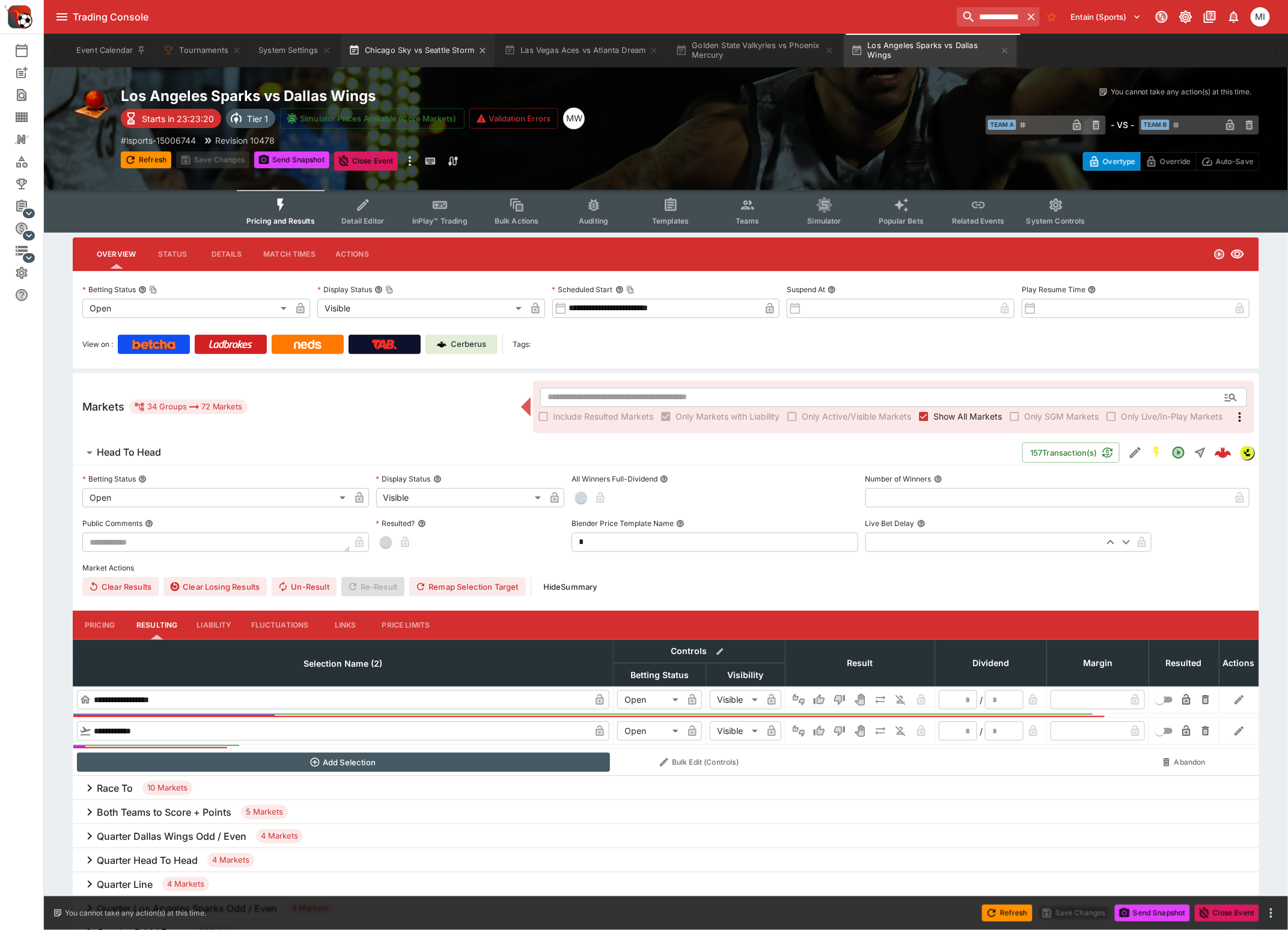
click at [428, 47] on button "Chicago Sky vs Seattle Storm" at bounding box center [418, 50] width 154 height 34
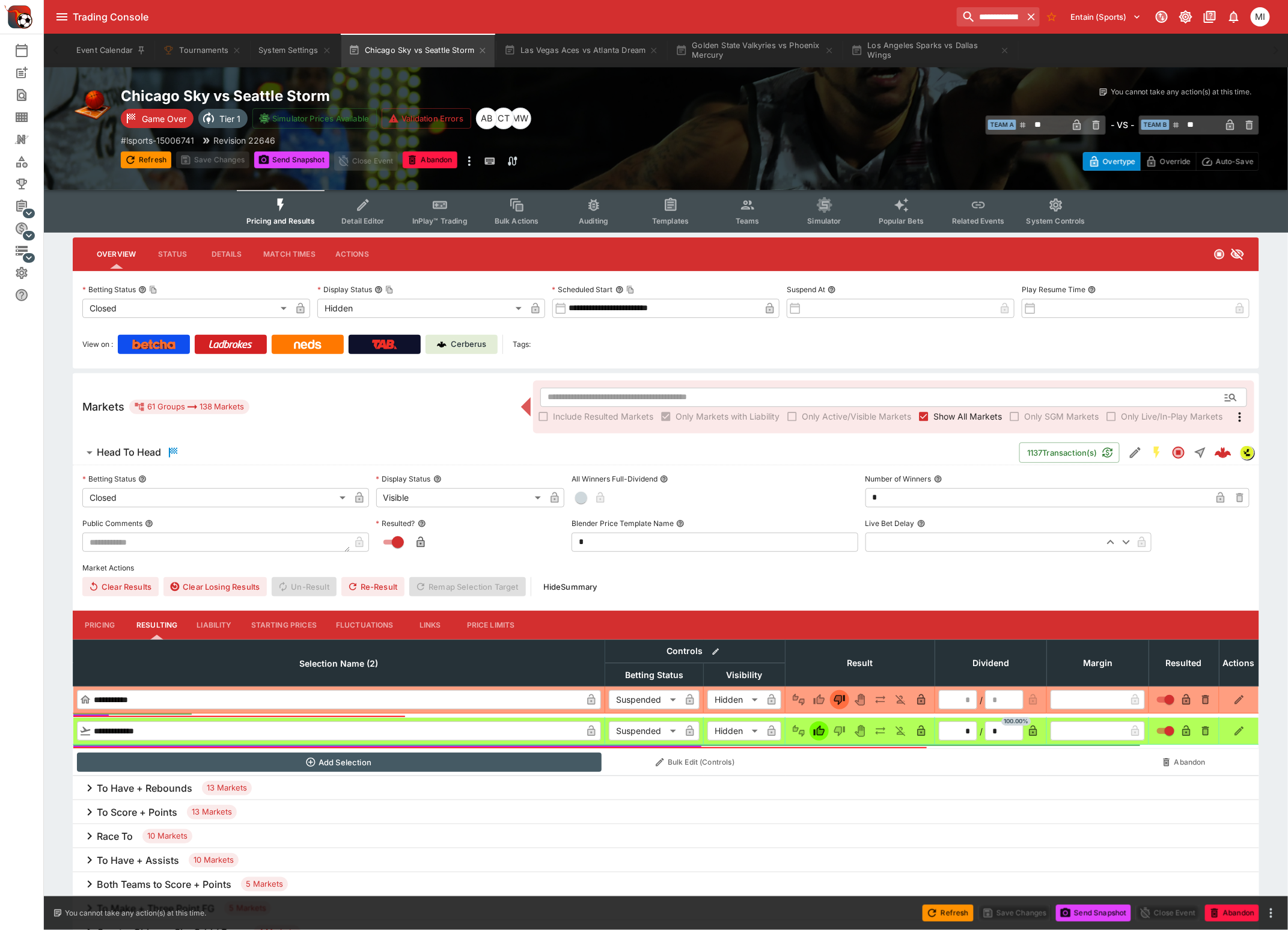
click at [952, 413] on span "Show All Markets" at bounding box center [967, 416] width 68 height 13
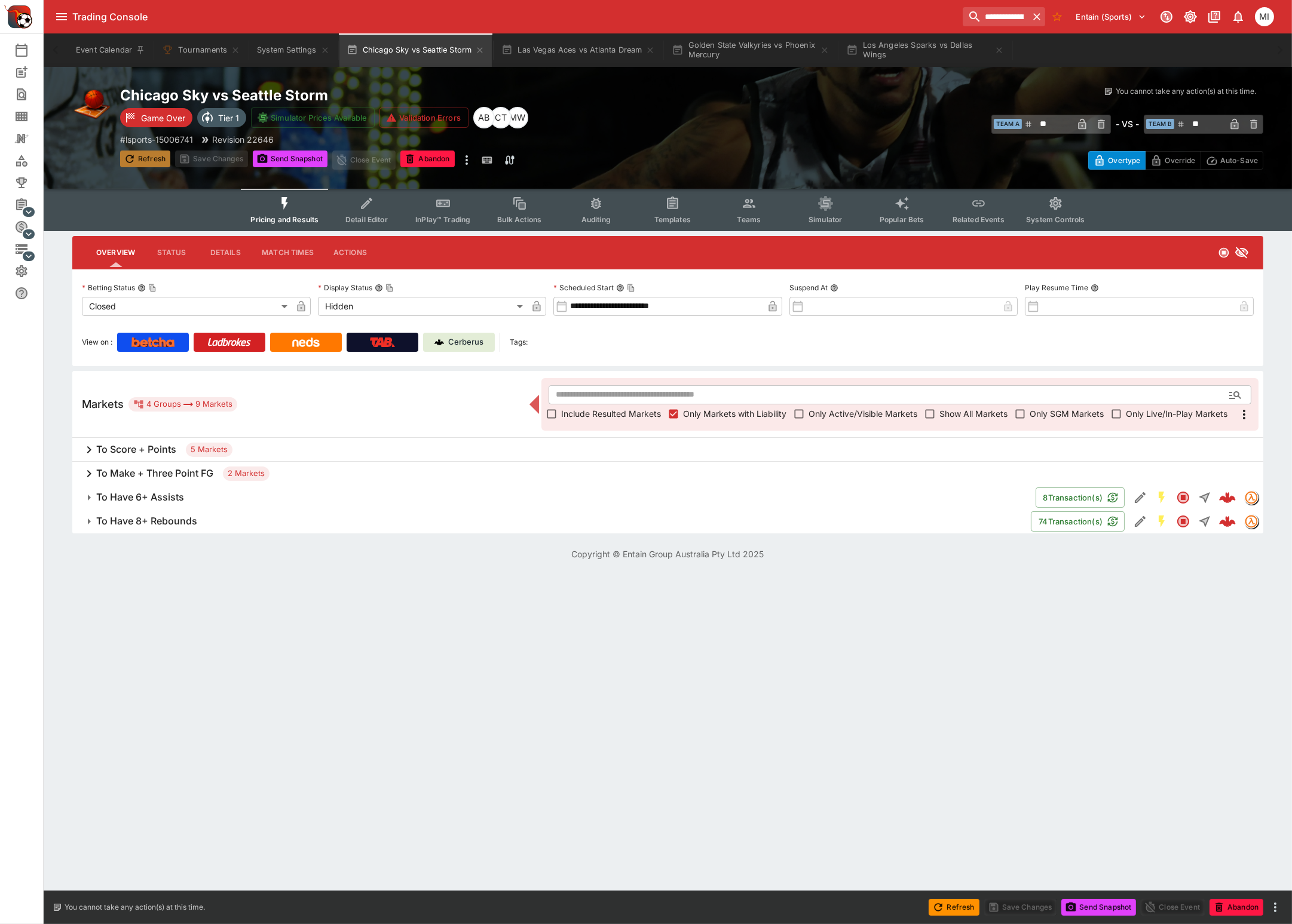
click at [157, 161] on button "Refresh" at bounding box center [145, 159] width 50 height 17
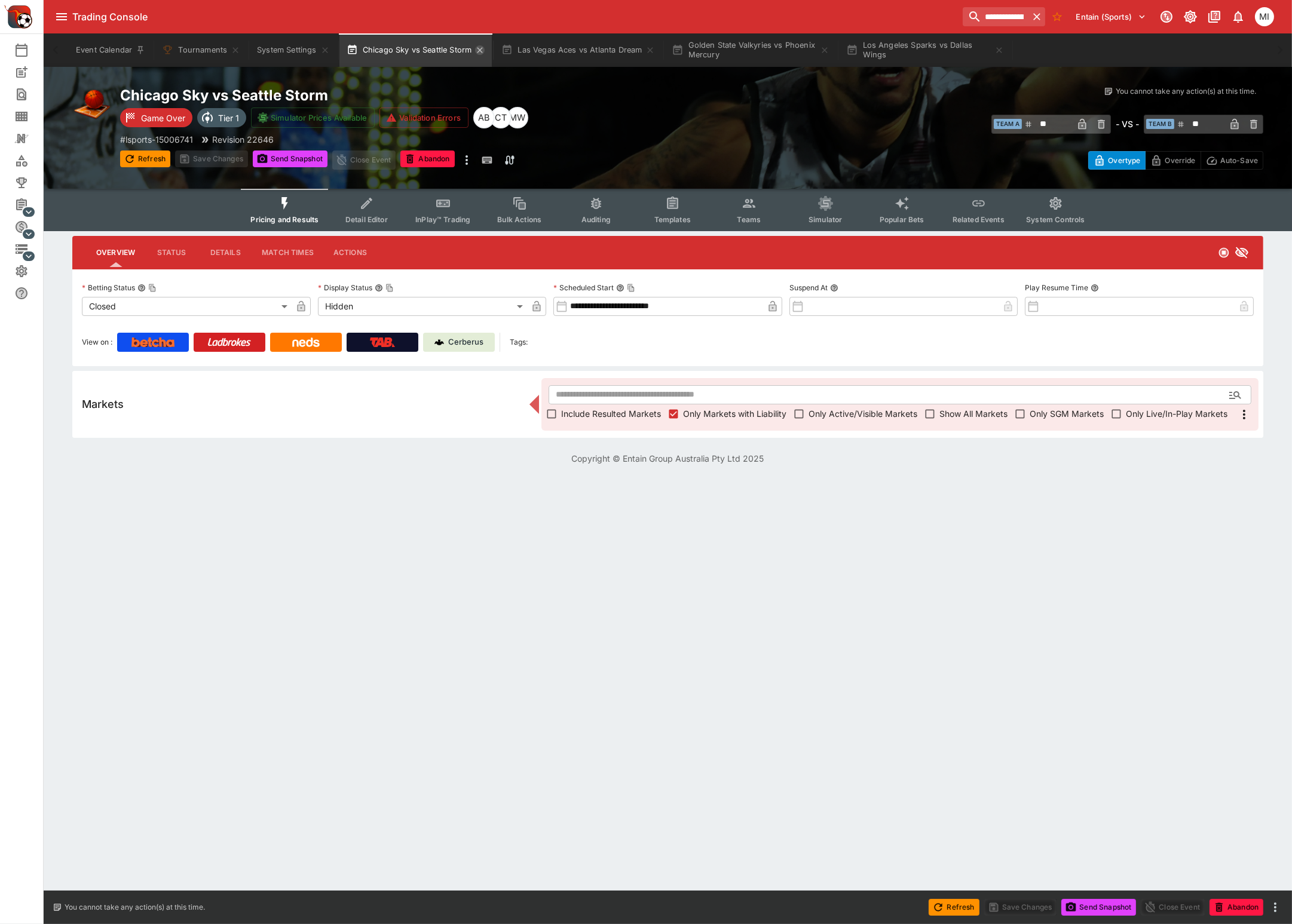
click at [478, 49] on icon "button" at bounding box center [480, 50] width 5 height 5
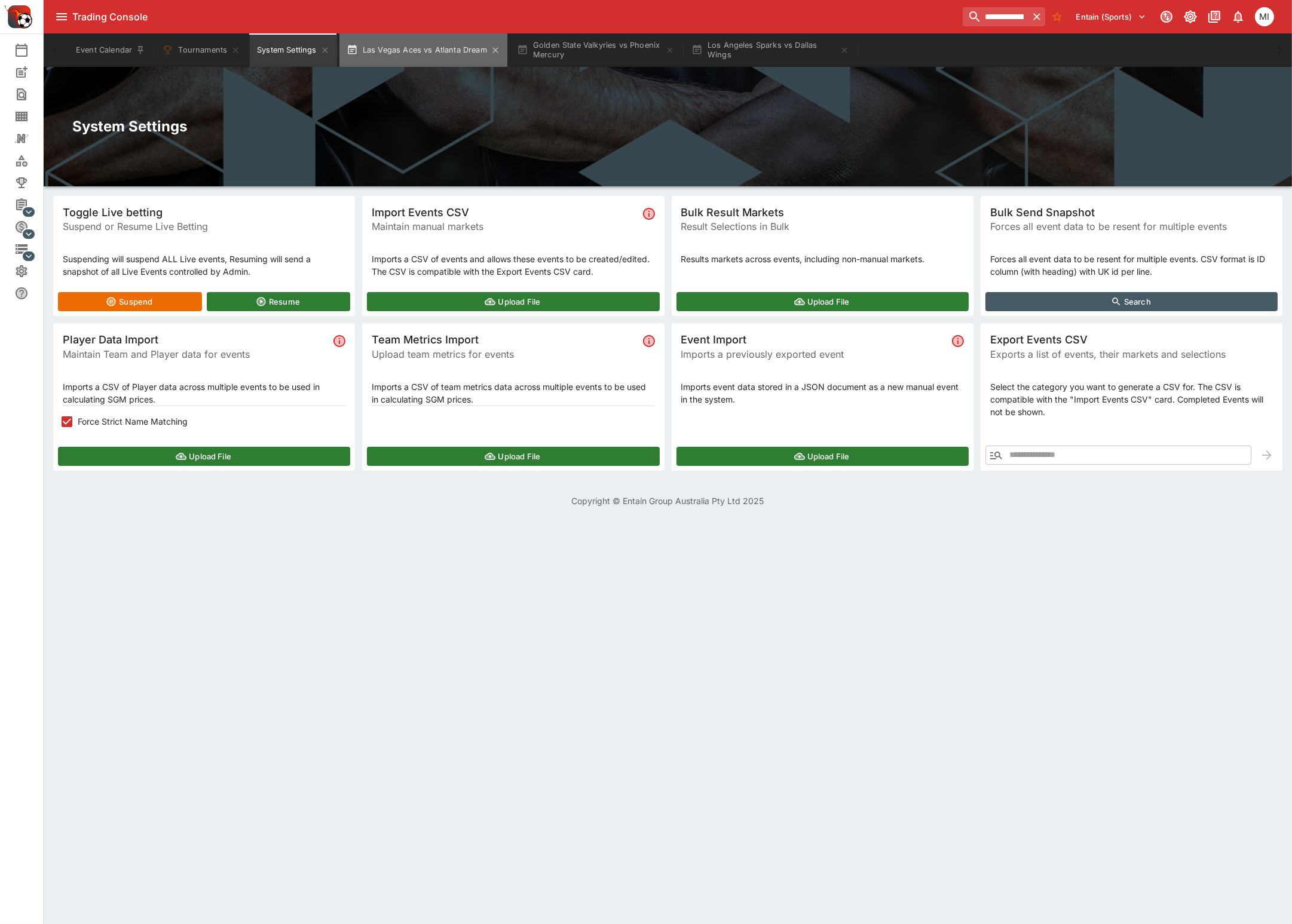
click at [400, 55] on button "Las Vegas Aces vs Atlanta Dream" at bounding box center [424, 50] width 168 height 33
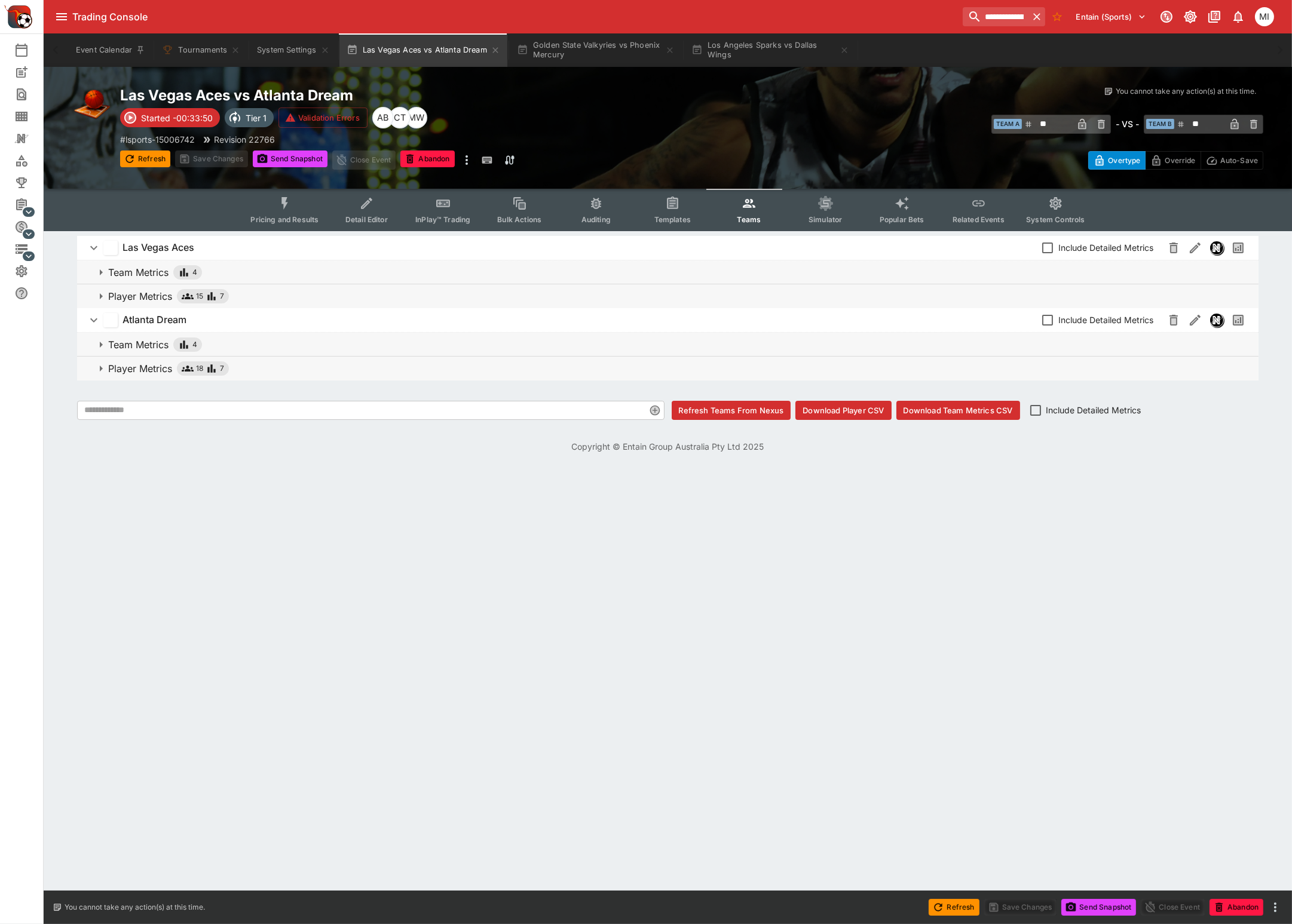
click at [282, 217] on span "Pricing and Results" at bounding box center [284, 219] width 68 height 9
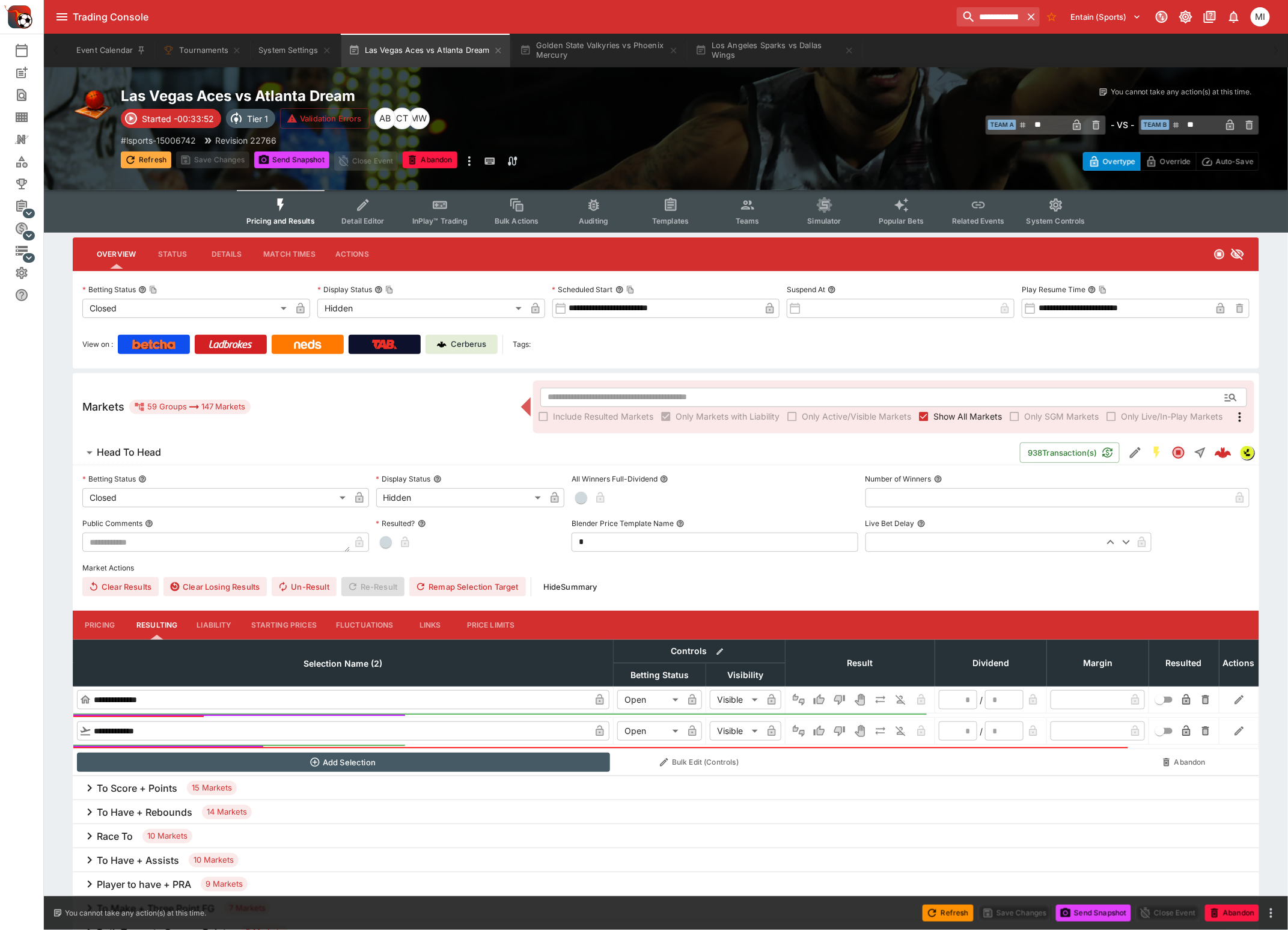
click at [158, 159] on button "Refresh" at bounding box center [146, 160] width 50 height 17
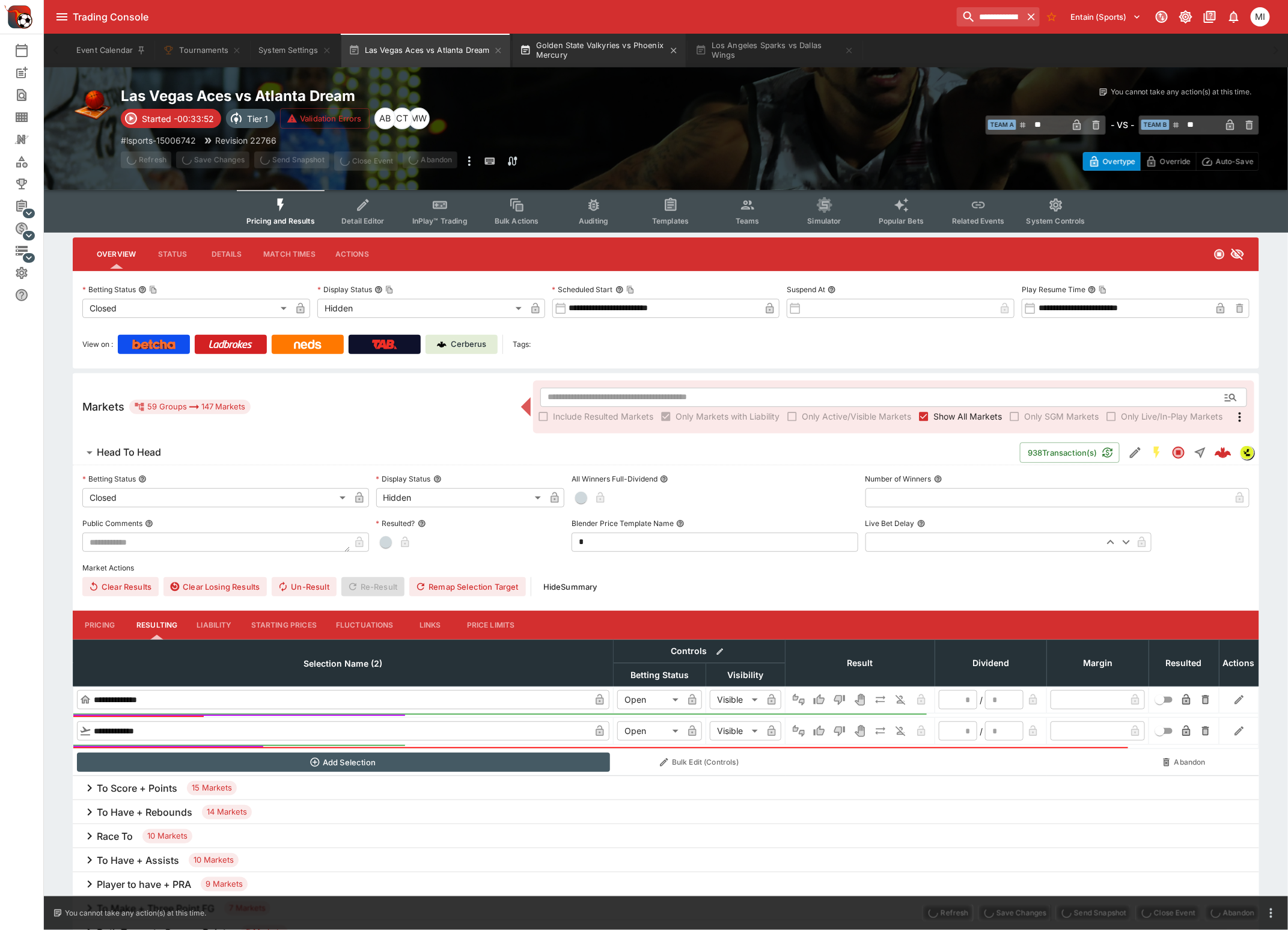
click at [575, 52] on button "Golden State Valkyries vs Phoenix Mercury" at bounding box center [599, 50] width 173 height 34
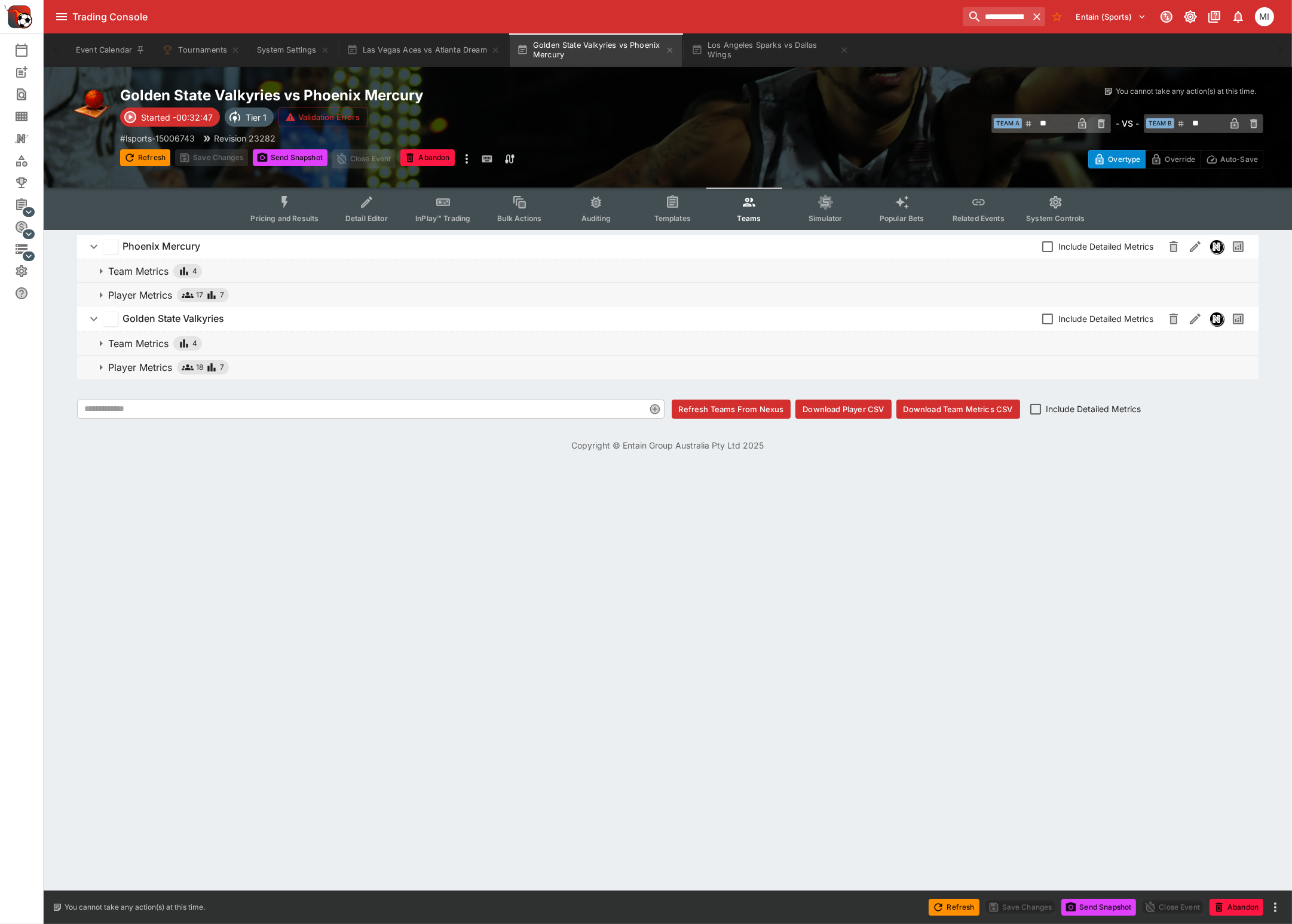
click at [285, 205] on icon "Event type filters" at bounding box center [284, 202] width 15 height 15
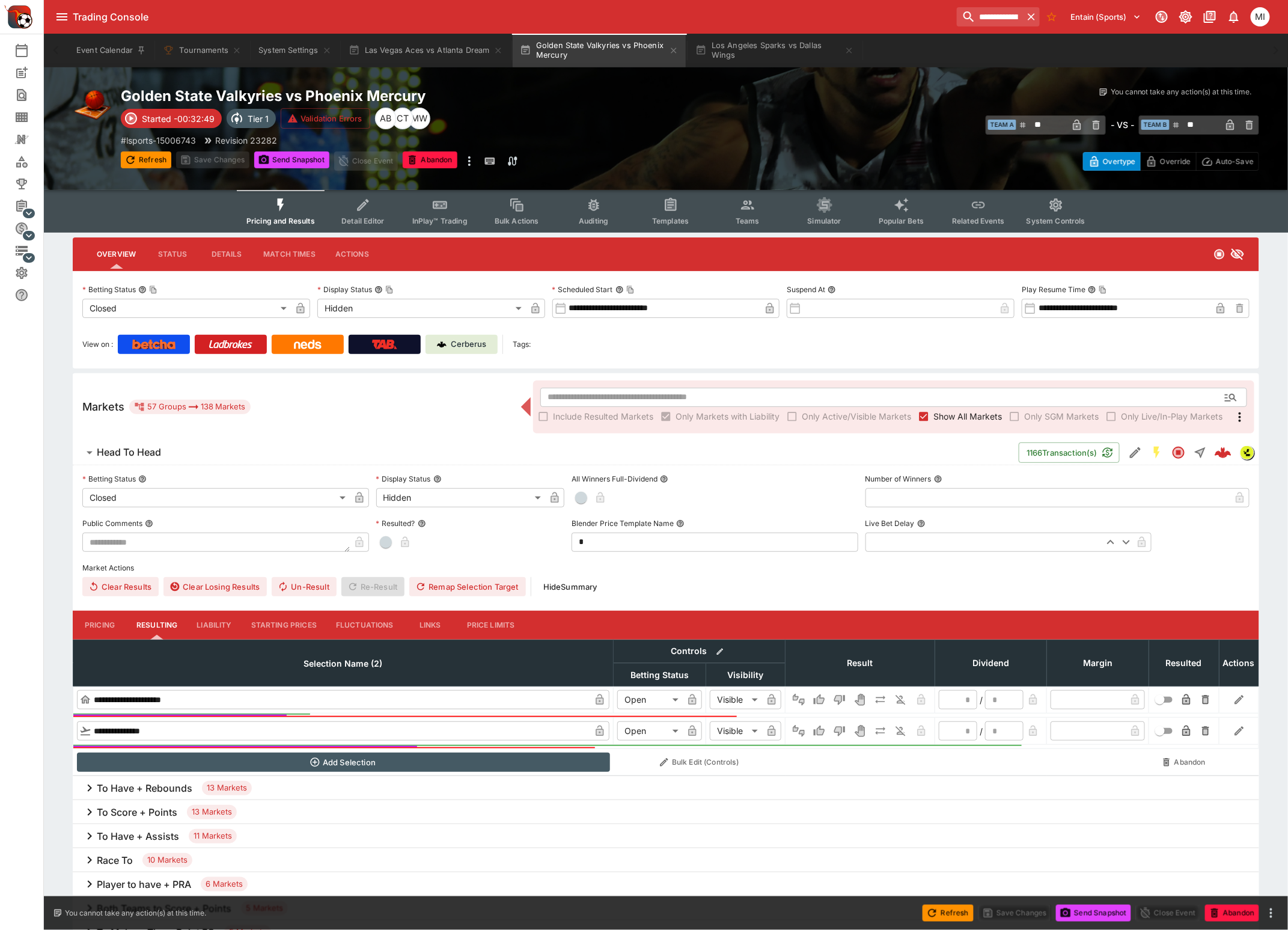
drag, startPoint x: 158, startPoint y: 159, endPoint x: 175, endPoint y: 154, distance: 17.7
click at [158, 159] on button "Refresh" at bounding box center [146, 160] width 50 height 17
type input "**"
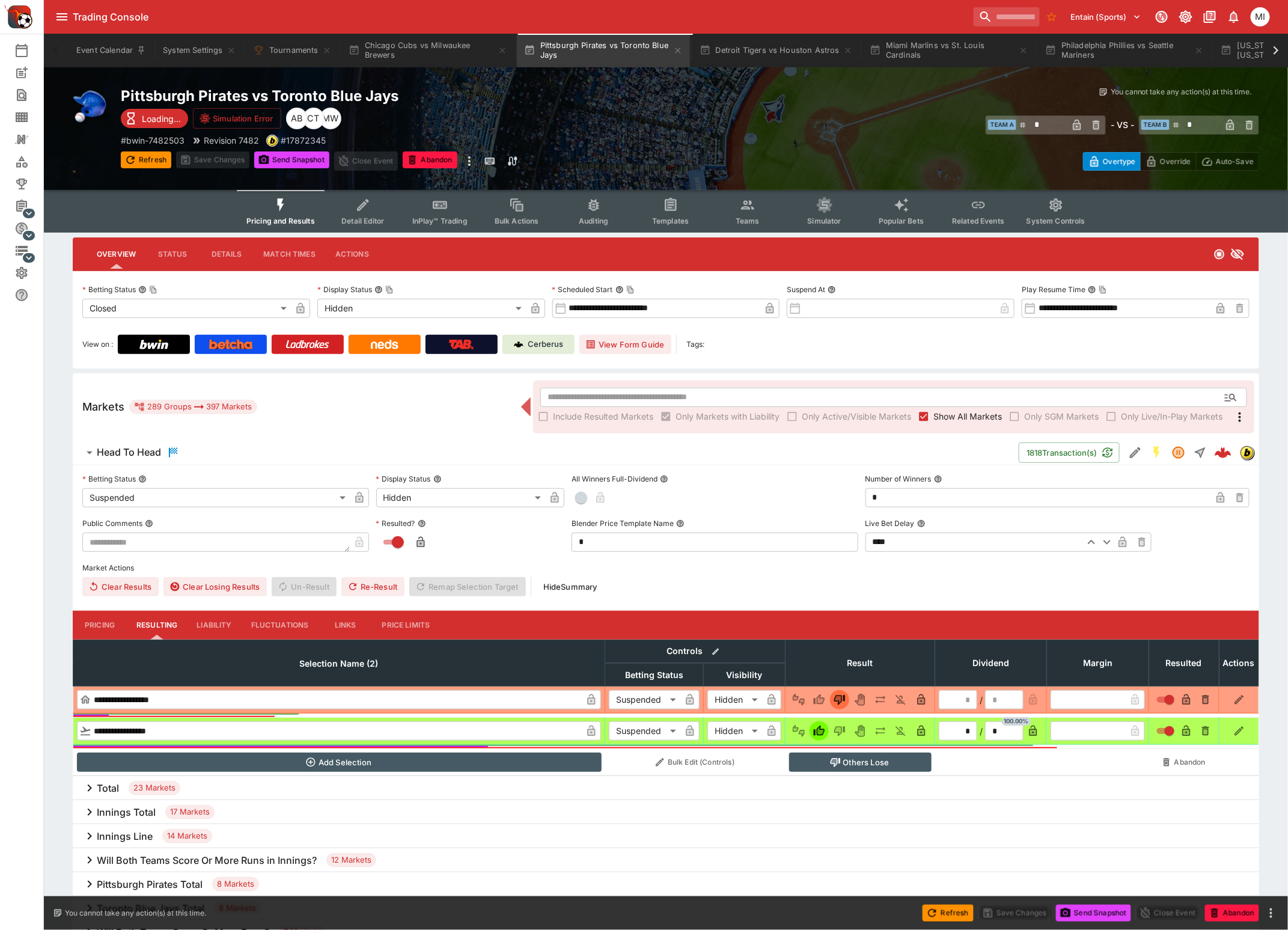
click at [941, 415] on span "Show All Markets" at bounding box center [967, 416] width 68 height 13
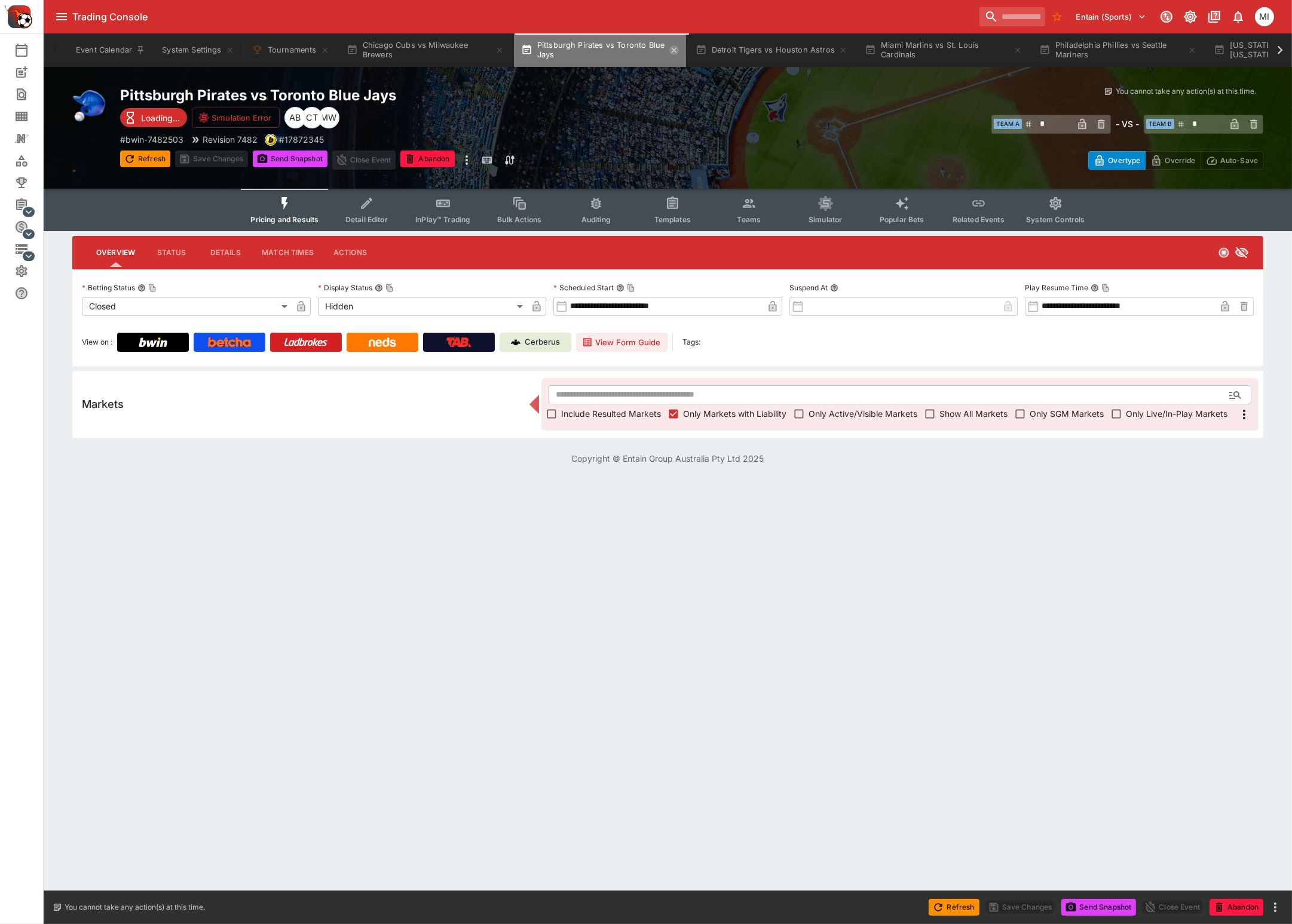
click at [675, 49] on icon "button" at bounding box center [674, 50] width 9 height 9
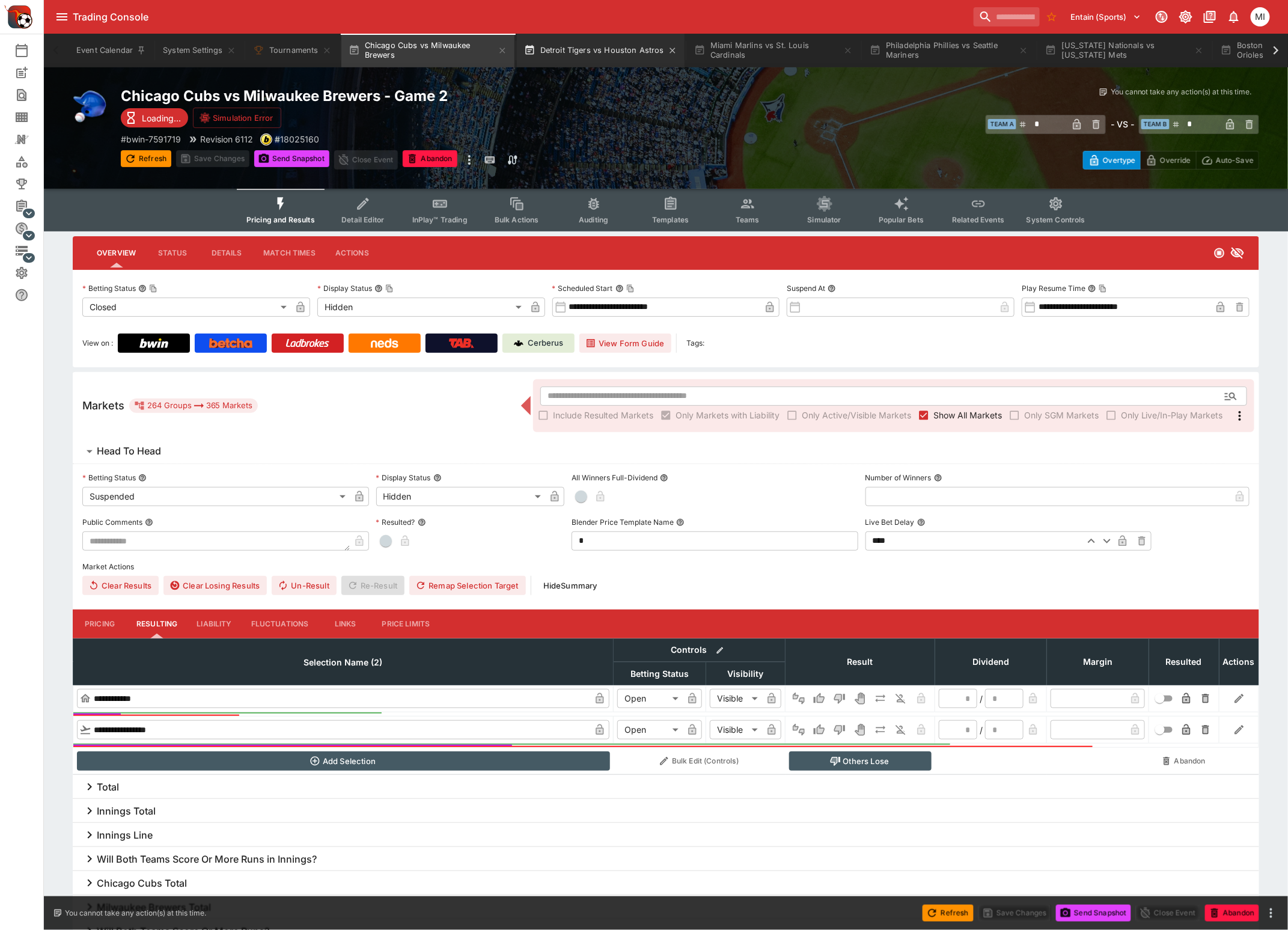
click at [631, 51] on button "Detroit Tigers vs Houston Astros" at bounding box center [601, 50] width 168 height 34
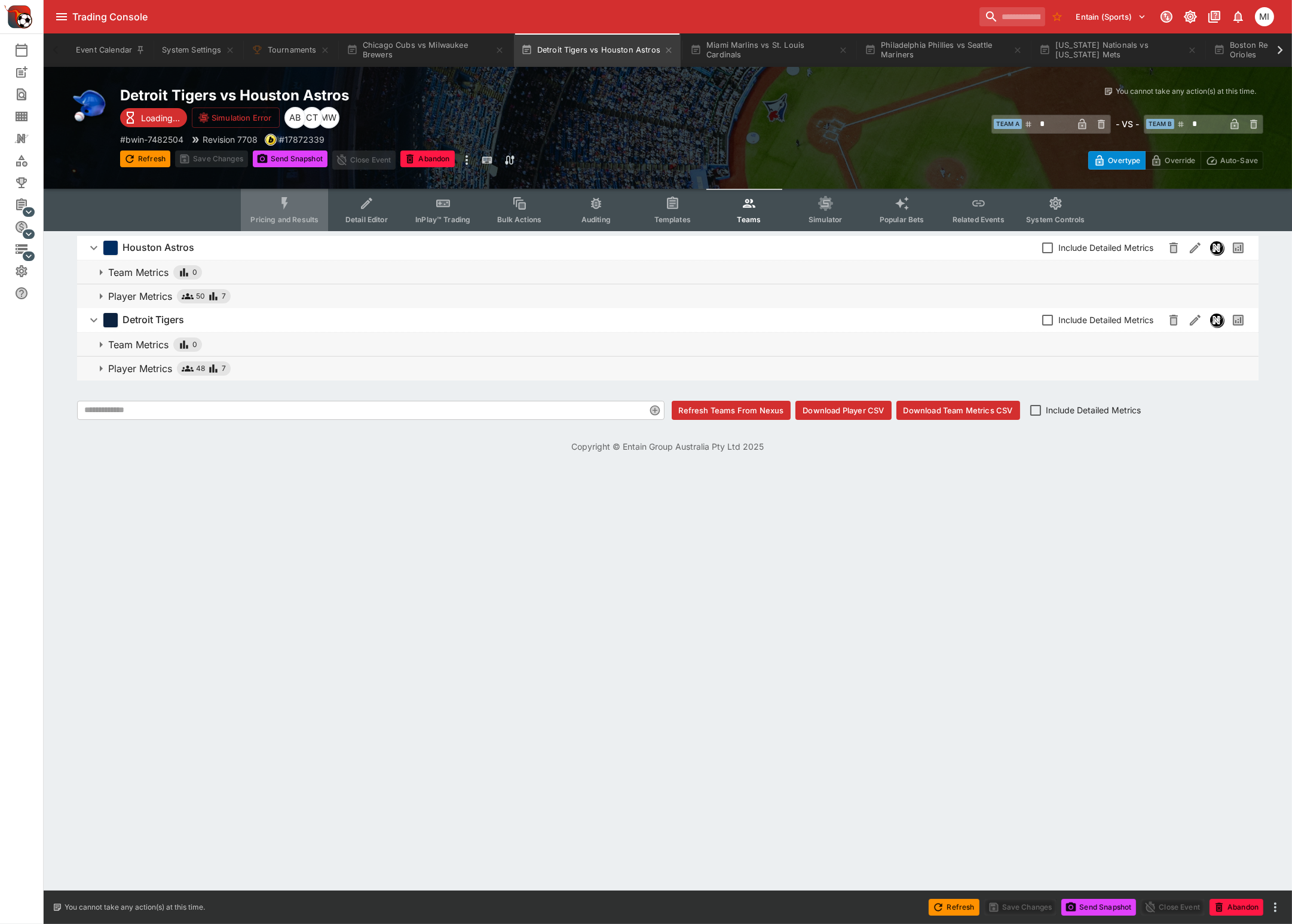
click at [291, 208] on icon "Event type filters" at bounding box center [284, 203] width 15 height 15
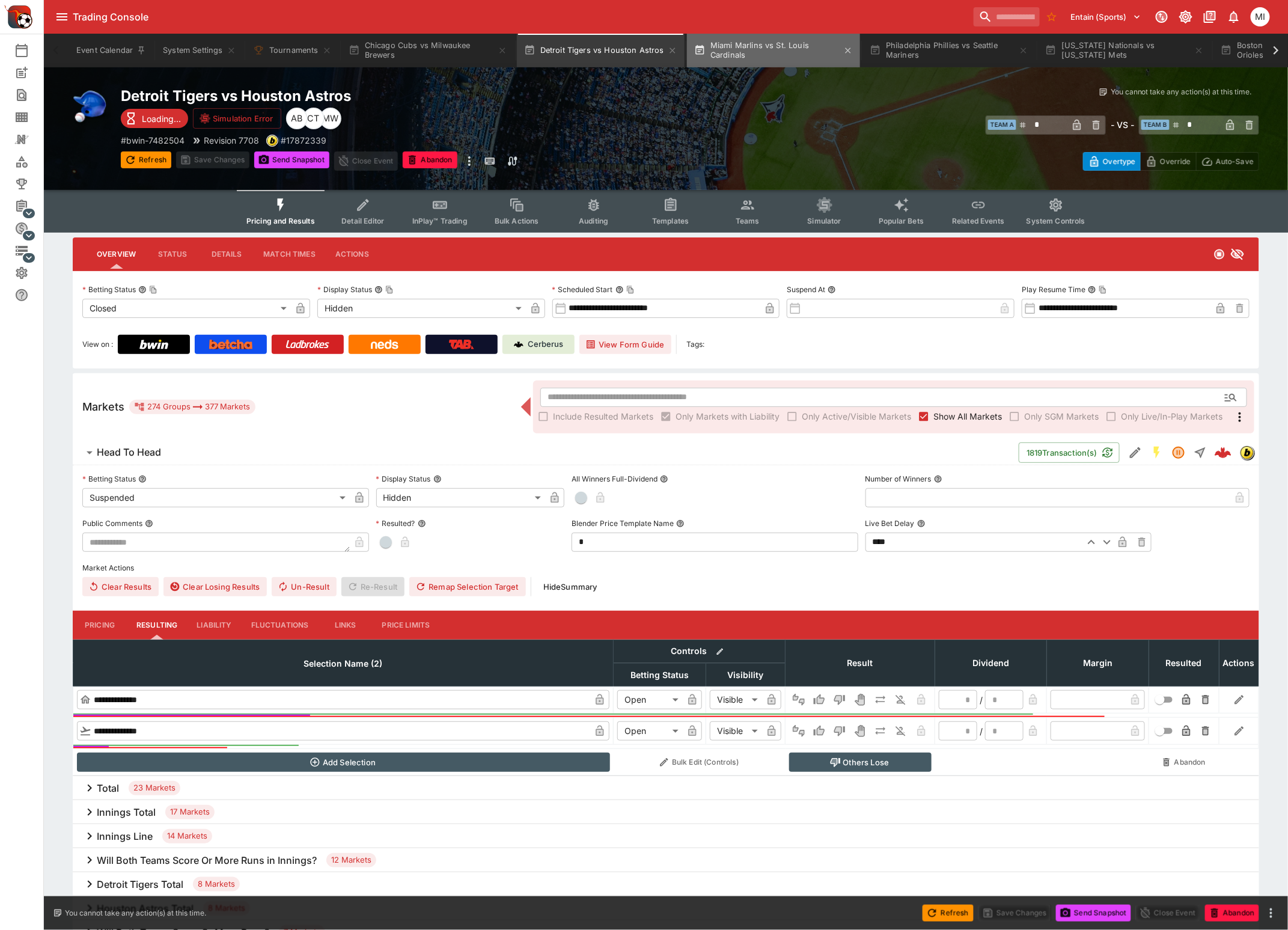
click at [756, 61] on button "Miami Marlins vs St. Louis Cardinals" at bounding box center [773, 50] width 173 height 34
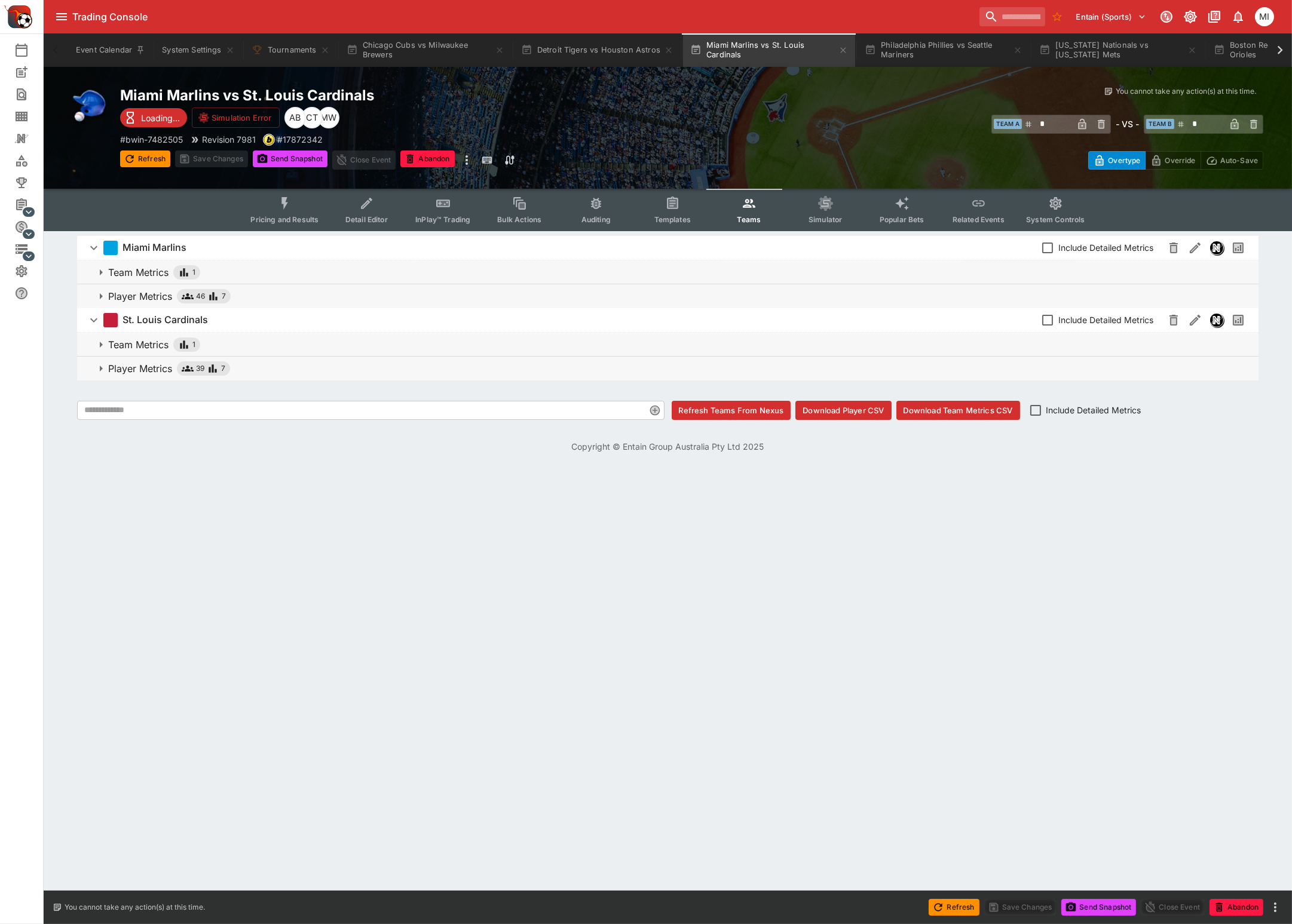
click at [280, 202] on icon "Event type filters" at bounding box center [284, 203] width 15 height 15
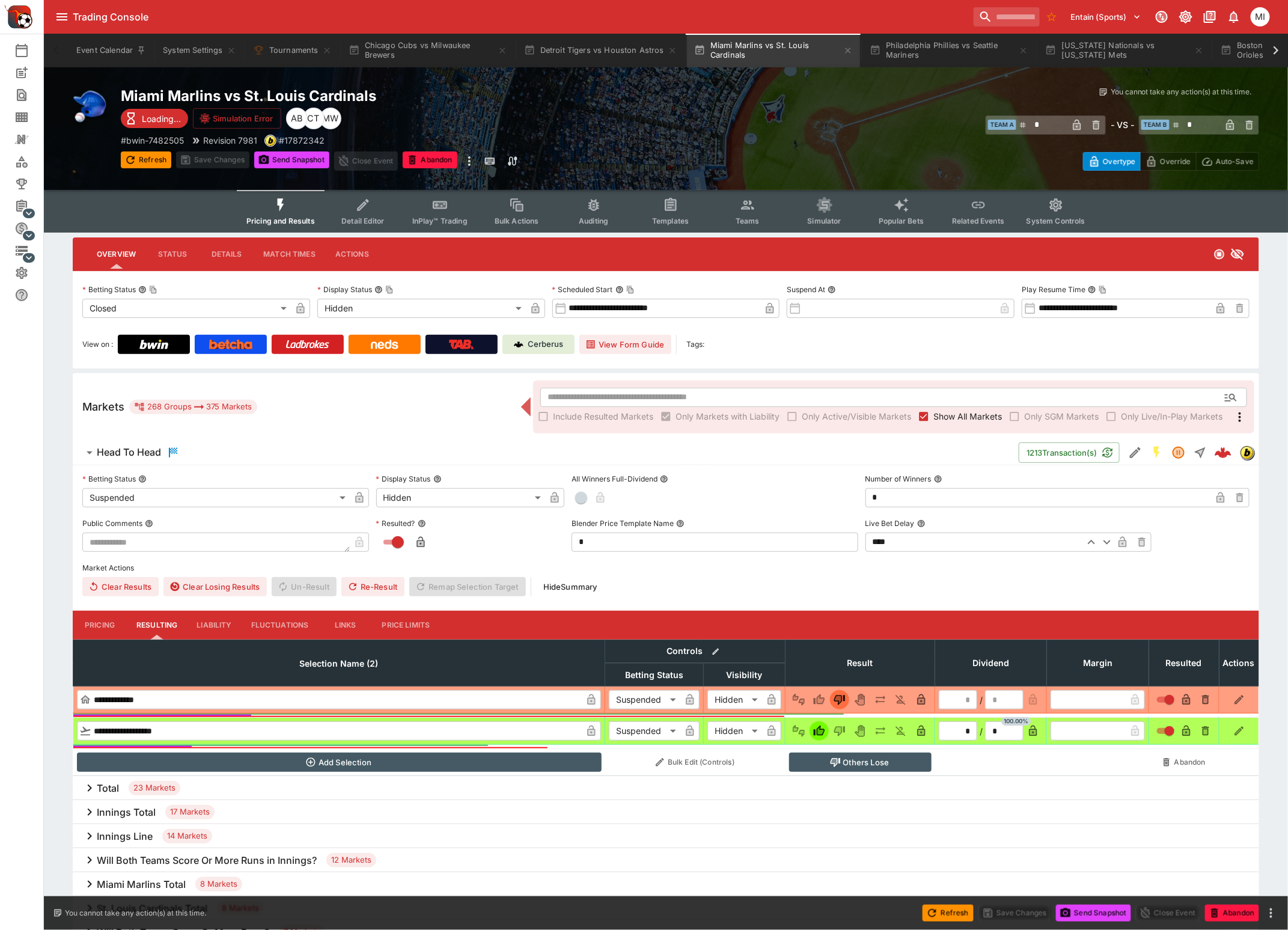
click at [944, 420] on span "Show All Markets" at bounding box center [967, 416] width 68 height 13
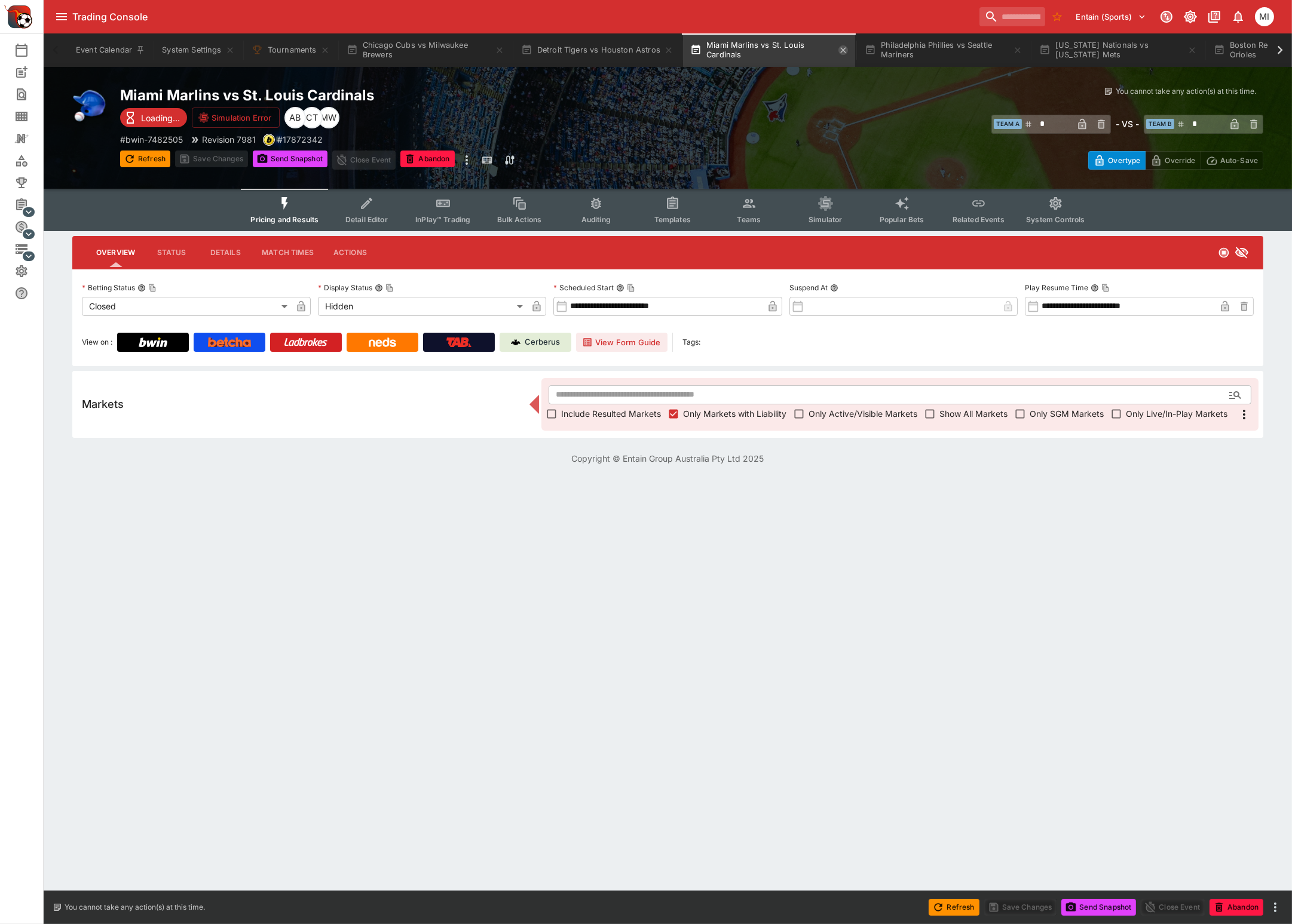
click at [842, 54] on icon "button" at bounding box center [843, 50] width 9 height 9
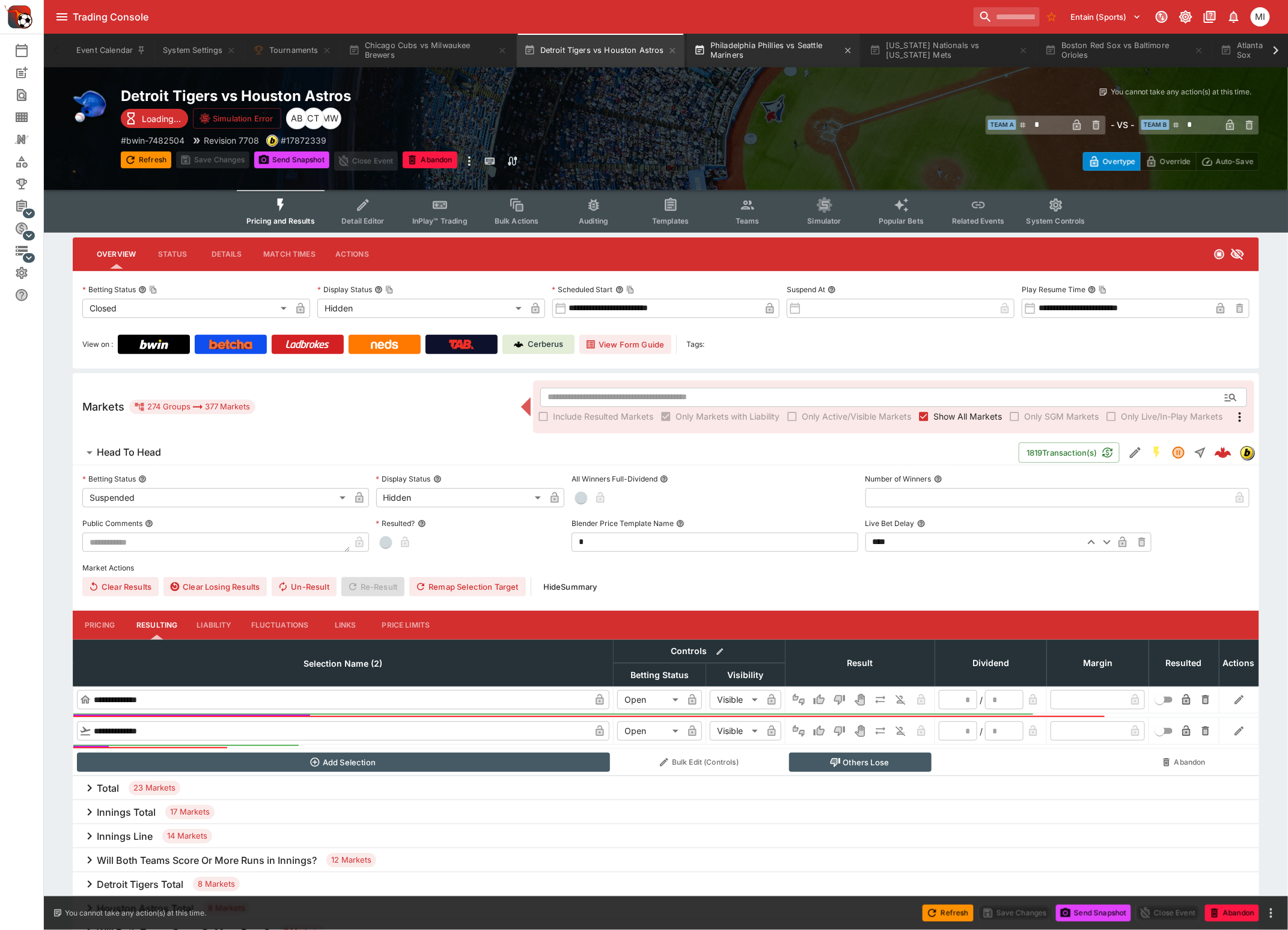
click at [787, 53] on button "Philadelphia Phillies vs Seattle Mariners" at bounding box center [773, 50] width 173 height 34
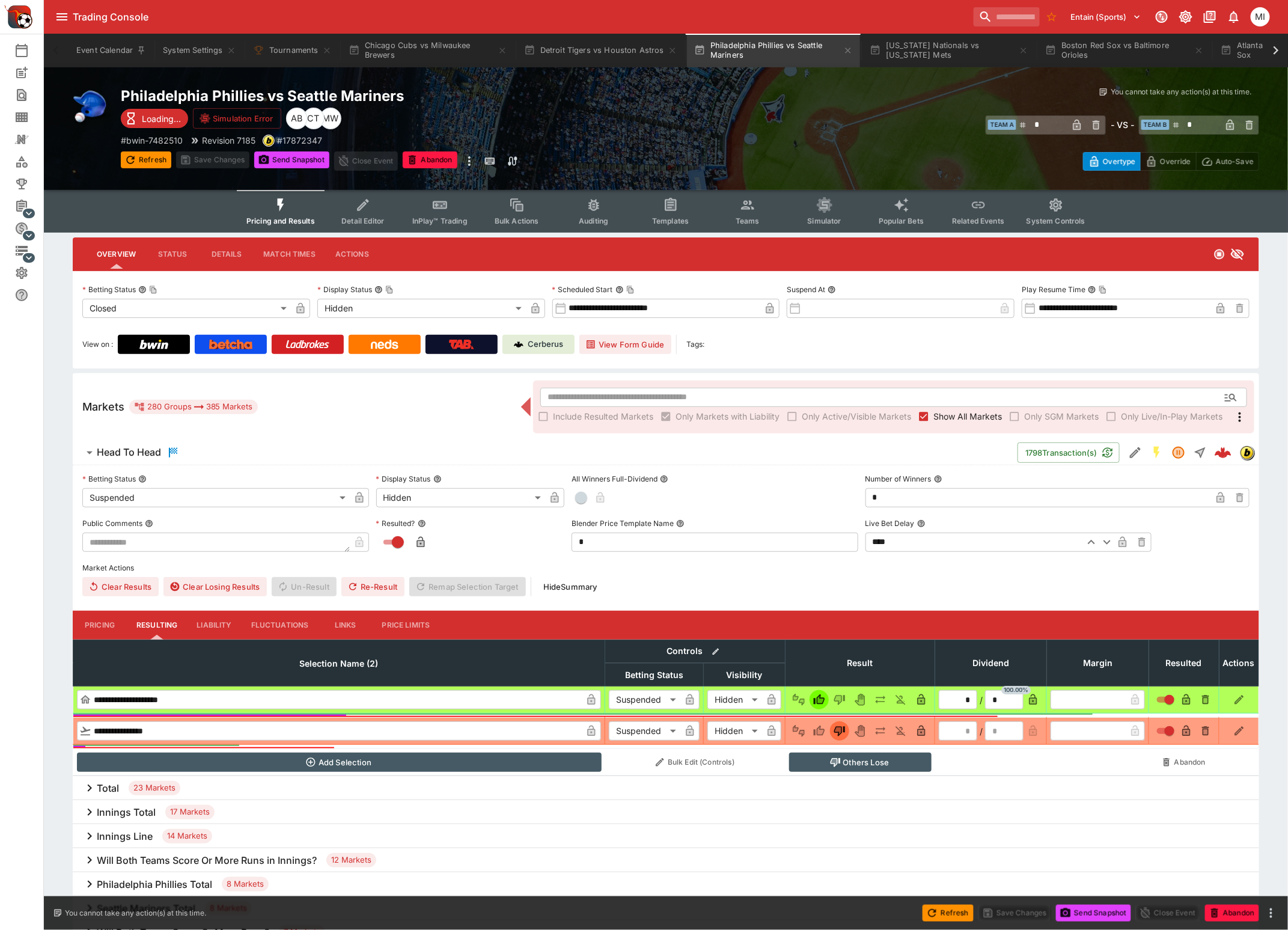
click at [279, 210] on icon "Event type filters" at bounding box center [280, 205] width 15 height 15
click at [937, 412] on span "Show All Markets" at bounding box center [967, 416] width 68 height 13
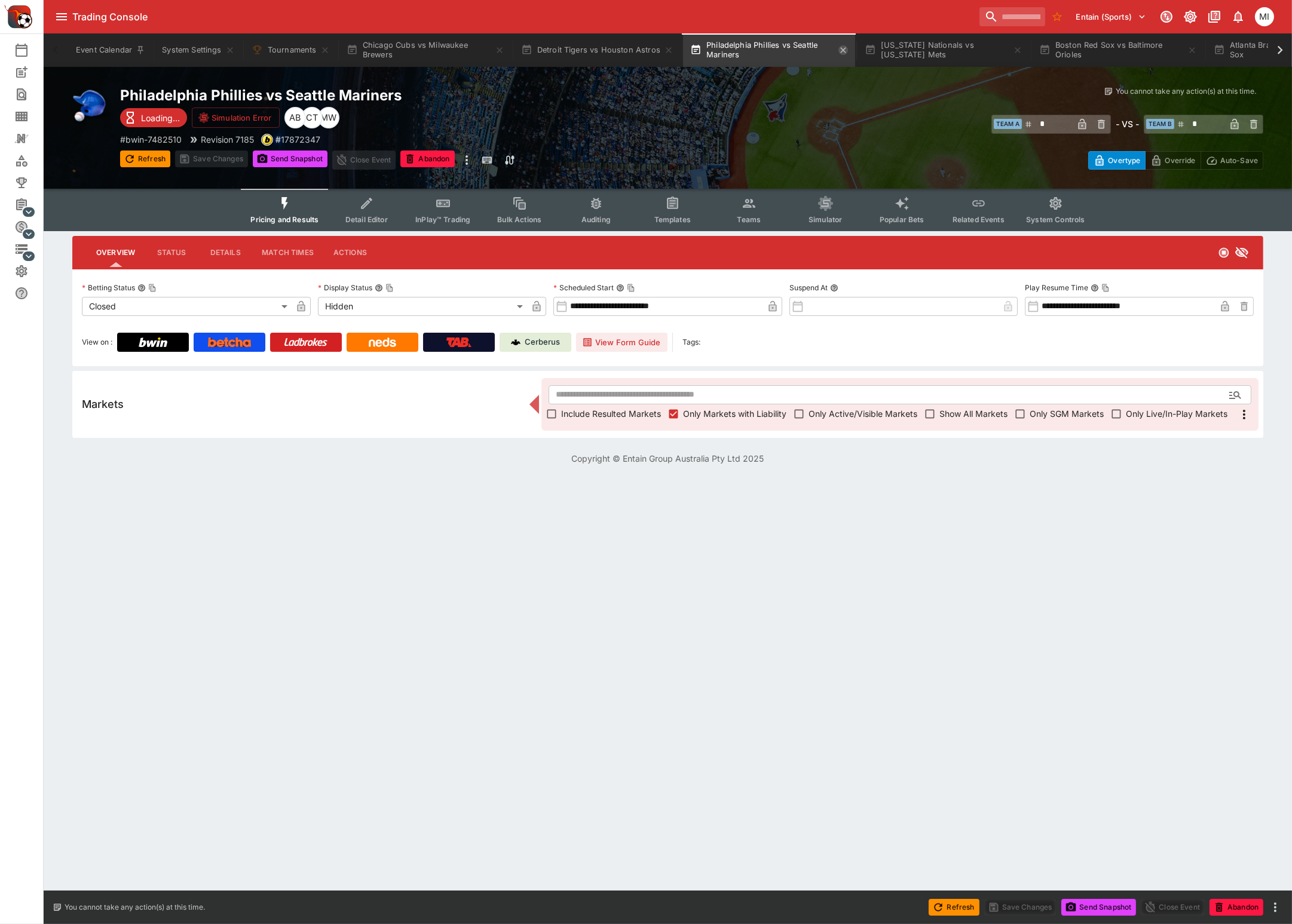
click at [842, 49] on icon "button" at bounding box center [843, 50] width 9 height 9
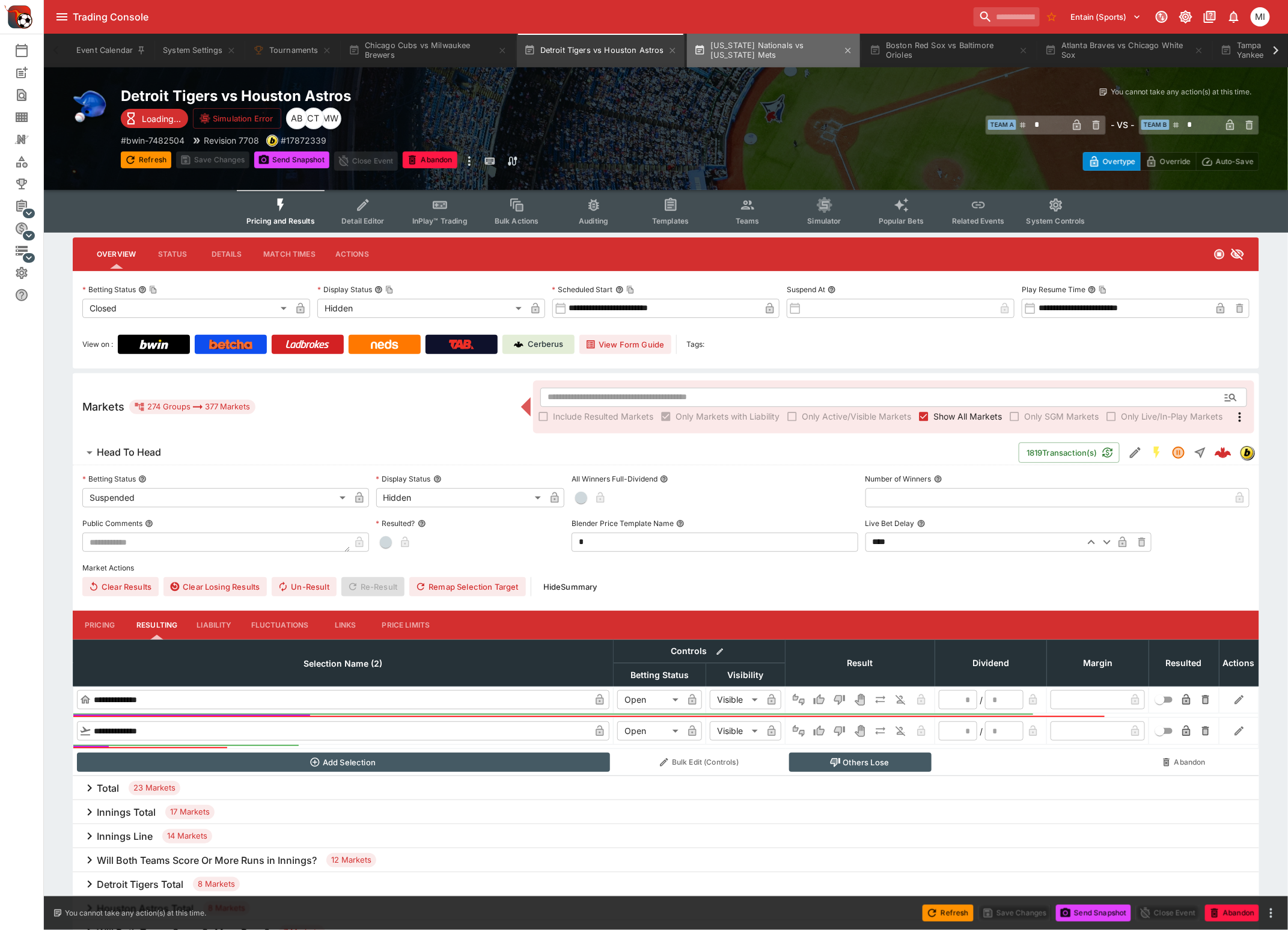
click at [765, 49] on button "Washington Nationals vs New York Mets" at bounding box center [773, 50] width 173 height 34
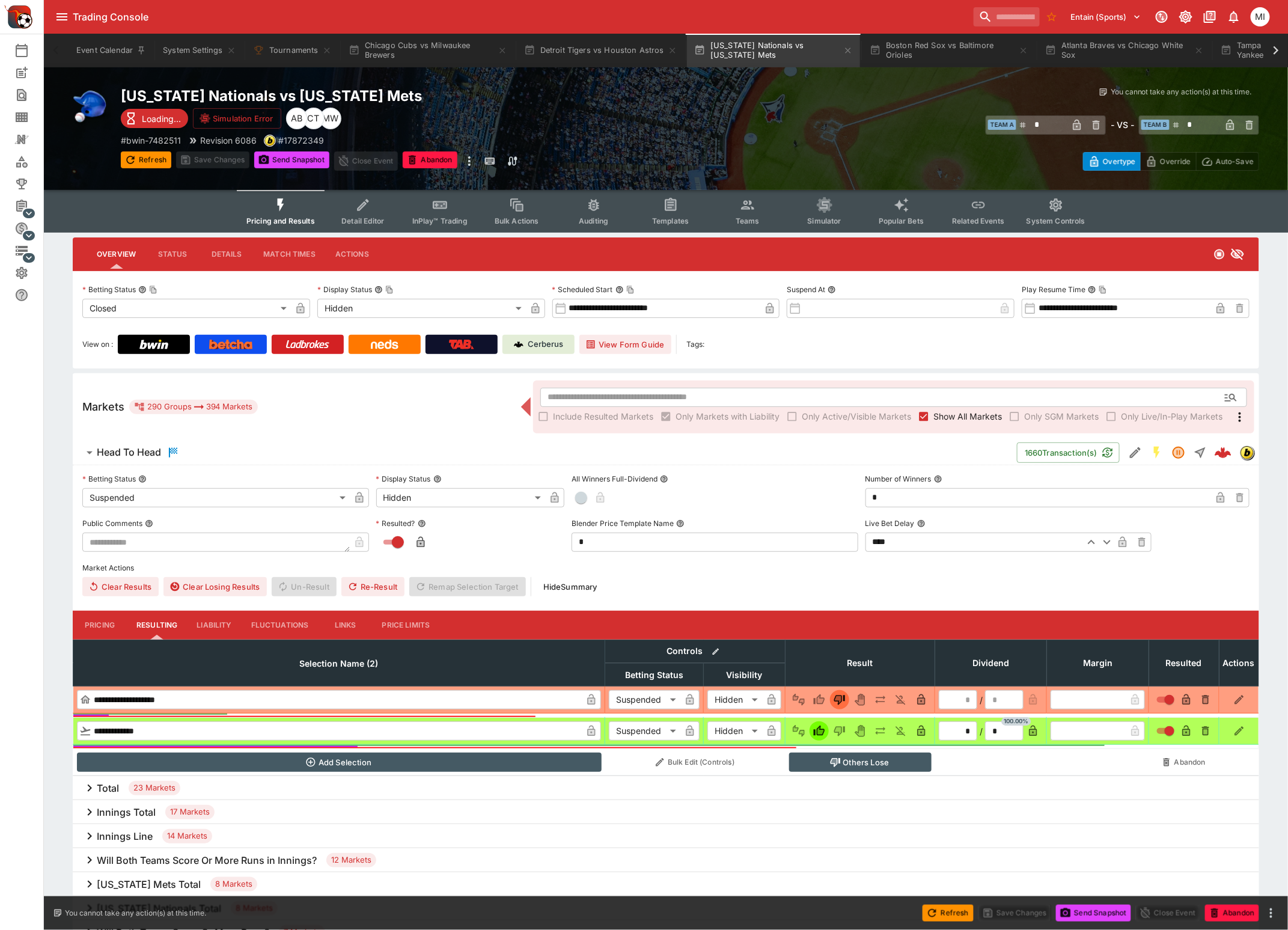
click at [963, 413] on span "Show All Markets" at bounding box center [967, 416] width 68 height 13
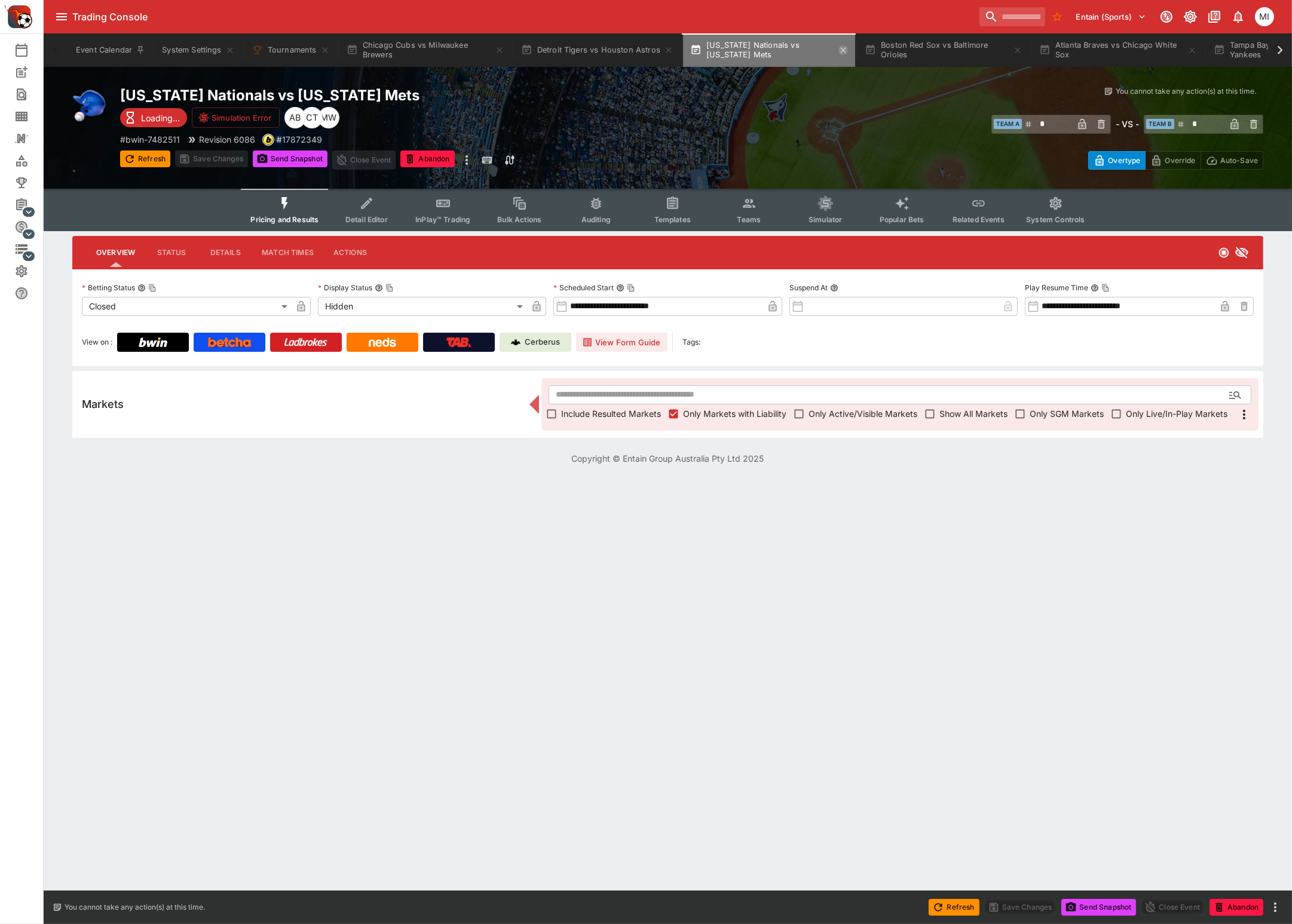
click at [841, 49] on icon "button" at bounding box center [843, 50] width 9 height 9
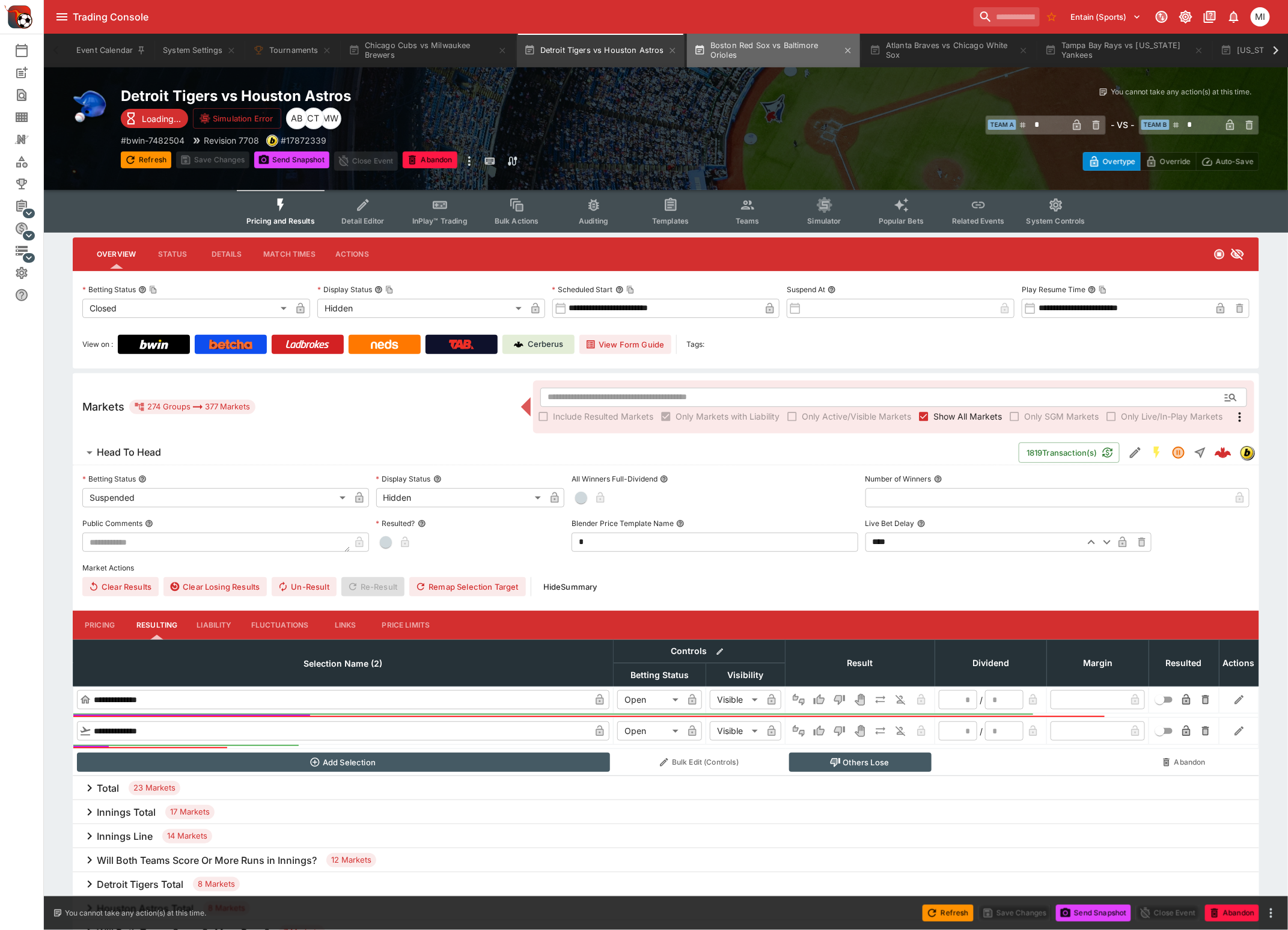
click at [781, 57] on button "Boston Red Sox vs Baltimore Orioles" at bounding box center [773, 50] width 173 height 34
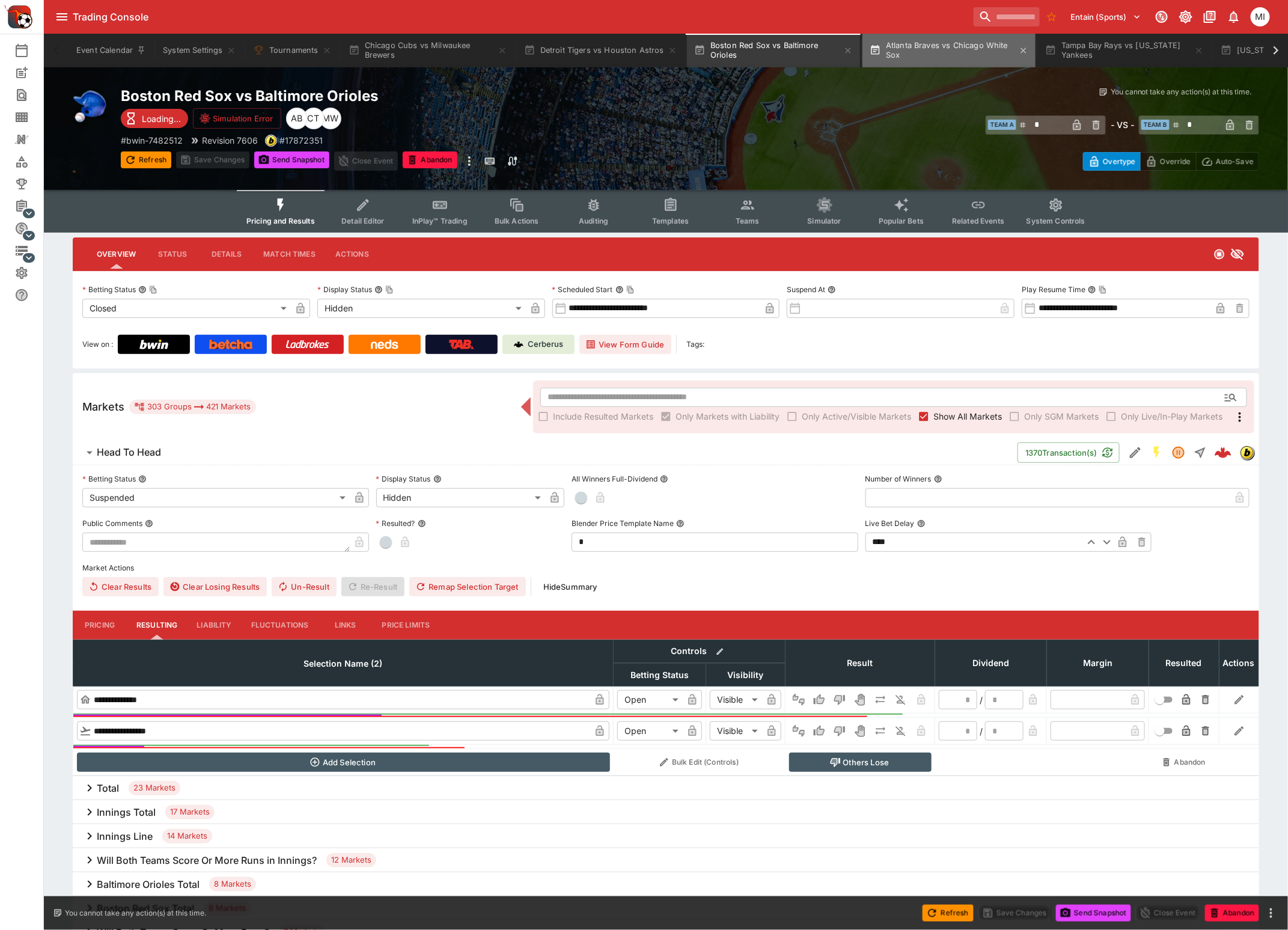
click at [960, 60] on button "Atlanta Braves vs Chicago White Sox" at bounding box center [949, 50] width 173 height 34
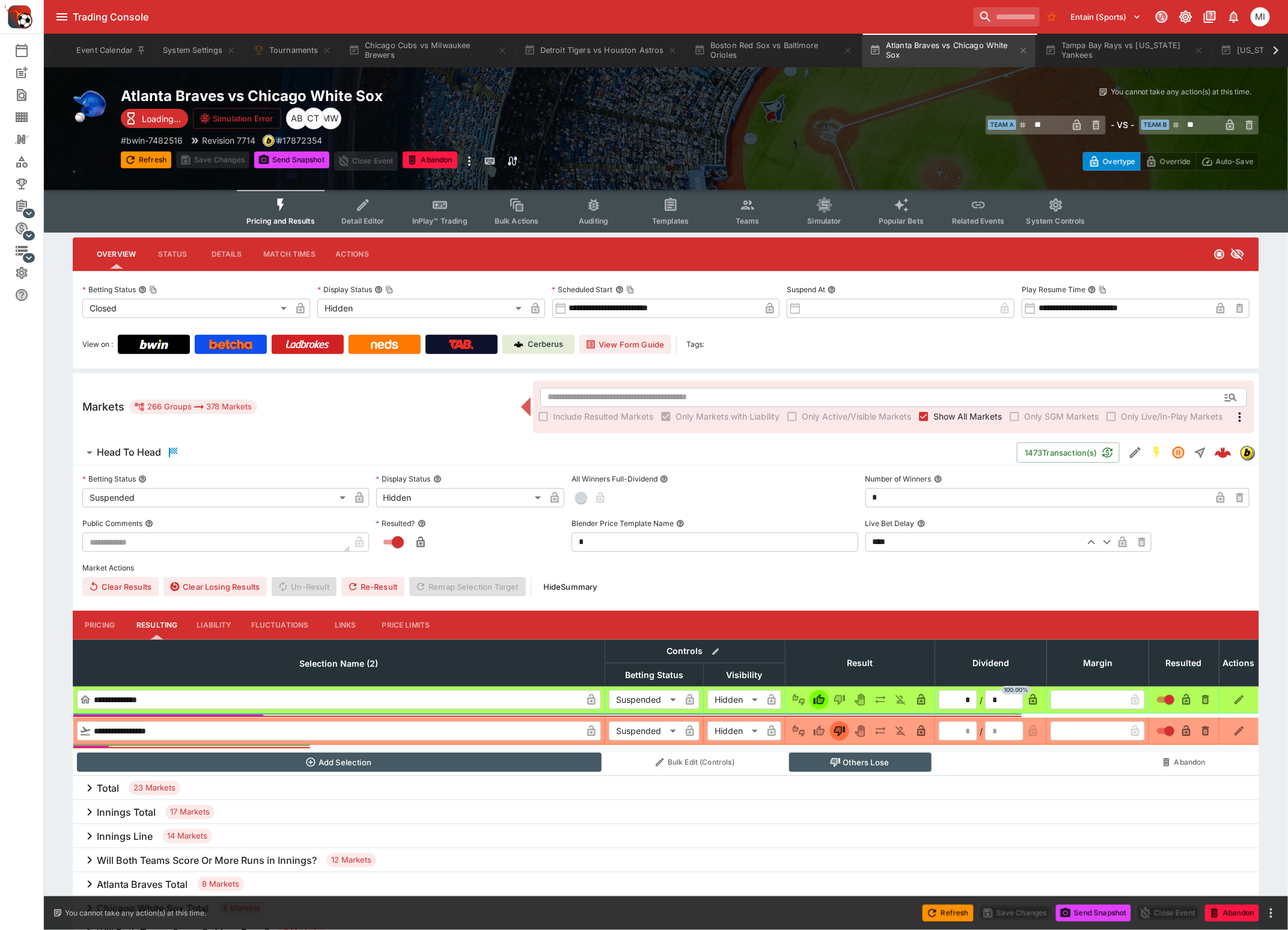
click at [937, 410] on span "Show All Markets" at bounding box center [967, 416] width 68 height 13
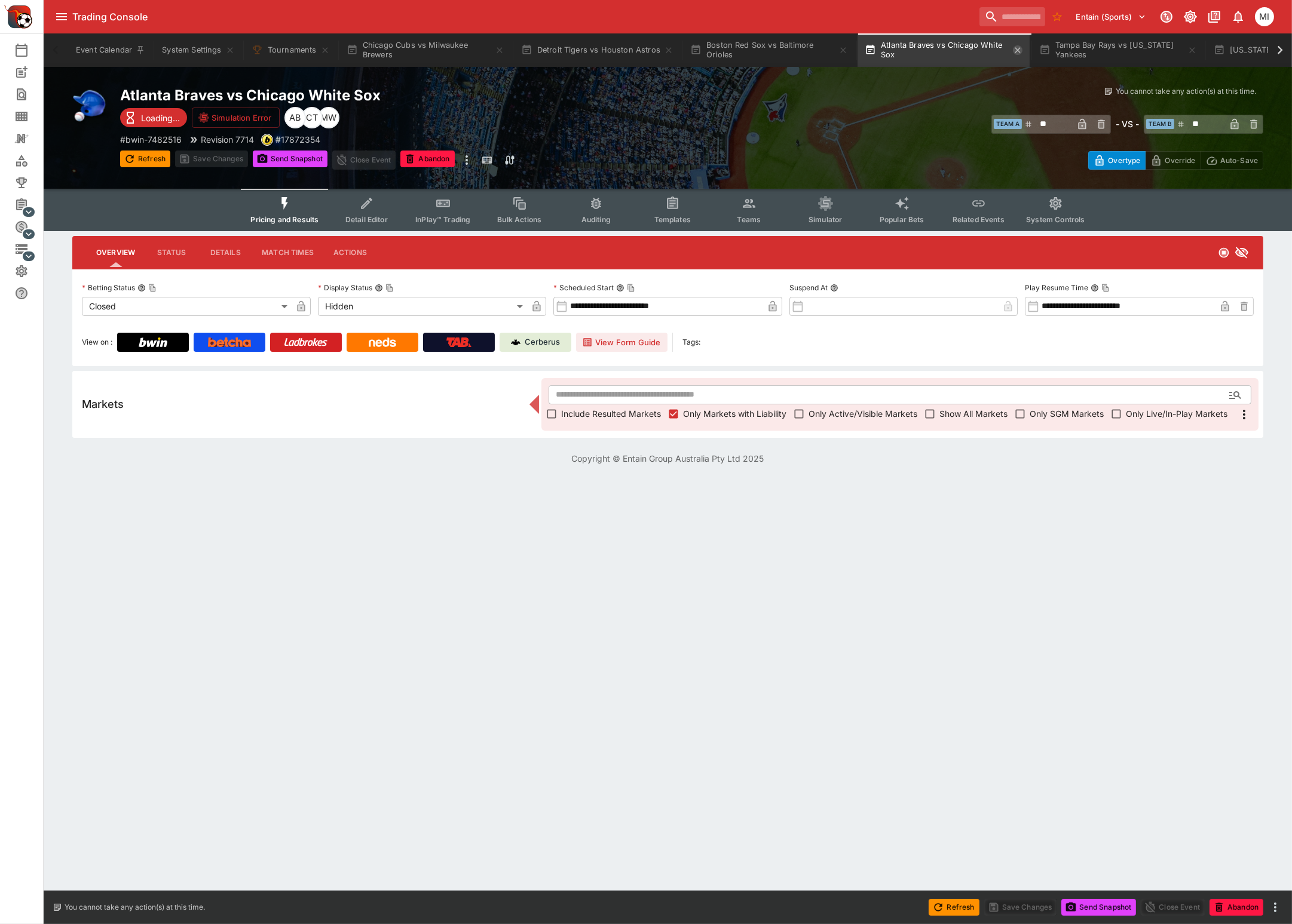
click at [1019, 51] on icon "button" at bounding box center [1017, 50] width 5 height 5
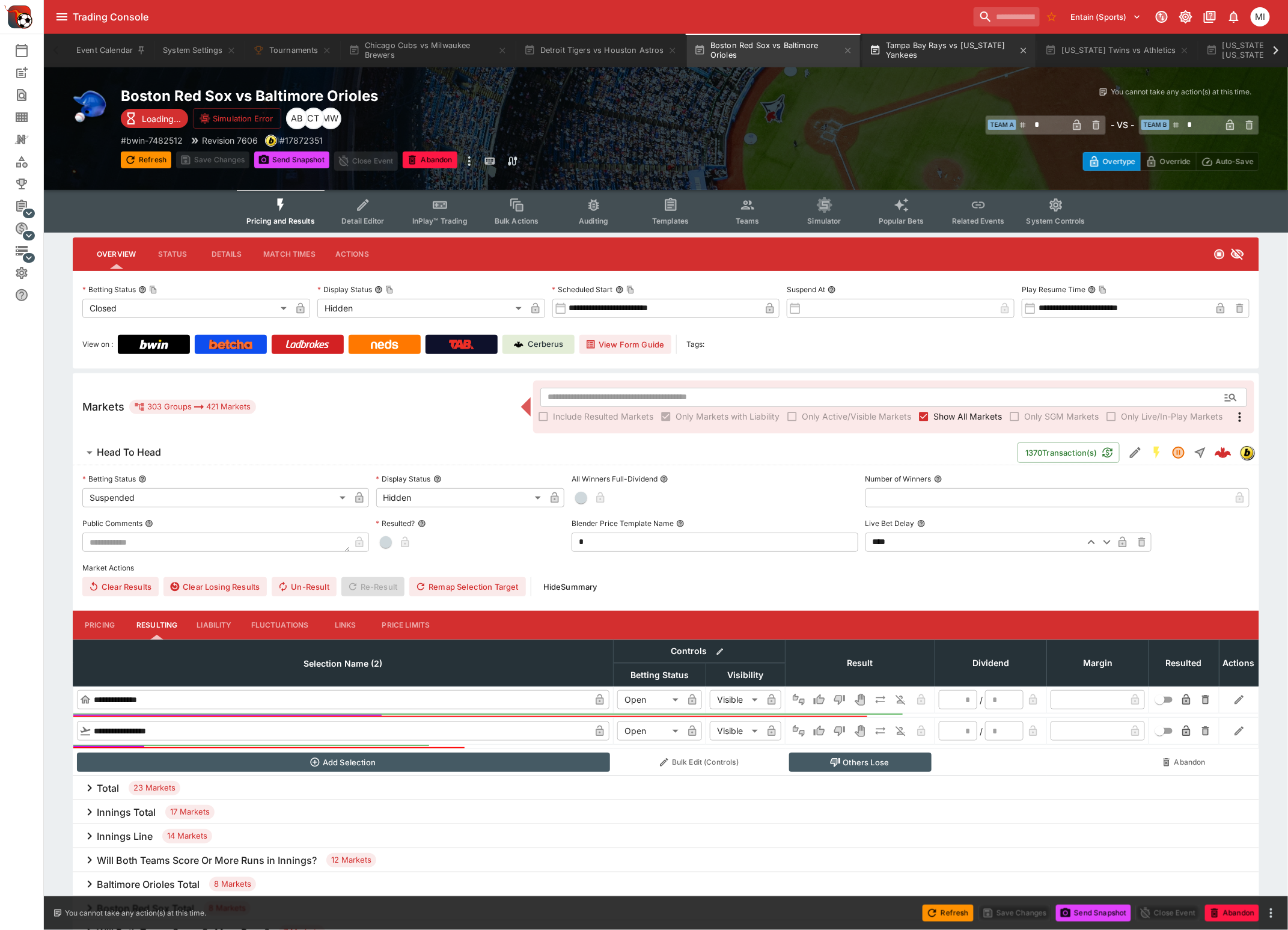
click at [936, 45] on button "Tampa Bay Rays vs New York Yankees" at bounding box center [949, 50] width 173 height 34
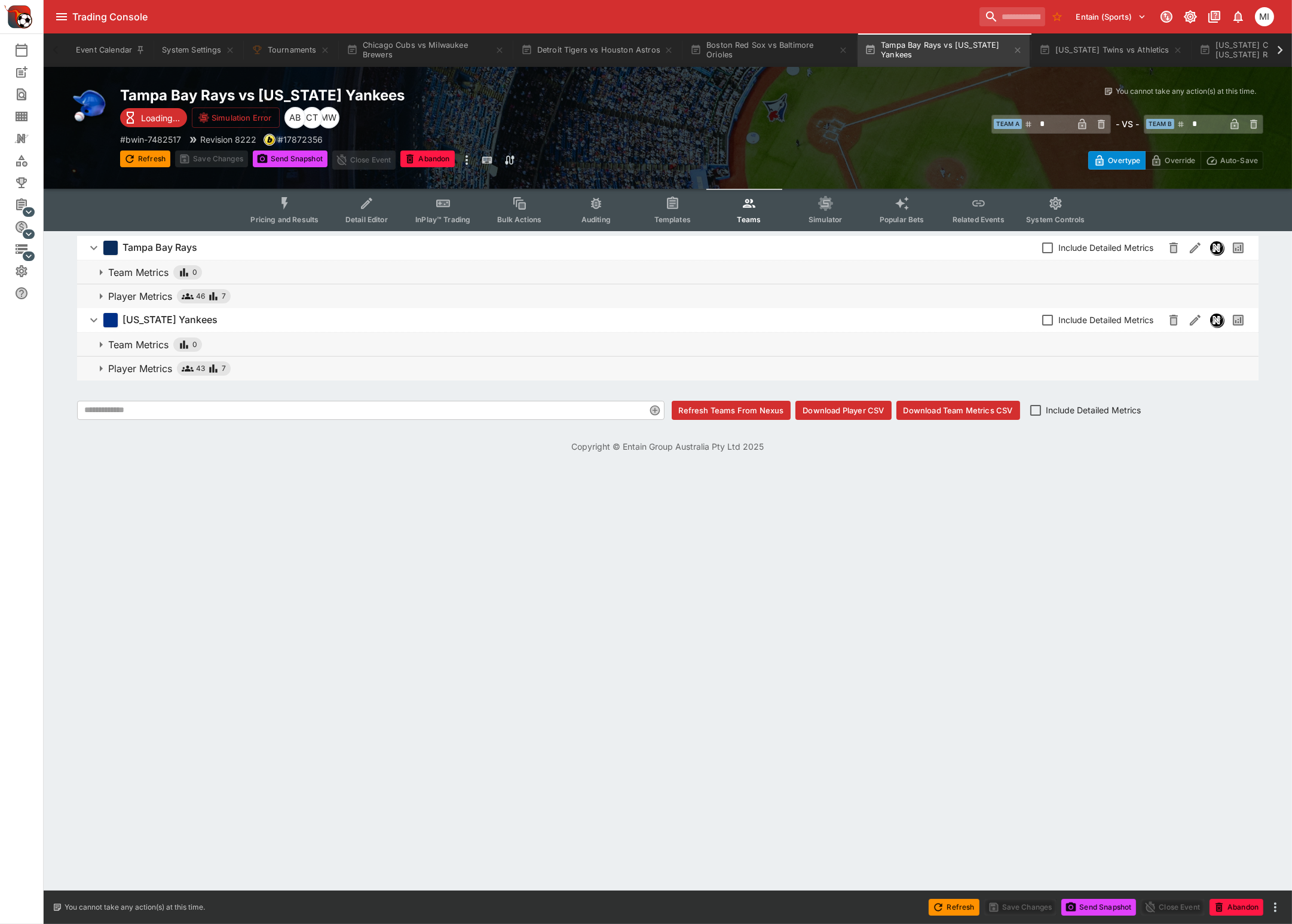
click at [274, 203] on button "Pricing and Results" at bounding box center [284, 210] width 87 height 43
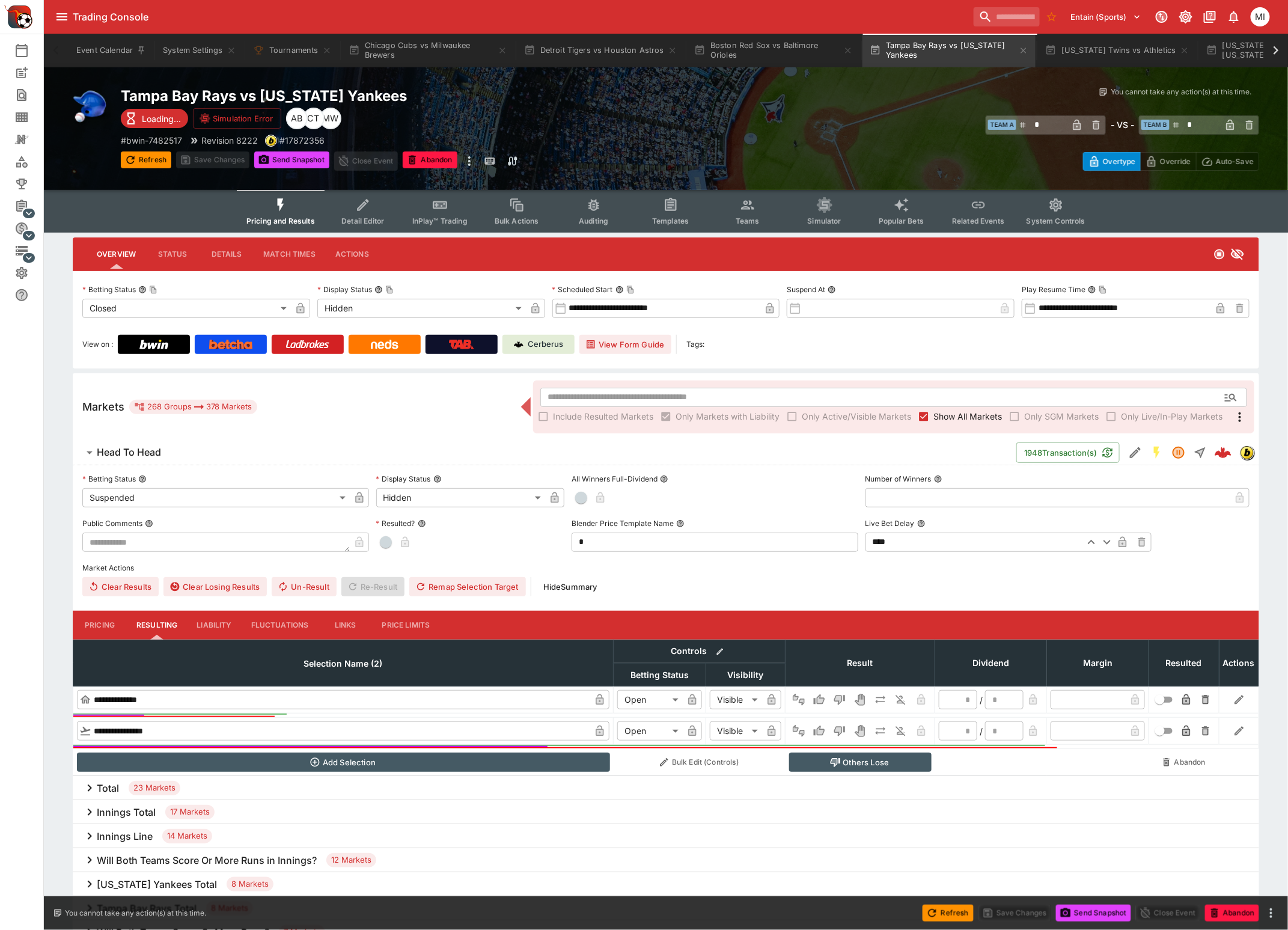
click at [1273, 52] on icon at bounding box center [1275, 50] width 17 height 17
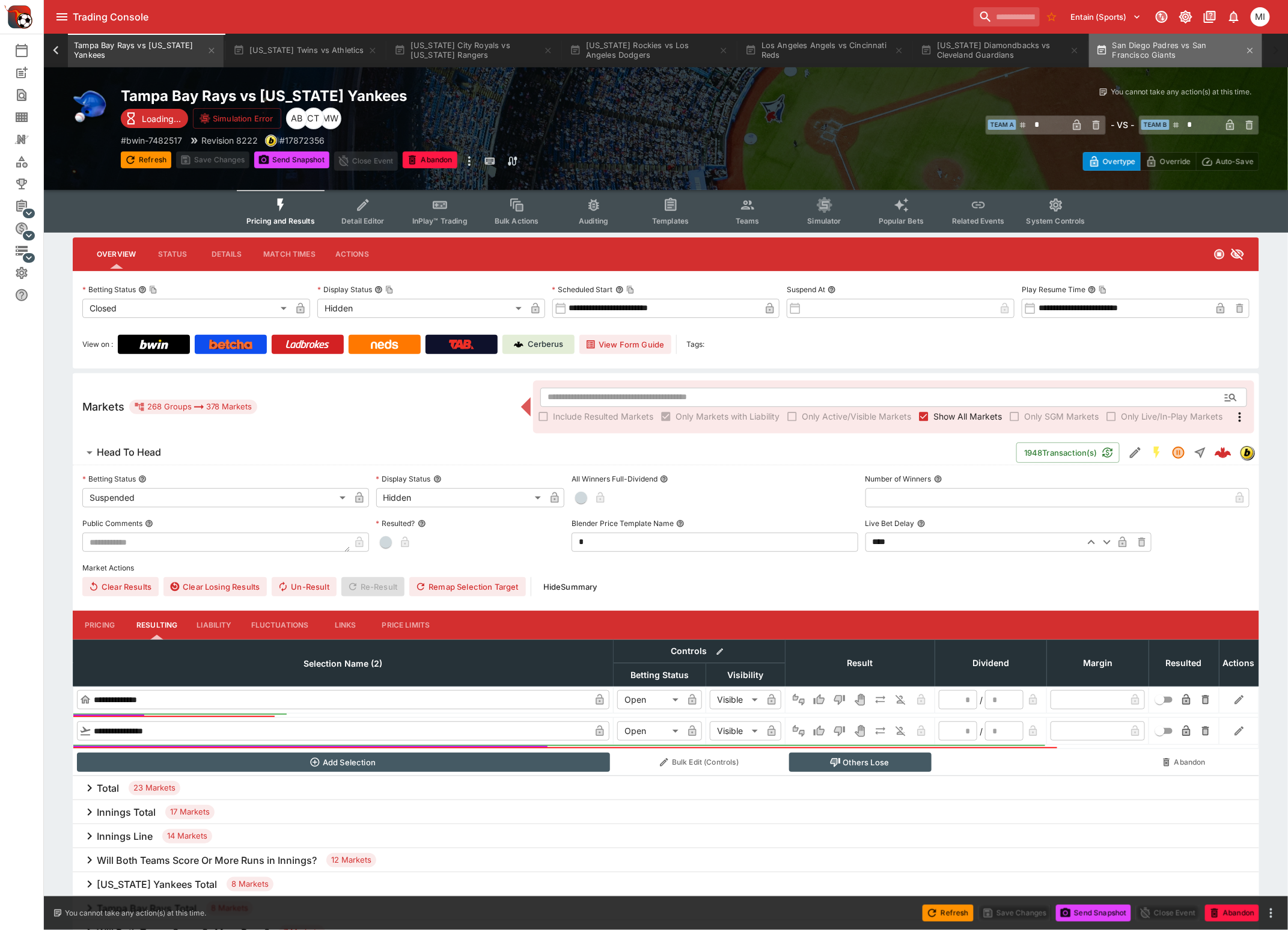
click at [1168, 49] on button "San Diego Padres vs San Francisco Giants" at bounding box center [1175, 50] width 173 height 34
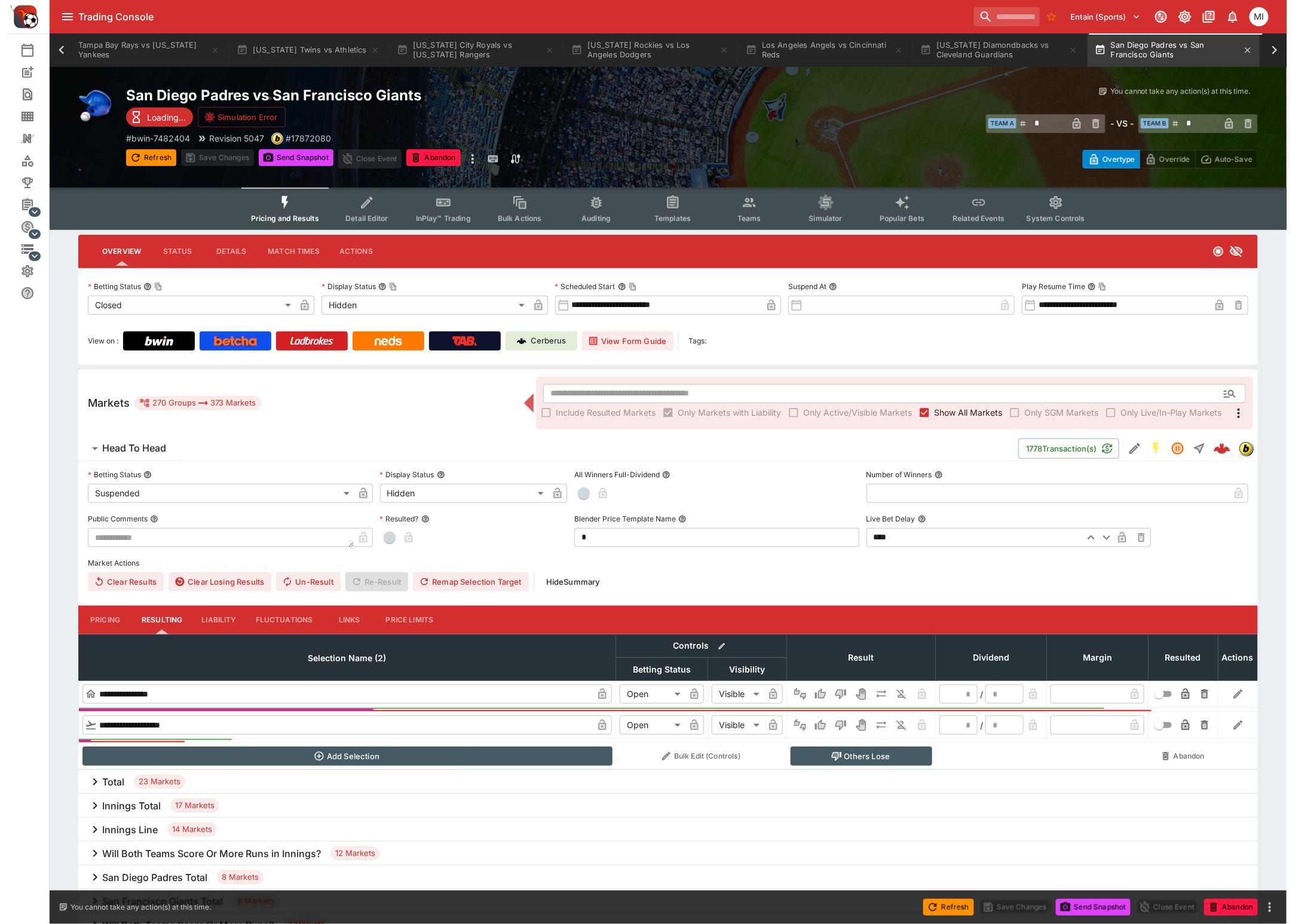
scroll to position [0, 808]
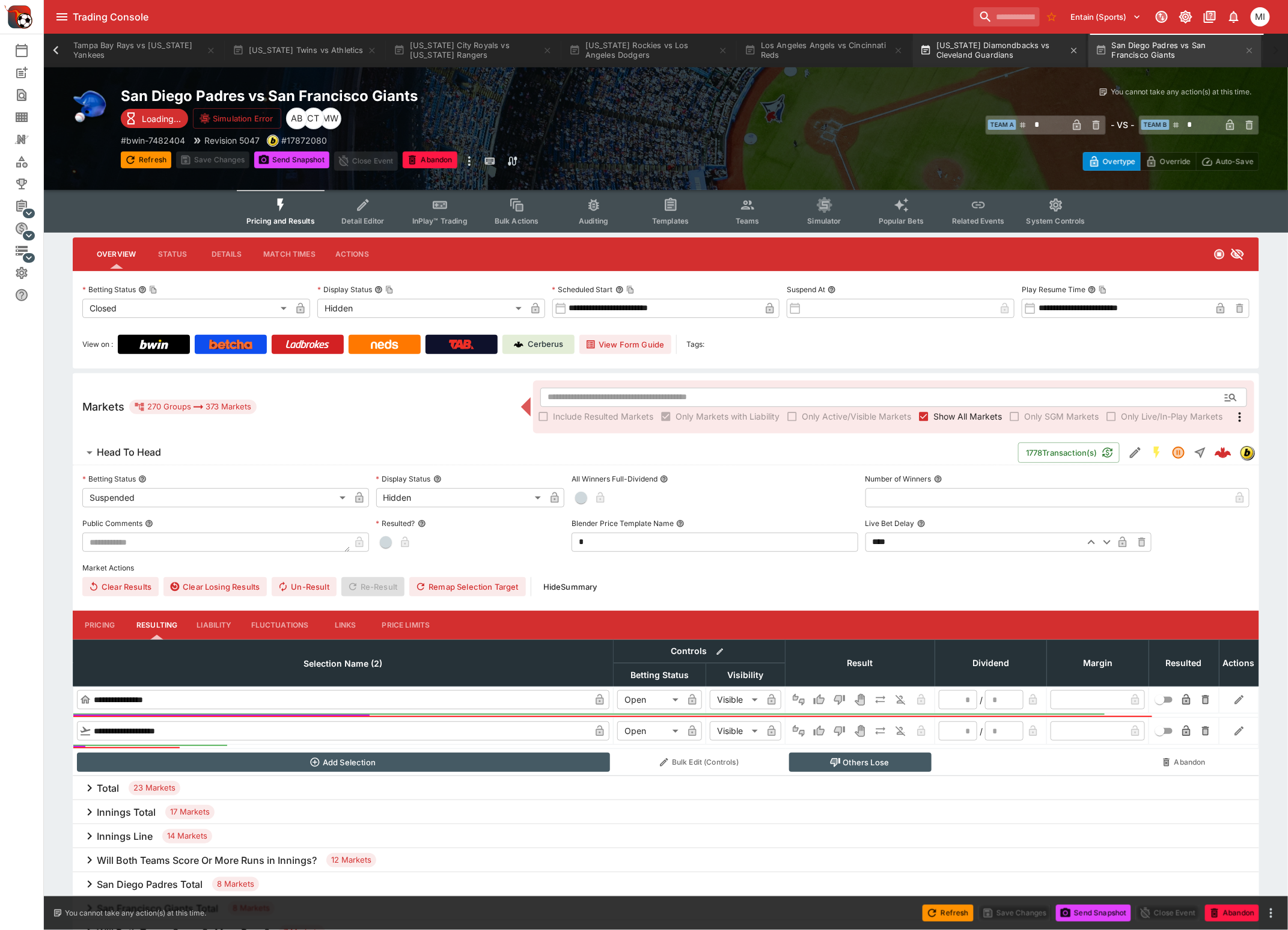
click at [1011, 54] on button "Arizona Diamondbacks vs Cleveland Guardians" at bounding box center [999, 50] width 173 height 34
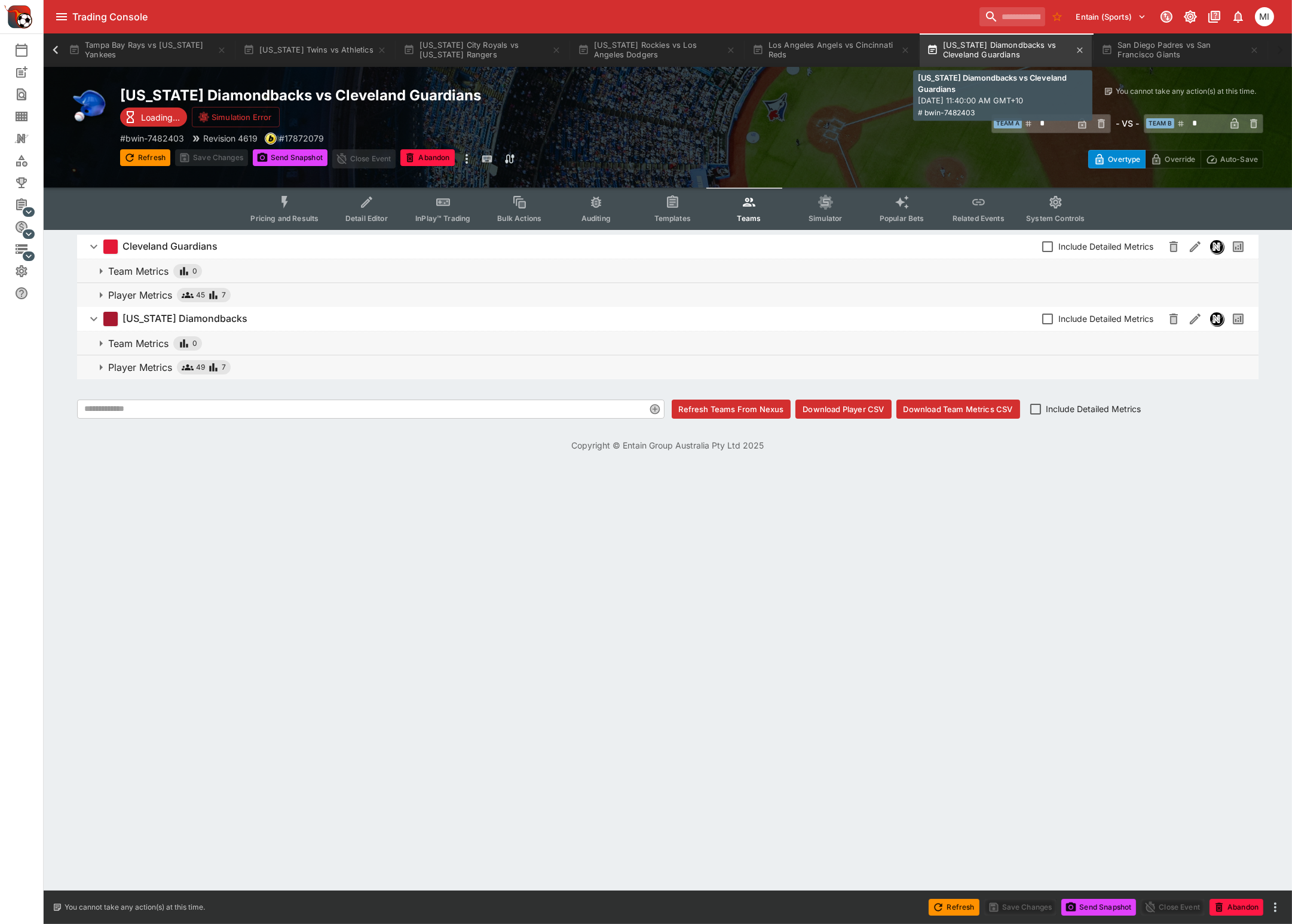
scroll to position [0, 799]
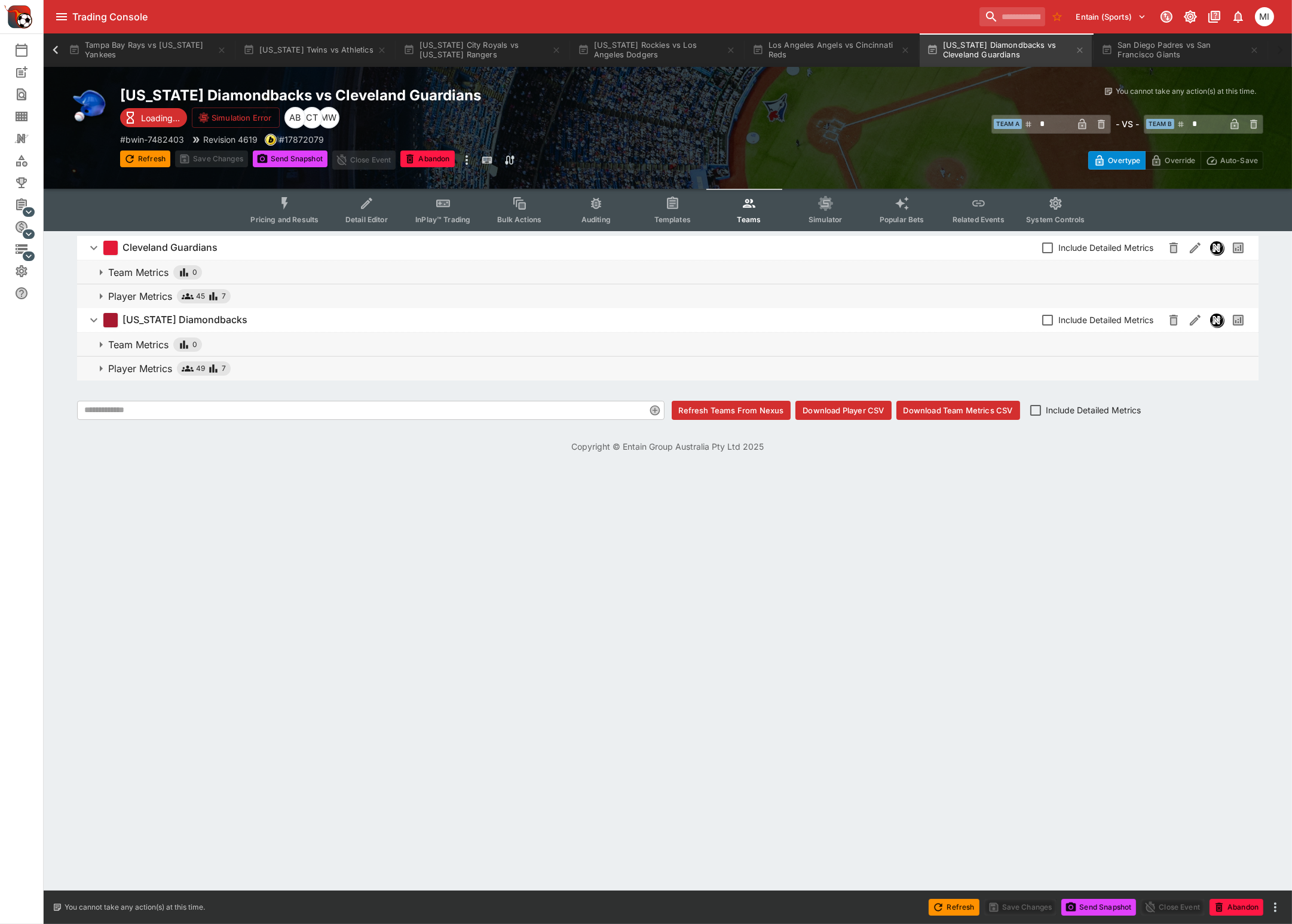
click at [287, 203] on icon "Event type filters" at bounding box center [284, 203] width 15 height 15
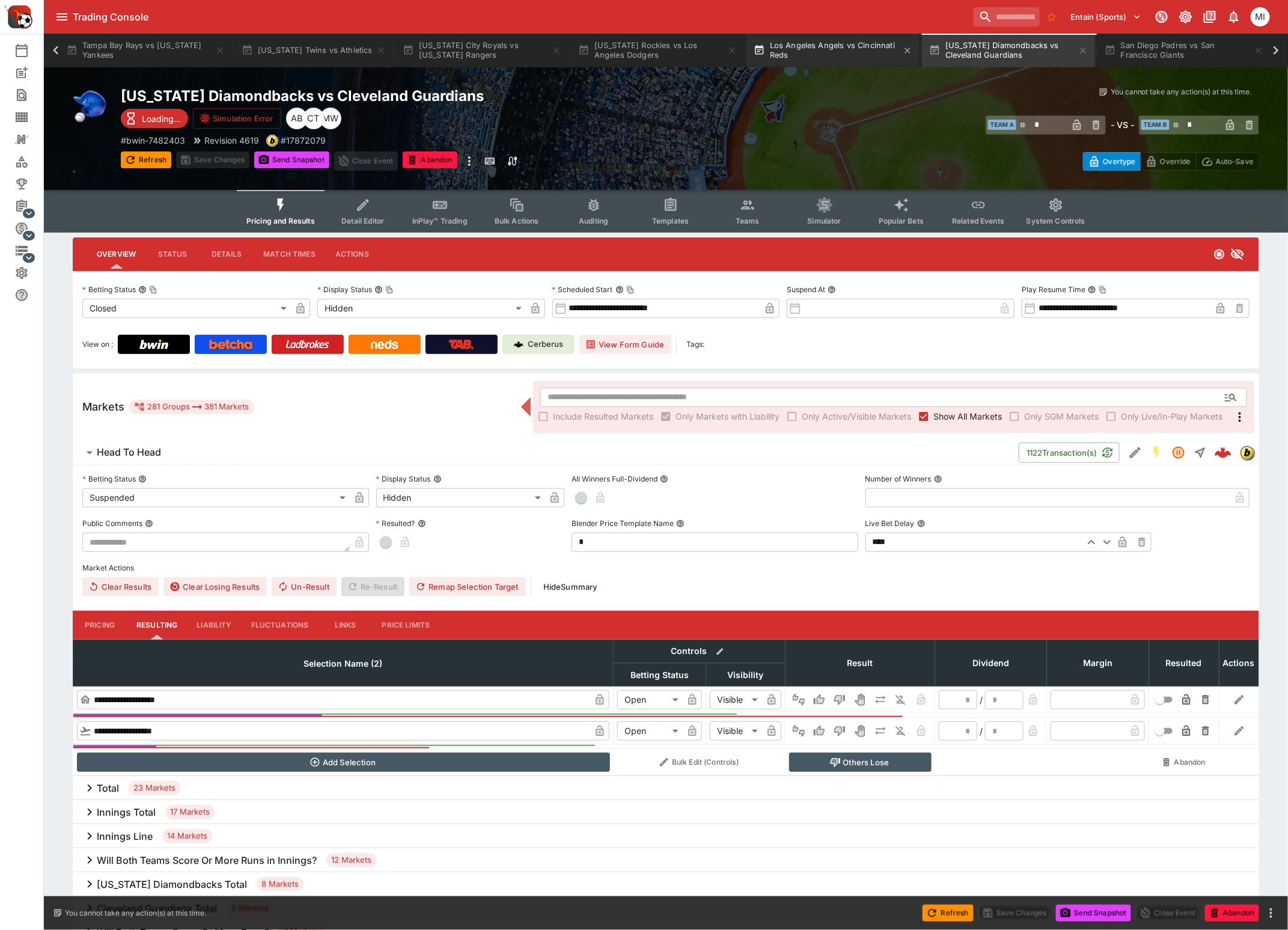
click at [838, 51] on button "Los Angeles Angels vs Cincinnati Reds" at bounding box center [833, 50] width 173 height 34
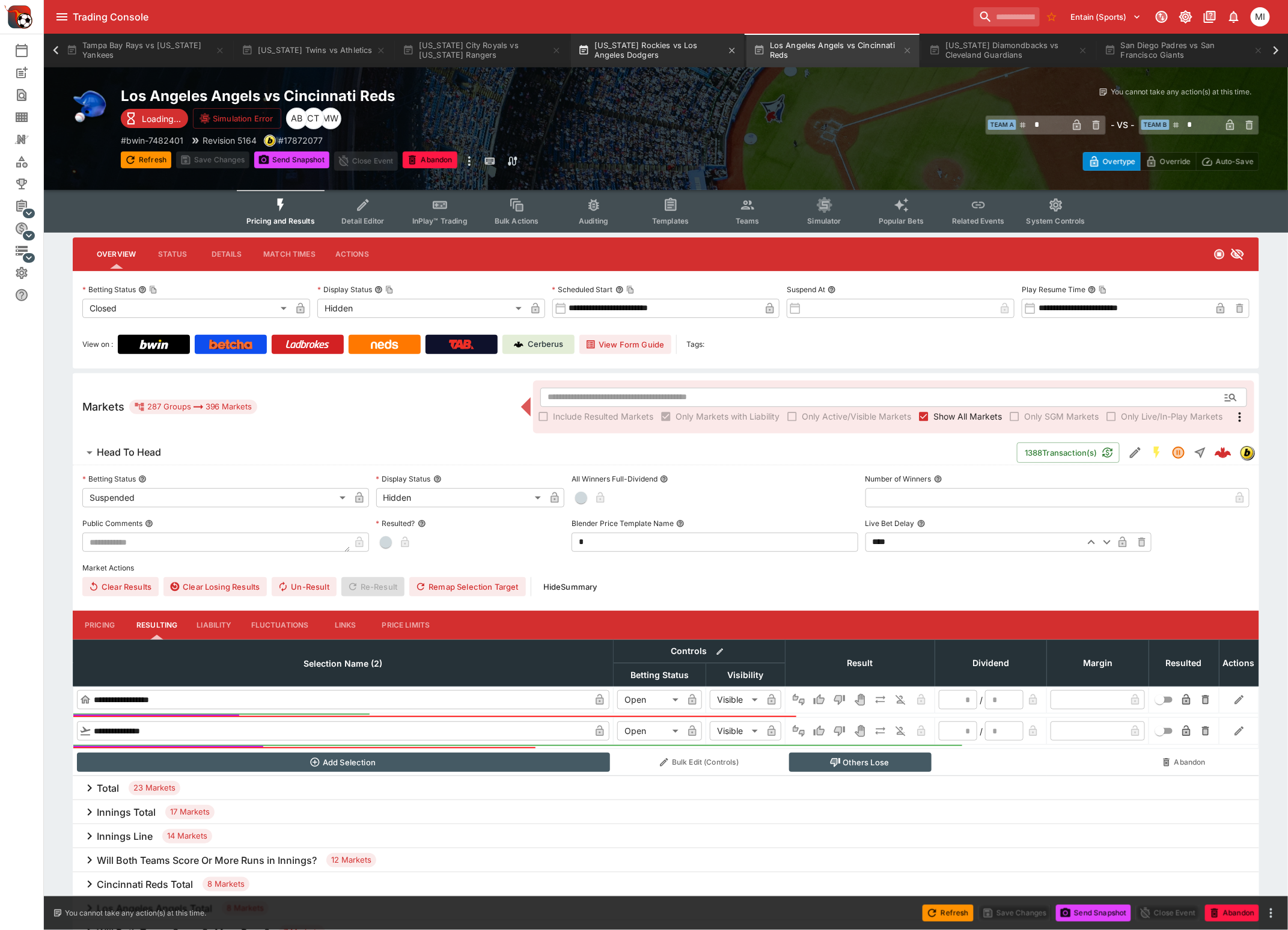
click at [673, 51] on button "Colorado Rockies vs Los Angeles Dodgers" at bounding box center [658, 50] width 173 height 34
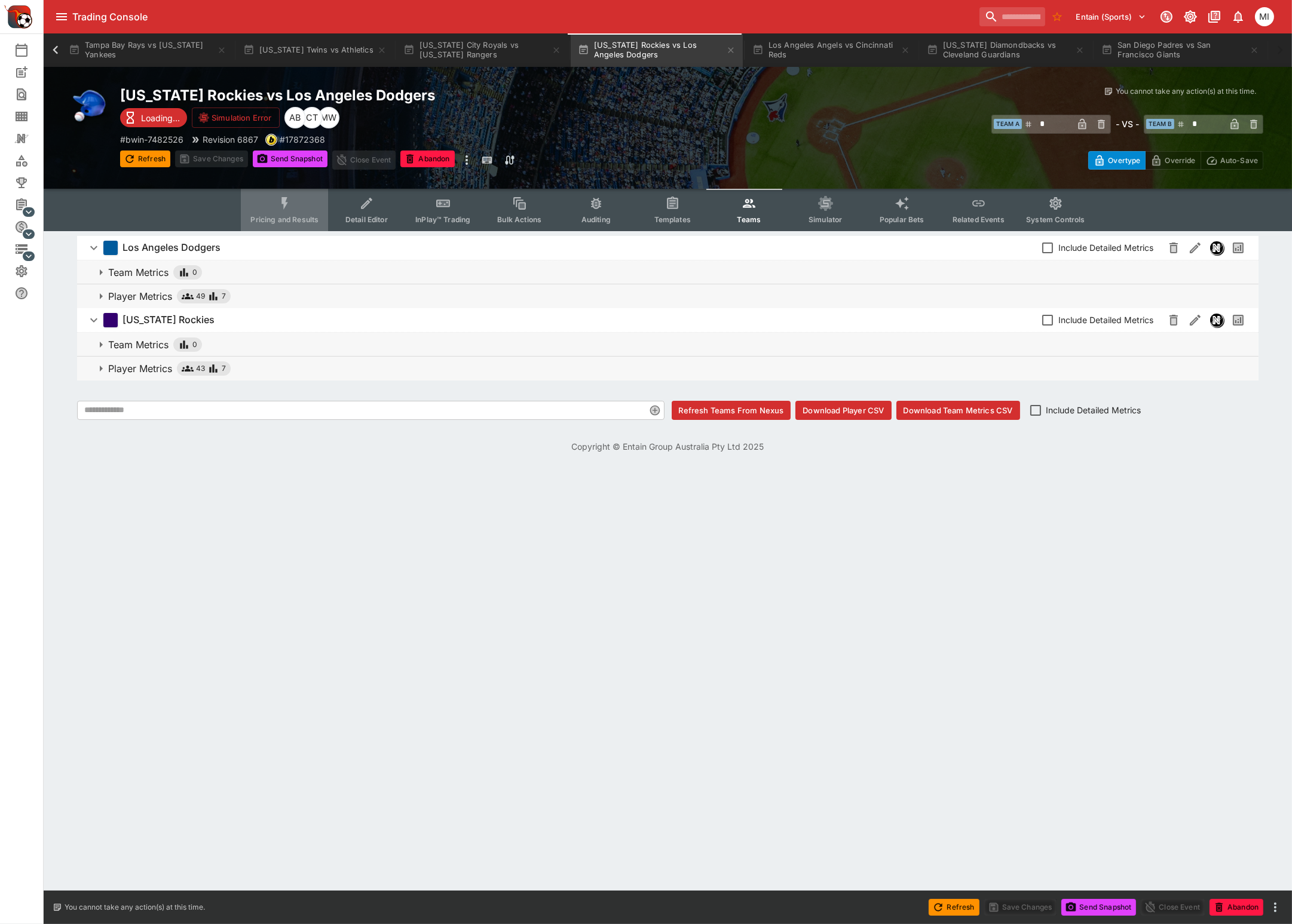
click at [282, 198] on icon "Event type filters" at bounding box center [284, 203] width 15 height 15
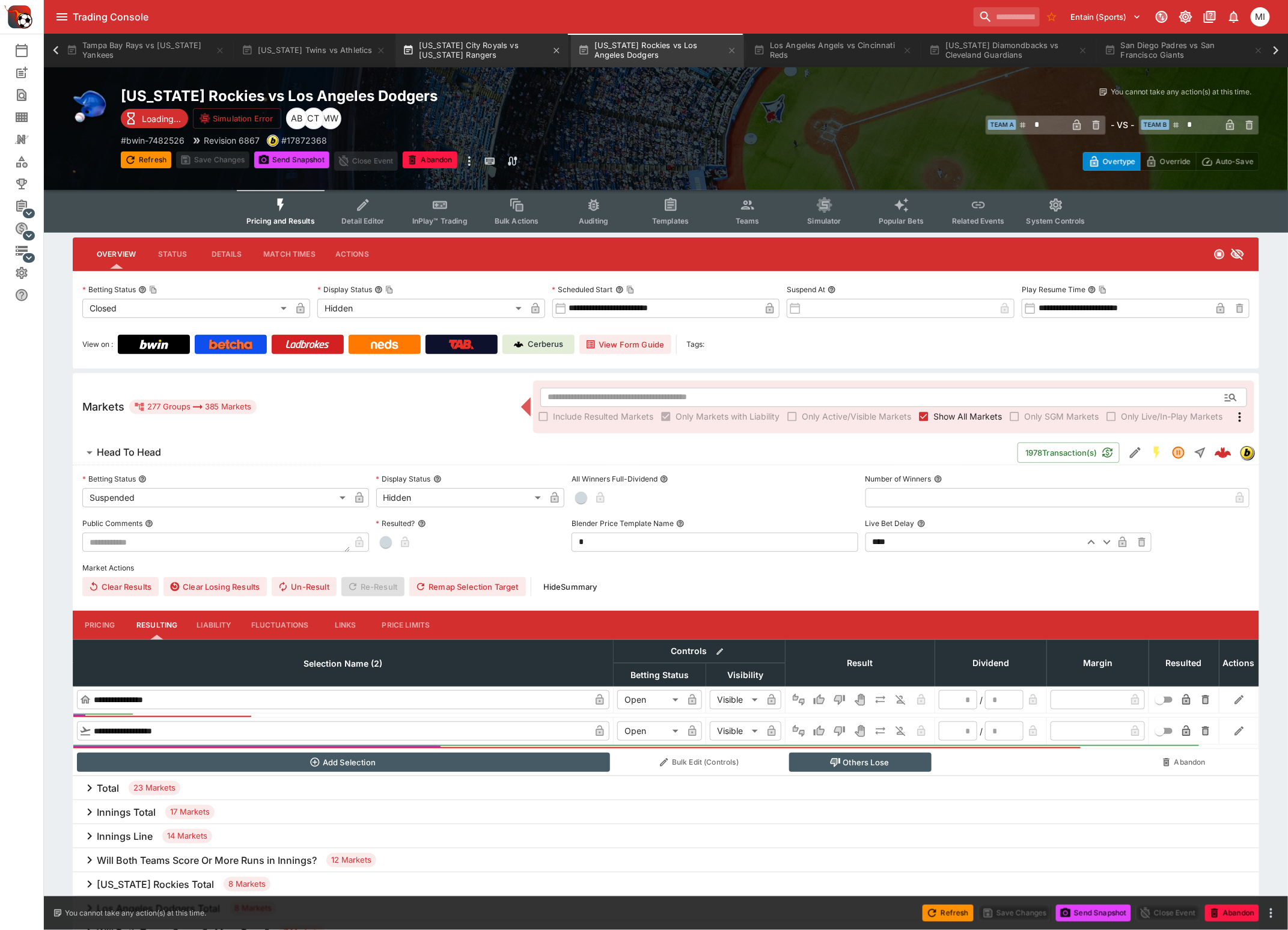
click at [476, 46] on button "Kansas City Royals vs Texas Rangers" at bounding box center [482, 50] width 173 height 34
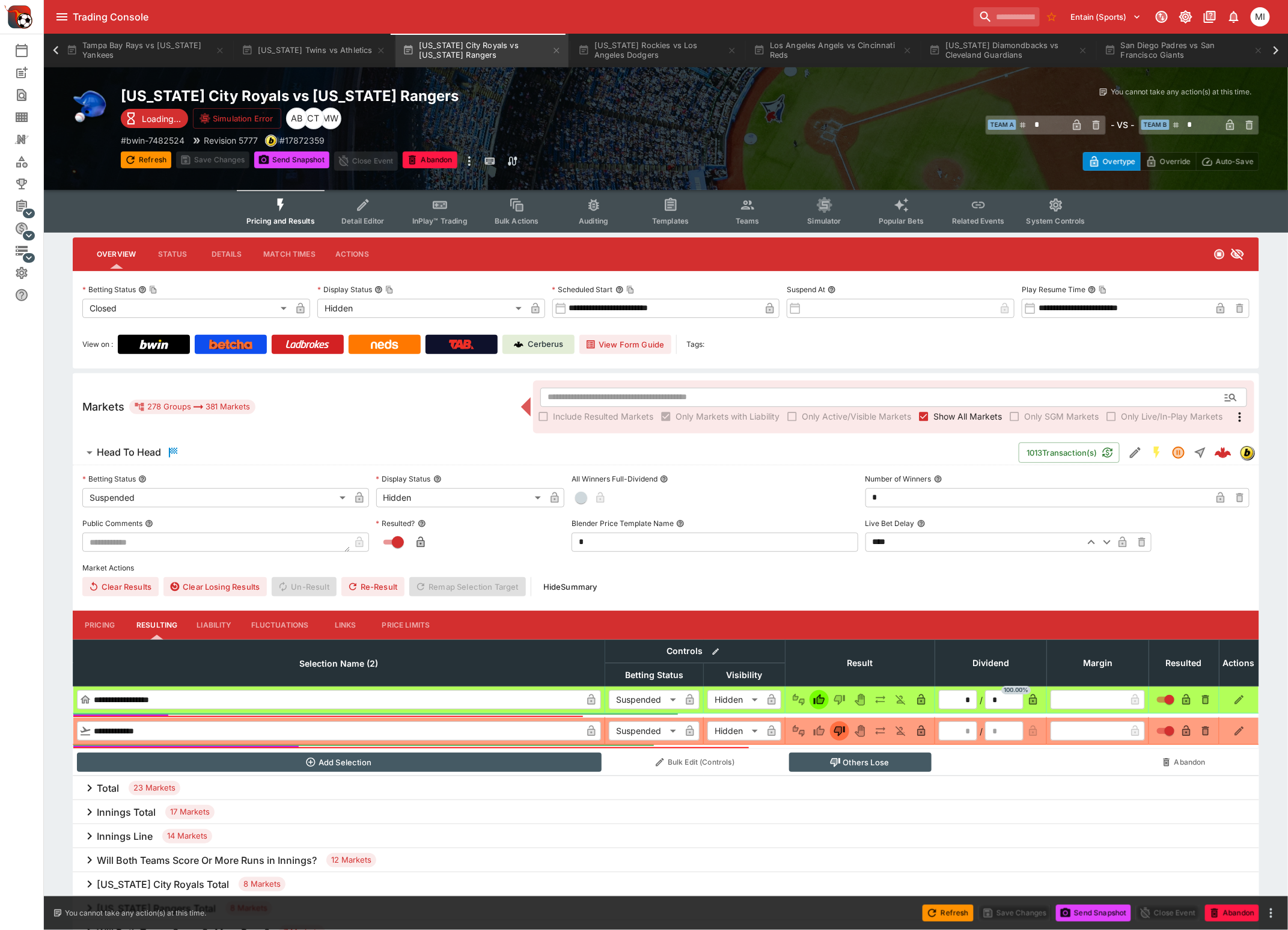
click at [969, 416] on span "Show All Markets" at bounding box center [967, 416] width 68 height 13
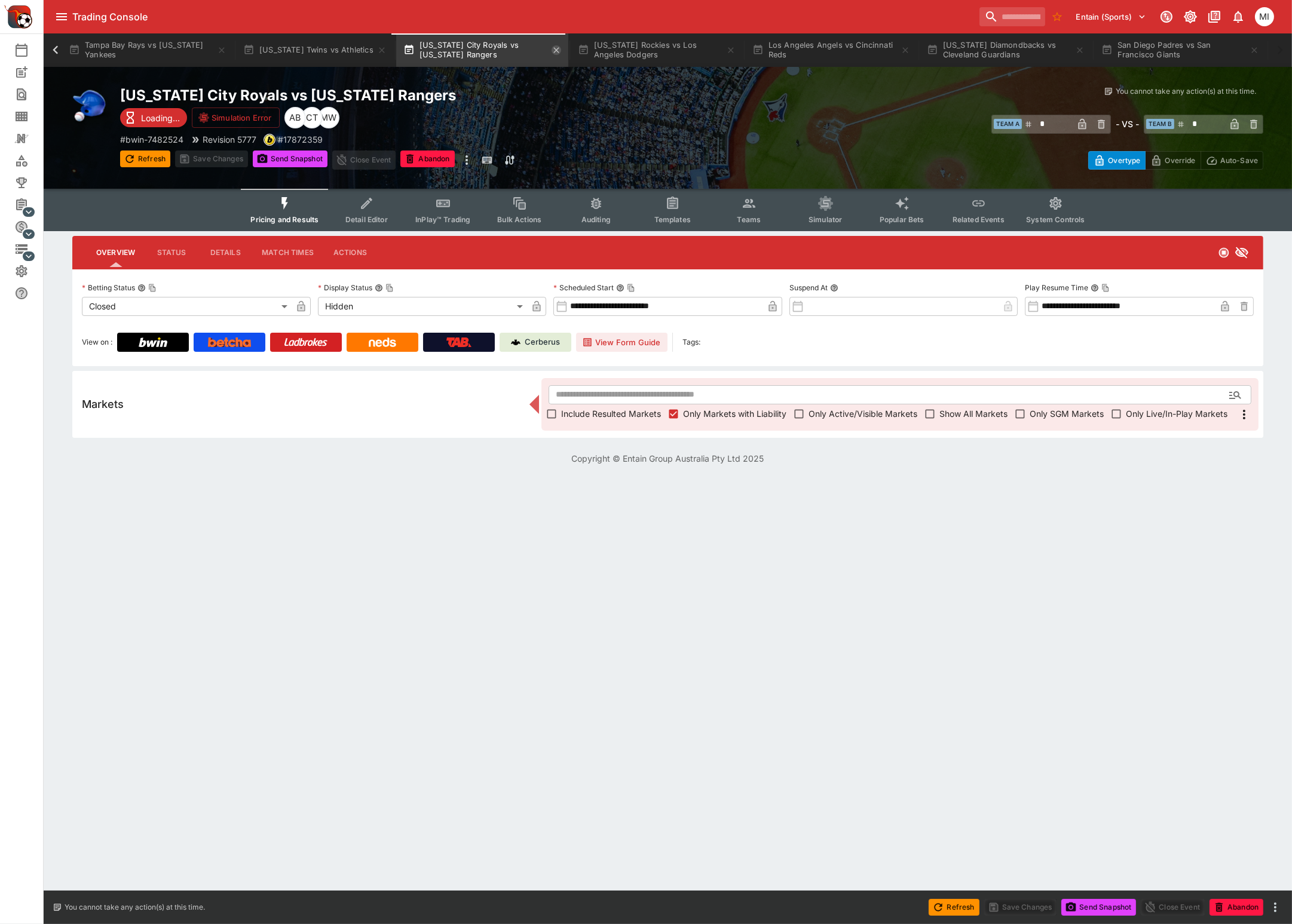
click at [553, 48] on icon "button" at bounding box center [556, 50] width 5 height 5
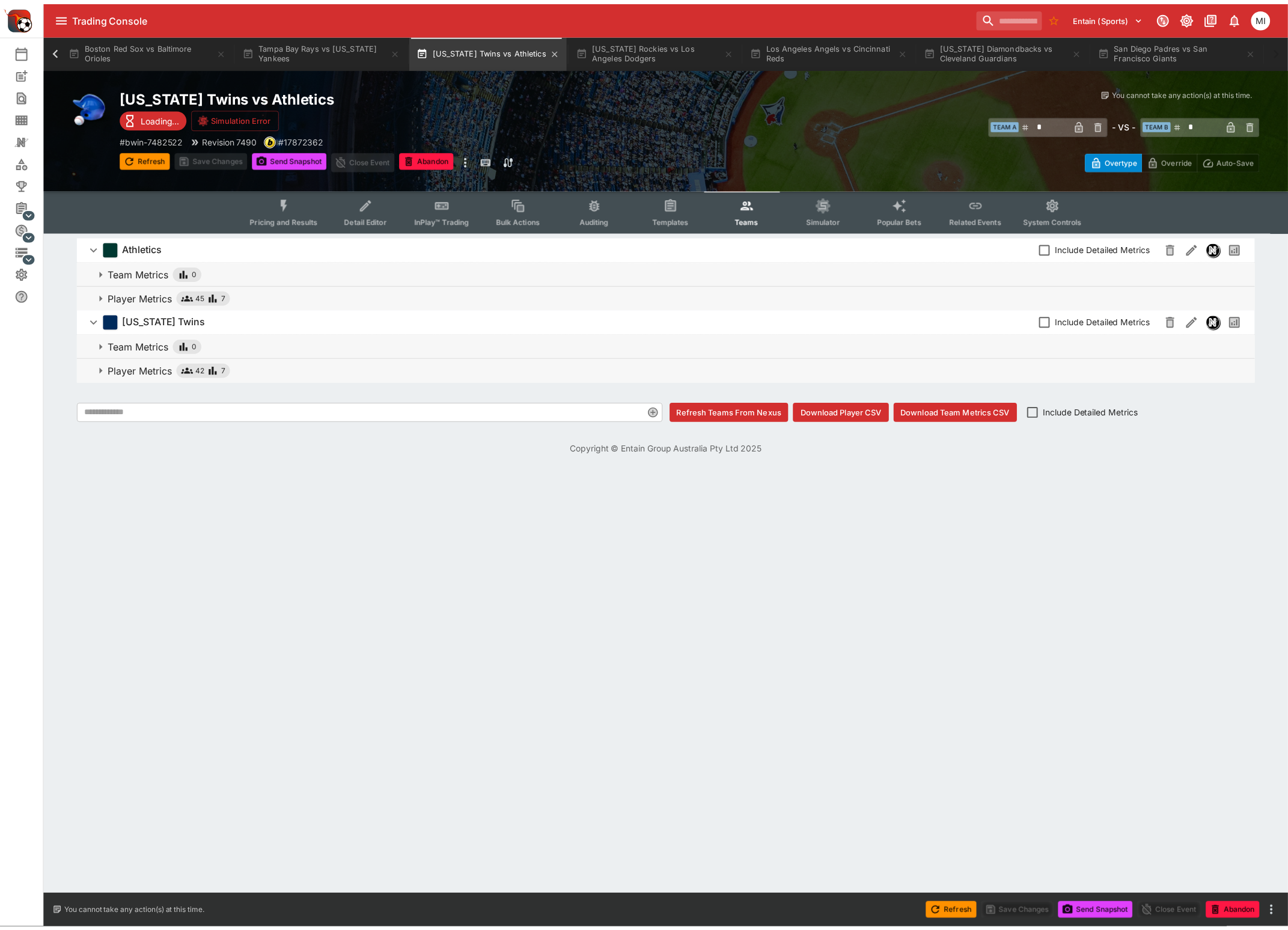
scroll to position [0, 627]
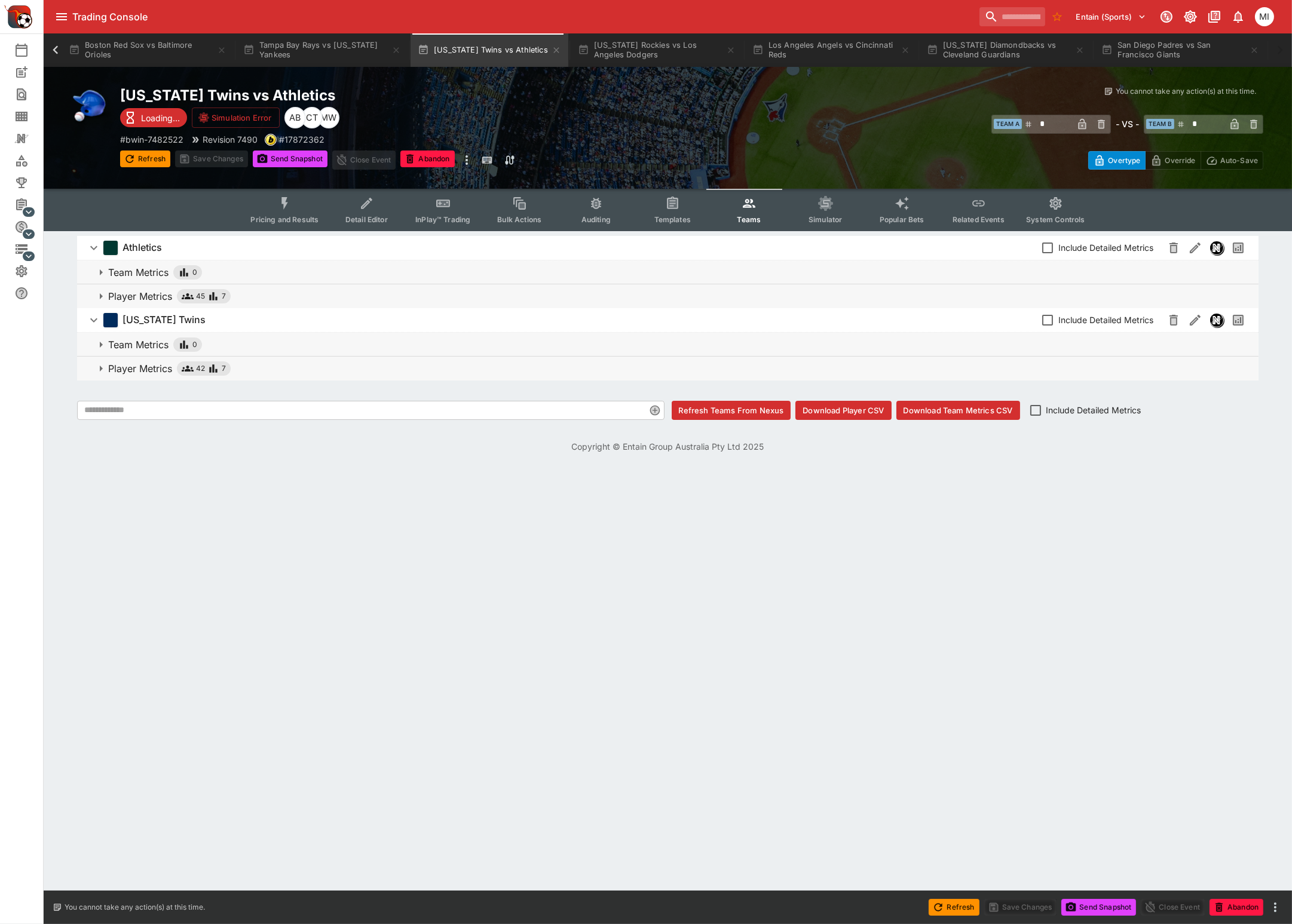
click at [287, 204] on icon "Event type filters" at bounding box center [284, 203] width 15 height 15
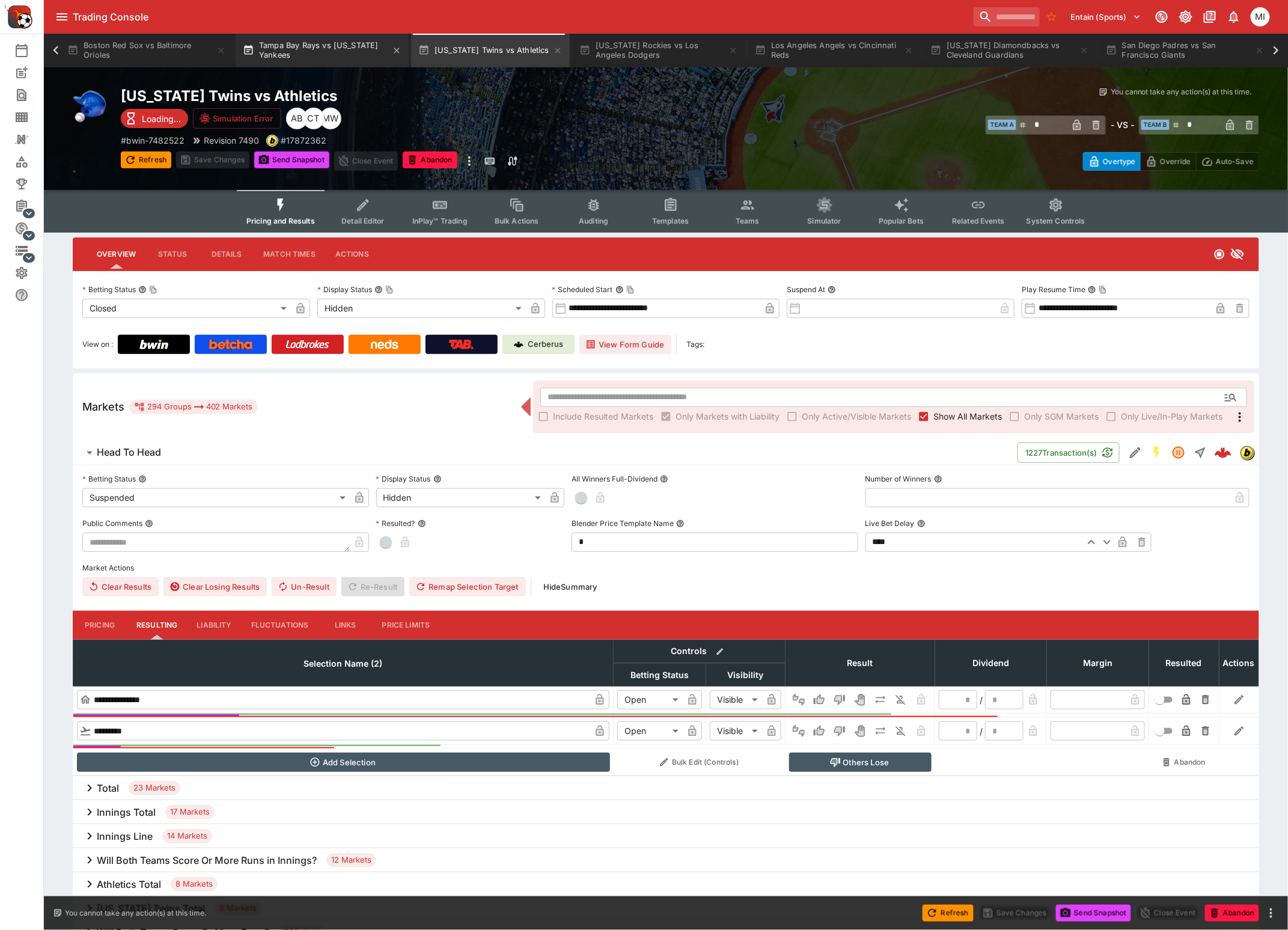
click at [329, 47] on button "Tampa Bay Rays vs New York Yankees" at bounding box center [322, 50] width 173 height 34
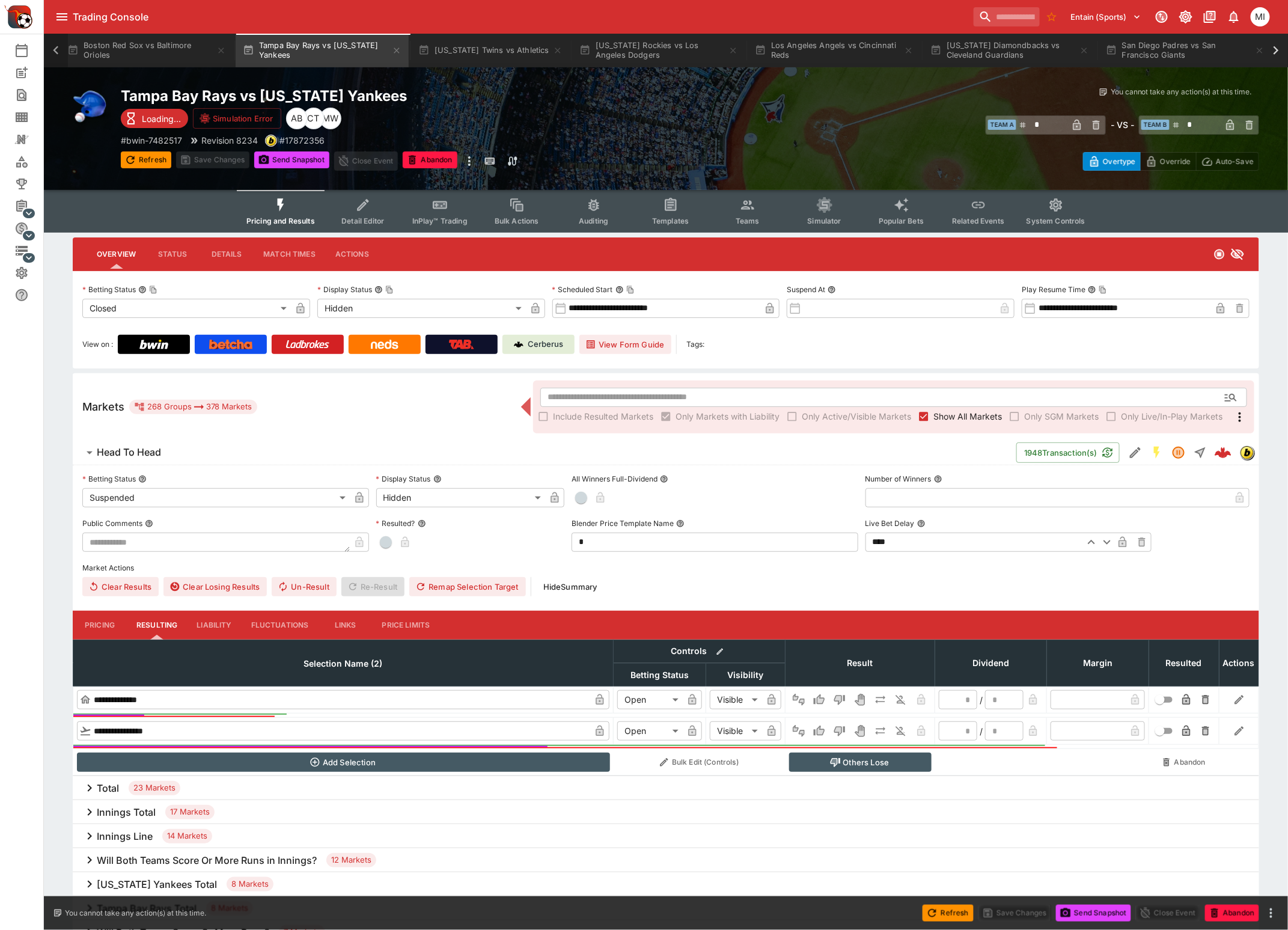
click at [52, 46] on icon at bounding box center [56, 50] width 17 height 17
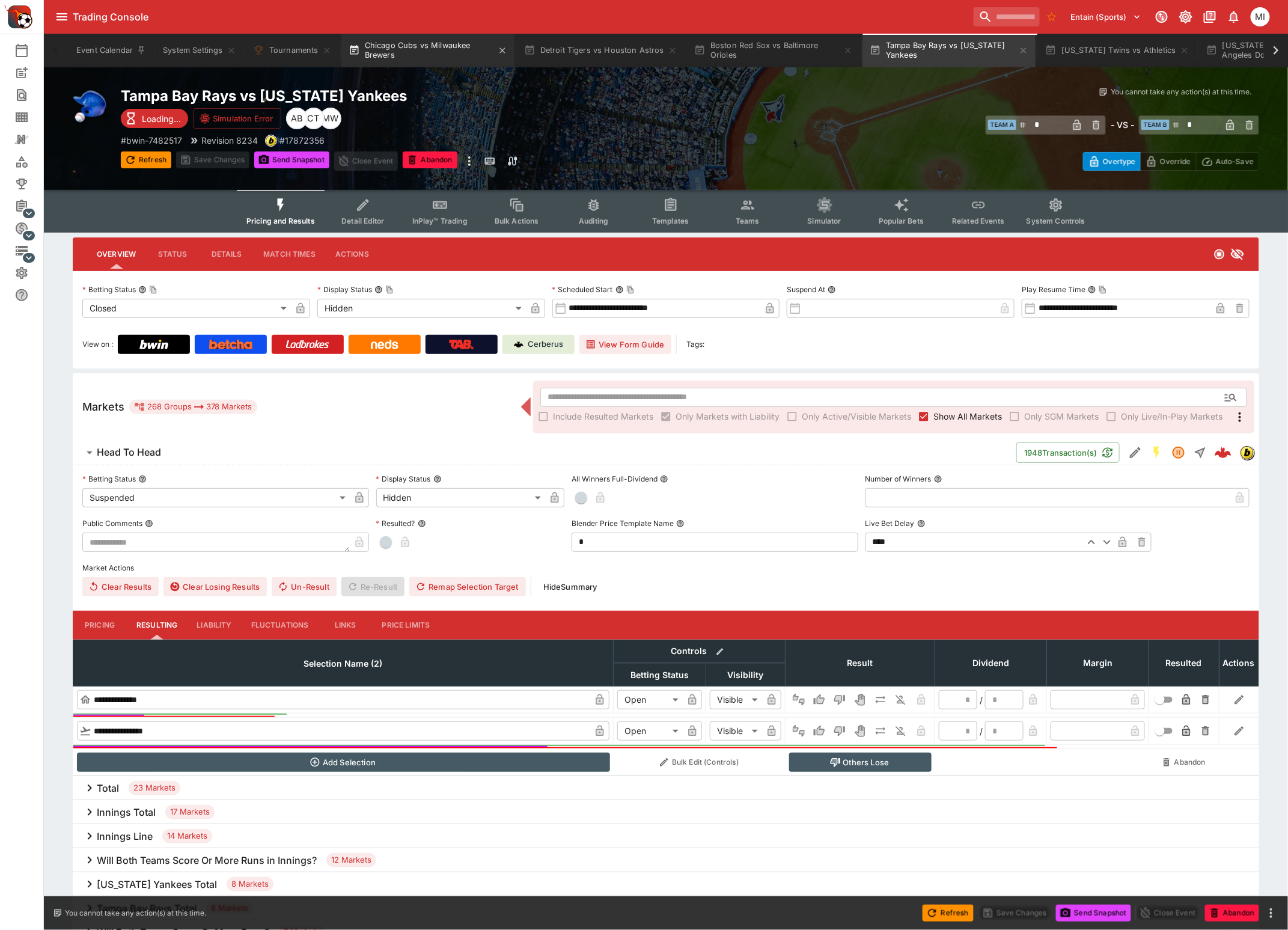
click at [430, 51] on button "Chicago Cubs vs Milwaukee Brewers" at bounding box center [428, 50] width 173 height 34
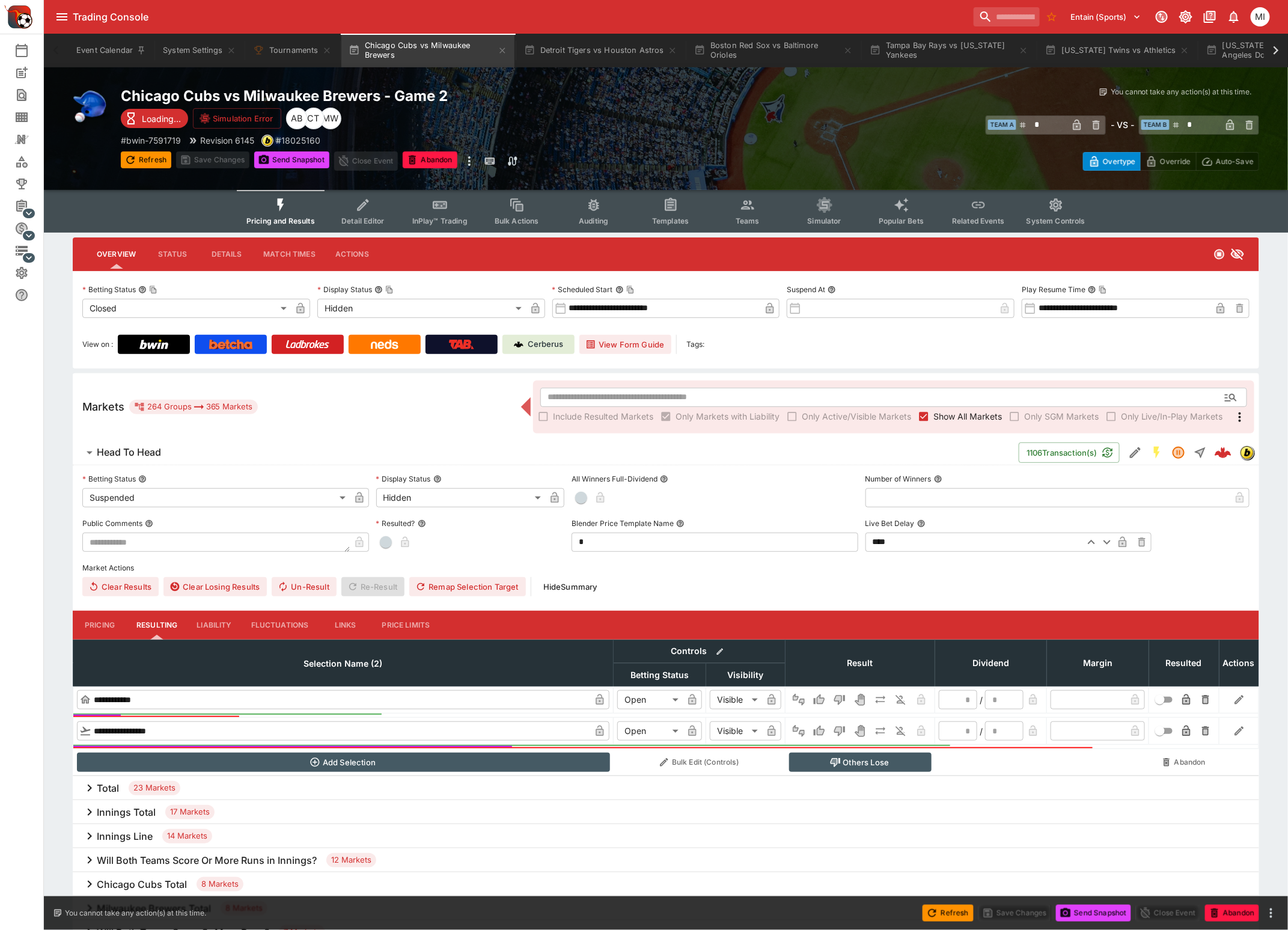
click at [281, 209] on icon "Event type filters" at bounding box center [280, 205] width 15 height 15
click at [611, 53] on button "Detroit Tigers vs Houston Astros" at bounding box center [601, 50] width 168 height 34
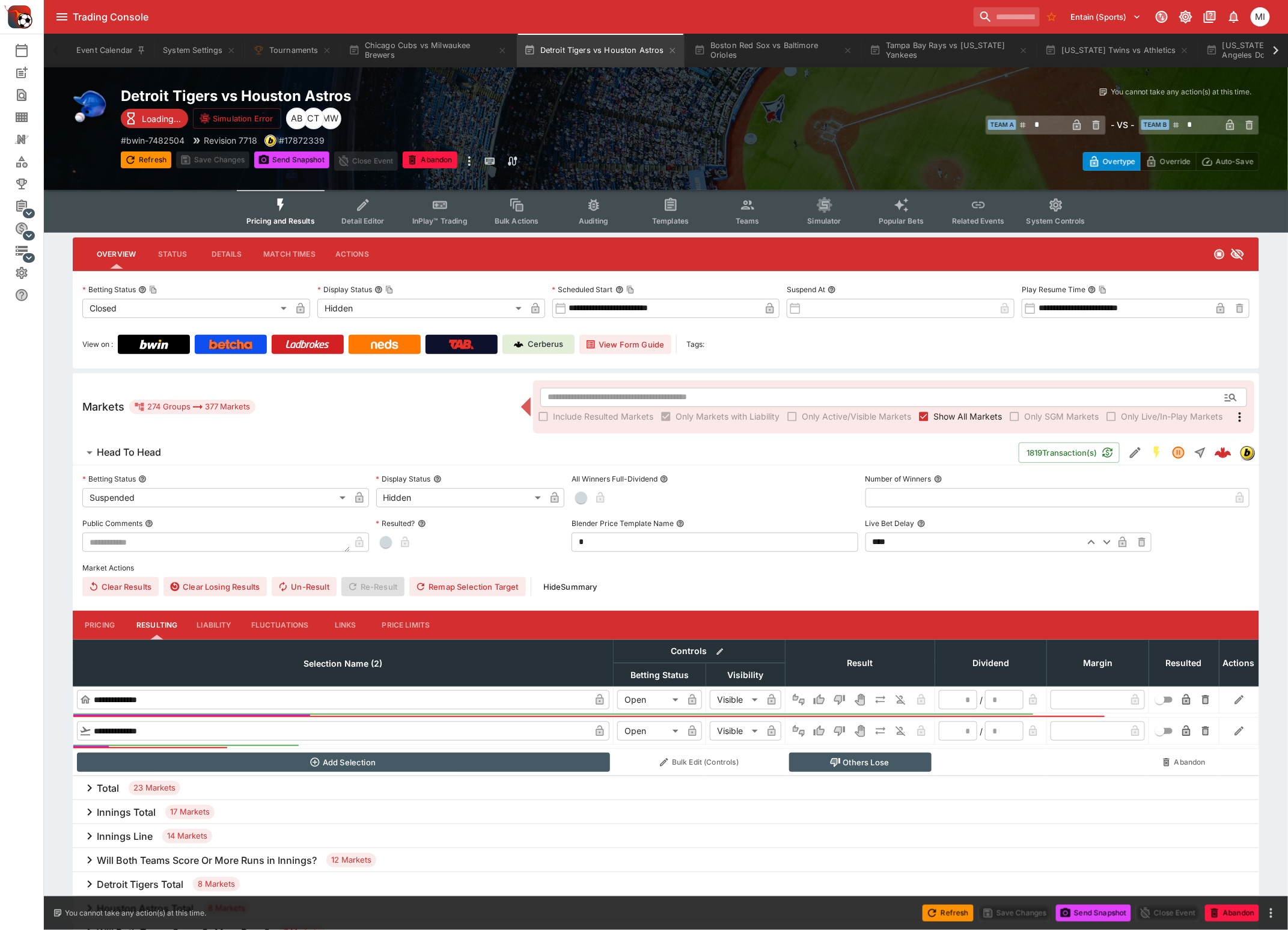
click at [285, 205] on icon "Event type filters" at bounding box center [281, 204] width 7 height 13
type input "*********"
type input "******"
type input "*"
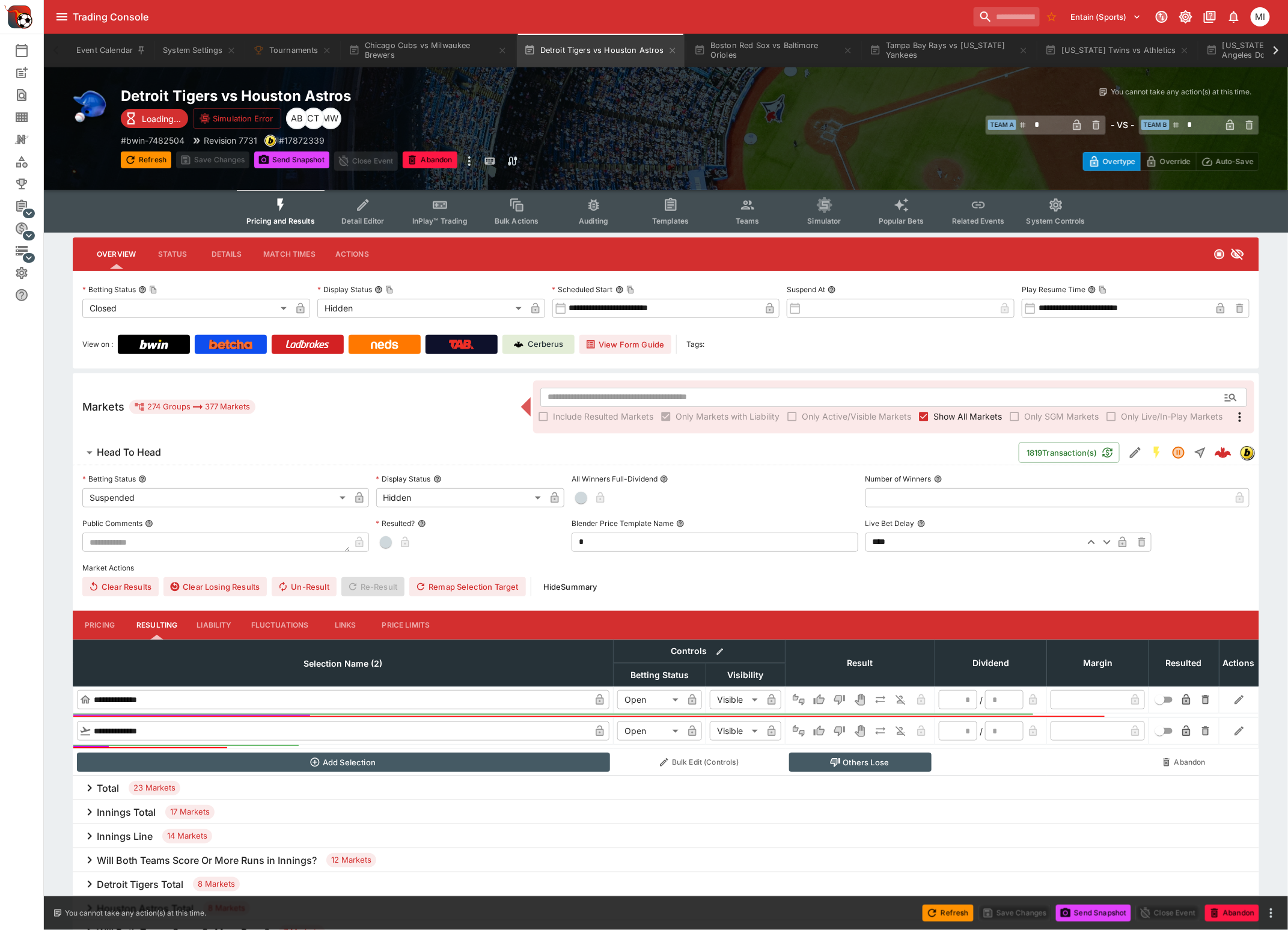
type input "*********"
type input "******"
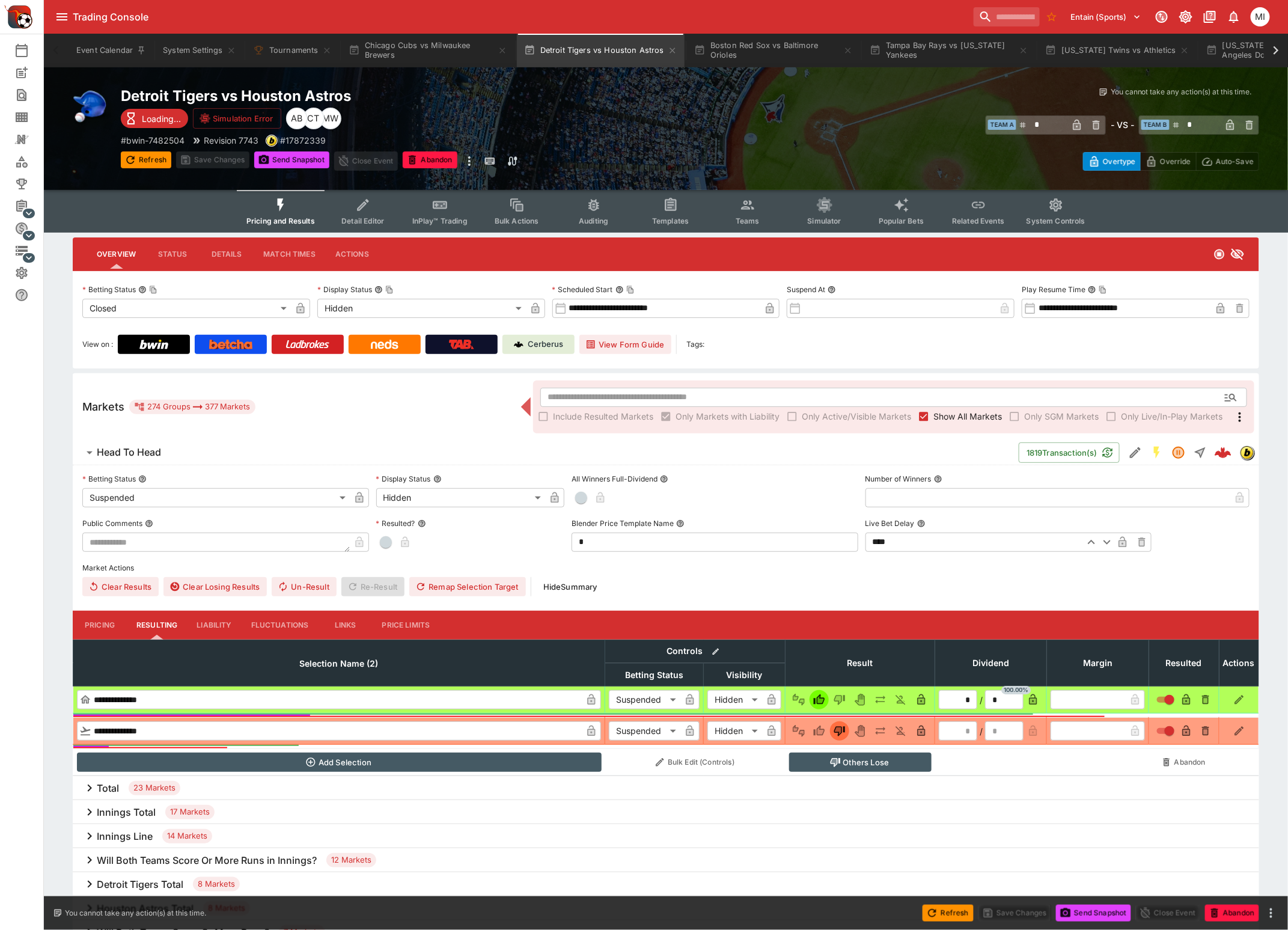
type input "*"
click at [950, 413] on span "Show All Markets" at bounding box center [967, 416] width 68 height 13
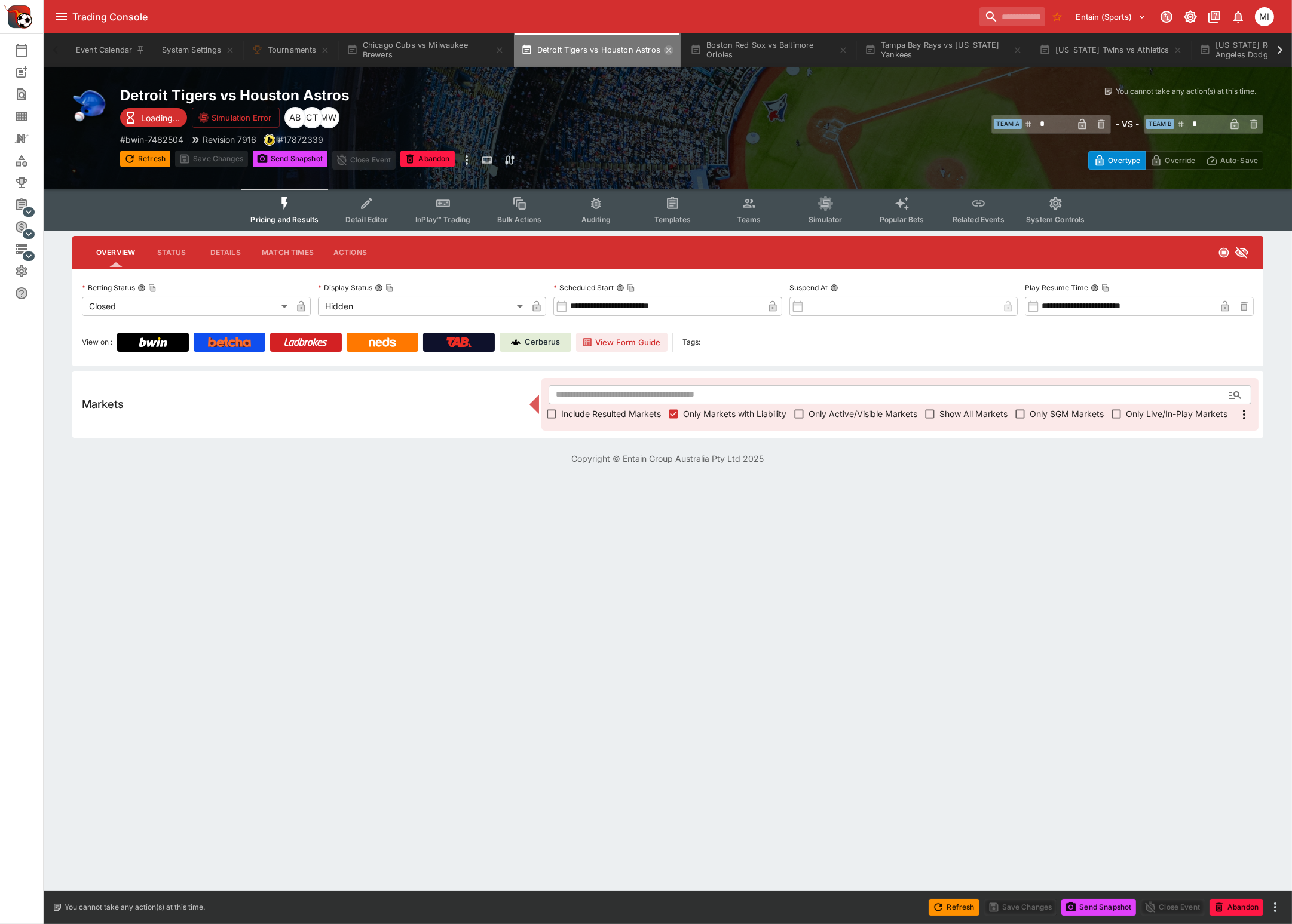
click at [667, 46] on icon "button" at bounding box center [669, 50] width 9 height 9
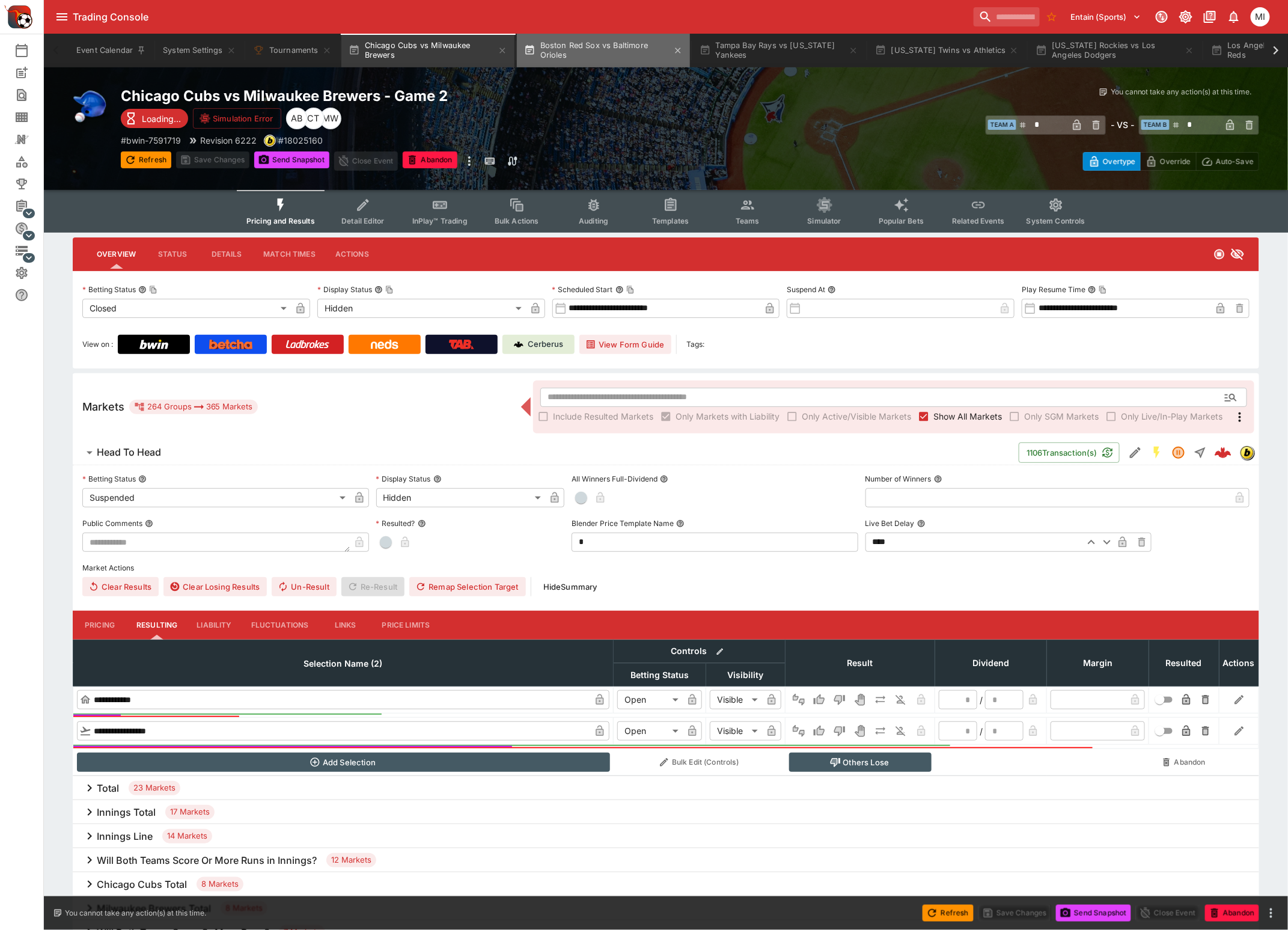
click at [608, 50] on button "Boston Red Sox vs Baltimore Orioles" at bounding box center [603, 50] width 173 height 34
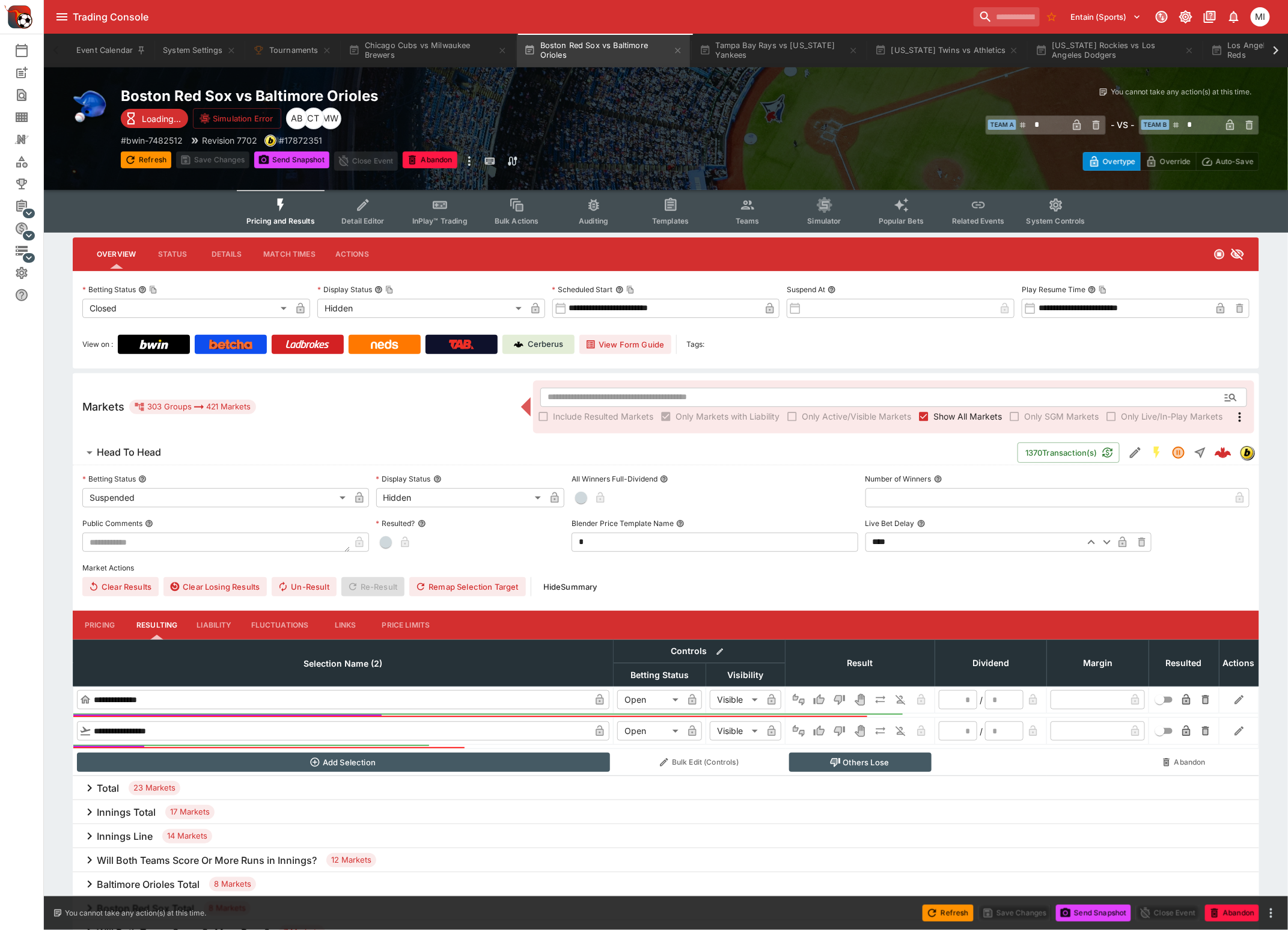
type input "*"
click at [440, 45] on button "Chicago Cubs vs Milwaukee Brewers" at bounding box center [428, 50] width 173 height 34
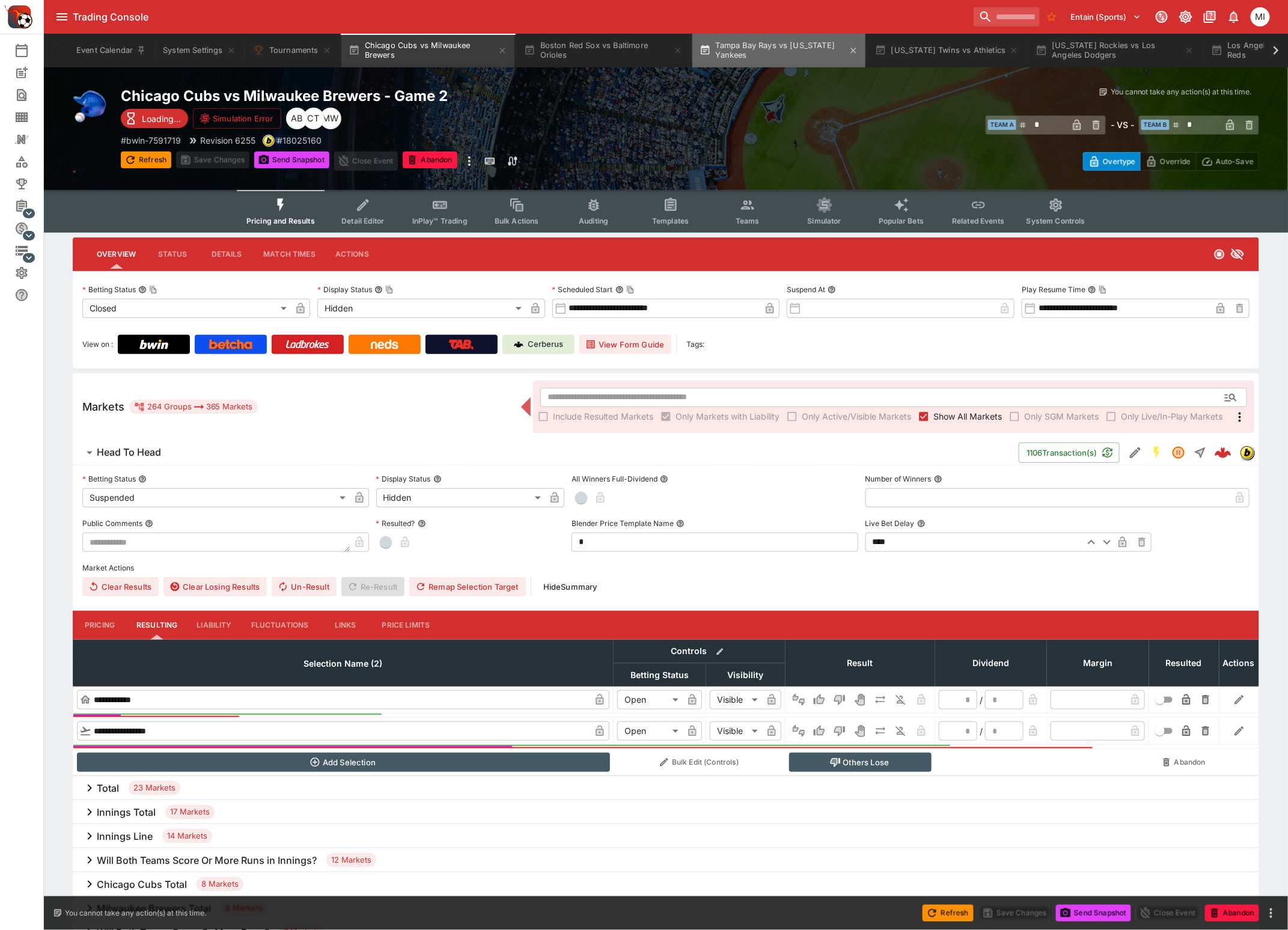
click at [745, 60] on button "Tampa Bay Rays vs New York Yankees" at bounding box center [779, 50] width 173 height 34
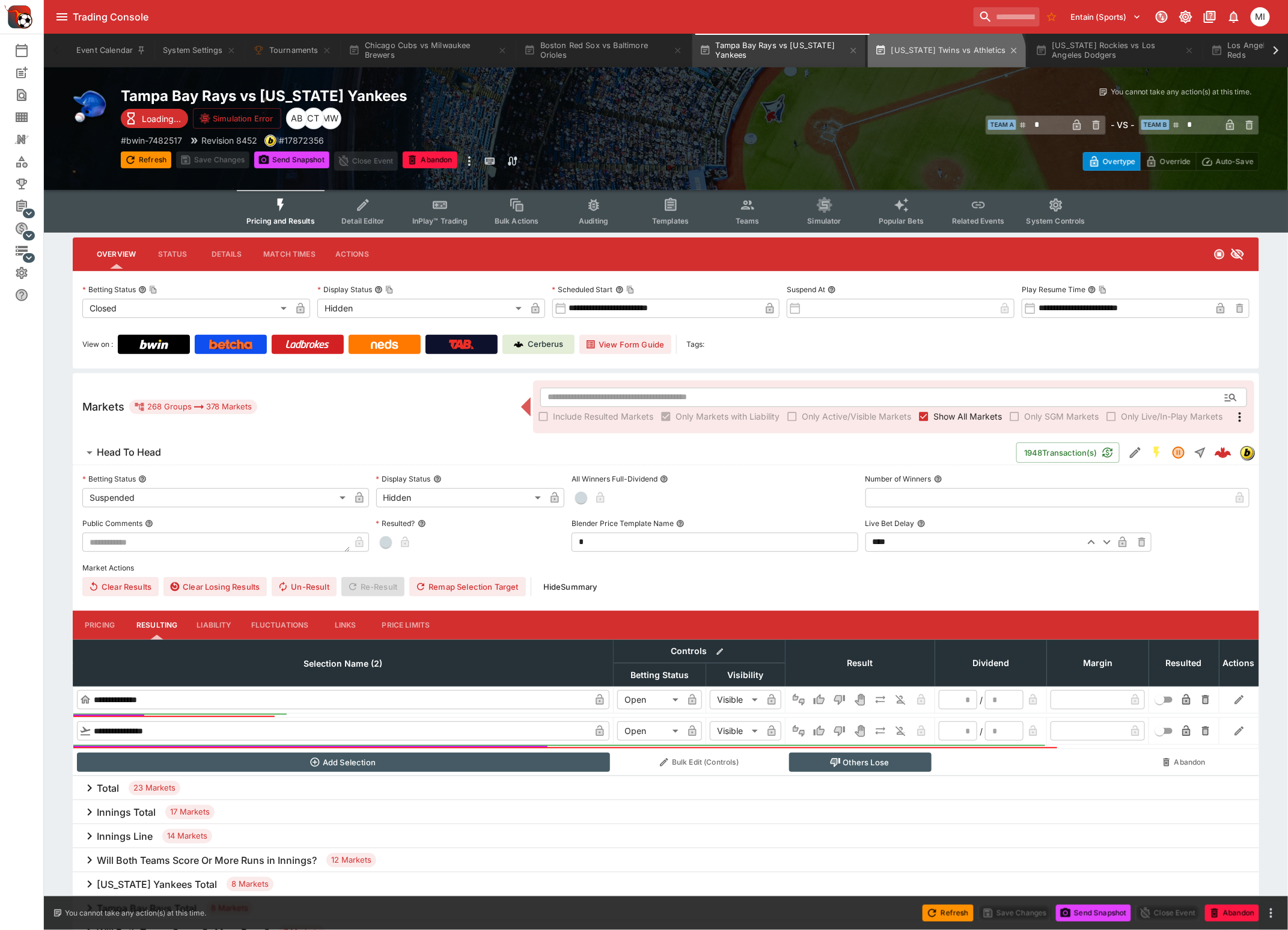
click at [949, 65] on button "Minnesota Twins vs Athletics" at bounding box center [947, 50] width 158 height 34
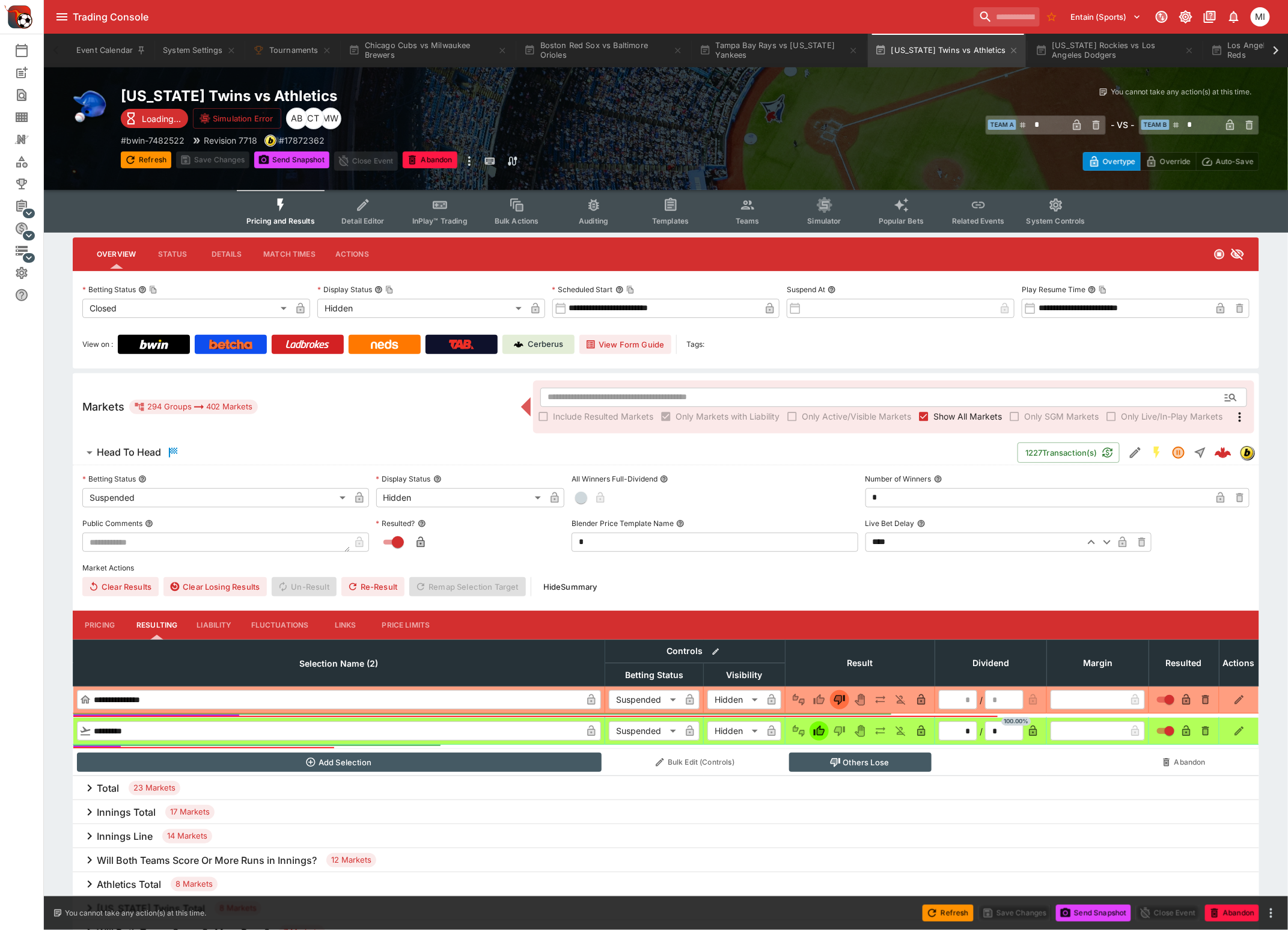
click at [945, 416] on span "Show All Markets" at bounding box center [967, 416] width 68 height 13
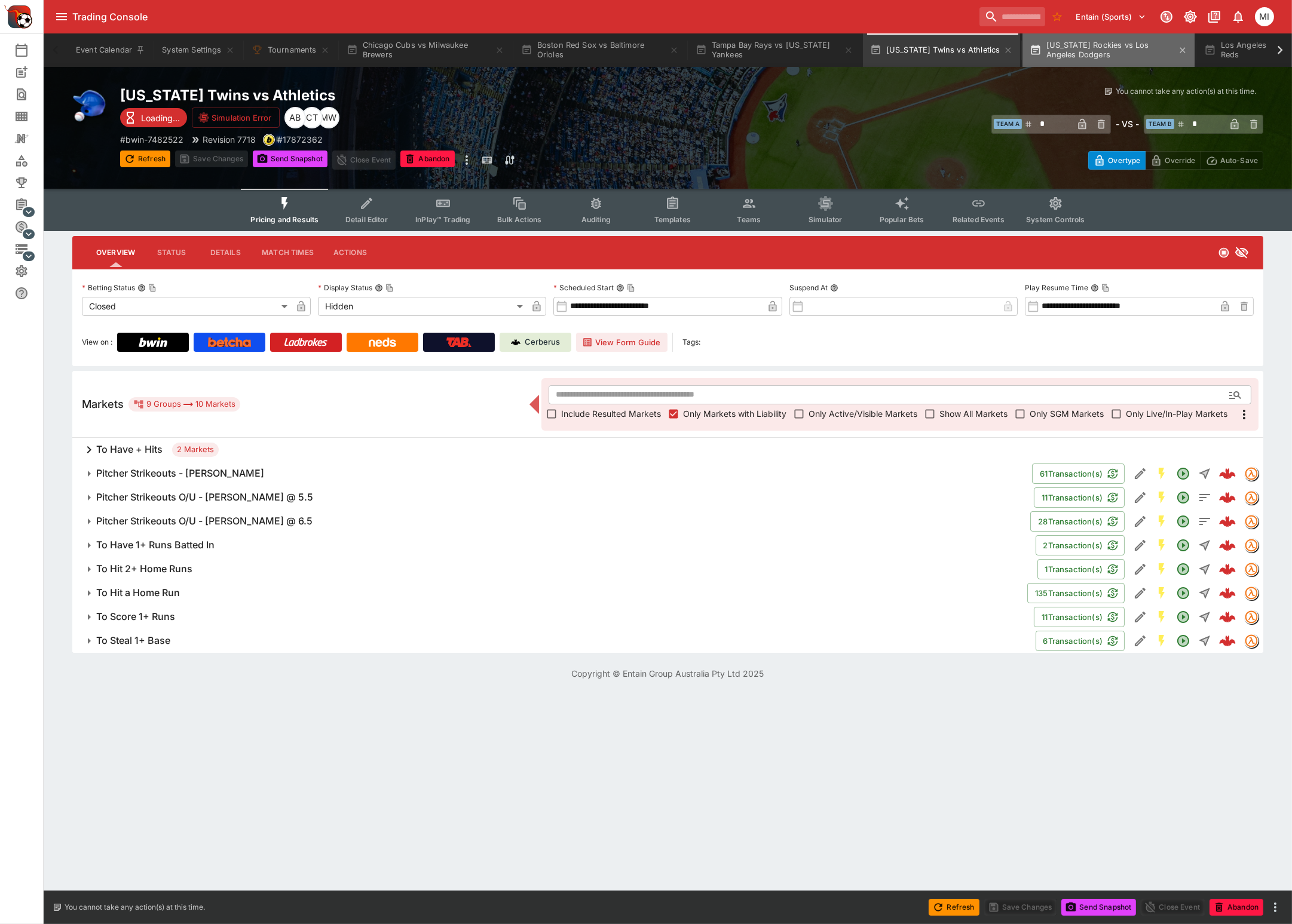
click at [1098, 54] on button "Colorado Rockies vs Los Angeles Dodgers" at bounding box center [1108, 50] width 172 height 33
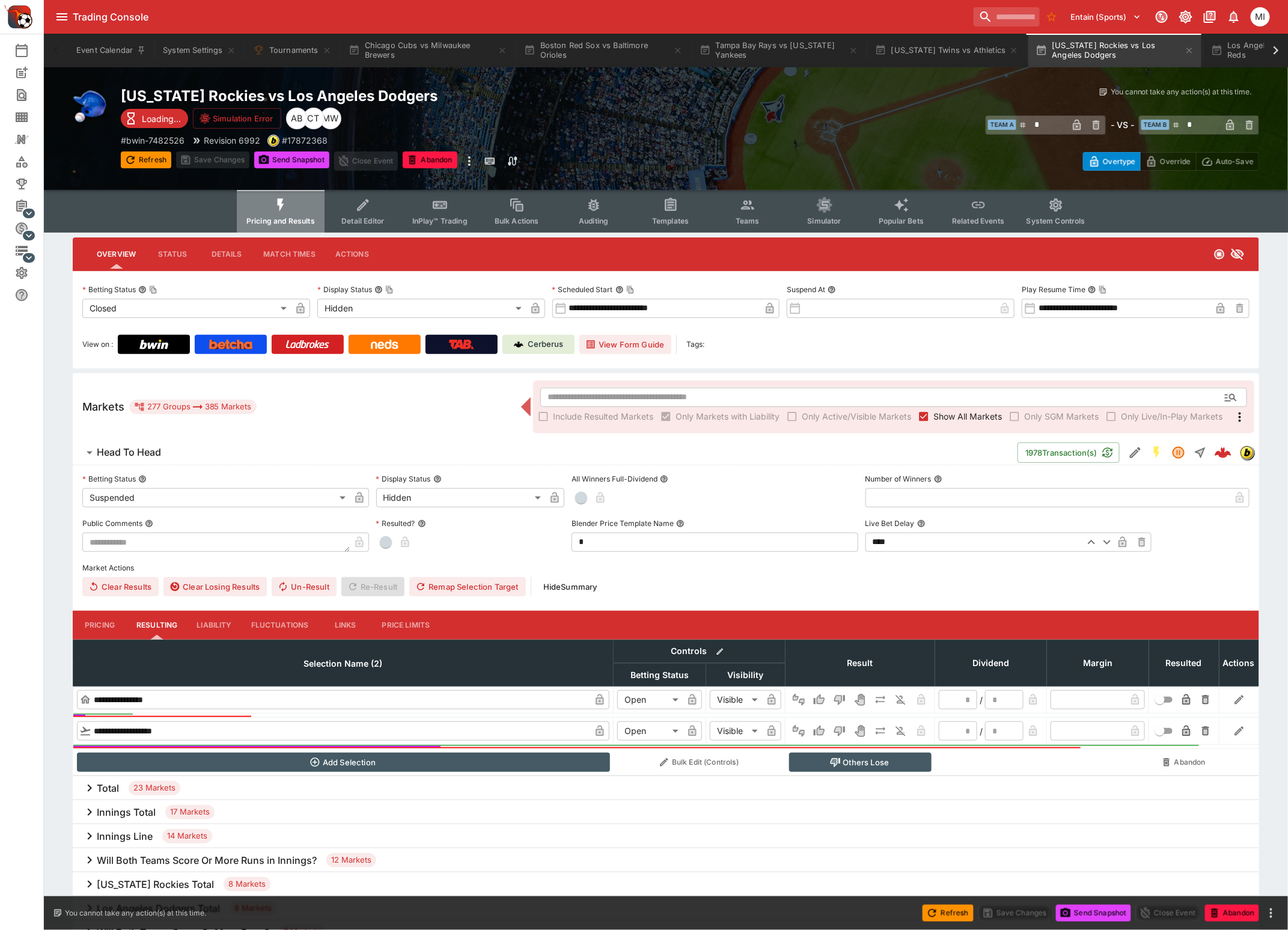
click at [277, 202] on icon "Event type filters" at bounding box center [280, 205] width 15 height 15
click at [979, 40] on button "Minnesota Twins vs Athletics" at bounding box center [947, 50] width 158 height 34
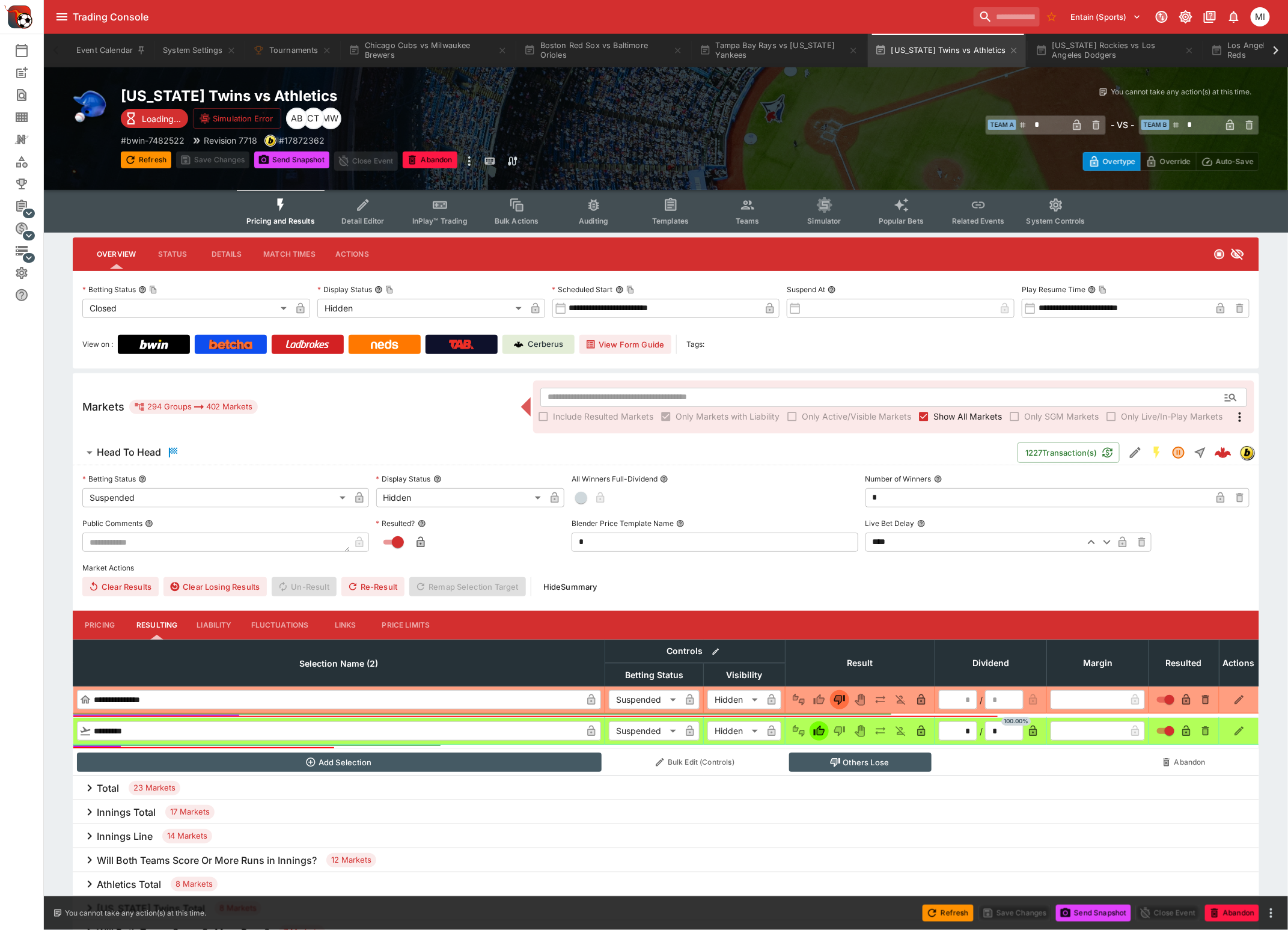
click at [941, 414] on span "Show All Markets" at bounding box center [967, 416] width 68 height 13
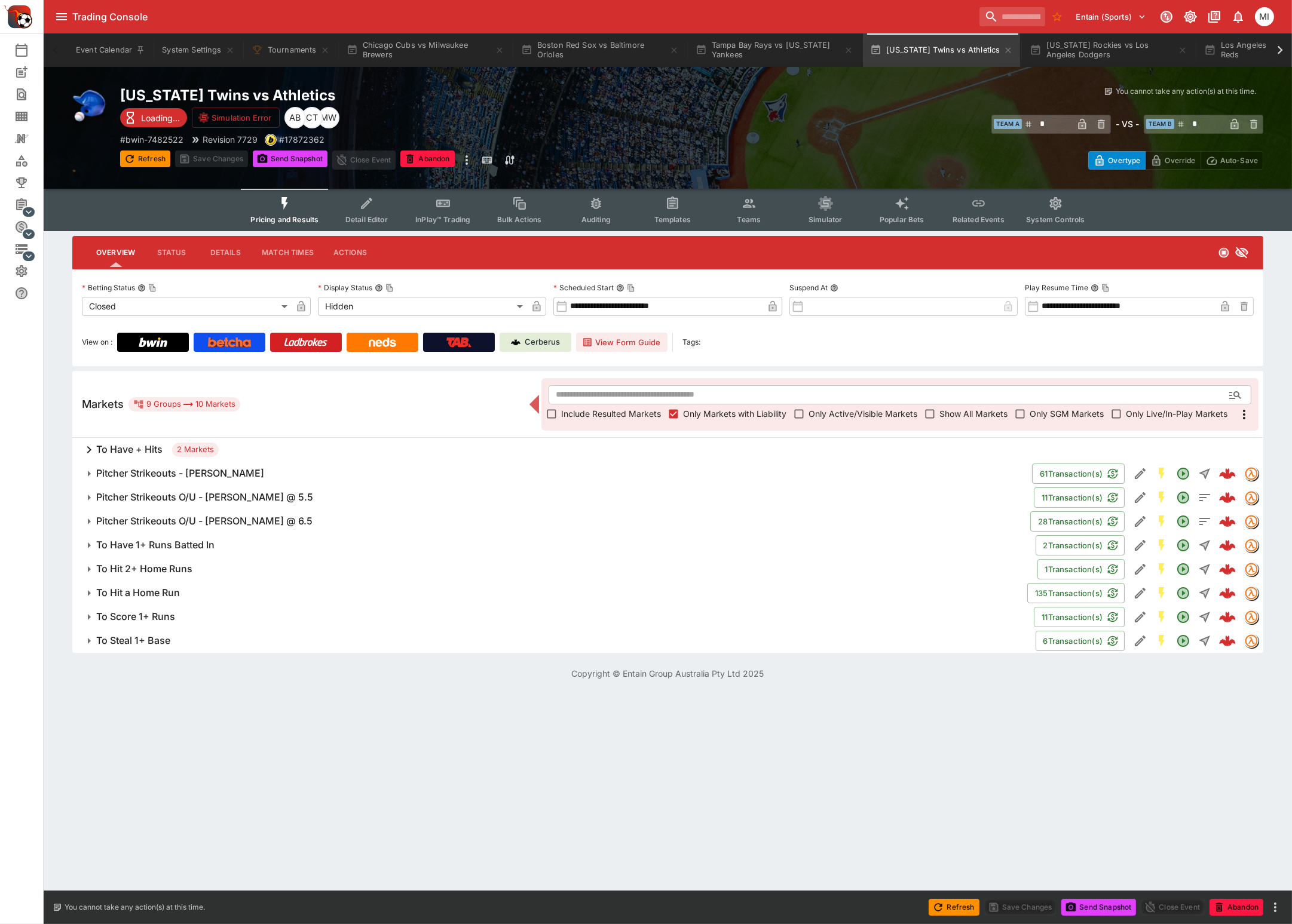
click at [1280, 55] on icon at bounding box center [1279, 50] width 17 height 17
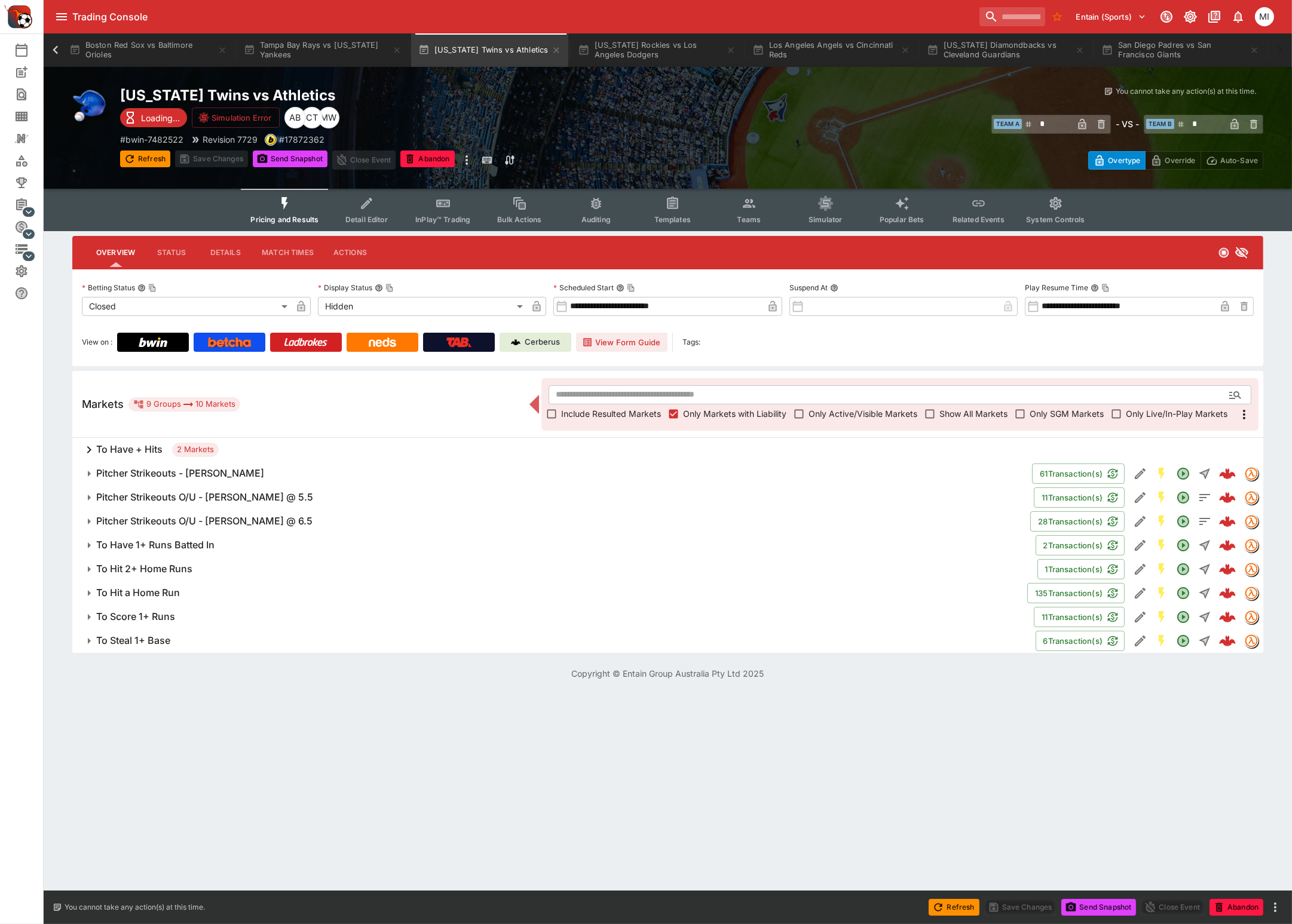
click at [61, 49] on icon at bounding box center [55, 50] width 17 height 17
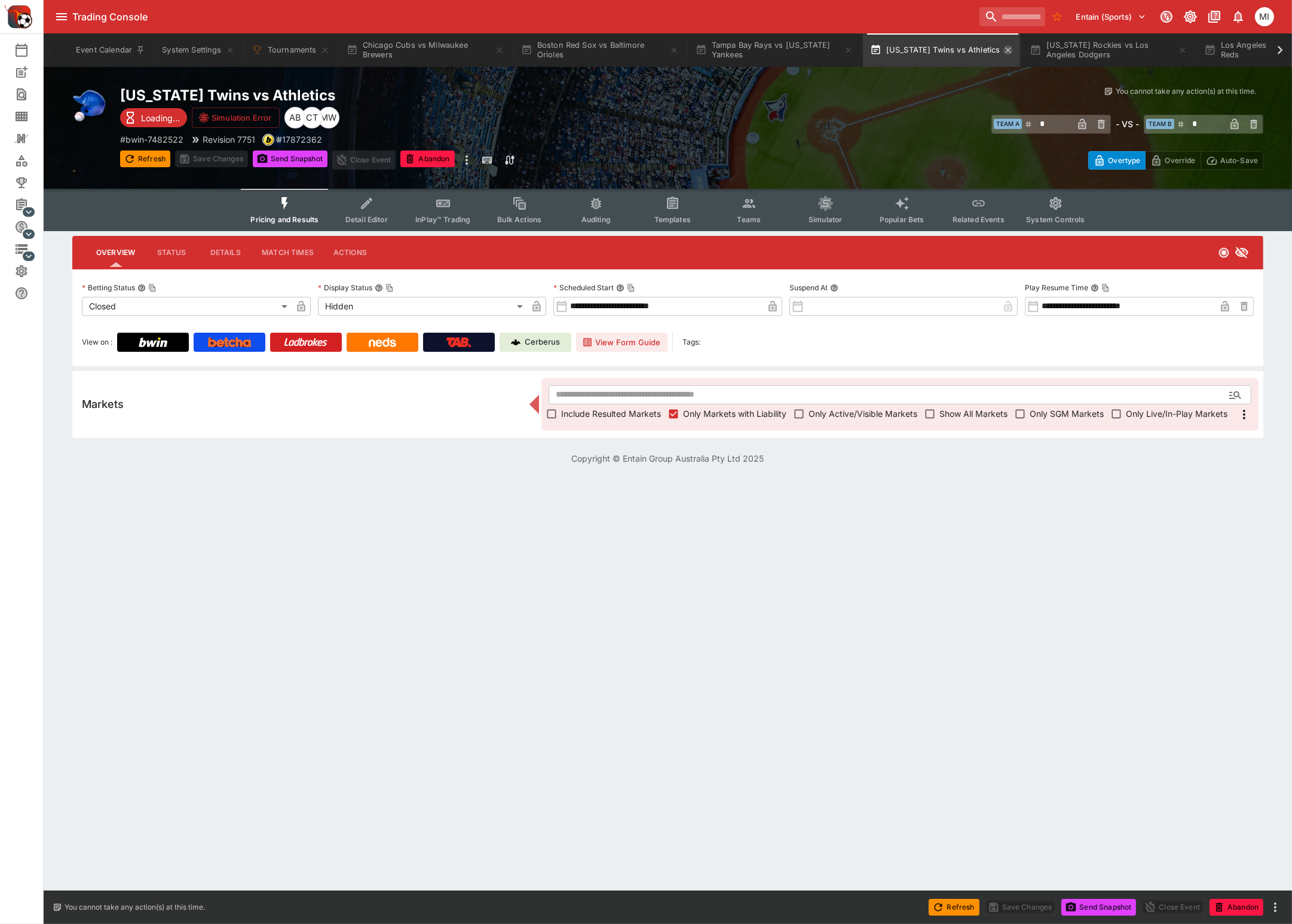
click at [1006, 47] on icon "button" at bounding box center [1008, 50] width 9 height 9
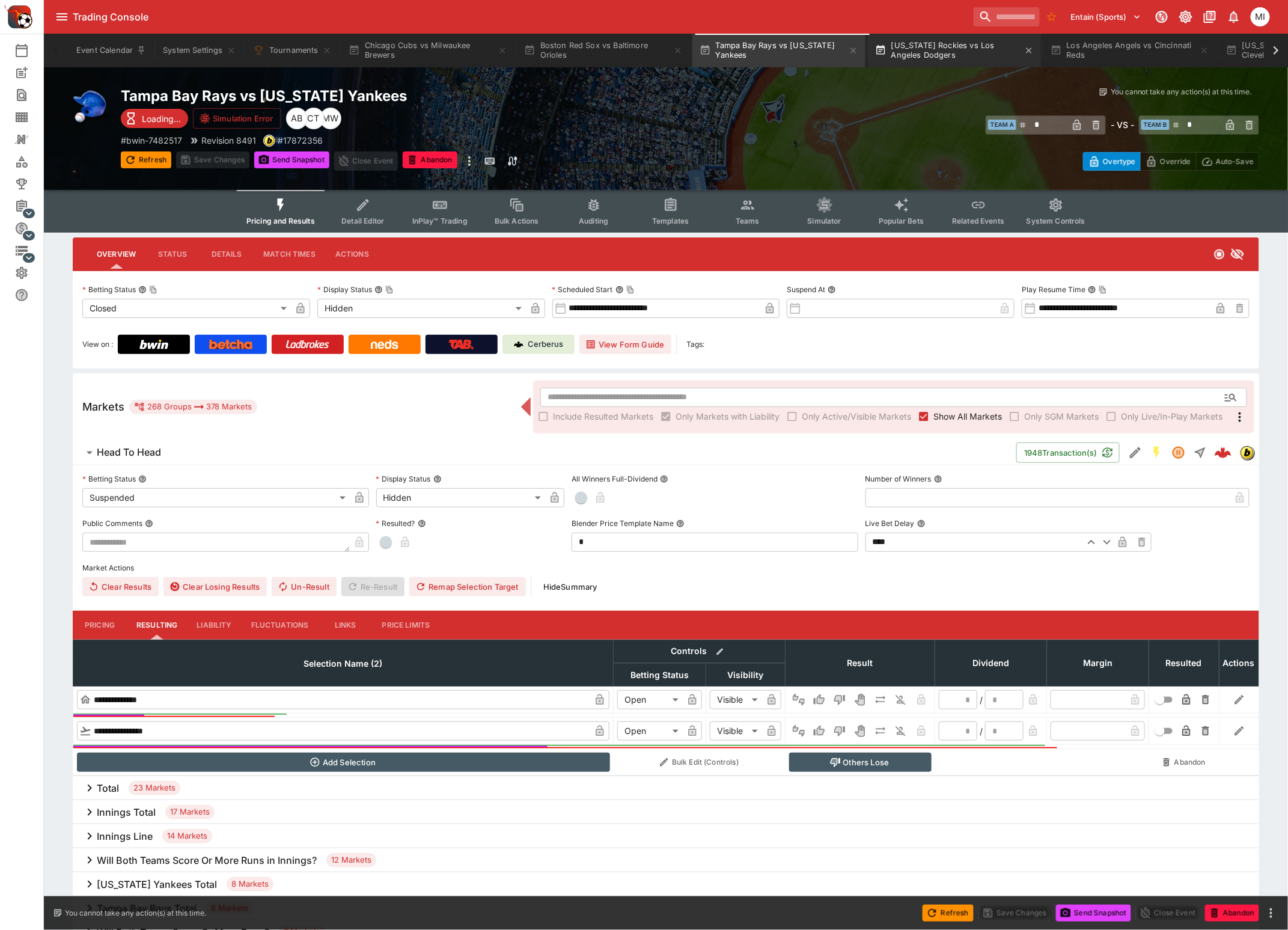
click at [962, 50] on button "Colorado Rockies vs Los Angeles Dodgers" at bounding box center [954, 50] width 173 height 34
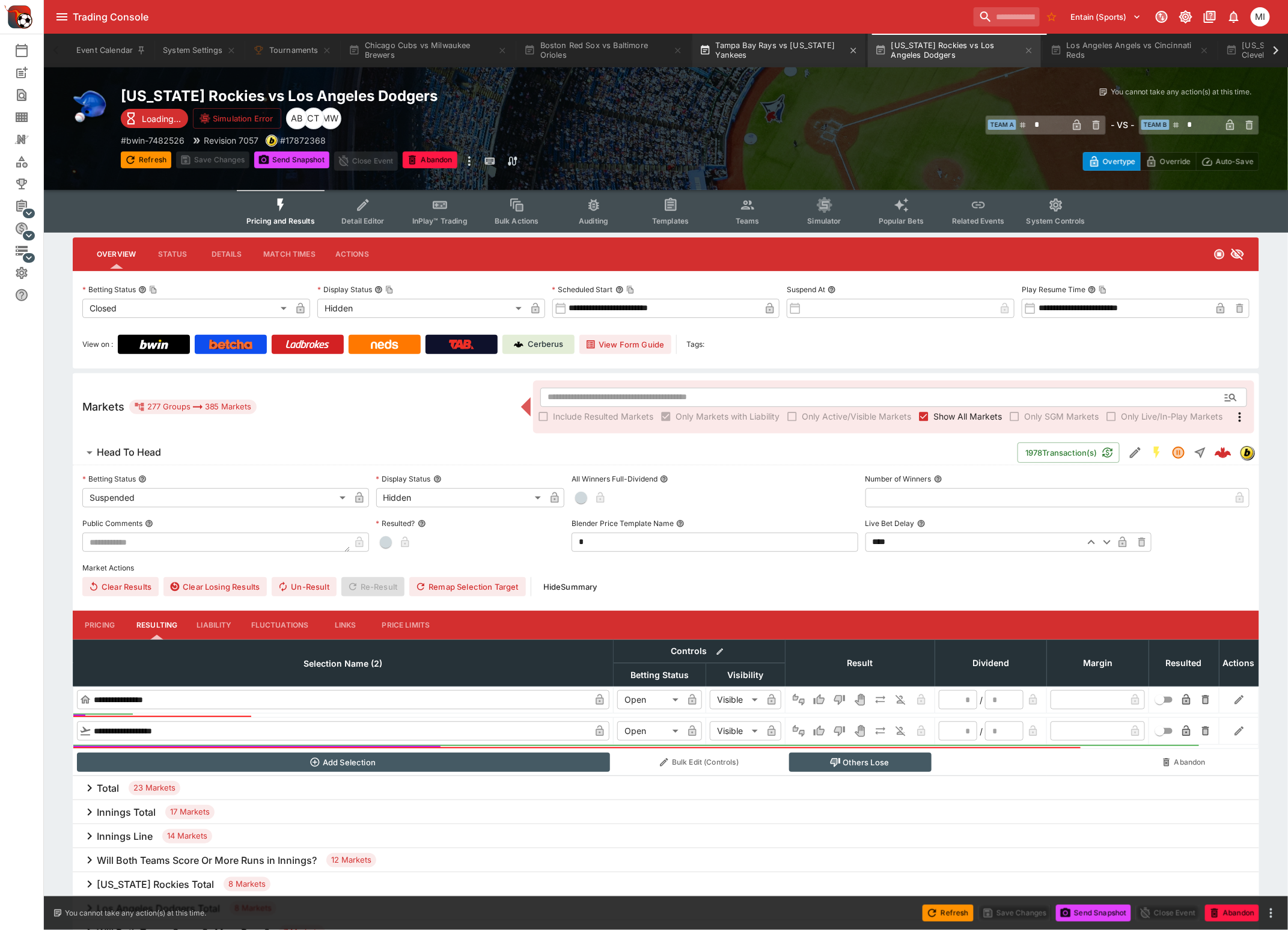
click at [768, 50] on button "Tampa Bay Rays vs New York Yankees" at bounding box center [779, 50] width 173 height 34
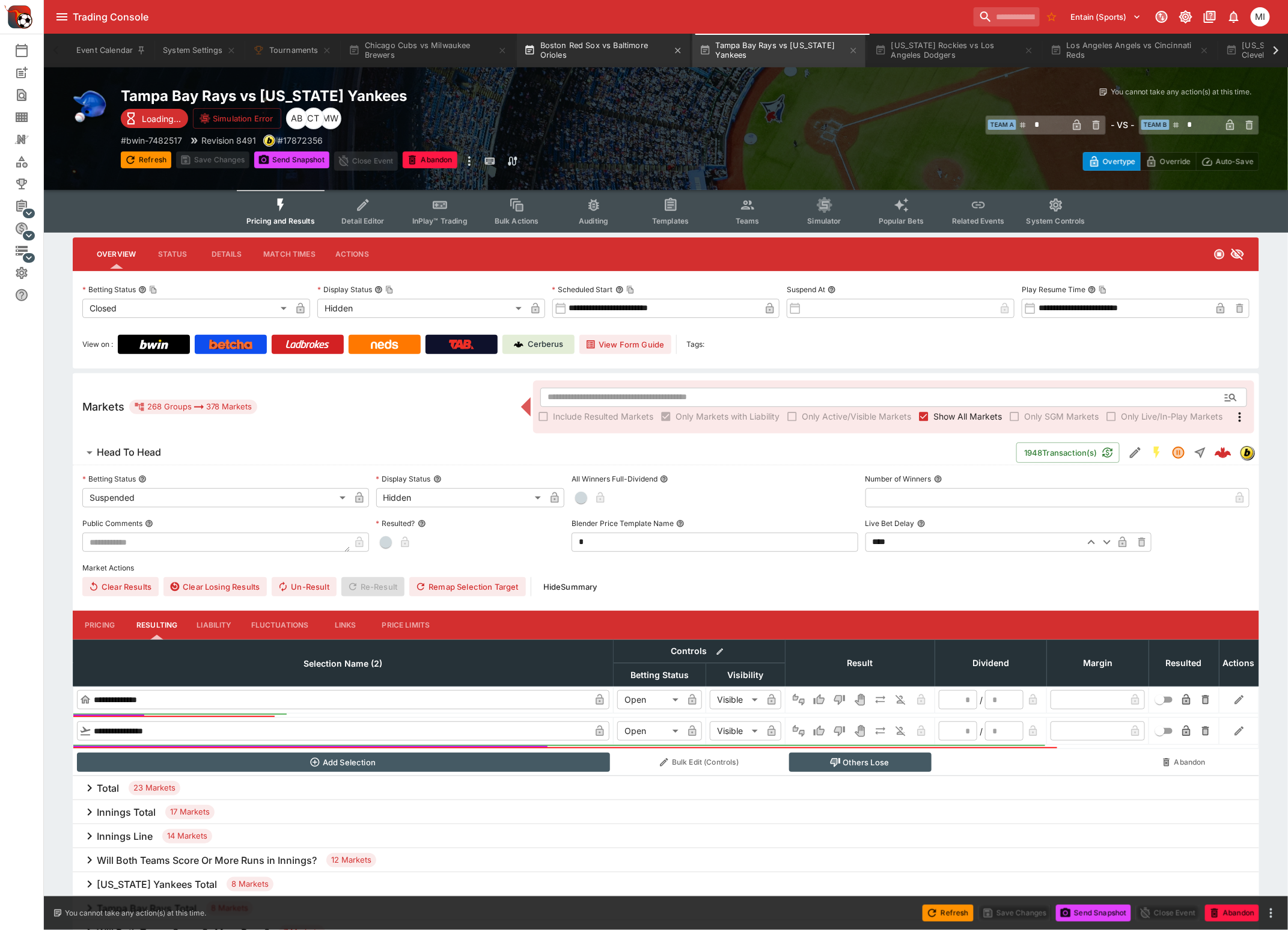
click at [599, 54] on button "Boston Red Sox vs Baltimore Orioles" at bounding box center [603, 50] width 173 height 34
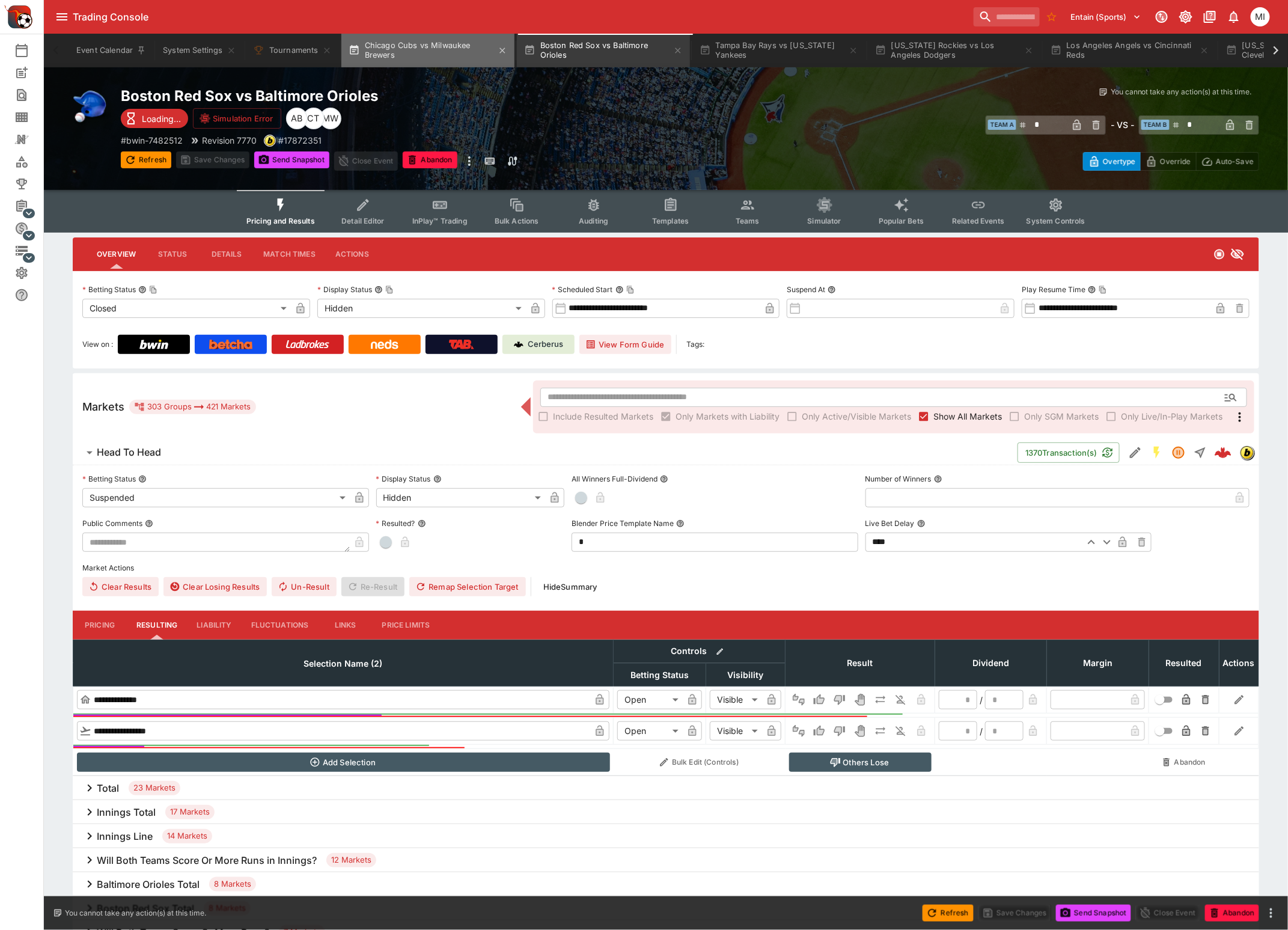
click at [424, 54] on button "Chicago Cubs vs Milwaukee Brewers" at bounding box center [428, 50] width 173 height 34
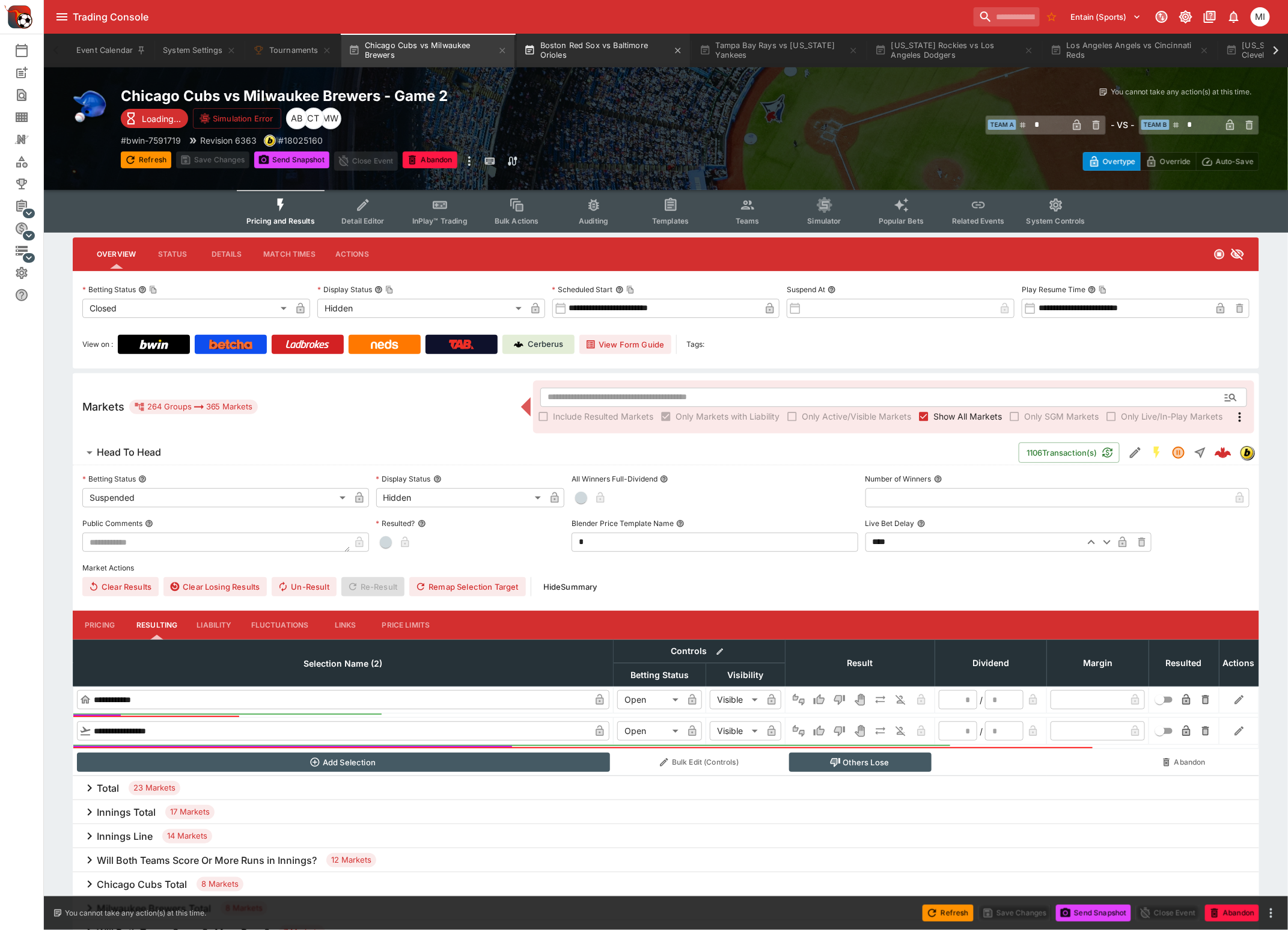
click at [611, 54] on button "Boston Red Sox vs Baltimore Orioles" at bounding box center [603, 50] width 173 height 34
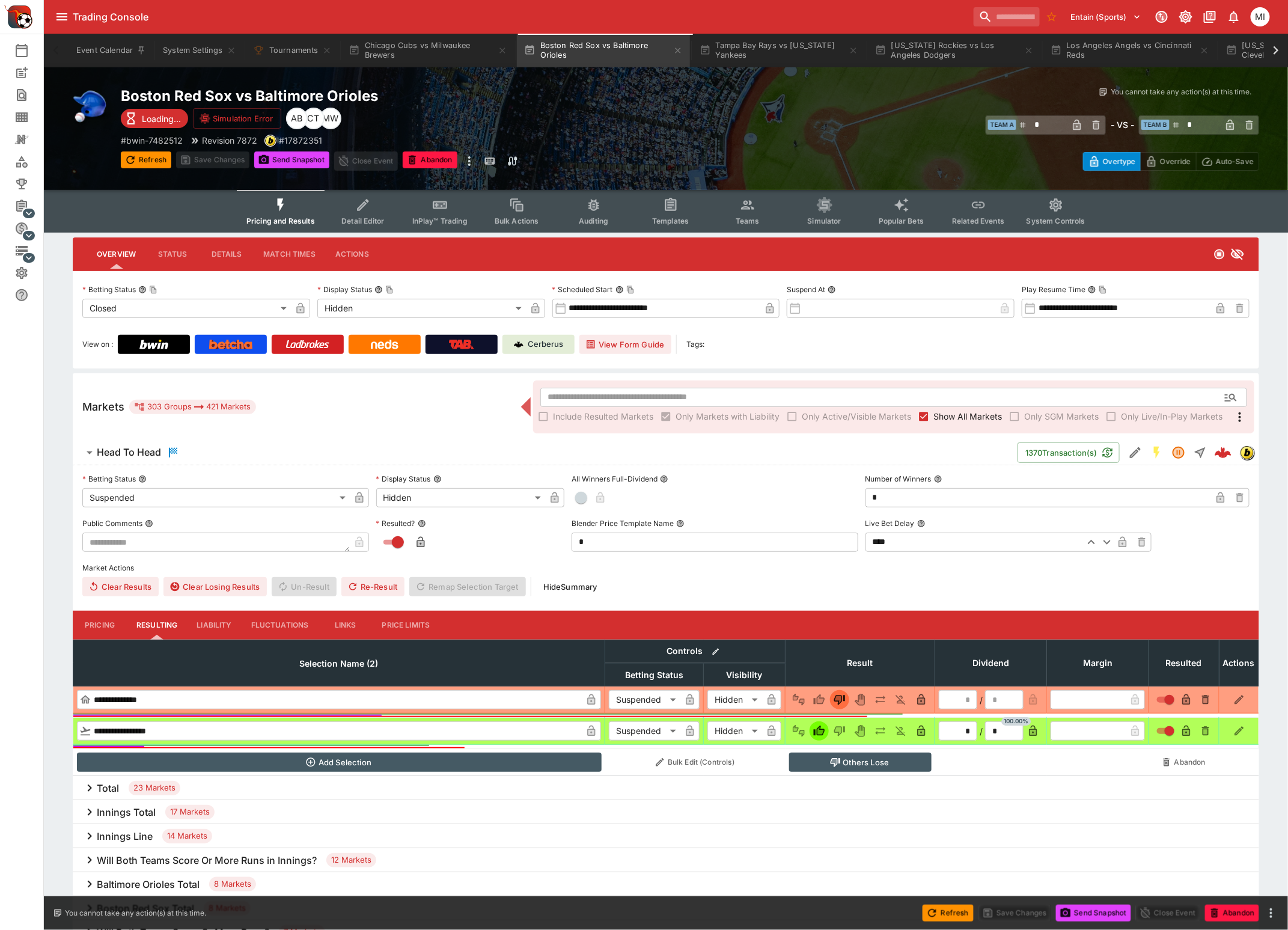
click at [954, 413] on span "Show All Markets" at bounding box center [967, 416] width 68 height 13
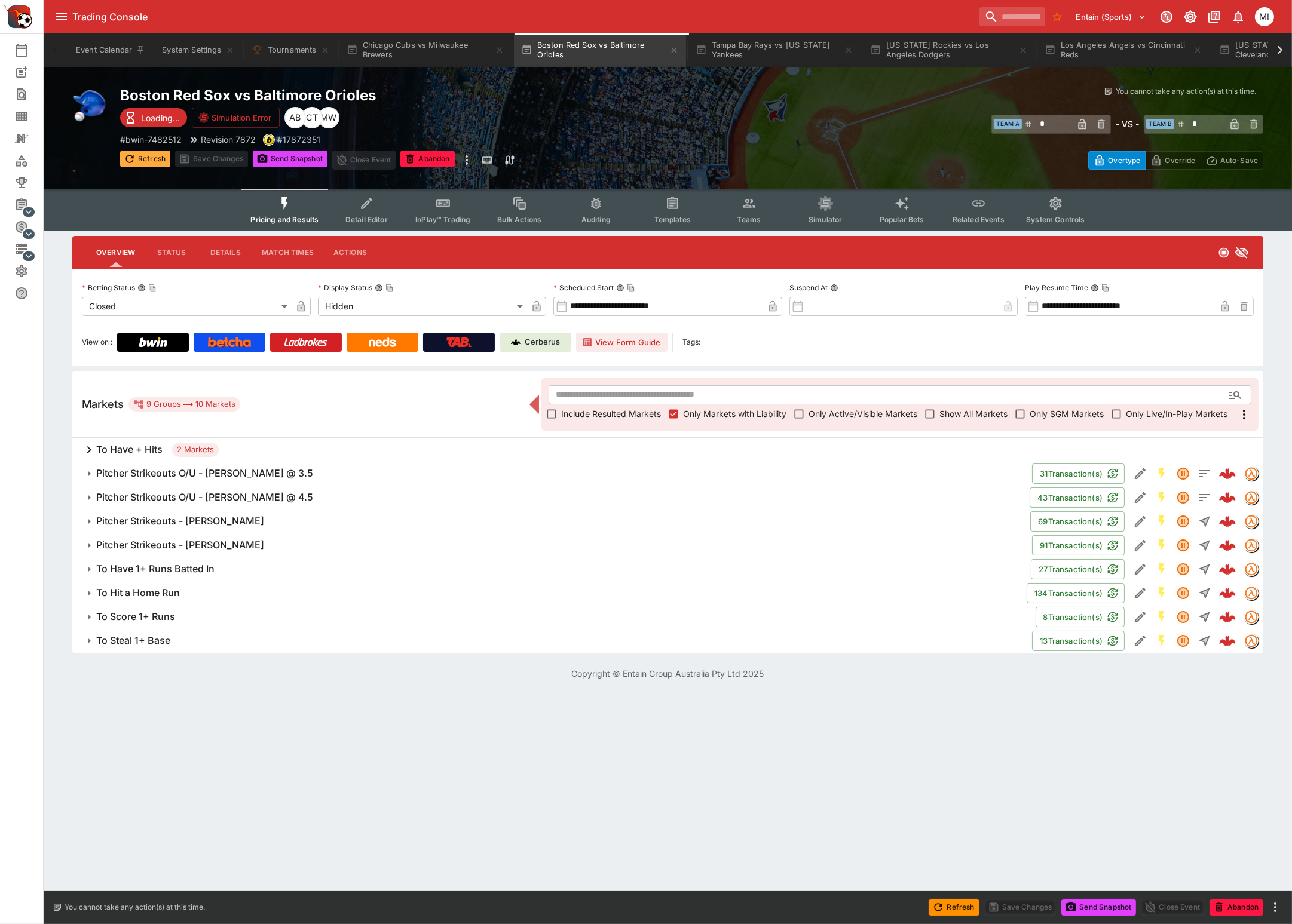
click at [145, 154] on button "Refresh" at bounding box center [145, 159] width 50 height 17
click at [951, 413] on span "Show All Markets" at bounding box center [973, 414] width 68 height 13
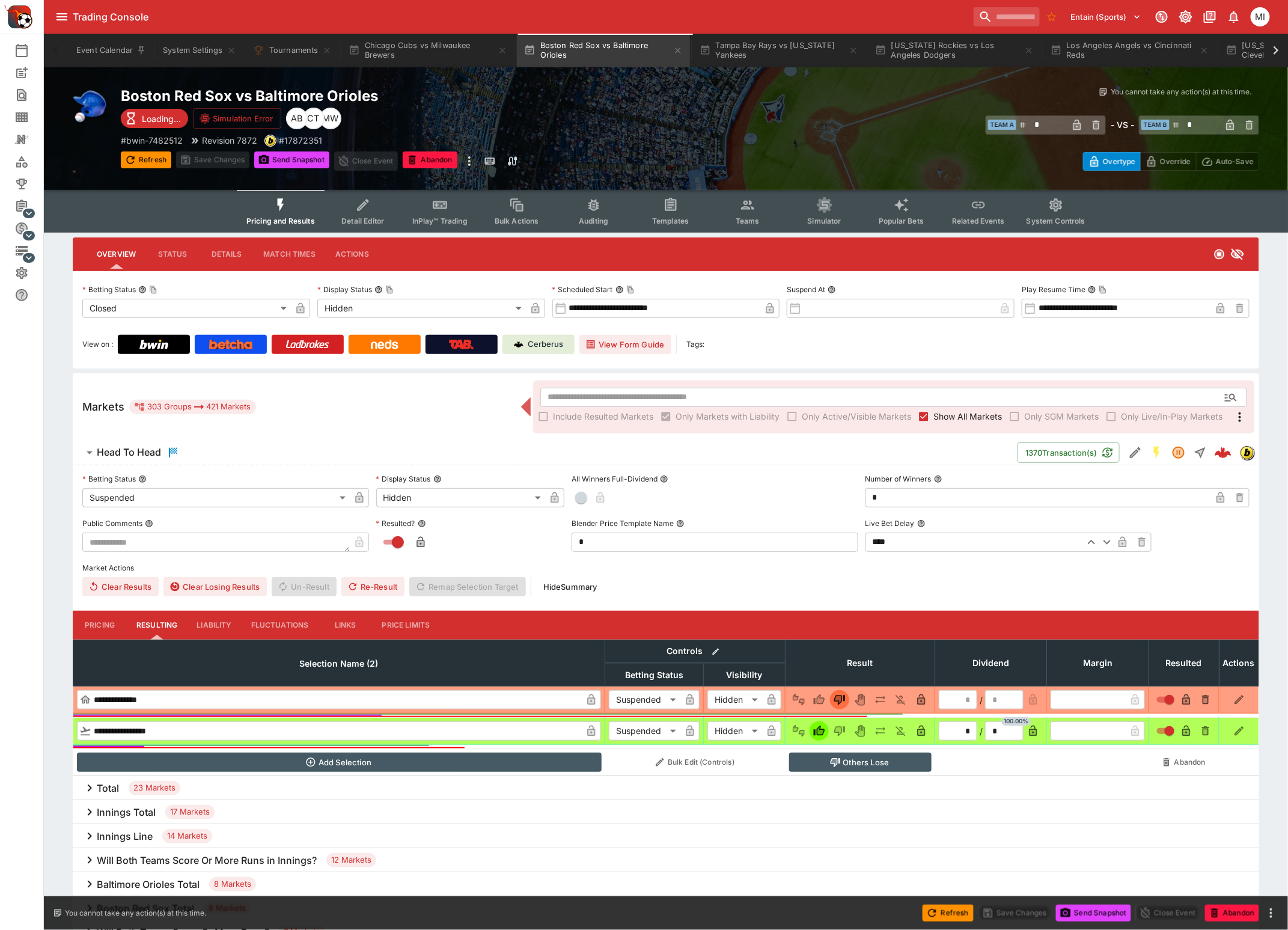
click at [956, 416] on span "Show All Markets" at bounding box center [967, 416] width 68 height 13
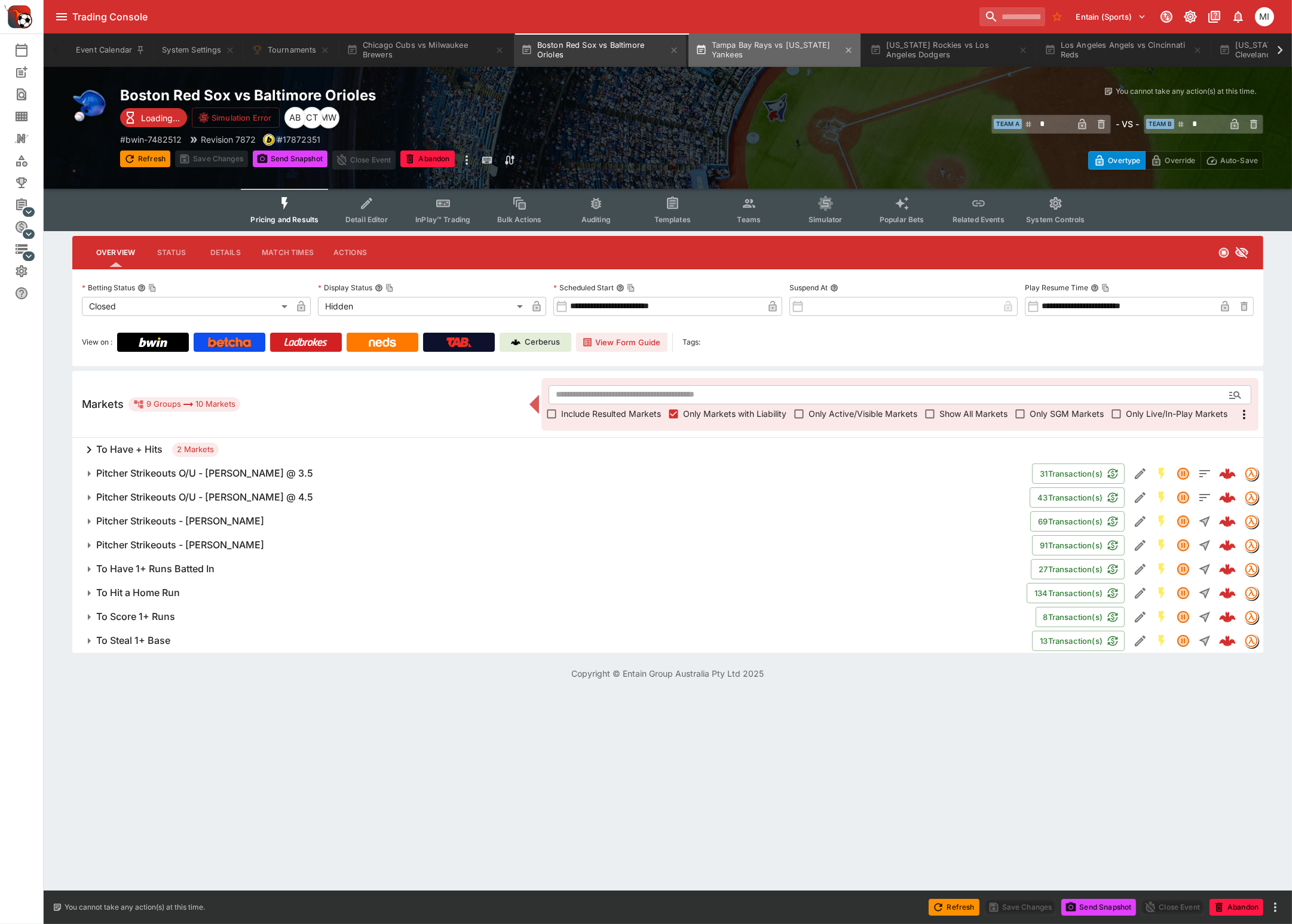
click at [787, 58] on button "Tampa Bay Rays vs New York Yankees" at bounding box center [774, 50] width 172 height 33
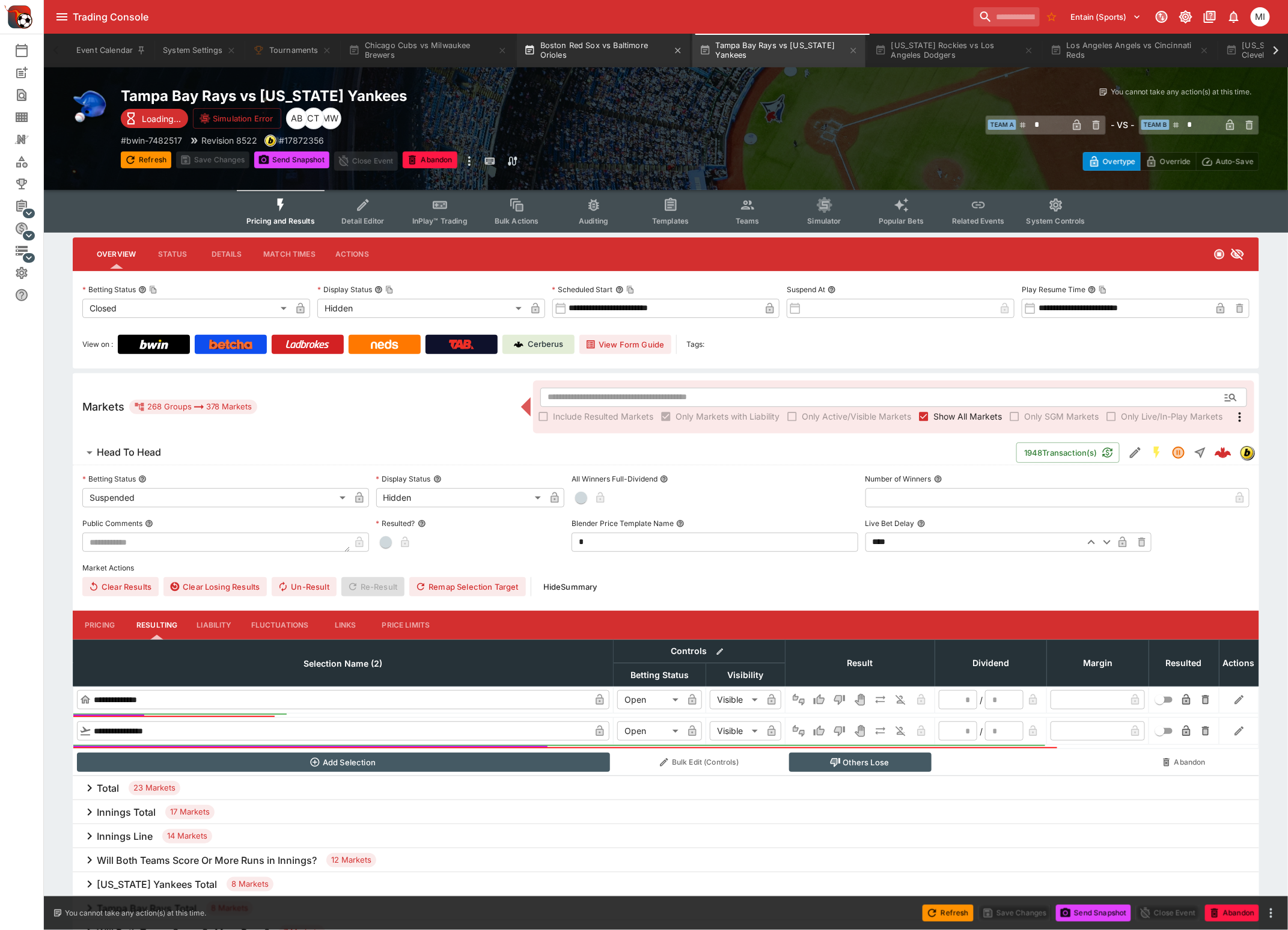
click at [577, 58] on button "Boston Red Sox vs Baltimore Orioles" at bounding box center [603, 50] width 173 height 34
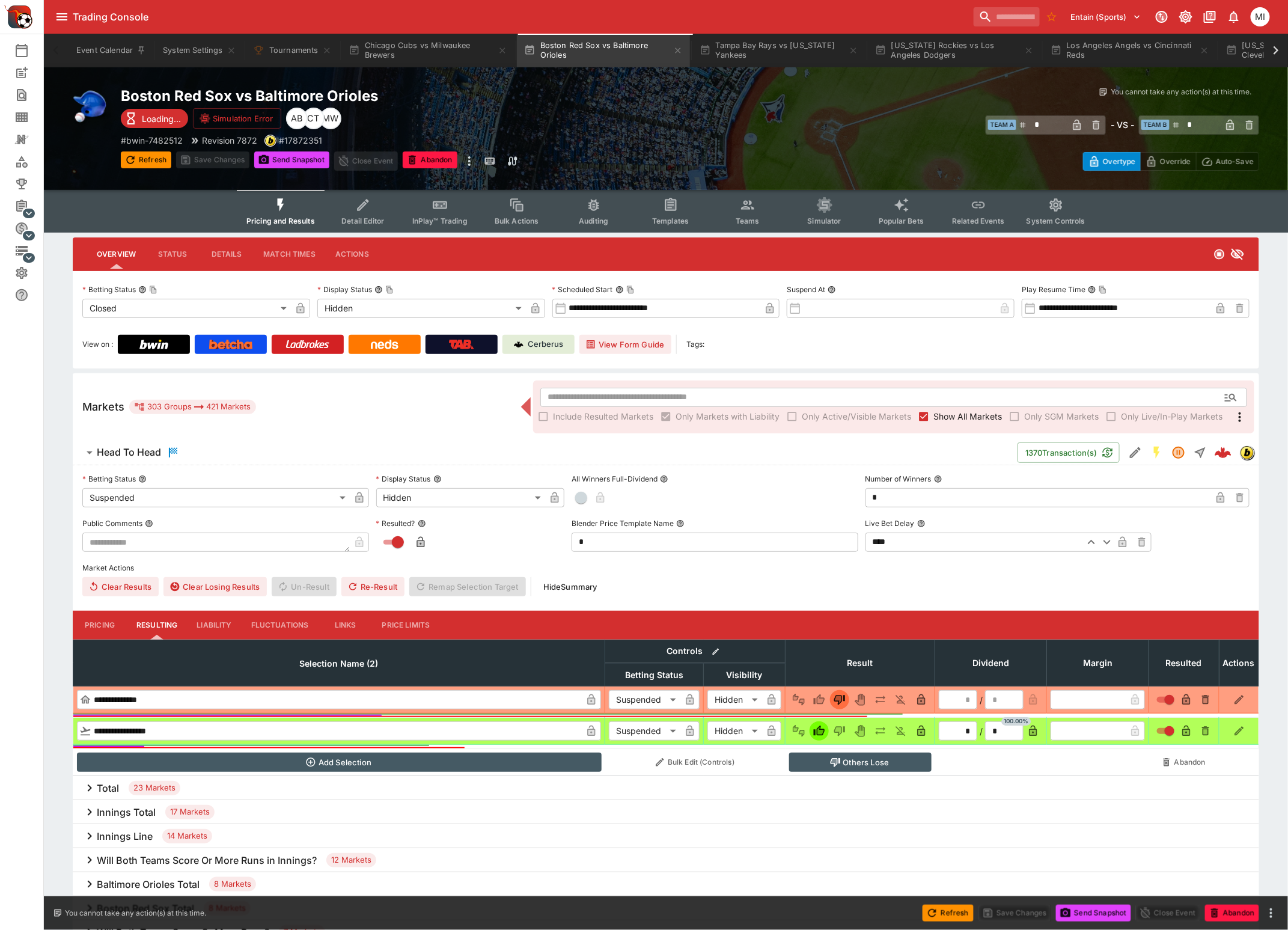
click at [946, 414] on span "Show All Markets" at bounding box center [967, 416] width 68 height 13
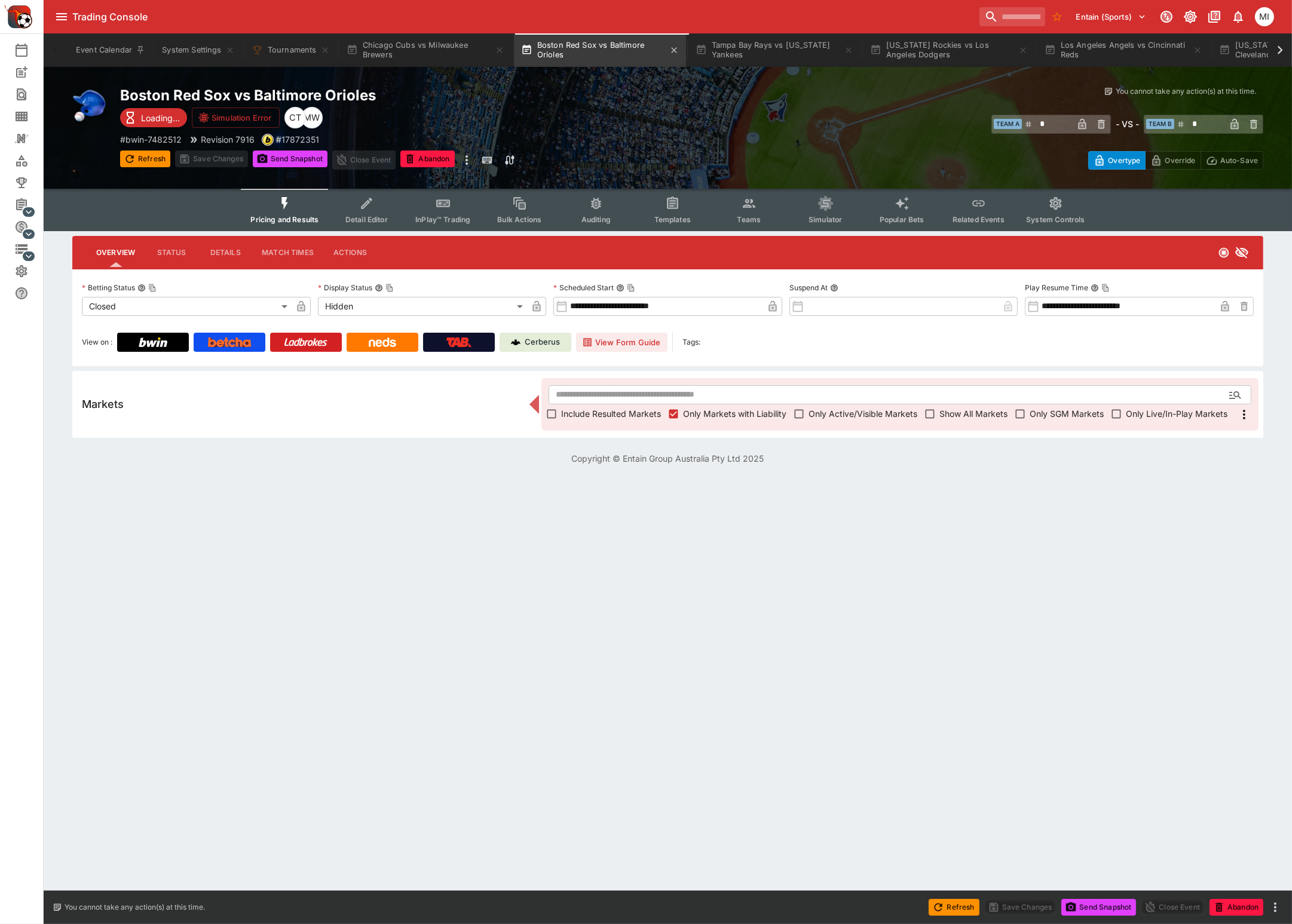
click at [582, 51] on button "Boston Red Sox vs Baltimore Orioles" at bounding box center [600, 50] width 172 height 33
click at [958, 419] on label "Show All Markets" at bounding box center [964, 414] width 87 height 19
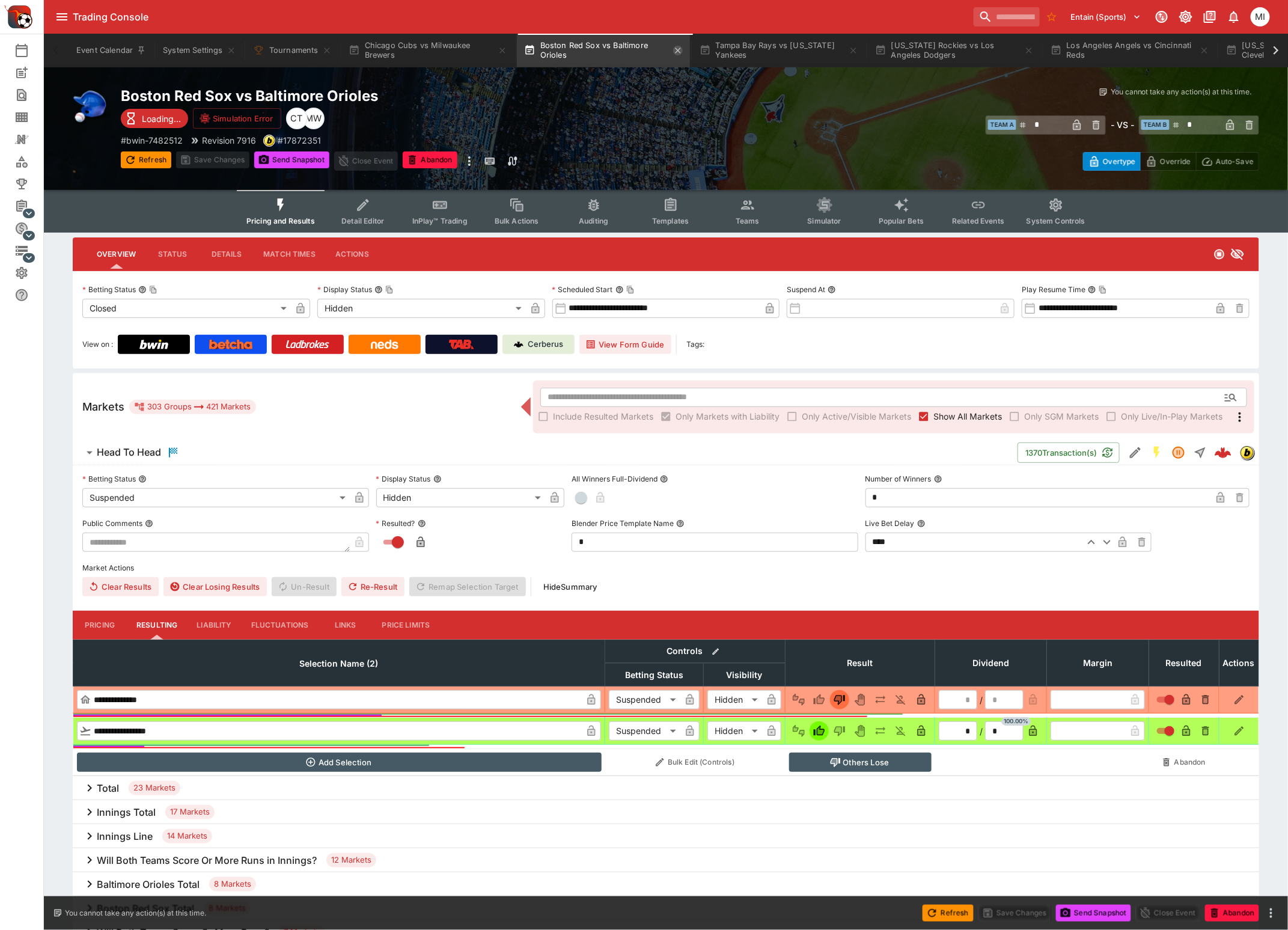
click at [679, 54] on icon "button" at bounding box center [678, 50] width 9 height 9
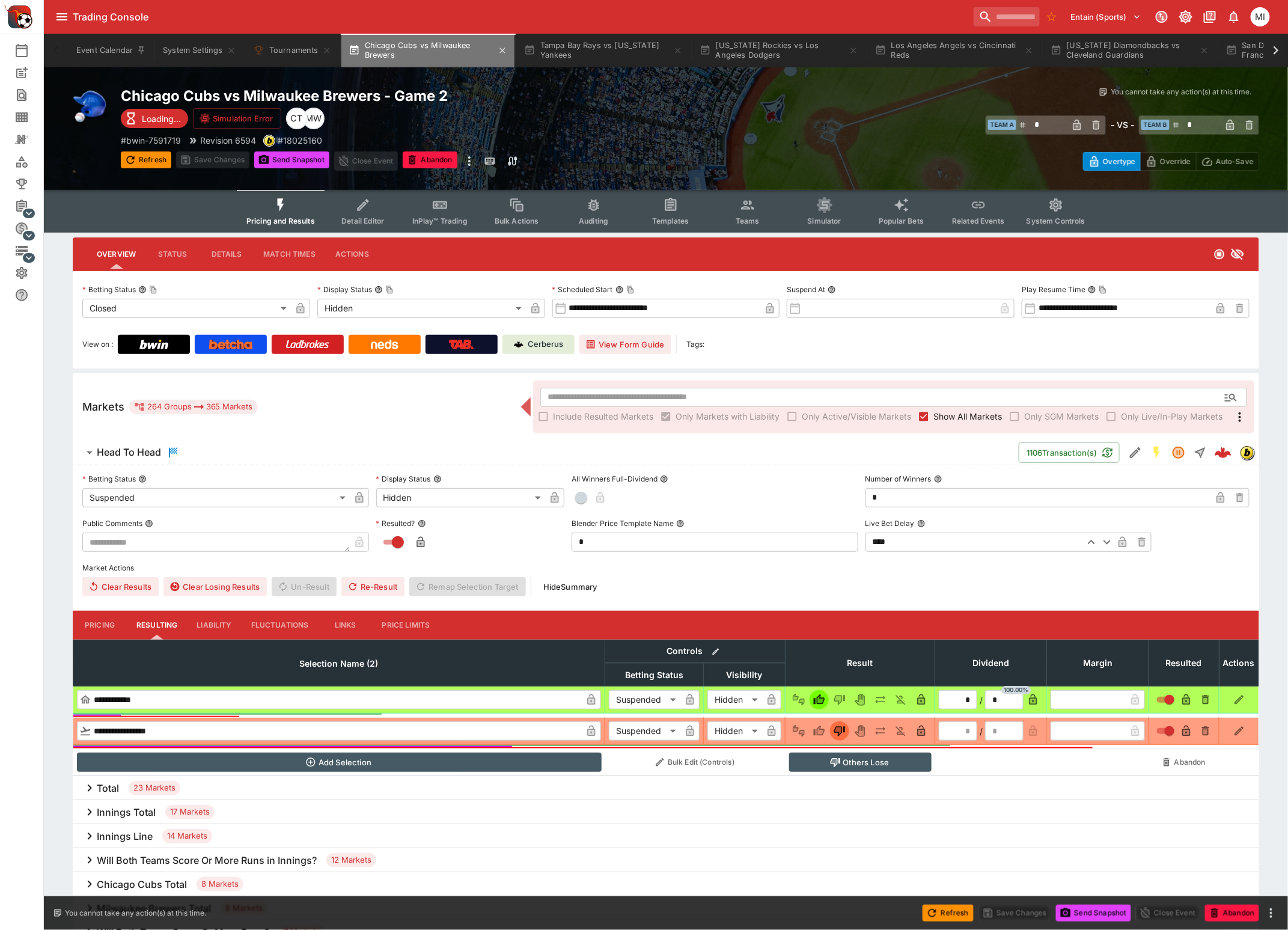
click at [424, 55] on button "Chicago Cubs vs Milwaukee Brewers" at bounding box center [428, 50] width 173 height 34
click at [956, 415] on span "Show All Markets" at bounding box center [967, 416] width 68 height 13
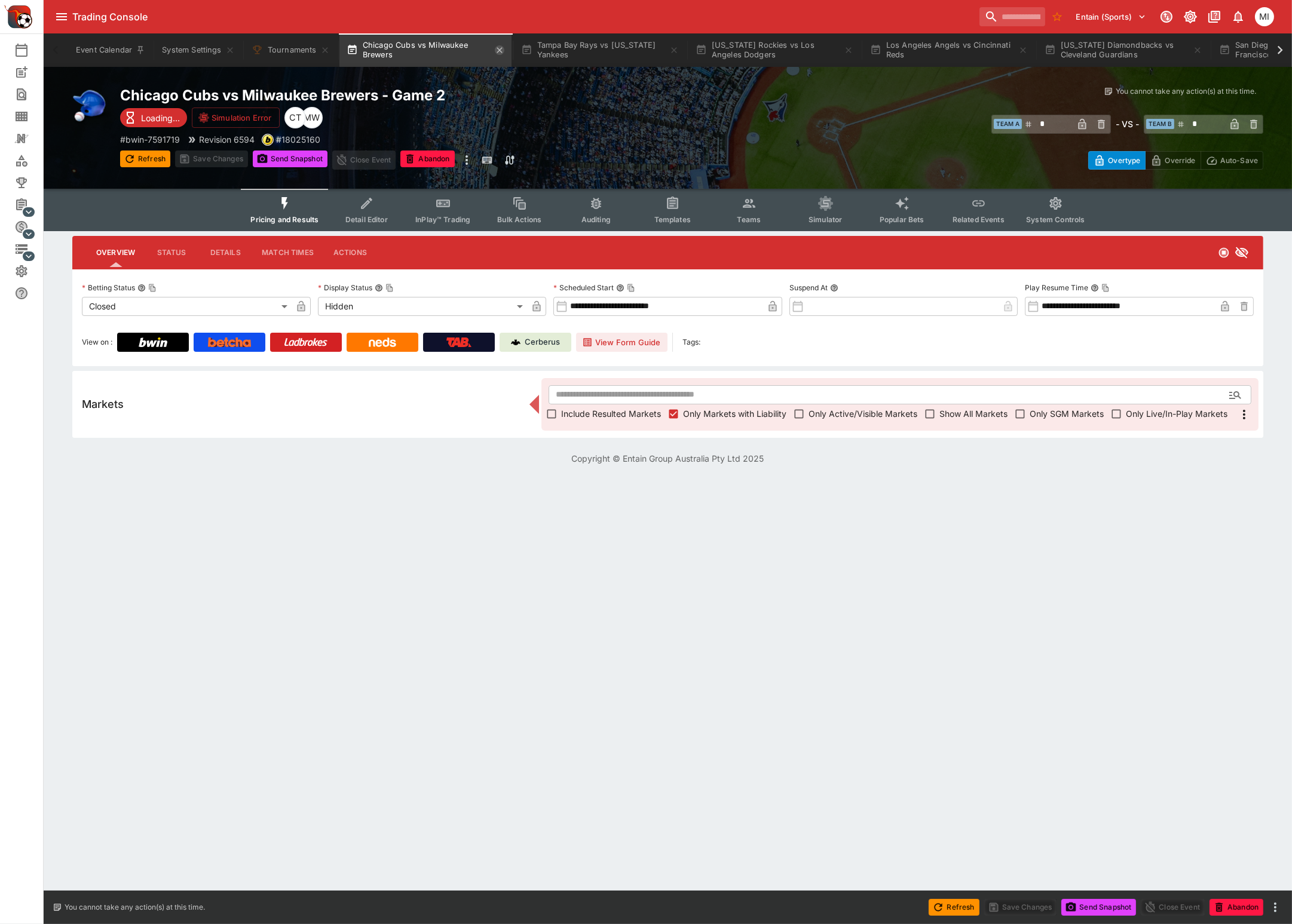
click at [502, 48] on icon "button" at bounding box center [499, 50] width 5 height 5
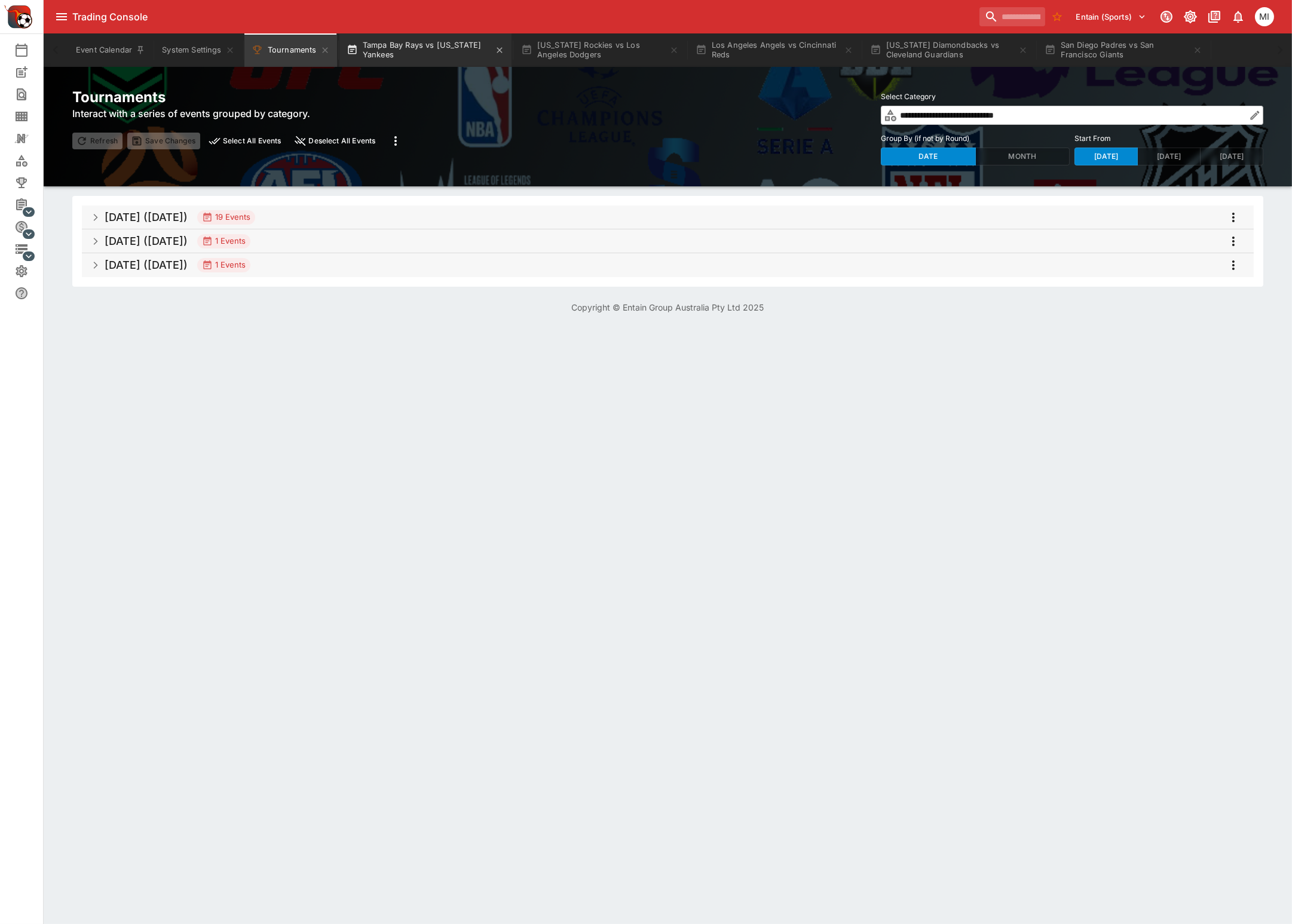
click at [449, 47] on button "Tampa Bay Rays vs New York Yankees" at bounding box center [426, 50] width 172 height 33
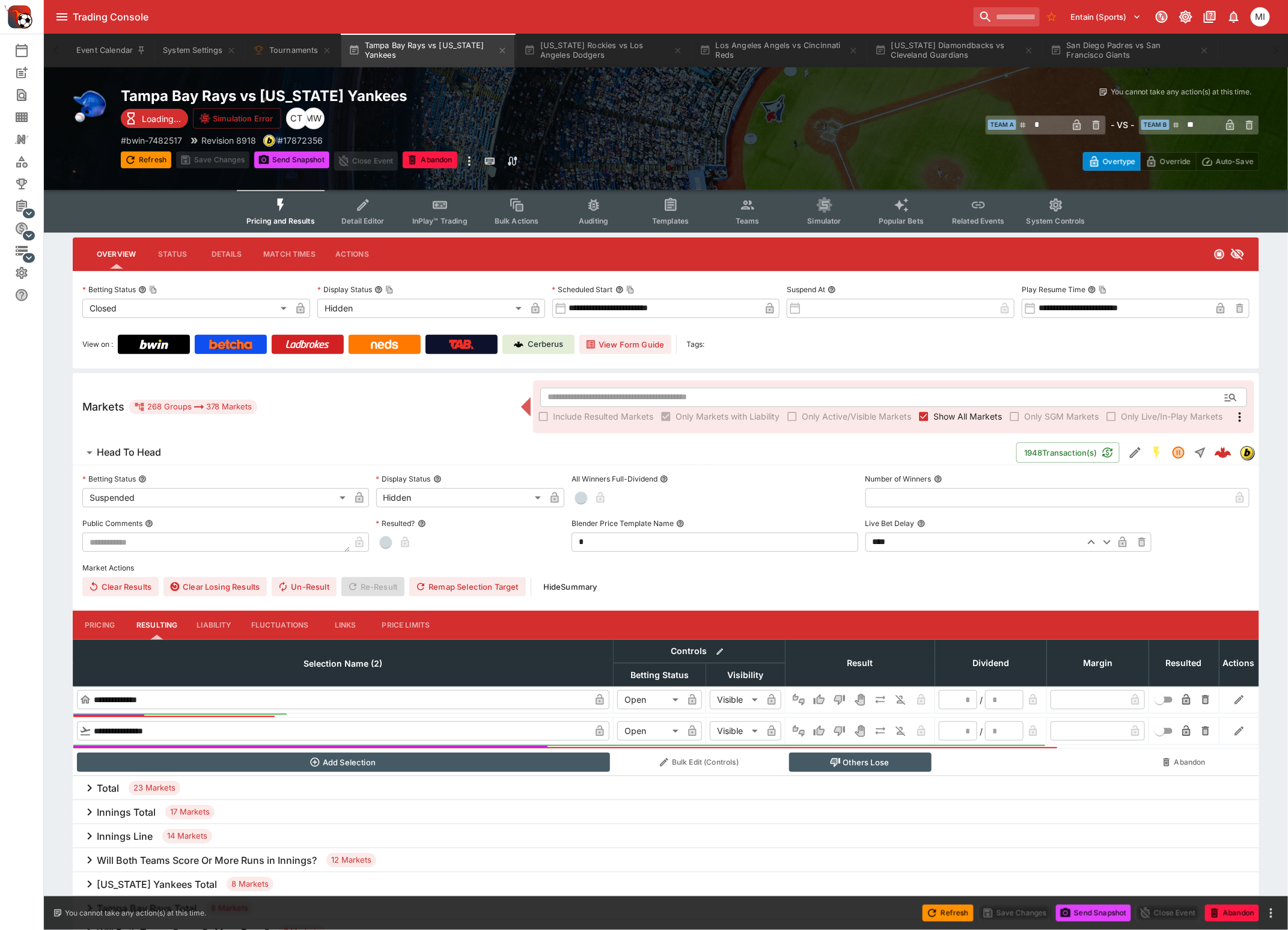
type input "**"
click at [605, 52] on button "Colorado Rockies vs Los Angeles Dodgers" at bounding box center [603, 50] width 173 height 34
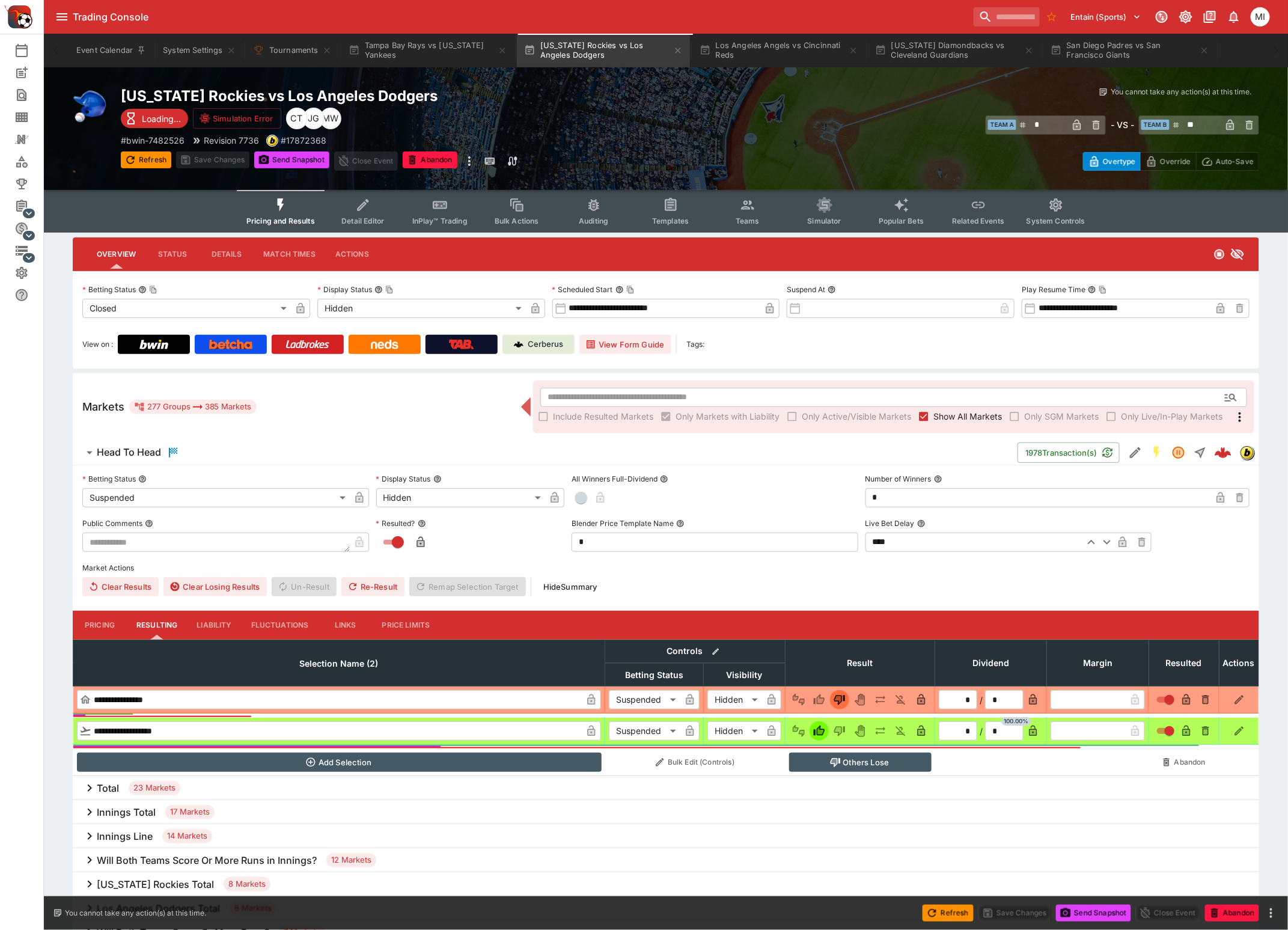
click at [967, 420] on span "Show All Markets" at bounding box center [967, 416] width 68 height 13
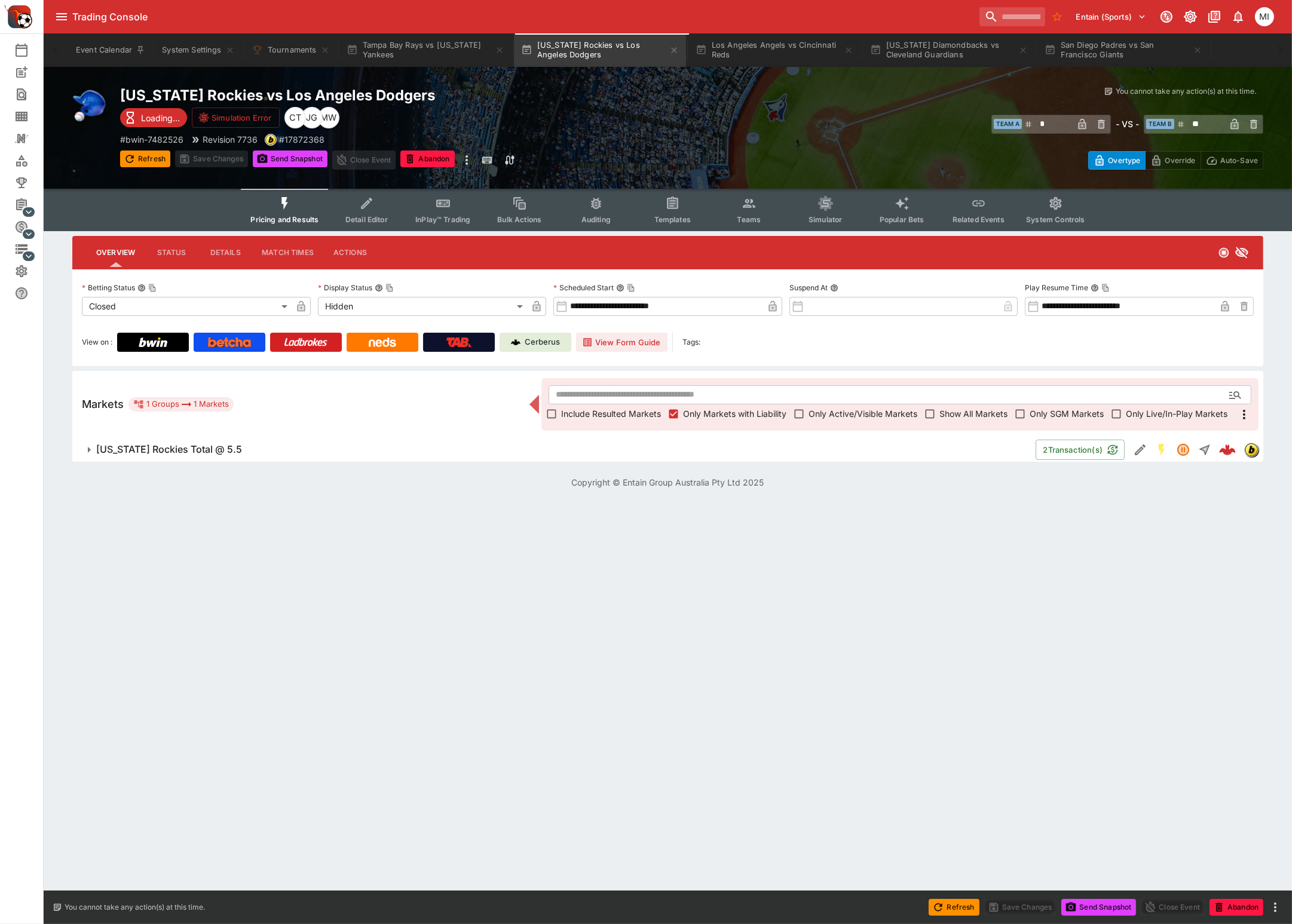
click at [280, 453] on span "Colorado Rockies Total @ 5.5" at bounding box center [561, 449] width 930 height 13
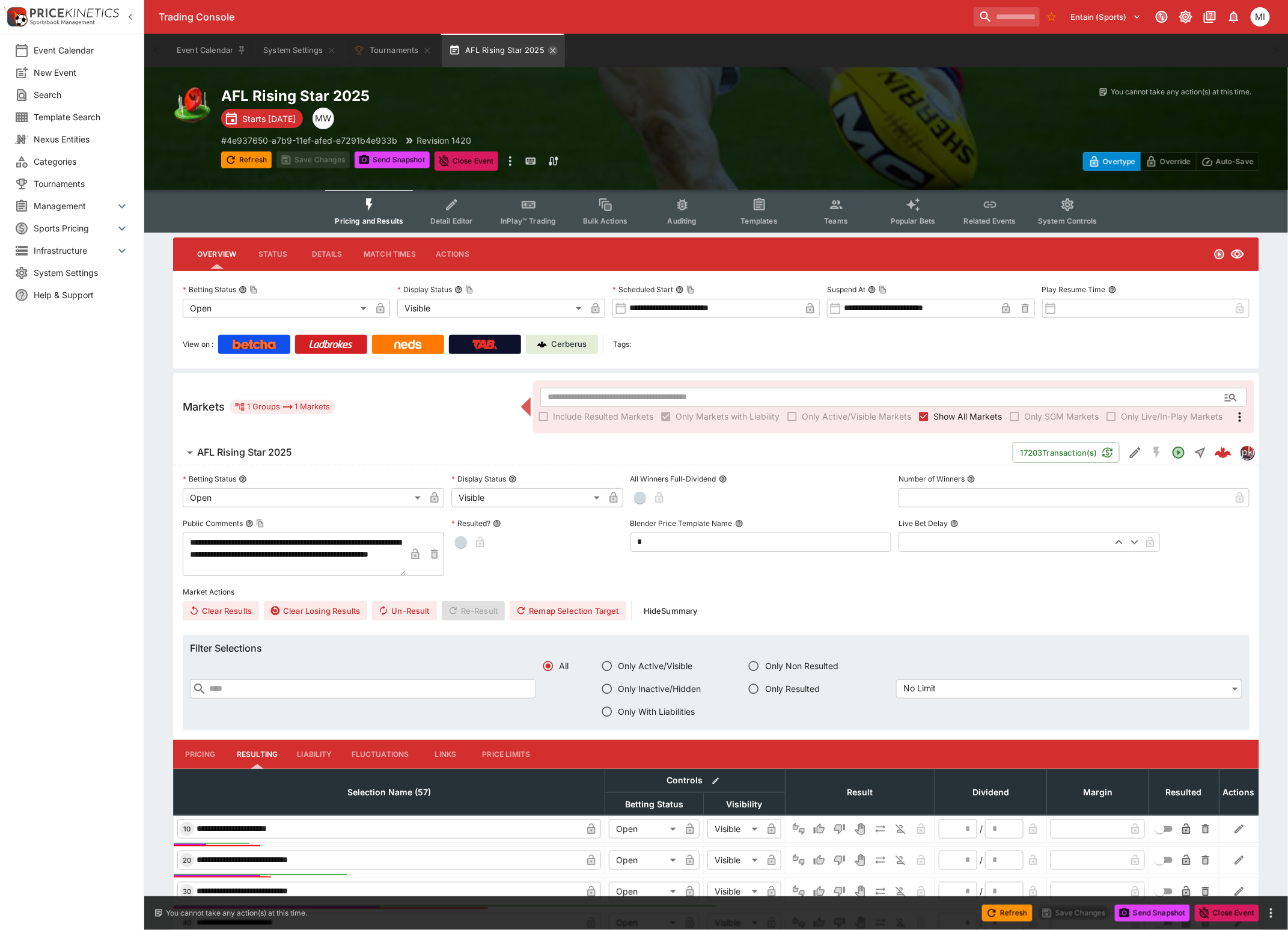
click at [549, 46] on icon "button" at bounding box center [553, 50] width 9 height 9
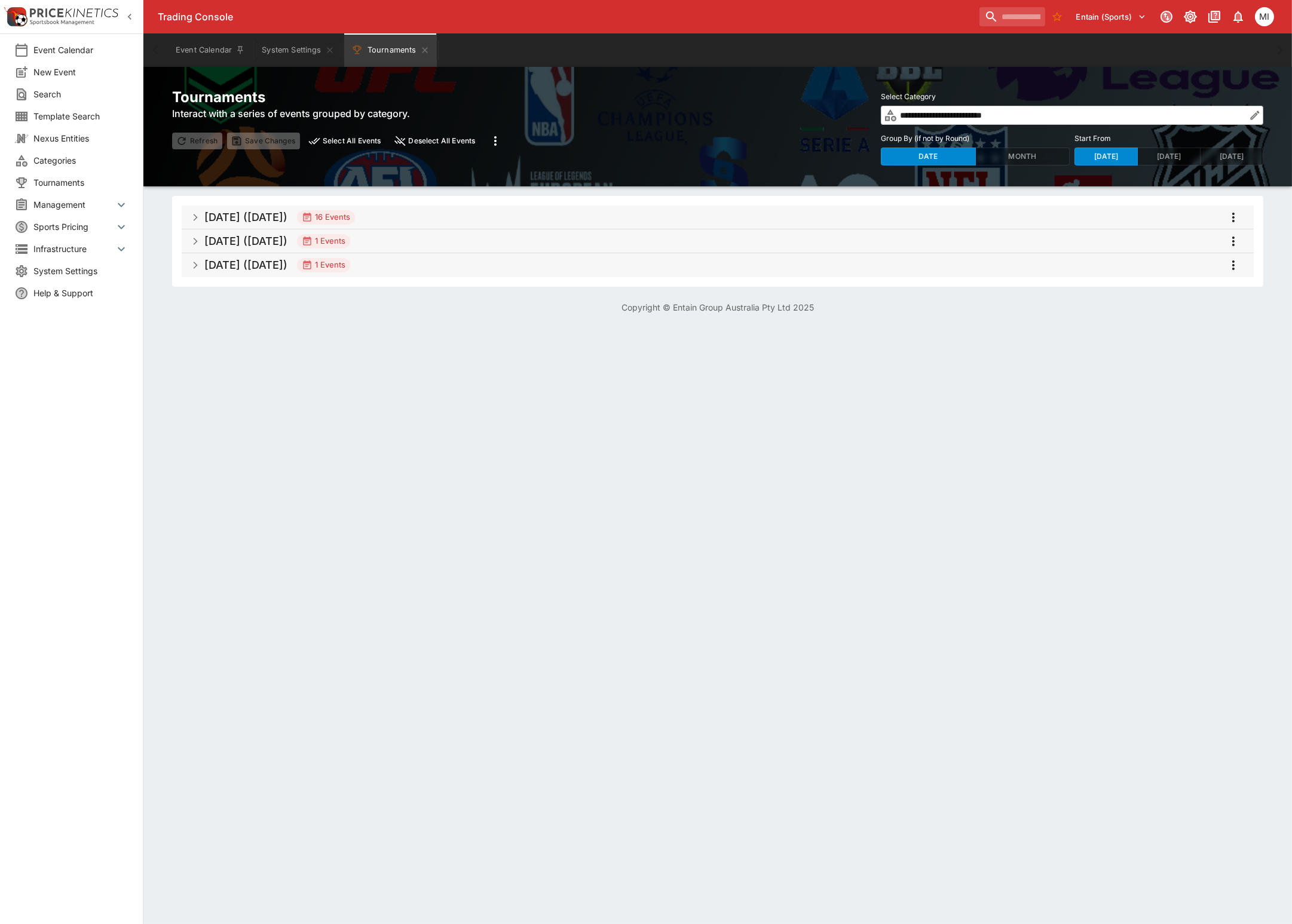
click at [129, 17] on icon "button" at bounding box center [129, 17] width 12 height 12
drag, startPoint x: 453, startPoint y: 213, endPoint x: 951, endPoint y: 260, distance: 500.2
click at [453, 213] on span "[DATE] ([DATE]) 14 Events" at bounding box center [724, 217] width 1040 height 21
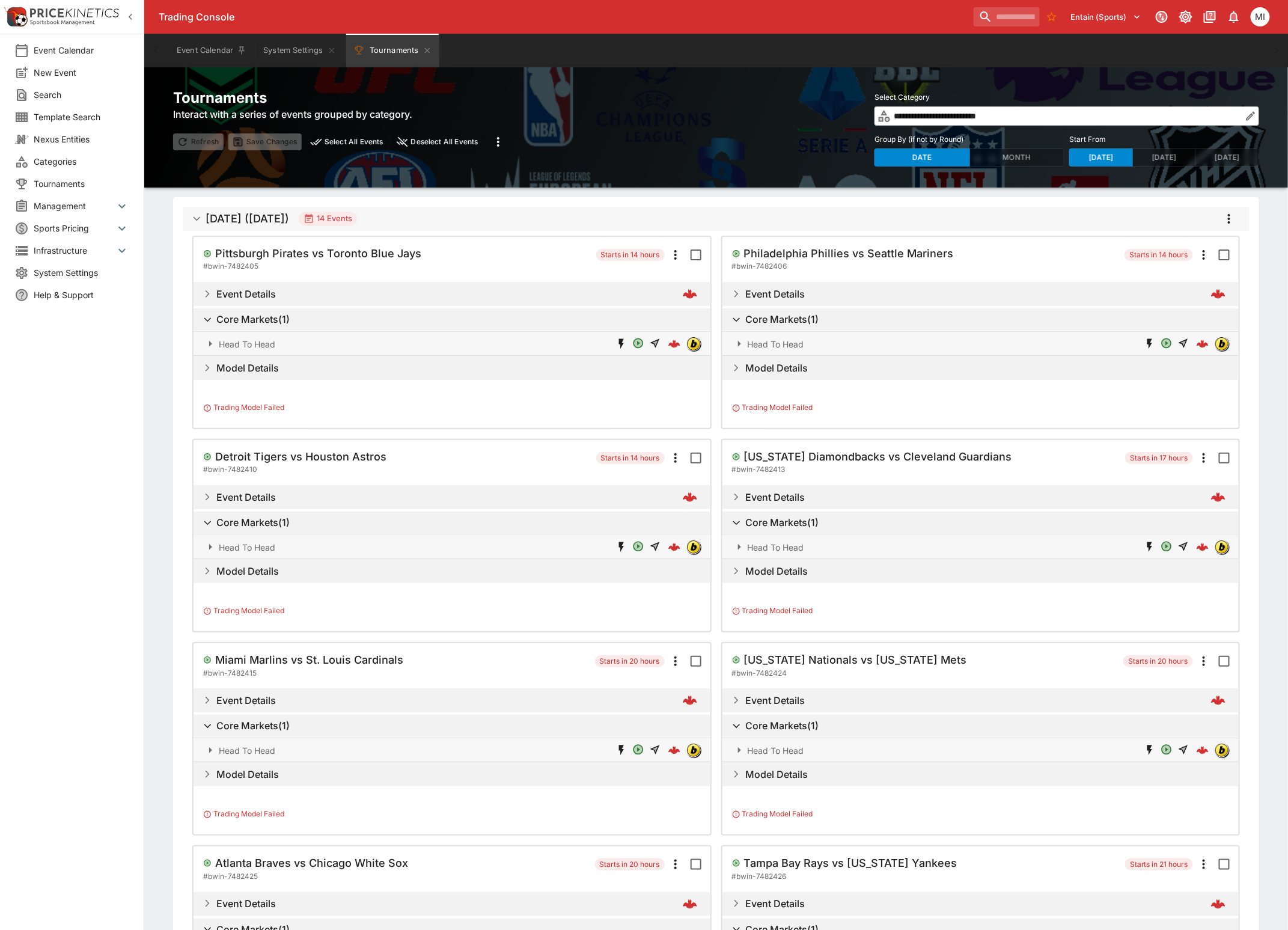
click at [1230, 214] on icon "more" at bounding box center [1228, 218] width 14 height 14
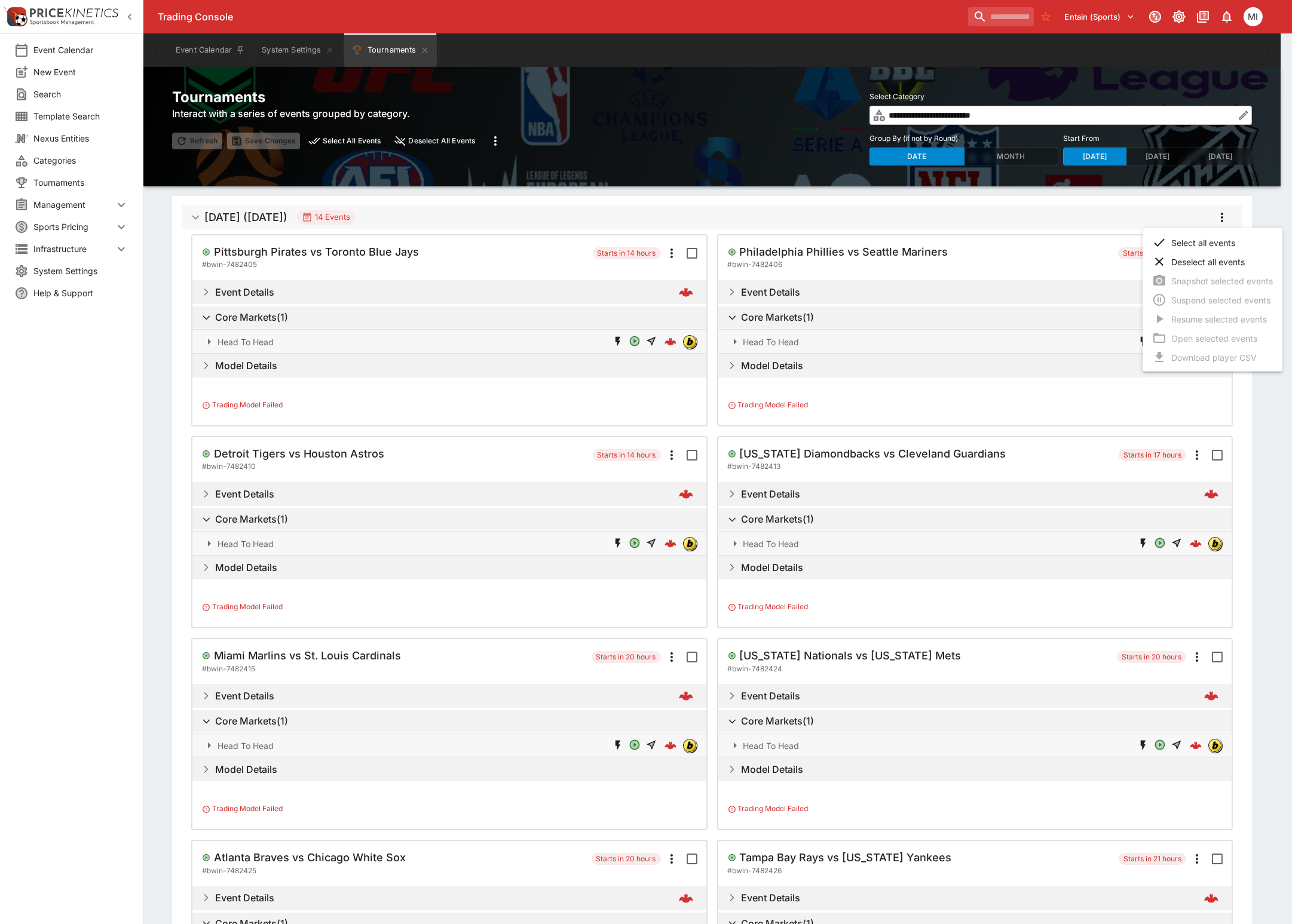
click at [1203, 244] on li "Select all events" at bounding box center [1213, 242] width 140 height 19
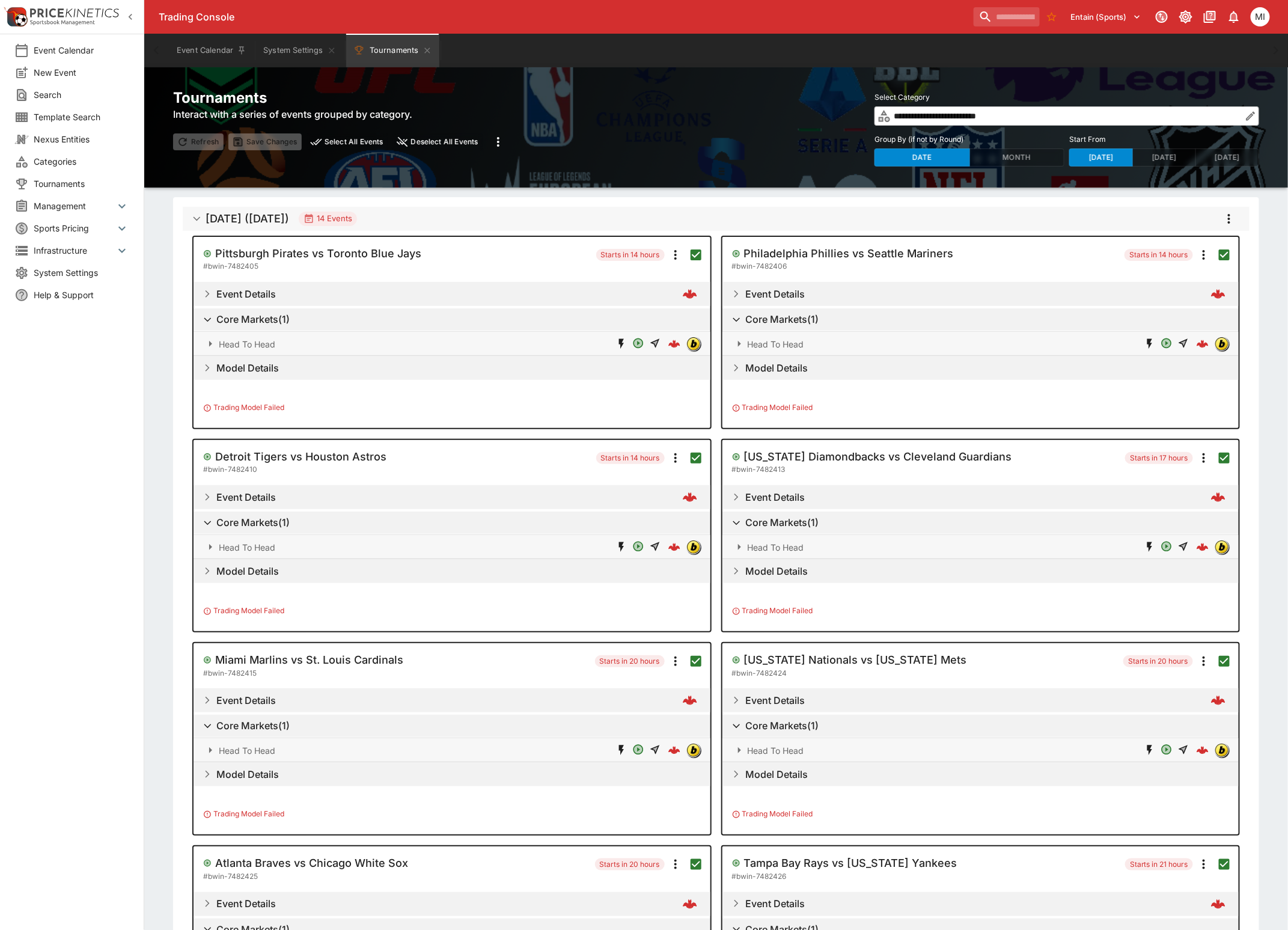
click at [1230, 221] on icon "more" at bounding box center [1228, 218] width 14 height 14
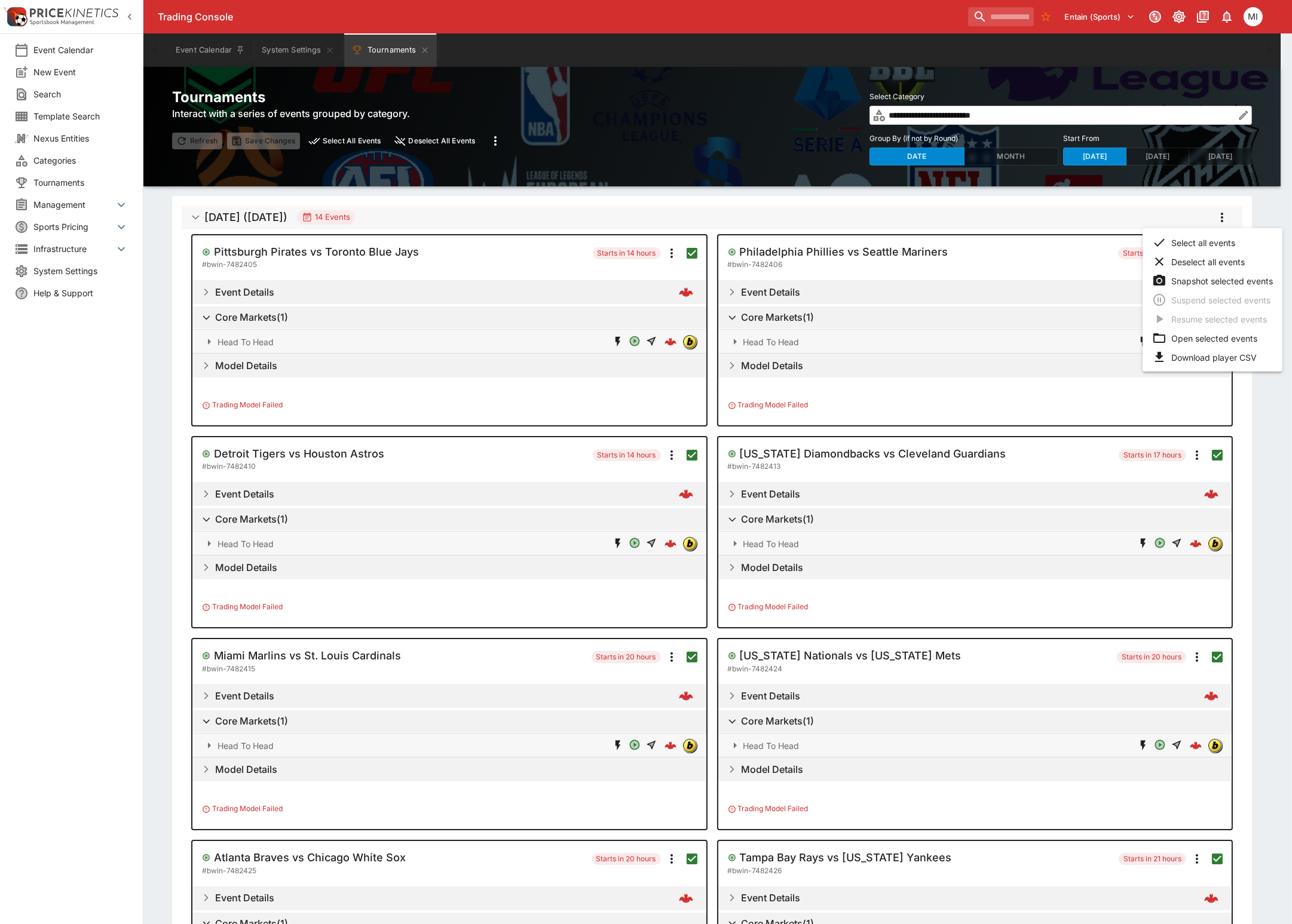
click at [1208, 334] on li "Open selected events" at bounding box center [1213, 338] width 140 height 19
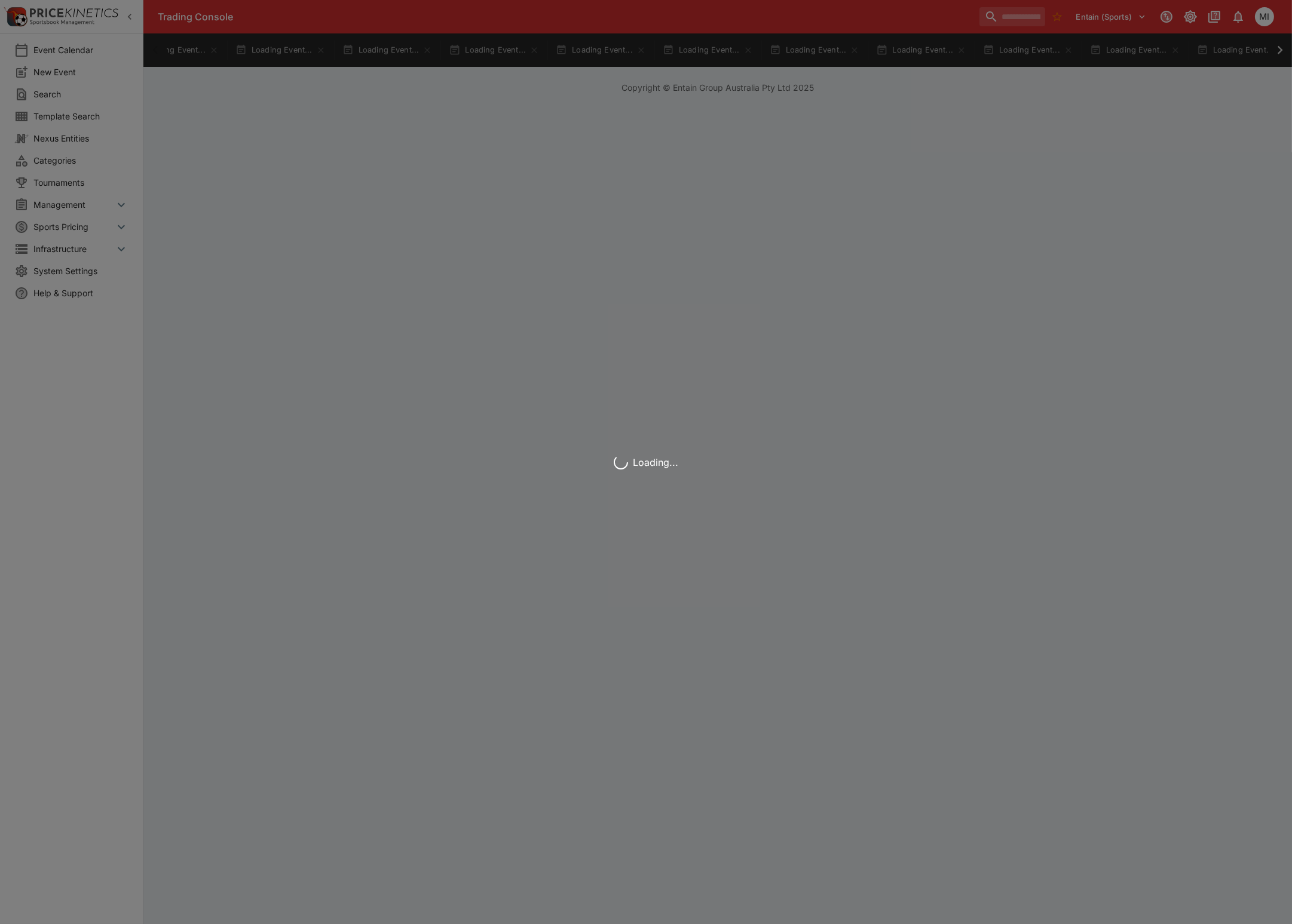
scroll to position [0, 647]
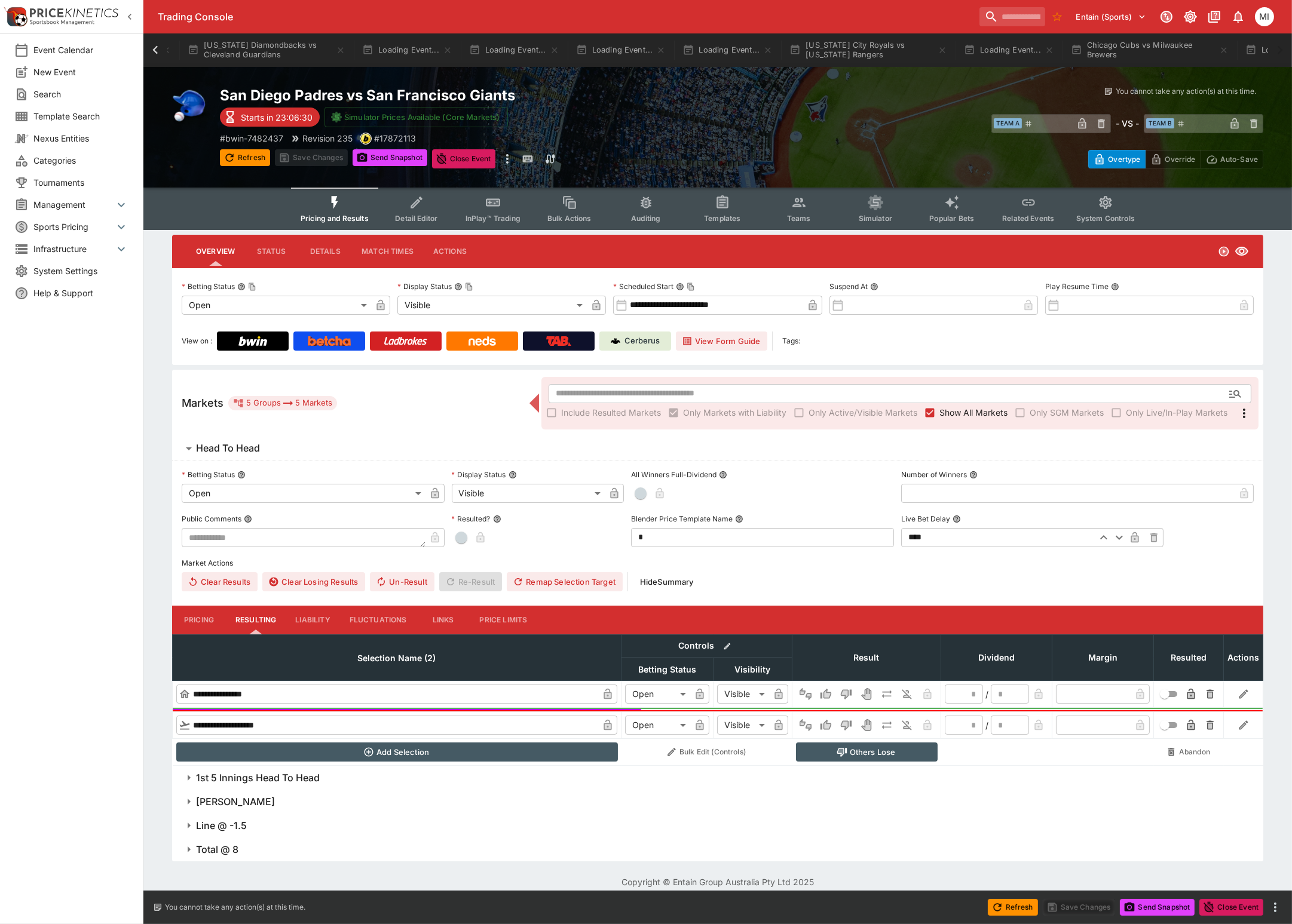
click at [131, 19] on icon "button" at bounding box center [129, 17] width 3 height 6
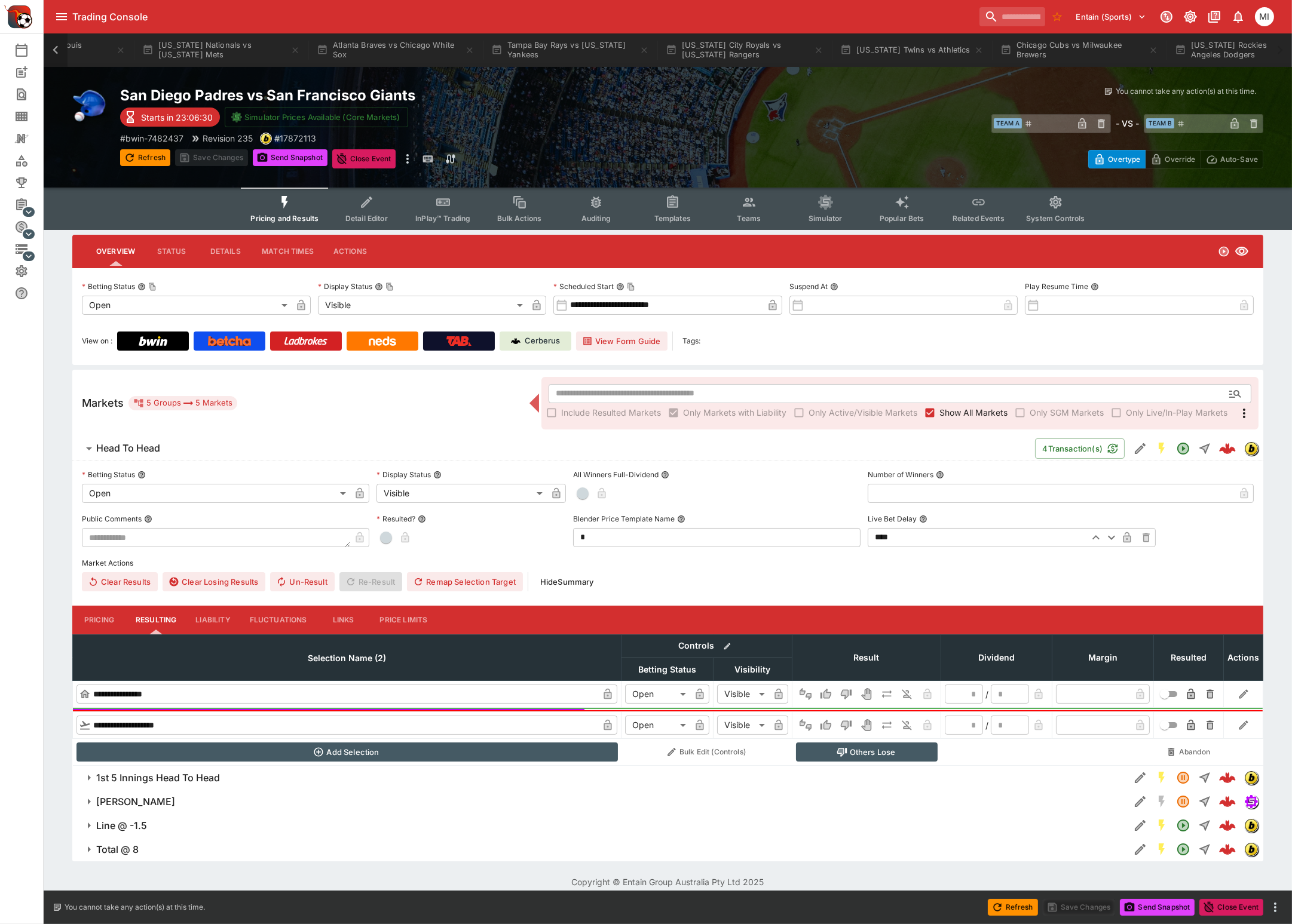
click at [54, 48] on icon at bounding box center [55, 49] width 5 height 9
click at [406, 51] on button "Pittsburgh Pirates vs Toronto Blue Jays" at bounding box center [426, 50] width 172 height 33
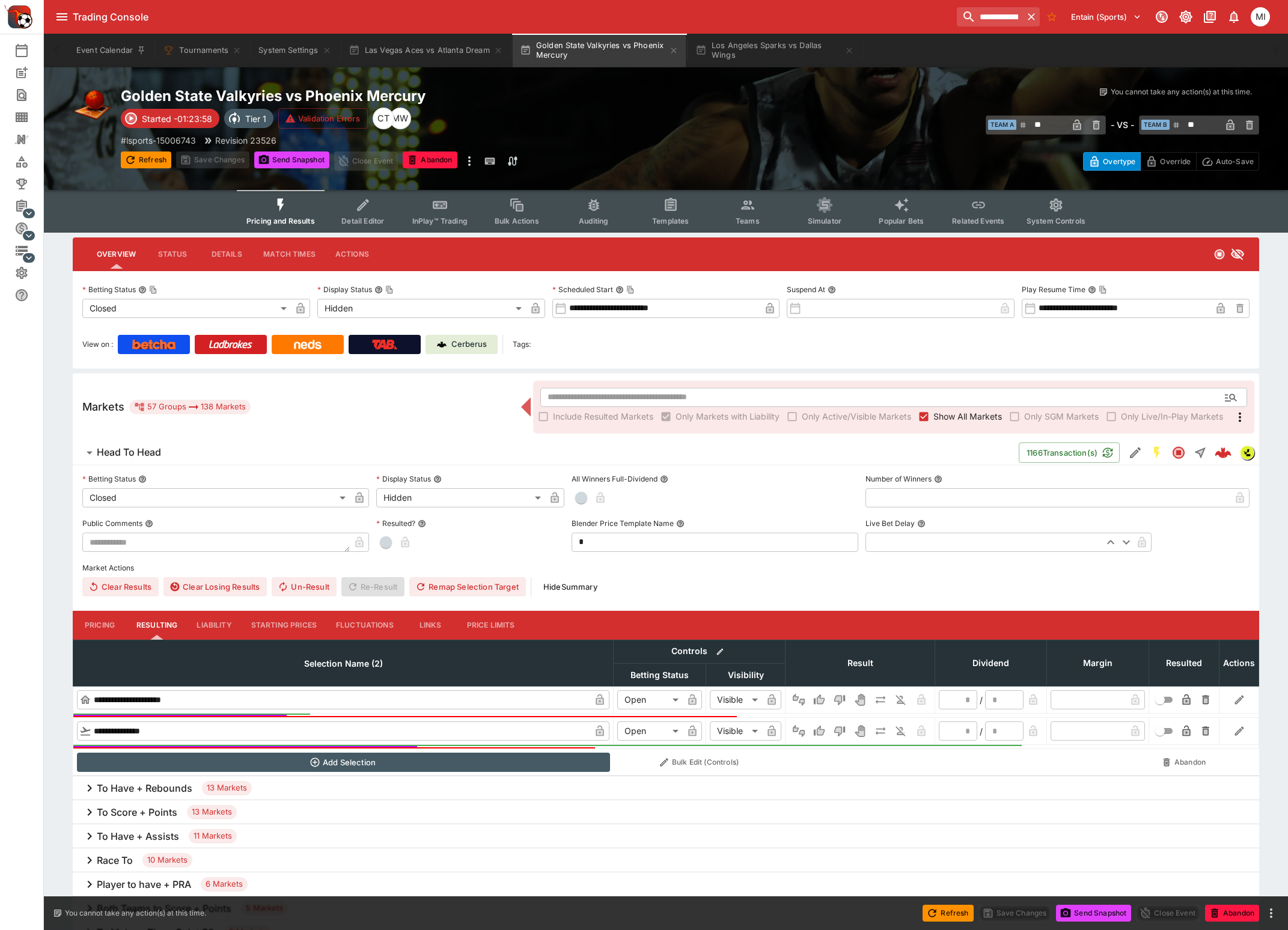
type input "**"
